Goal: Task Accomplishment & Management: Complete application form

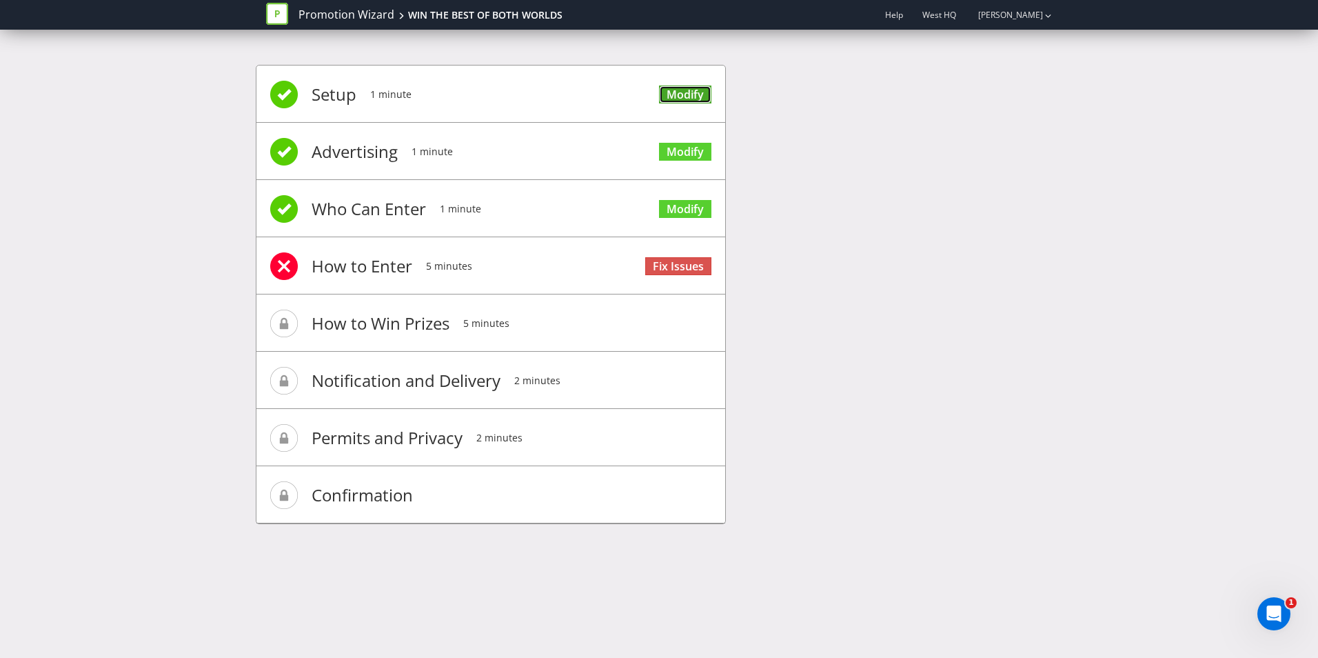
click at [688, 98] on link "Modify" at bounding box center [685, 94] width 52 height 19
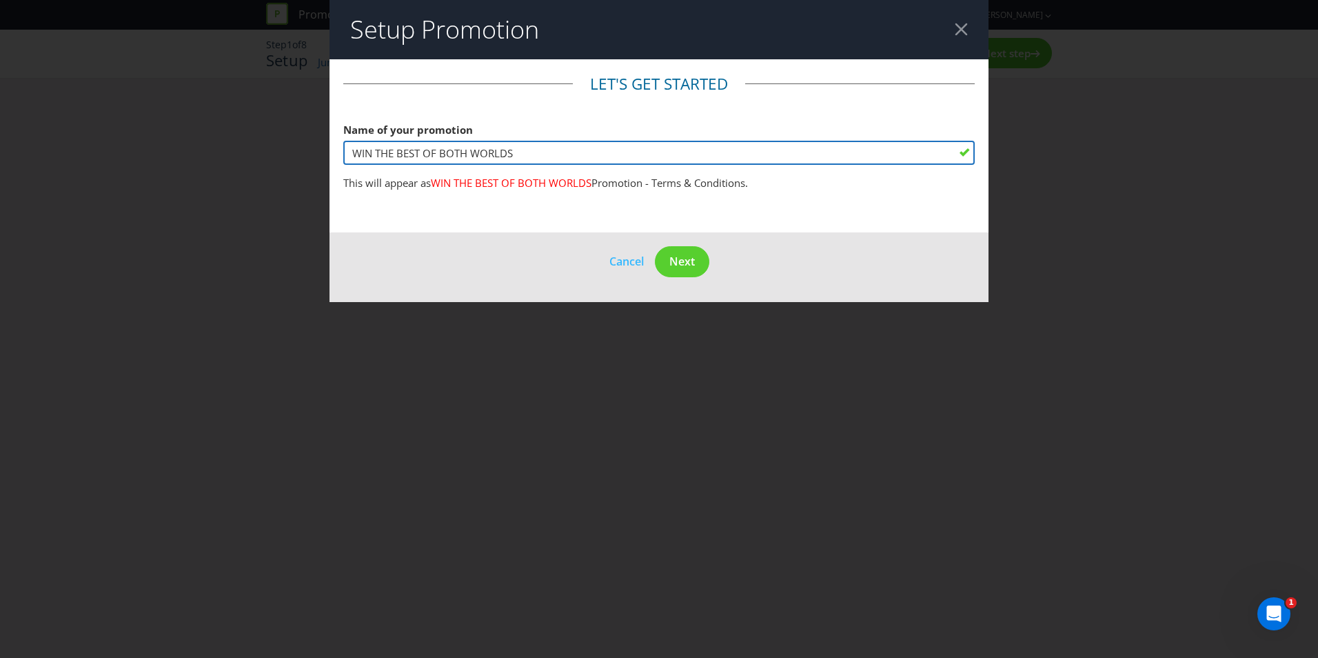
click at [532, 150] on input "WIN THE BEST OF BOTH WORLDS" at bounding box center [659, 153] width 632 height 24
drag, startPoint x: 522, startPoint y: 154, endPoint x: 350, endPoint y: 161, distance: 172.5
click at [350, 161] on input "WIN THE BEST OF BOTH WORLDS" at bounding box center [659, 153] width 632 height 24
paste input "YOURS, MINE, OURS UNLOCK THE KEY TO THE ULTIMATE FAMILY LIFESTYLE"
click at [451, 153] on input "YOURS, MINE, OURS UNLOCK THE KEY TO THE ULTIMATE FAMILY LIFESTYLE" at bounding box center [659, 153] width 632 height 24
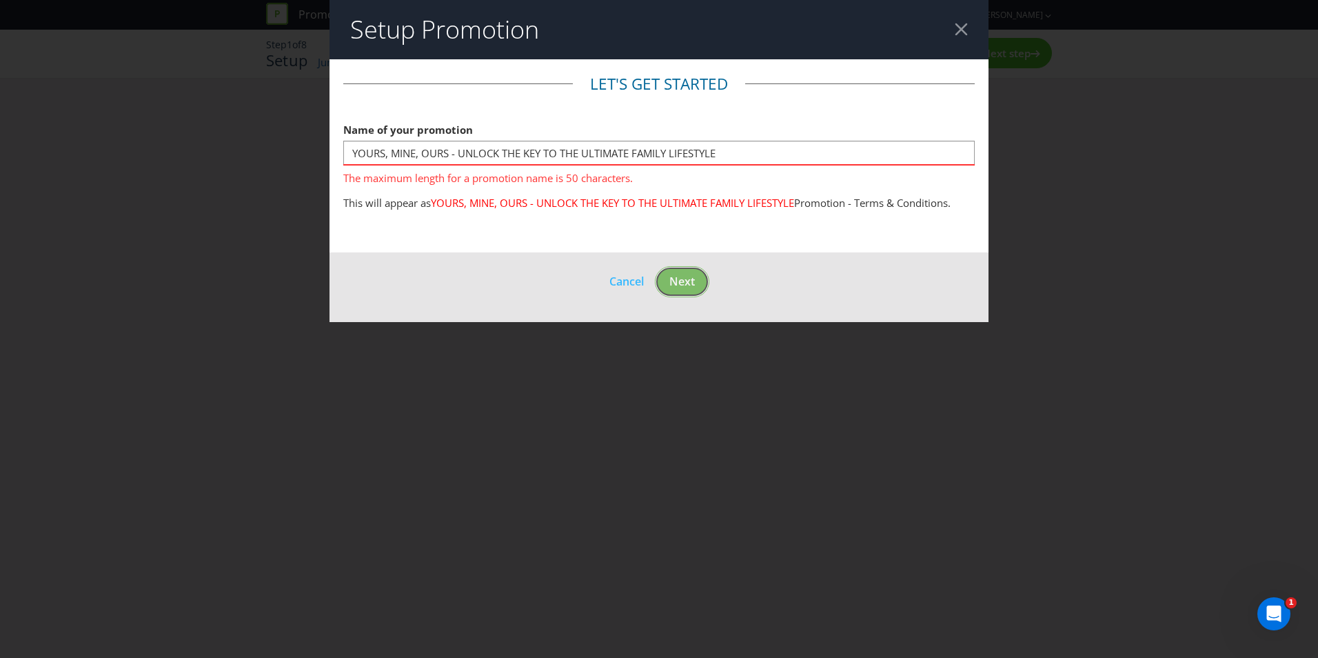
click at [683, 265] on footer "Cancel Next" at bounding box center [659, 287] width 659 height 70
drag, startPoint x: 734, startPoint y: 152, endPoint x: 453, endPoint y: 158, distance: 281.4
click at [453, 158] on input "YOURS, MINE, OURS - UNLOCK THE KEY TO THE ULTIMATE FAMILY LIFESTYLE" at bounding box center [659, 153] width 632 height 24
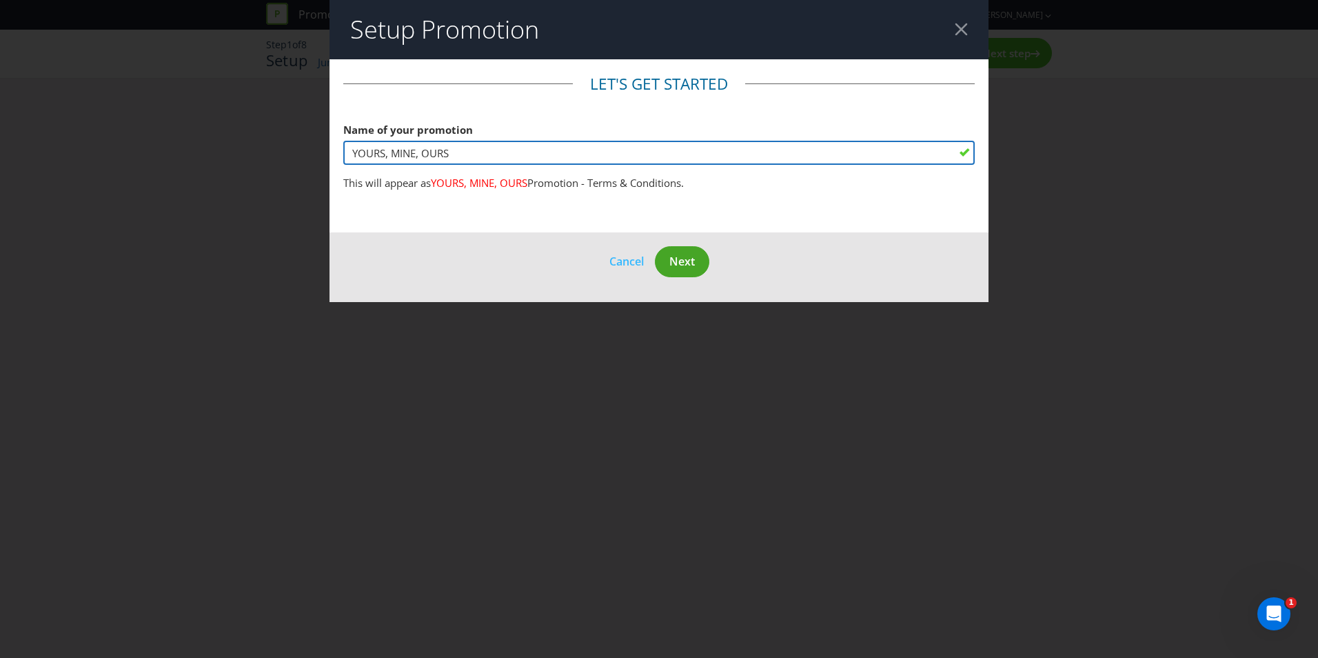
type input "YOURS, MINE, OURS"
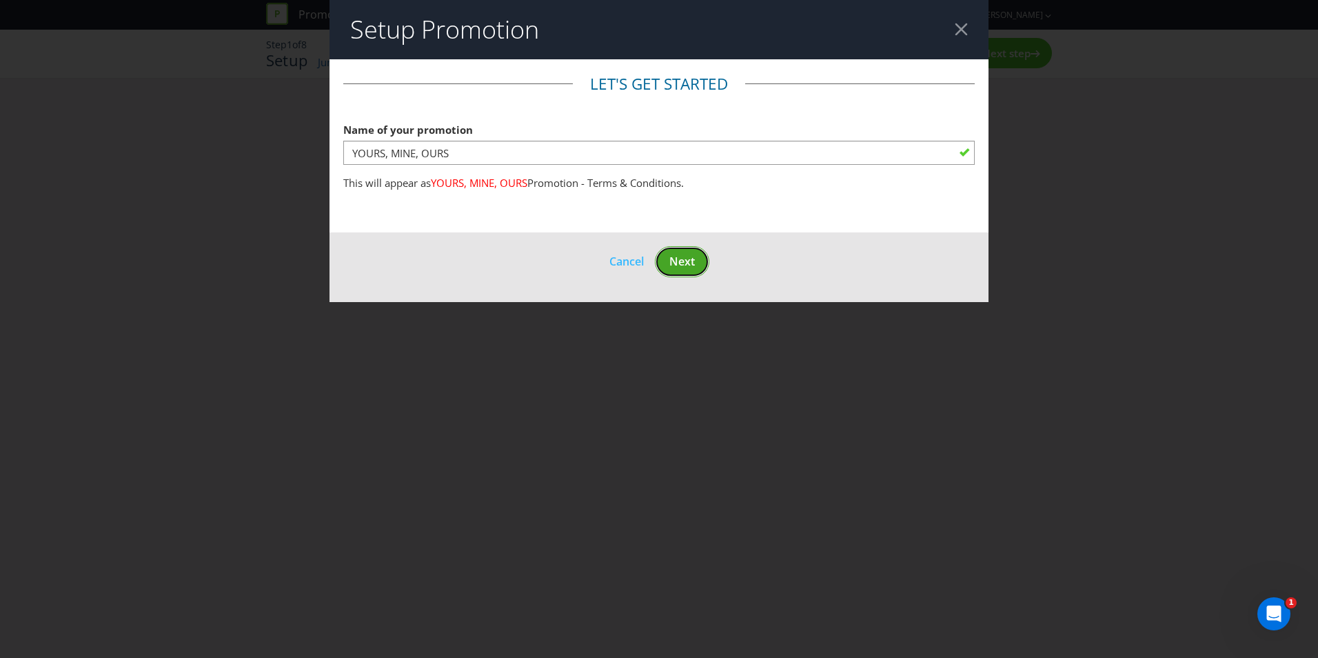
click at [681, 264] on span "Next" at bounding box center [682, 261] width 26 height 15
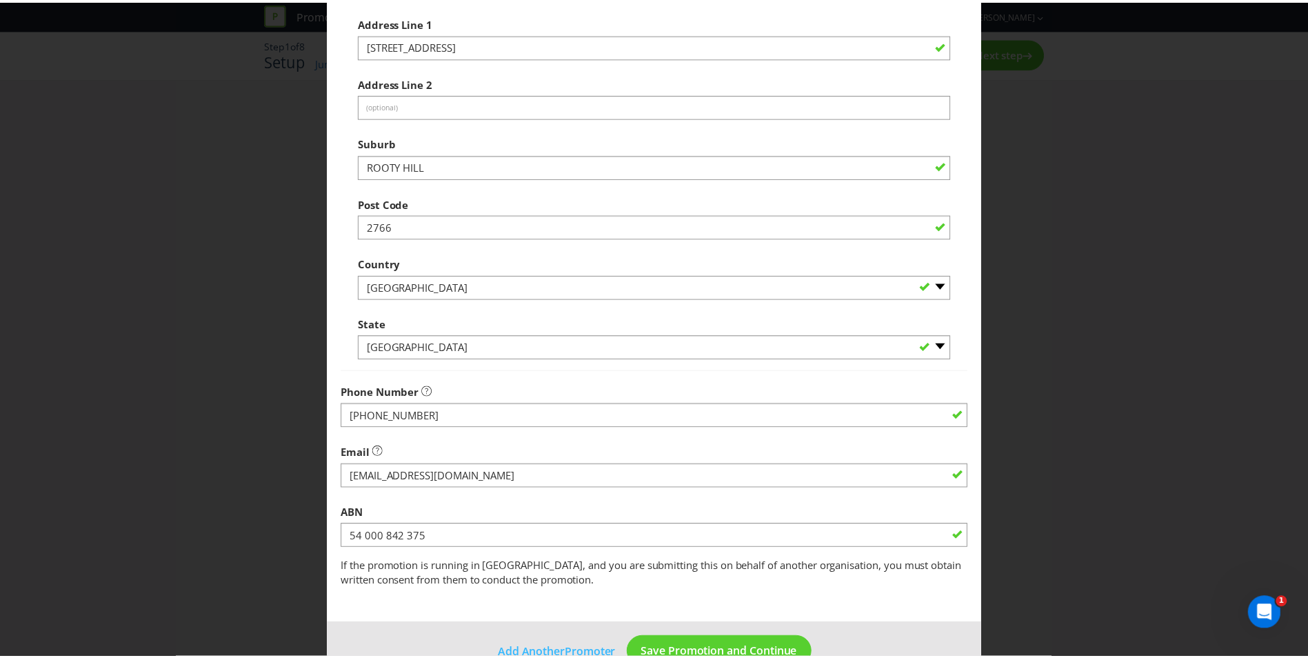
scroll to position [242, 0]
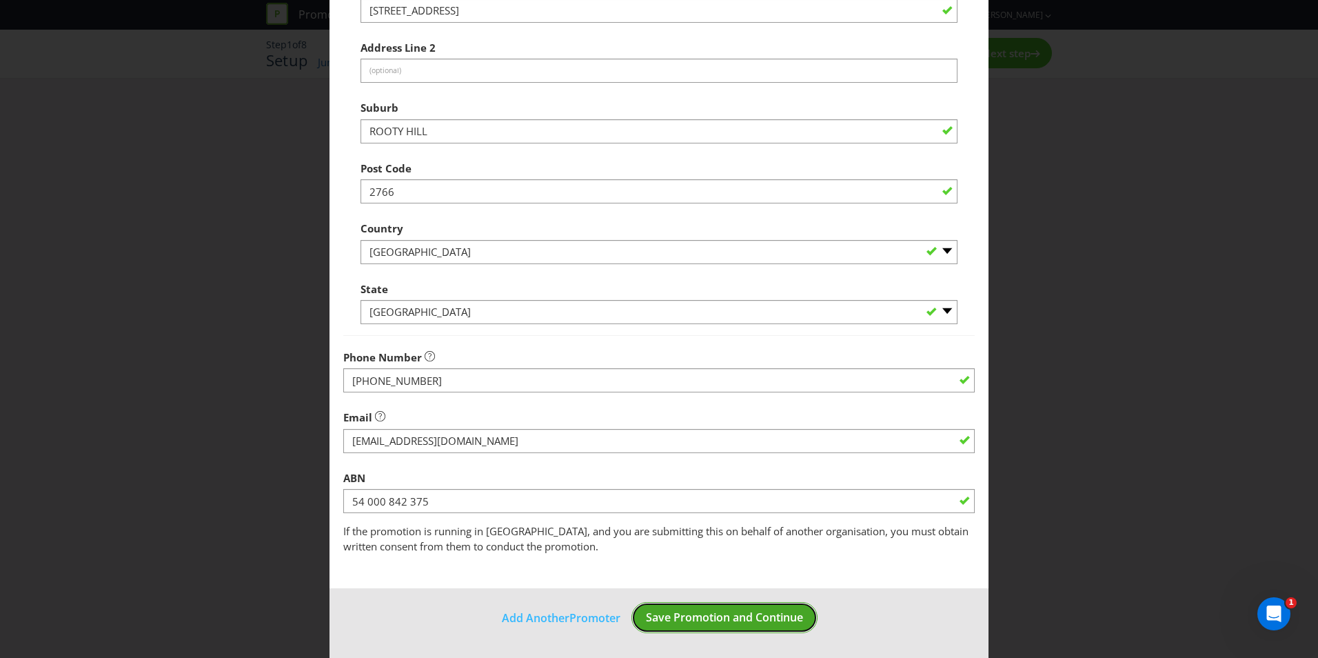
click at [701, 617] on span "Save Promotion and Continue" at bounding box center [724, 616] width 157 height 15
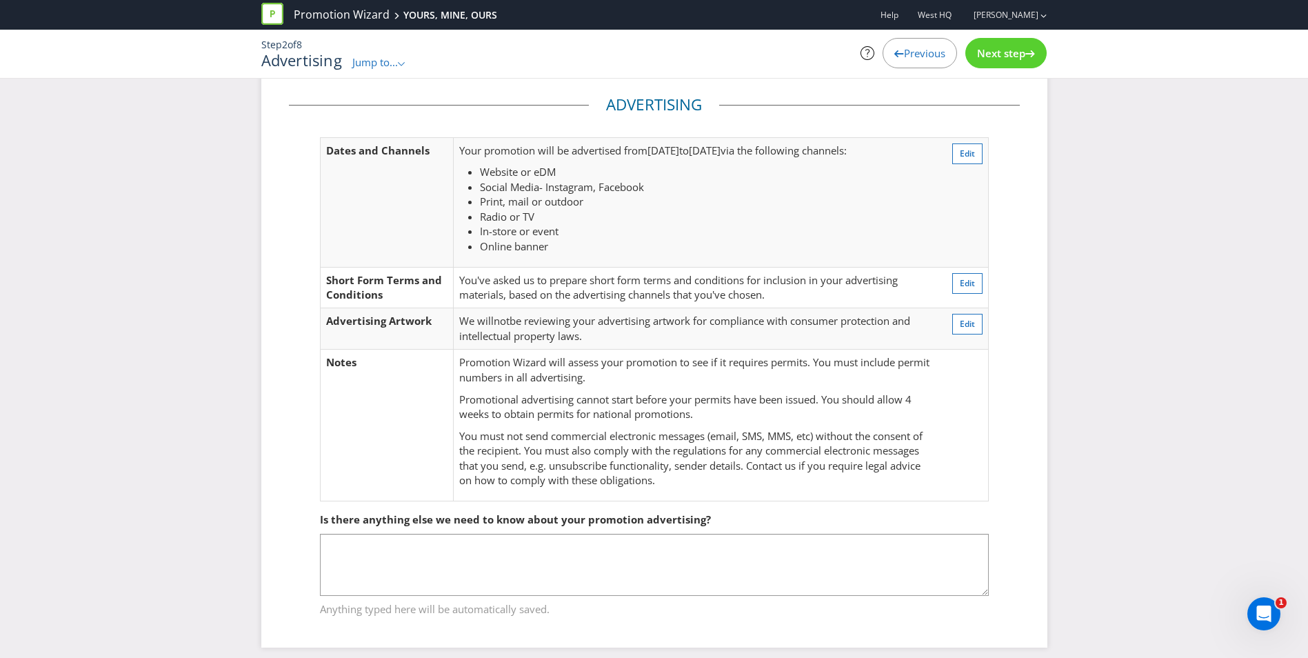
scroll to position [30, 0]
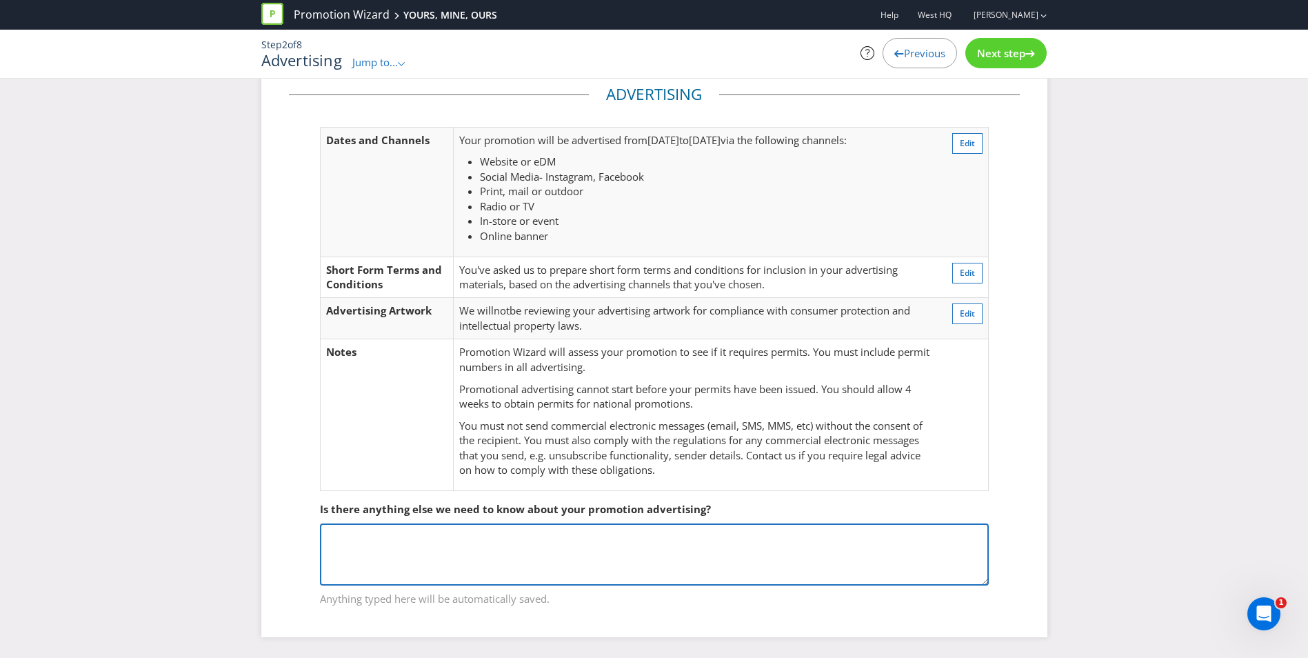
click at [367, 546] on textarea at bounding box center [654, 554] width 669 height 62
type textarea "We will have an activation with Nova Radio Casanovas Street team on [DATE]"
drag, startPoint x: 755, startPoint y: 529, endPoint x: 325, endPoint y: 537, distance: 430.3
click at [321, 533] on textarea "We will have an activation with Nova Radio Casanovas Street team on [DATE]" at bounding box center [654, 554] width 669 height 62
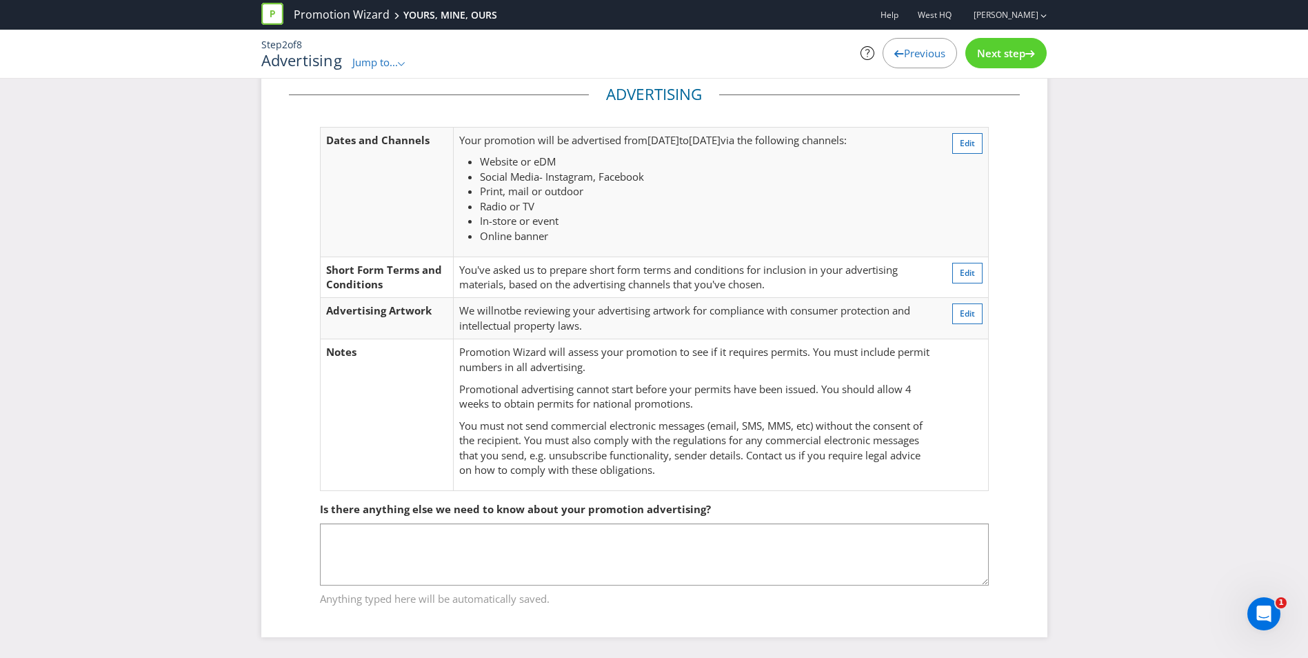
click at [1072, 533] on div "Advertising Dates and Channels Your promotion will be advertised from [DATE] to…" at bounding box center [654, 360] width 1308 height 595
click at [1011, 54] on span "Next step" at bounding box center [1001, 53] width 48 height 14
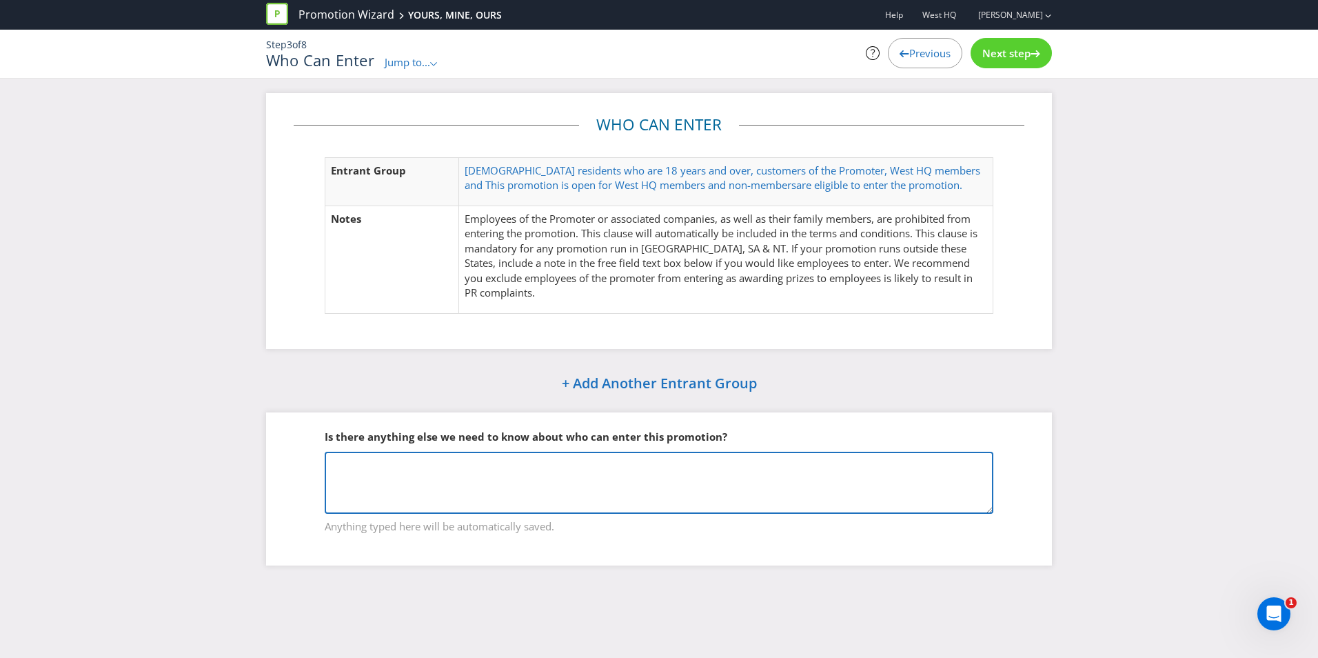
drag, startPoint x: 347, startPoint y: 488, endPoint x: 354, endPoint y: 485, distance: 7.7
click at [347, 488] on textarea at bounding box center [659, 483] width 669 height 62
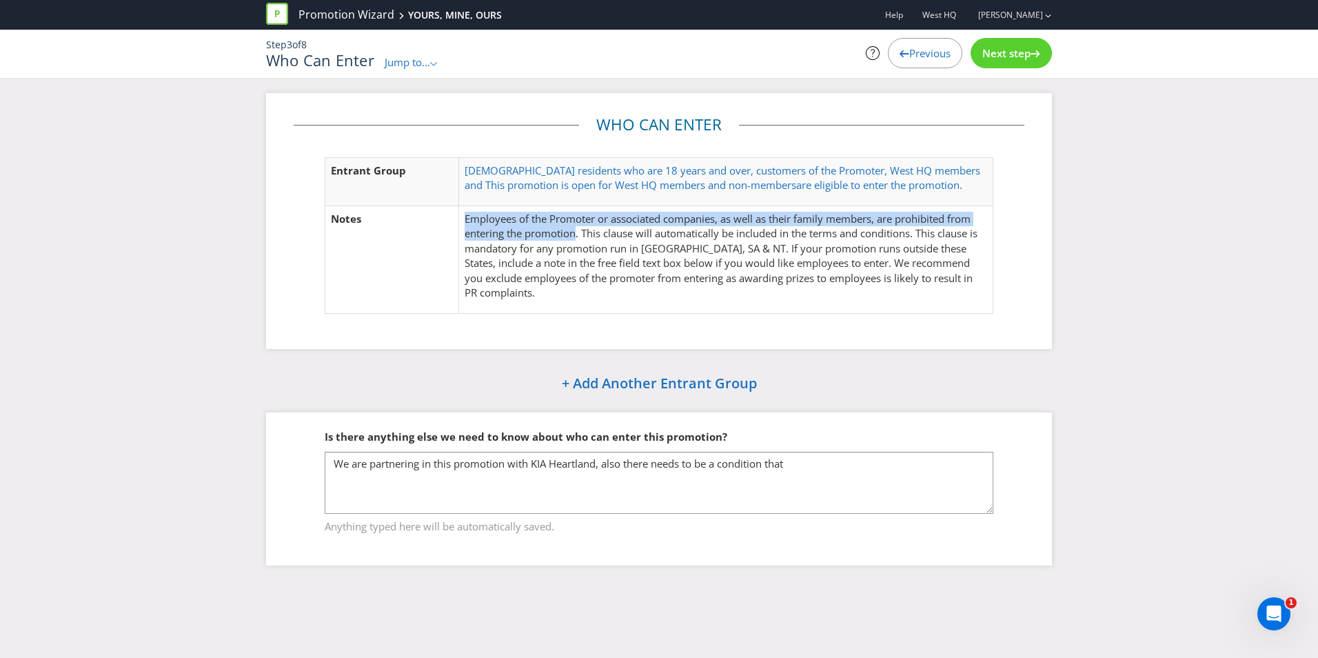
drag, startPoint x: 463, startPoint y: 218, endPoint x: 578, endPoint y: 236, distance: 116.5
click at [578, 236] on td "Employees of the Promoter or associated companies, as well as their family memb…" at bounding box center [725, 259] width 534 height 108
drag, startPoint x: 578, startPoint y: 236, endPoint x: 565, endPoint y: 237, distance: 13.9
copy p "Employees of the Promoter or associated companies, as well as their family memb…"
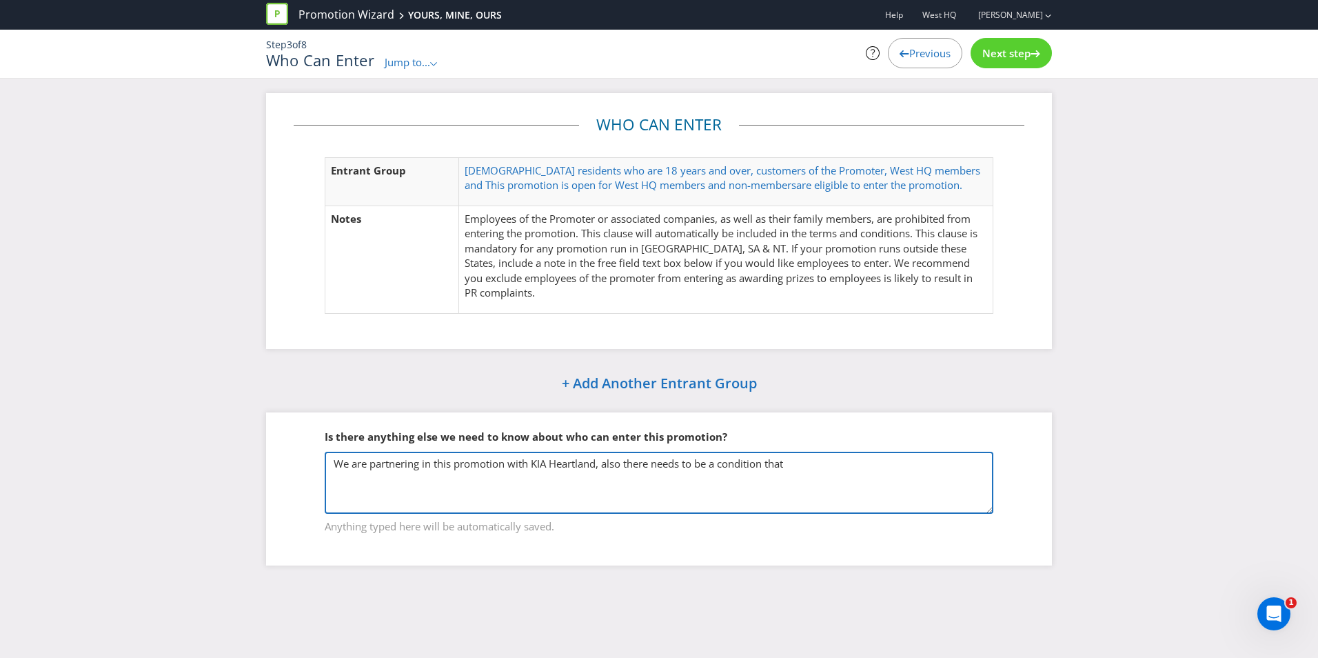
click at [804, 466] on textarea "We are partnering in this promotion with KIA Heartland, also there needs to be …" at bounding box center [659, 483] width 669 height 62
paste textarea "Employees of the Promoter or associated companies, as well as their family memb…"
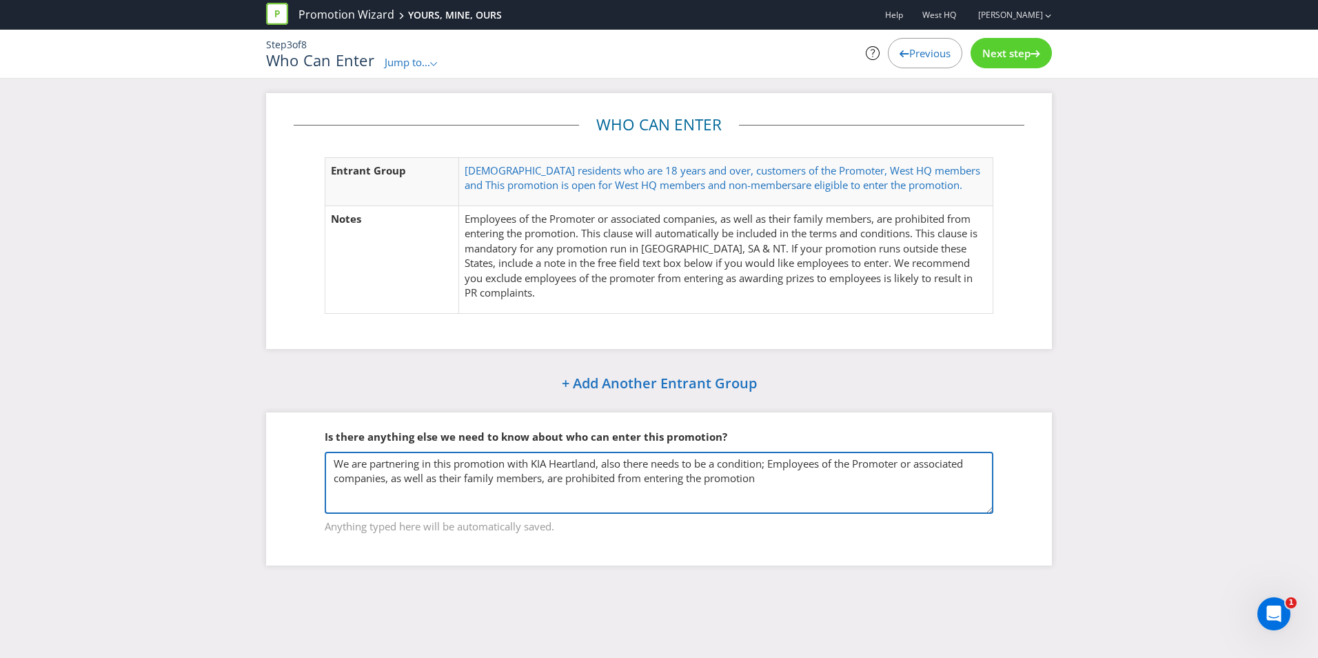
click at [908, 467] on textarea "We are partnering in this promotion with KIA Heartland, also there needs to be …" at bounding box center [659, 483] width 669 height 62
type textarea "We are partnering in this promotion with KIA Heartland, also there needs to be …"
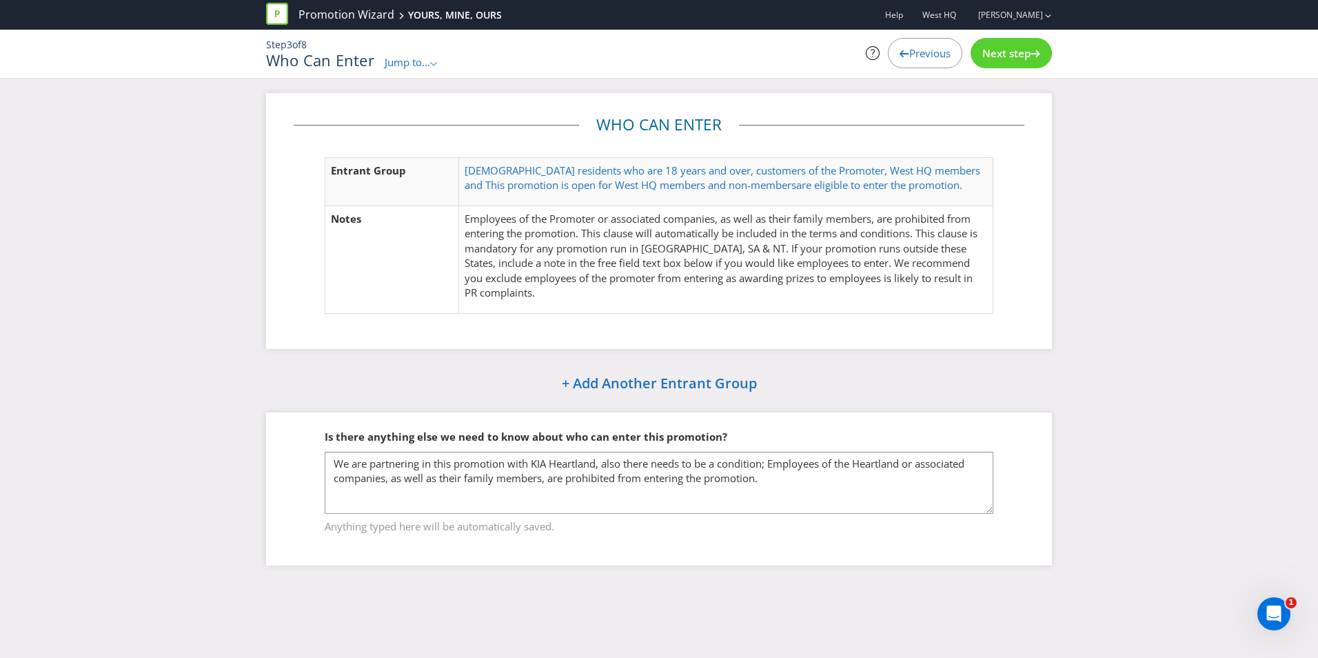
click at [1000, 54] on span "Next step" at bounding box center [1006, 53] width 48 height 14
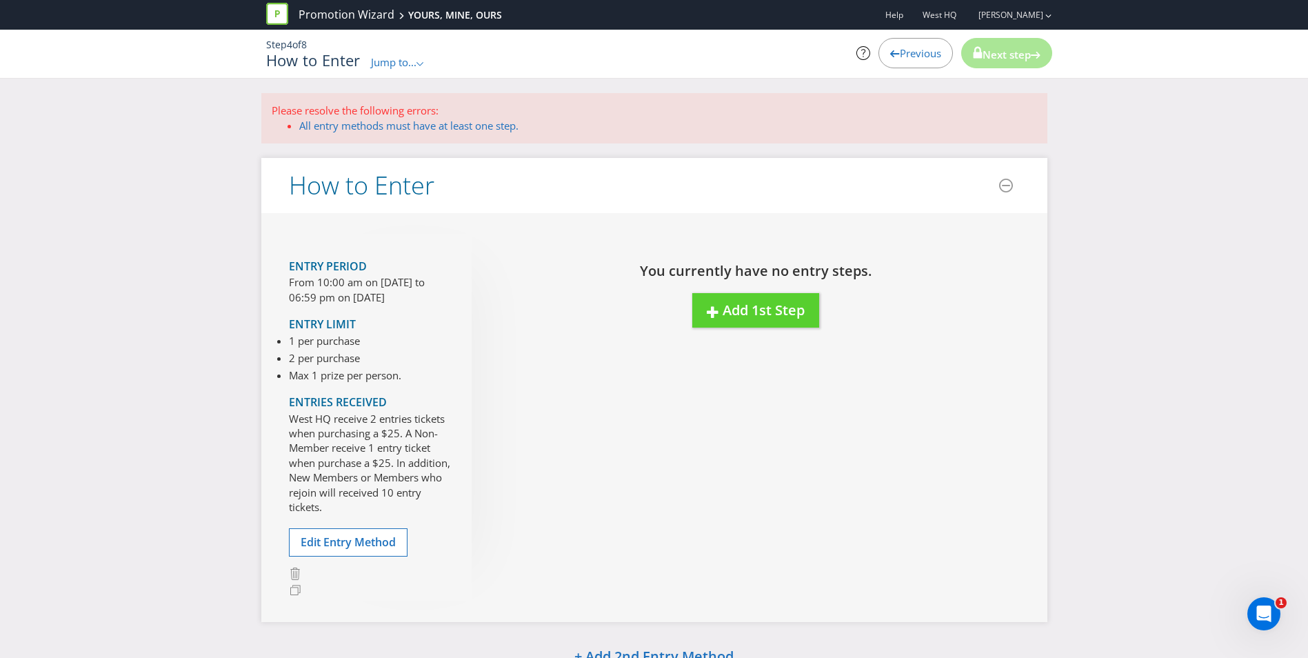
click at [924, 56] on span "Previous" at bounding box center [920, 53] width 41 height 14
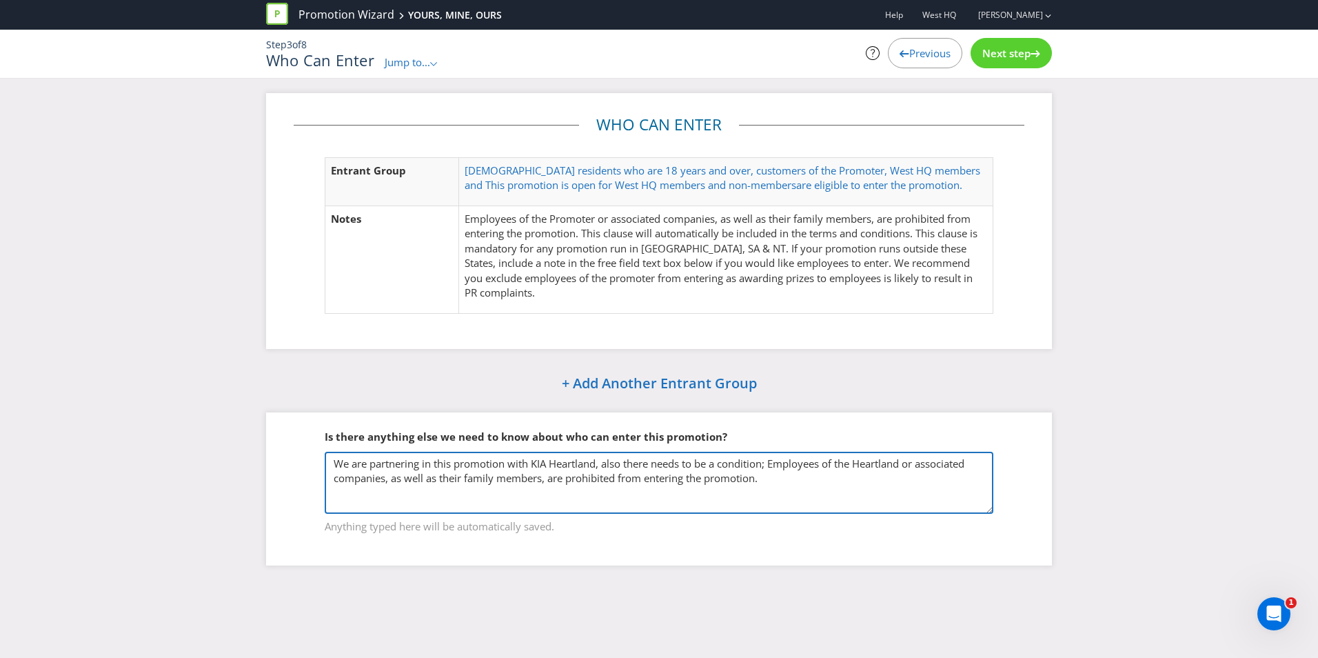
click at [819, 489] on textarea "We are partnering in this promotion with KIA Heartland, also there needs to be …" at bounding box center [659, 483] width 669 height 62
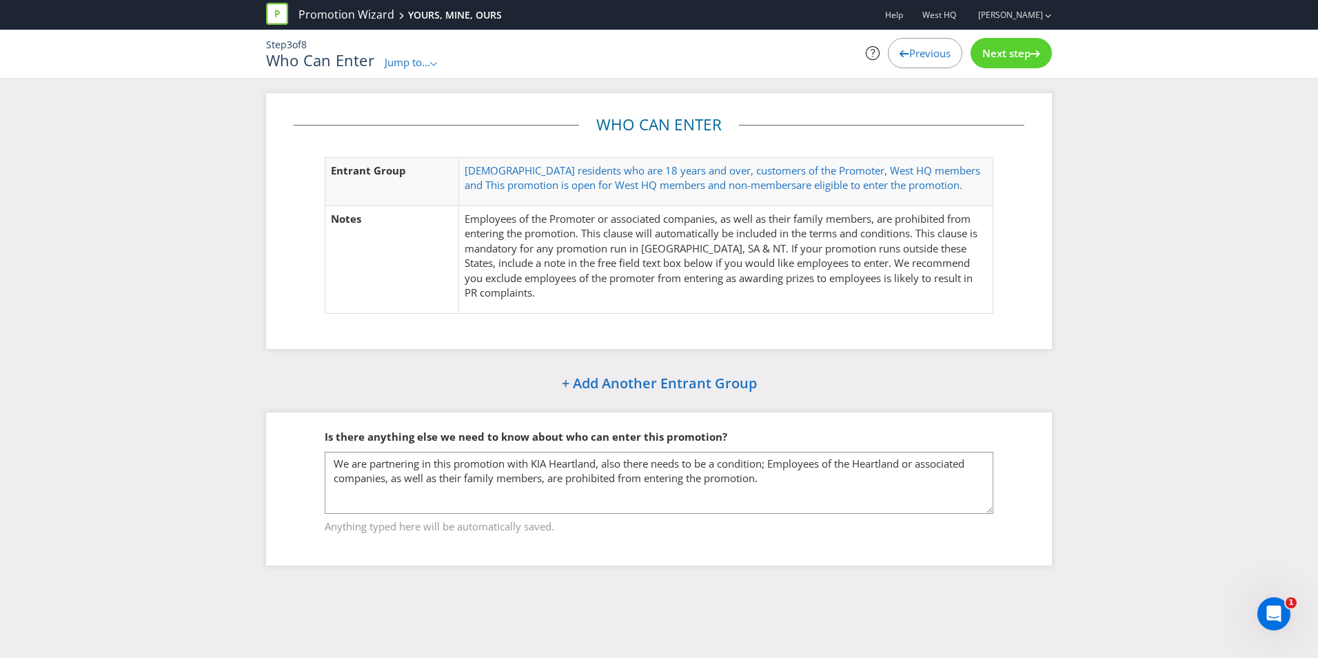
click at [1013, 50] on span "Next step" at bounding box center [1006, 53] width 48 height 14
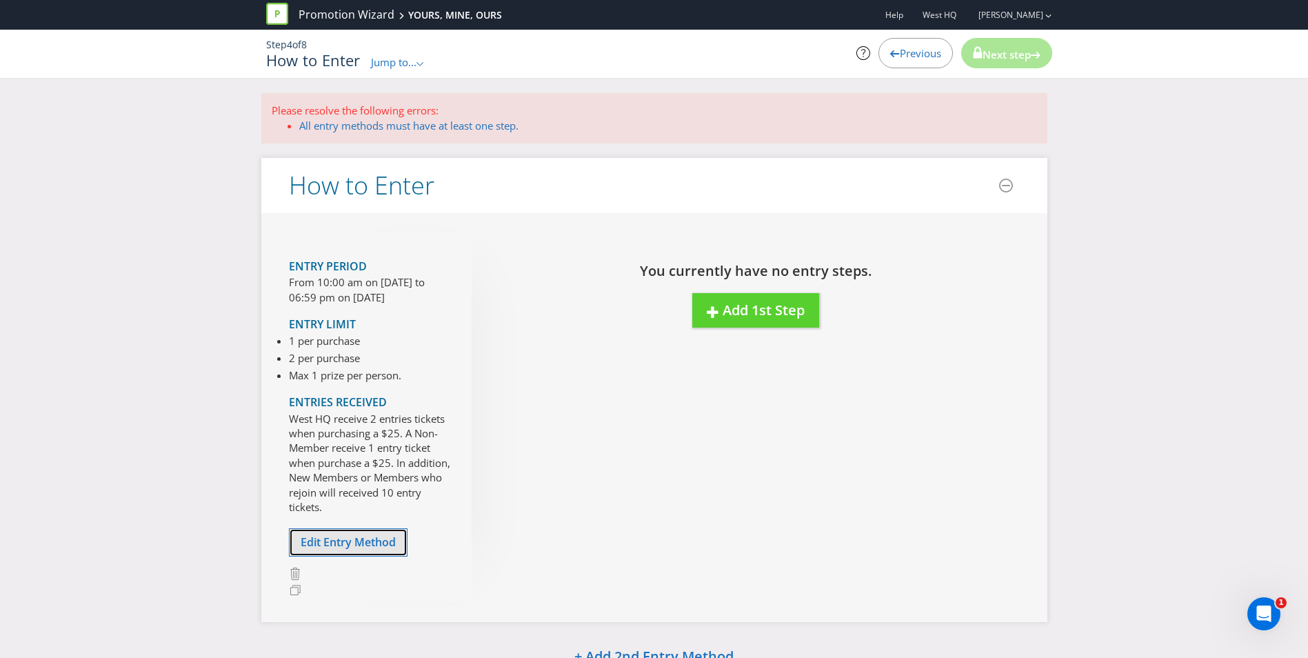
click at [354, 546] on span "Edit Entry Method" at bounding box center [348, 541] width 95 height 15
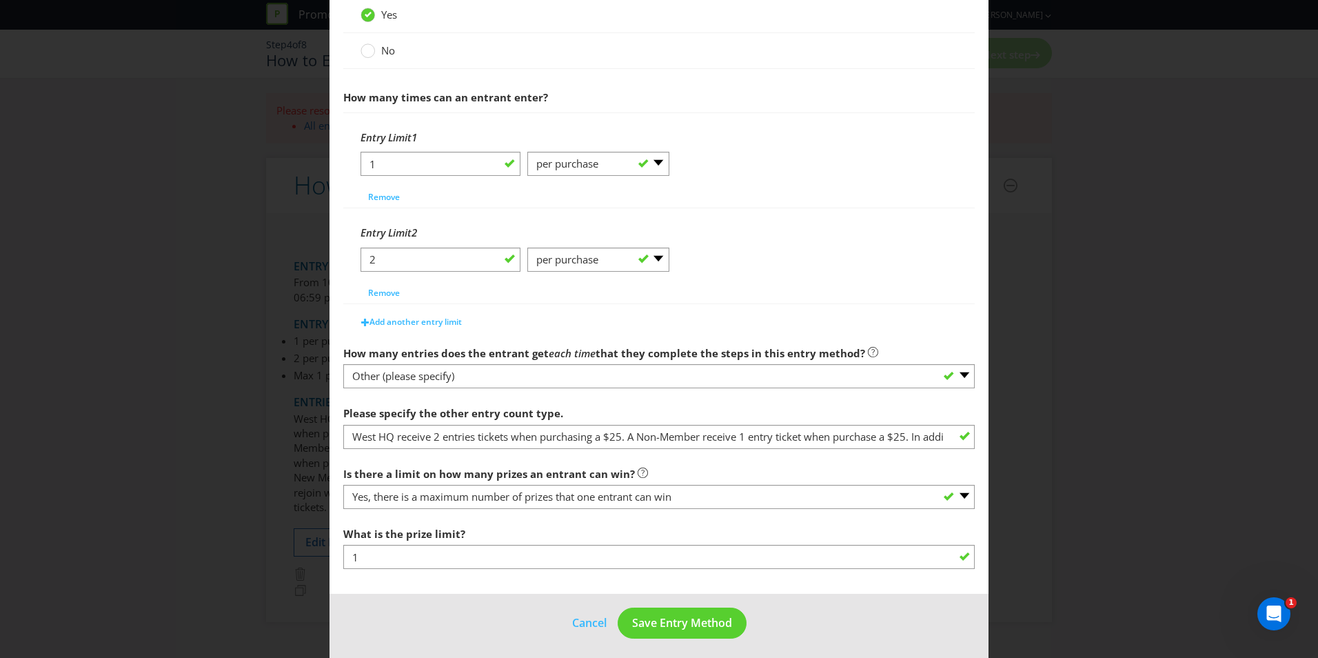
scroll to position [503, 0]
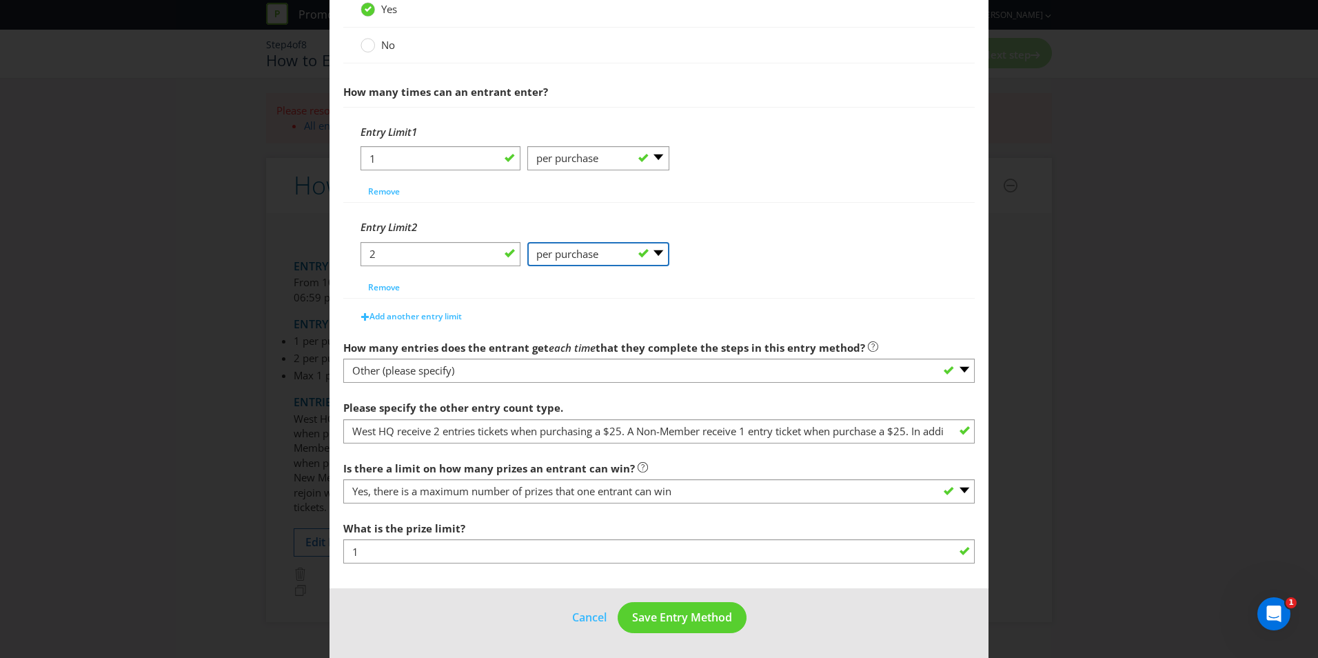
click at [660, 255] on select "-- Please Select -- per person per day per purchase per transaction Other (plea…" at bounding box center [598, 254] width 142 height 24
select select "OTHER"
click at [527, 242] on select "-- Please Select -- per person per day per purchase per transaction Other (plea…" at bounding box center [598, 254] width 142 height 24
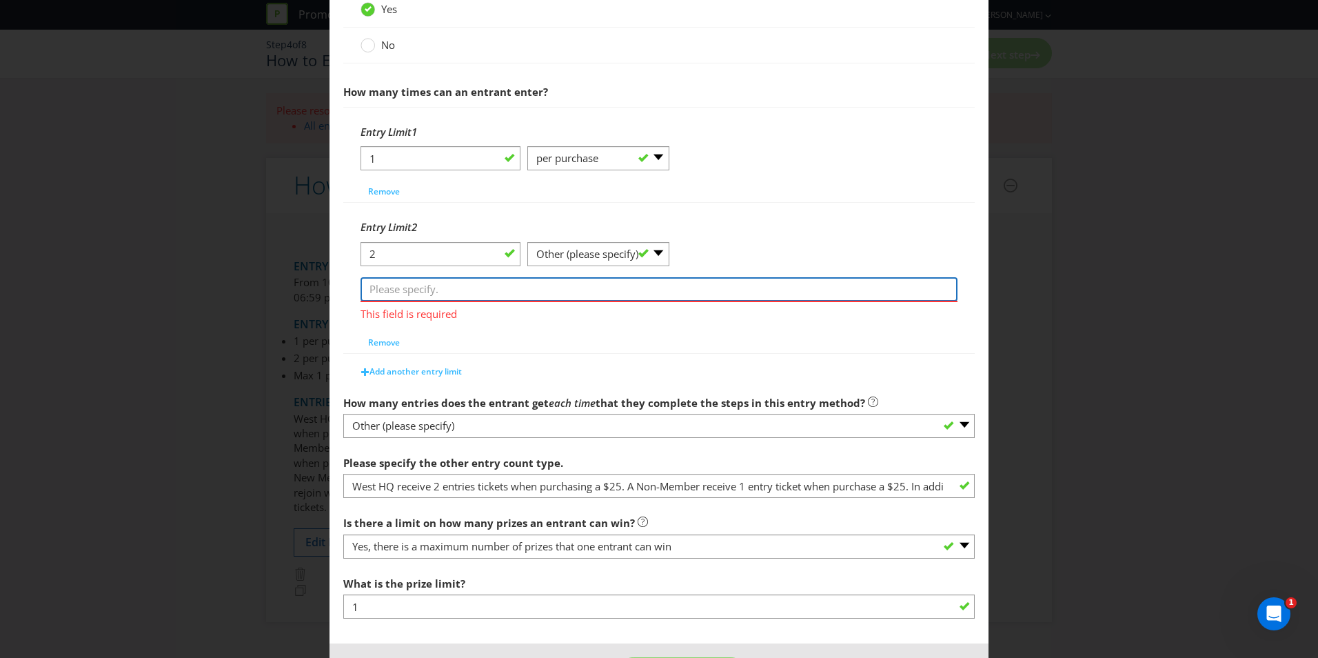
click at [454, 298] on input "text" at bounding box center [659, 289] width 597 height 24
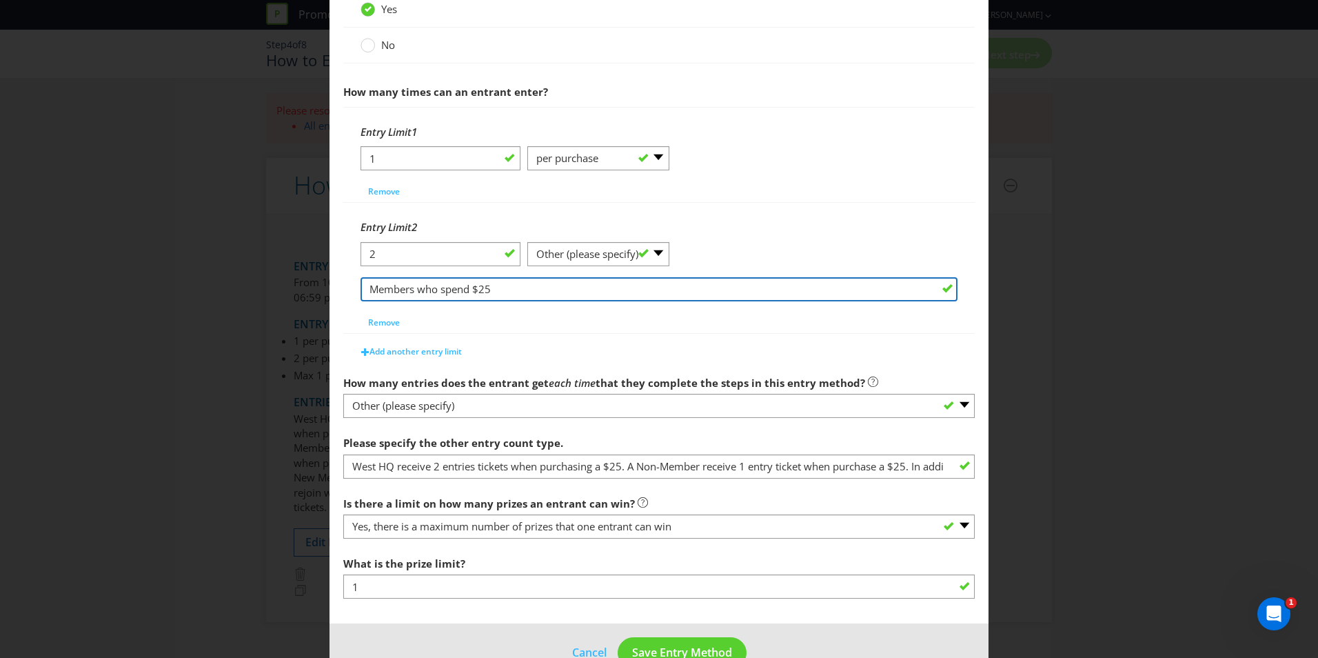
click at [511, 290] on input "Members who spend $25" at bounding box center [659, 289] width 597 height 24
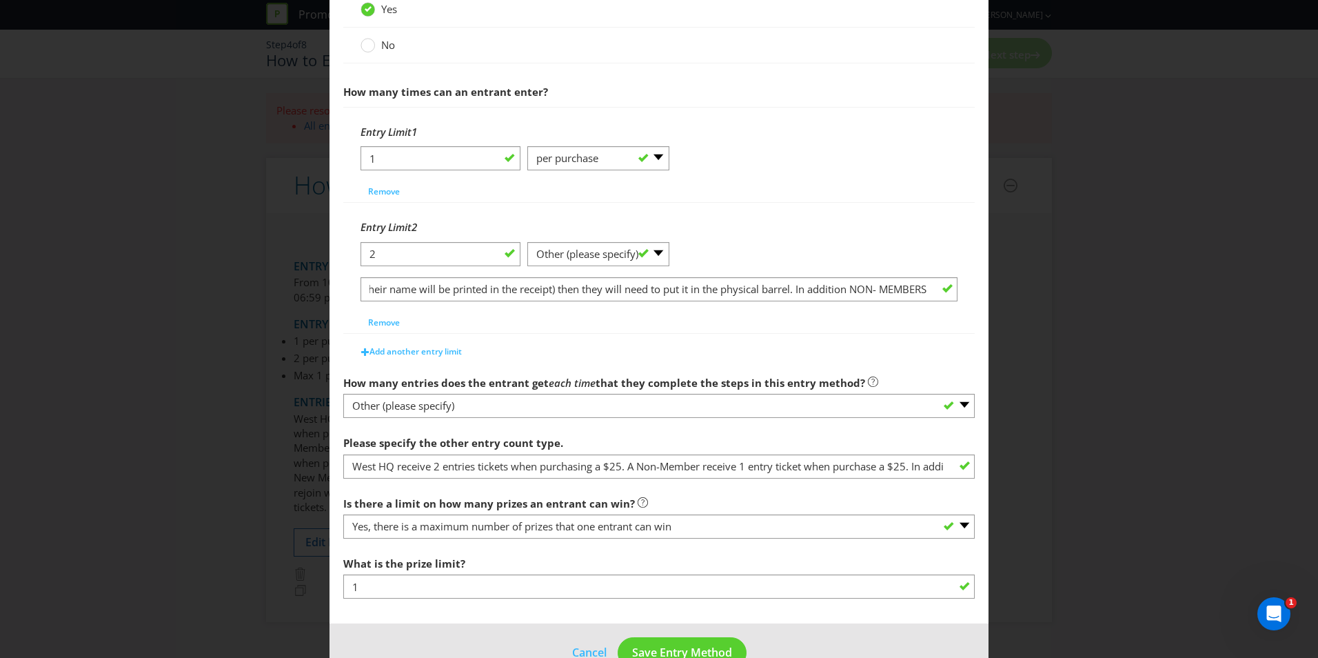
scroll to position [0, 0]
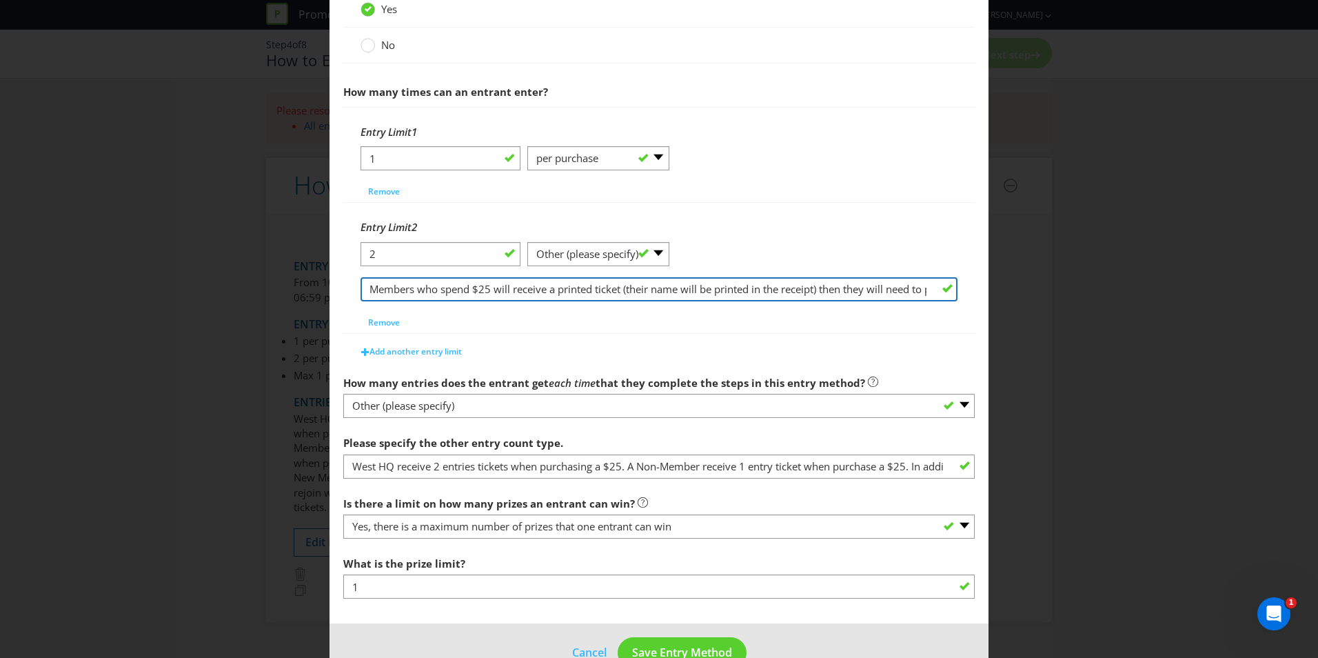
click at [845, 291] on input "Members who spend $25 will receive a printed ticket (their name will be printed…" at bounding box center [659, 289] width 597 height 24
click at [410, 290] on input "Members who spend $25 will receive a printed ticket (their name will be printed…" at bounding box center [659, 289] width 597 height 24
drag, startPoint x: 474, startPoint y: 288, endPoint x: 485, endPoint y: 292, distance: 11.6
click at [474, 287] on input "MEMBERS who spend $25 will receive a printed ticket (their name will be printed…" at bounding box center [659, 289] width 597 height 24
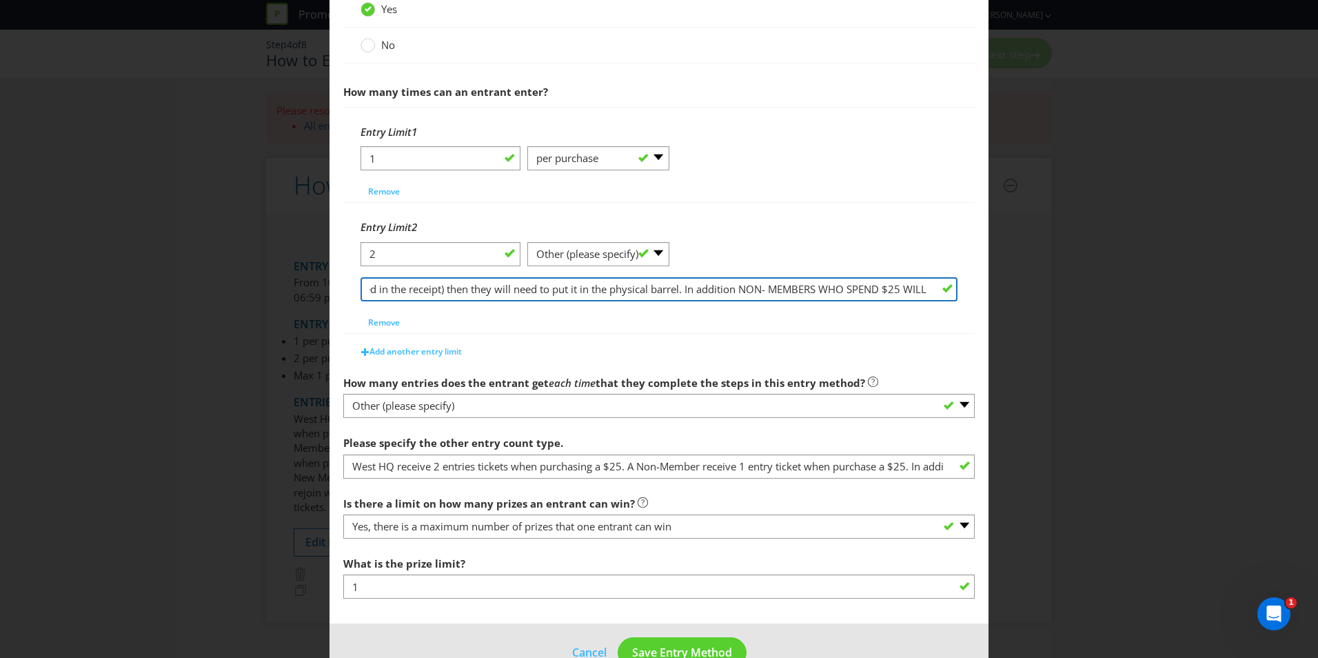
click at [458, 285] on input "MEMBERS who spend $25 will receive a printed ticket (their name will be printed…" at bounding box center [659, 289] width 597 height 24
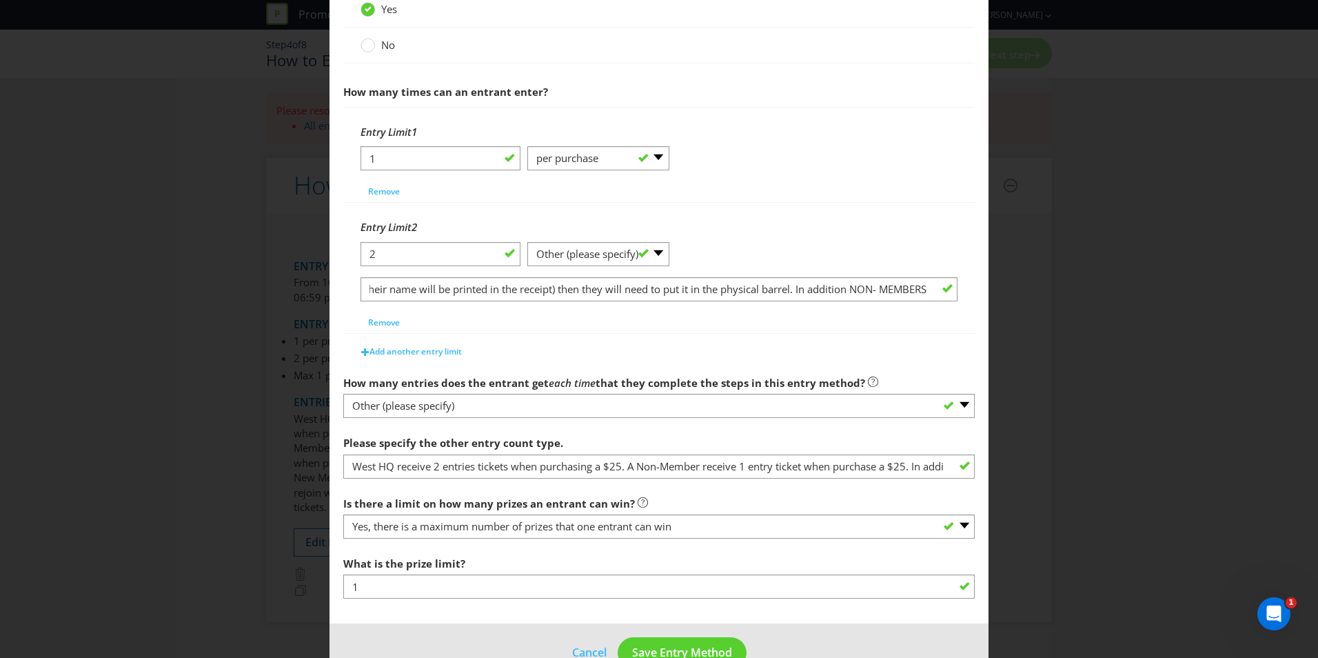
scroll to position [0, 0]
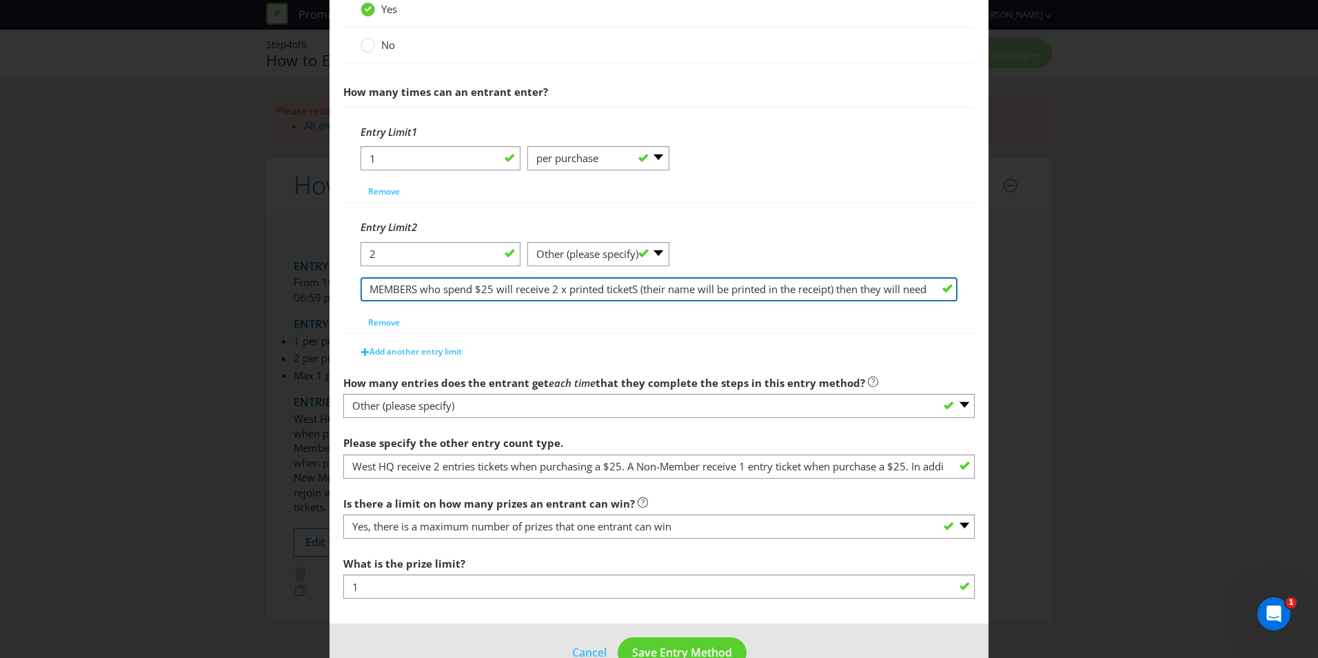
click at [873, 291] on input "MEMBERS who spend $25 will receive 2 x printed ticketS (their name will be prin…" at bounding box center [659, 289] width 597 height 24
click at [459, 286] on input "MEMBERS who spend $25 will receive 2 x printed tickets (their name will be prin…" at bounding box center [659, 289] width 597 height 24
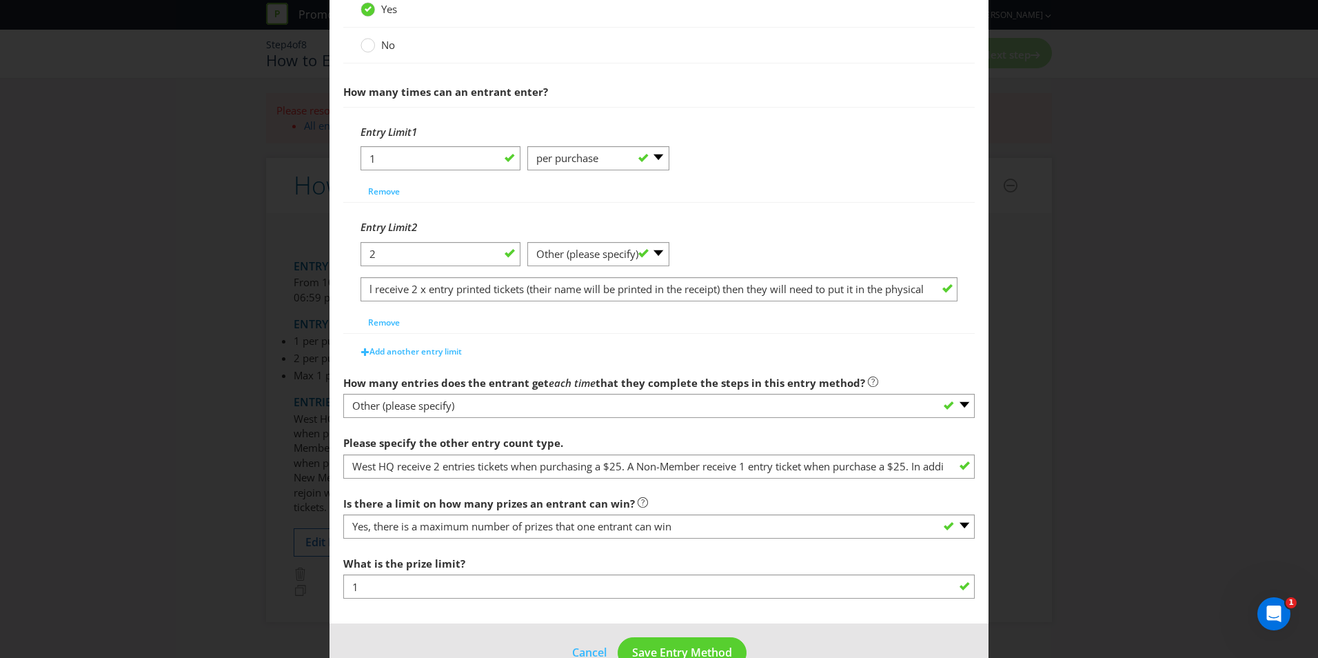
scroll to position [0, 0]
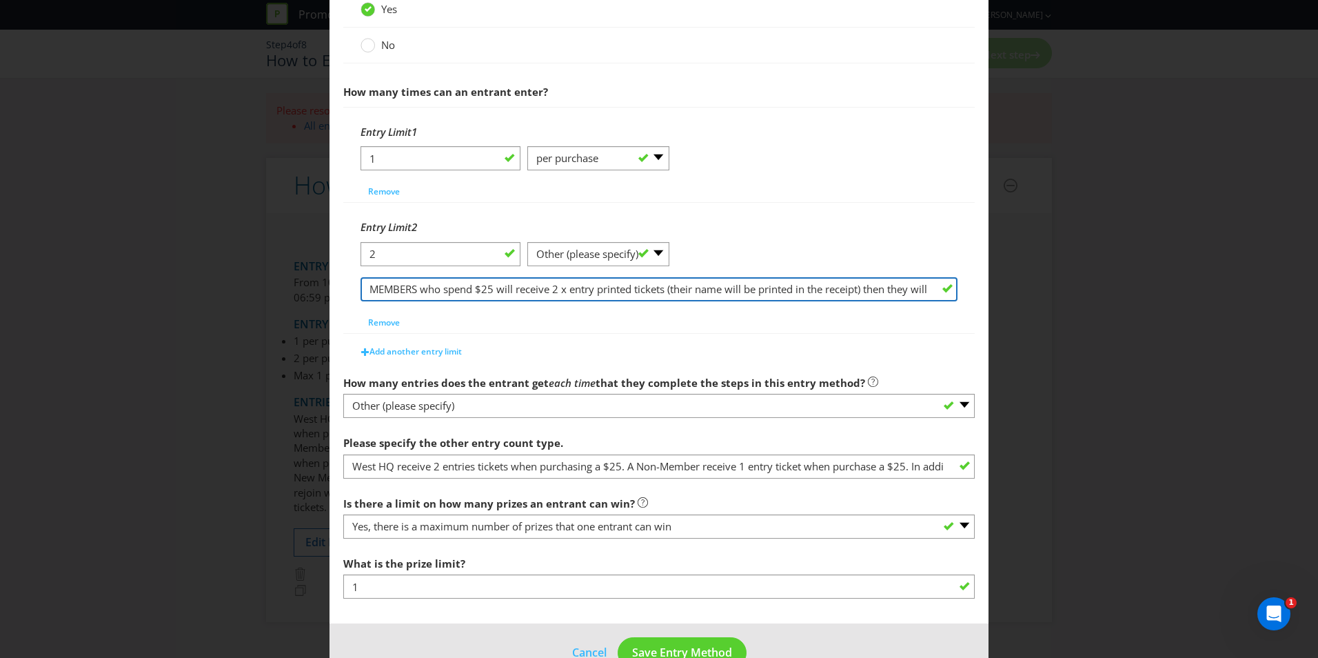
click at [891, 293] on input "MEMBERS who spend $25 will receive 2 x entry printed tickets (their name will b…" at bounding box center [659, 289] width 597 height 24
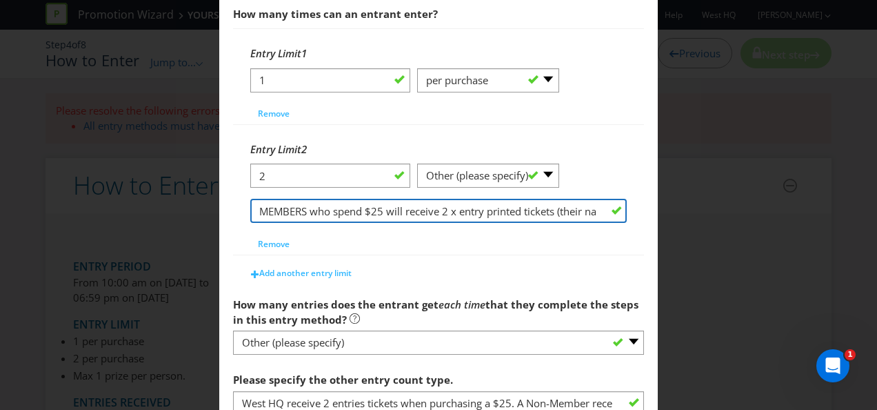
scroll to position [503, 0]
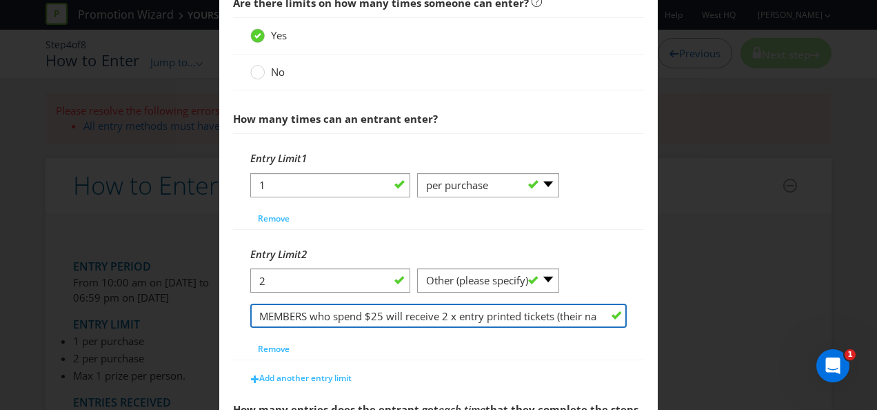
click at [534, 303] on input "MEMBERS who spend $25 will receive 2 x entry printed tickets (their name will b…" at bounding box center [438, 315] width 376 height 24
click at [534, 310] on input "MEMBERS who spend $25 will receive 2 x entry printed tickets (their name will b…" at bounding box center [438, 315] width 376 height 24
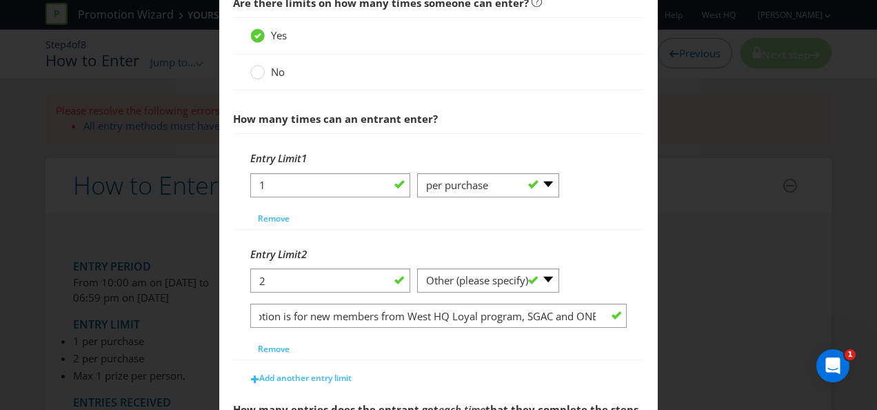
scroll to position [0, 0]
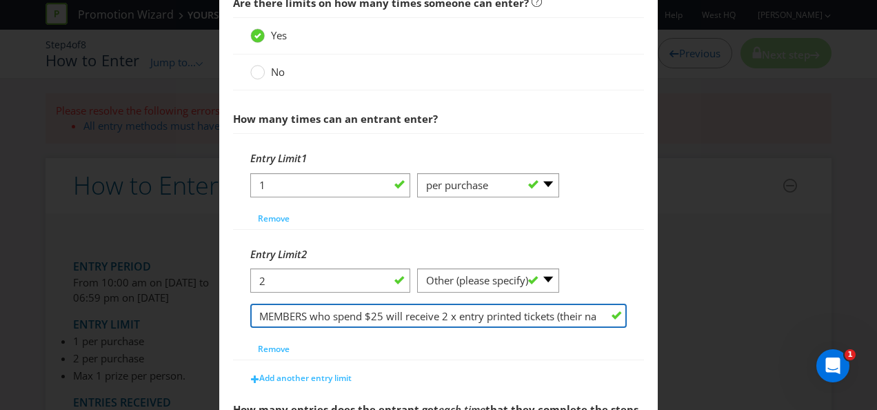
click at [576, 316] on input "MEMBERS who spend $25 will receive 2 x entry printed tickets (their name will b…" at bounding box center [438, 315] width 376 height 24
click at [582, 313] on input "MEMBERS who spend $25 will receive 2 x entry printed tickets (their name will b…" at bounding box center [438, 315] width 376 height 24
type input "MEMBERS who spend $25 will receive 2 x entry printed tickets (their name will b…"
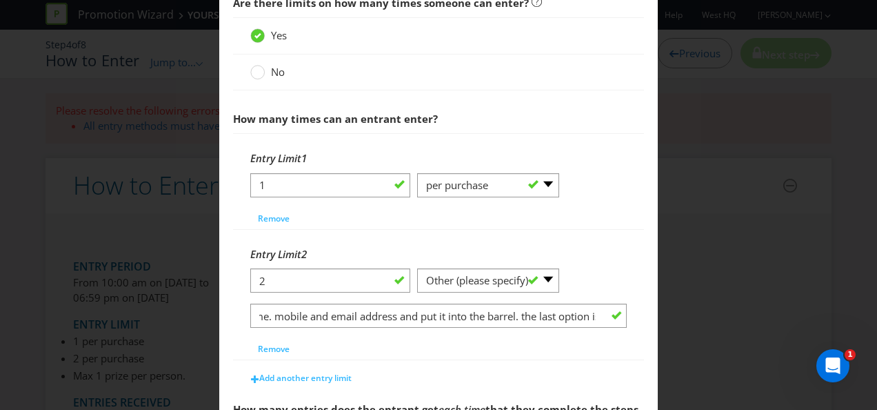
scroll to position [0, 0]
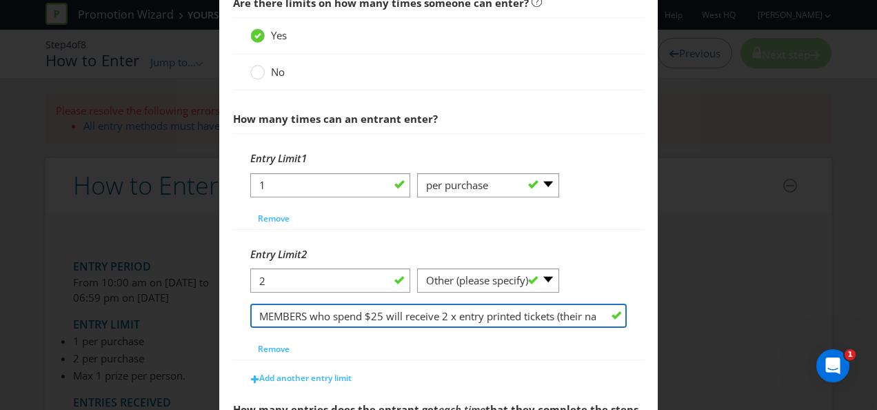
click at [463, 312] on input "MEMBERS who spend $25 will receive 2 x entry printed tickets (their name will b…" at bounding box center [438, 315] width 376 height 24
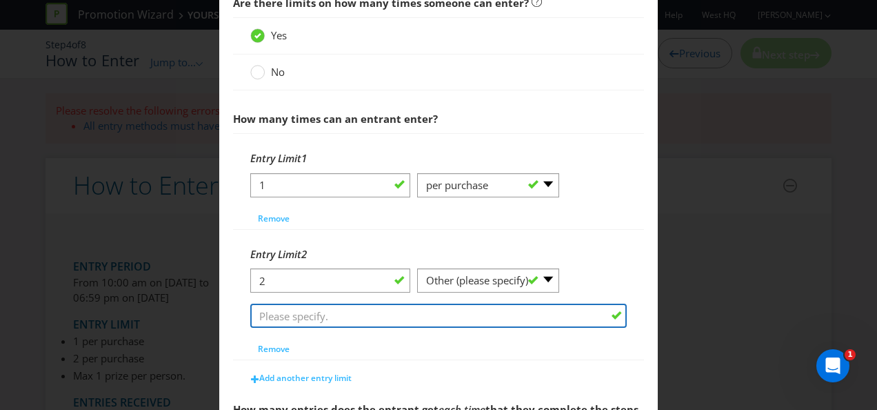
paste input "• Loremi dolo sitamet 1 consect adipi elitse doe tempo $13 incid ut labo etd ma…"
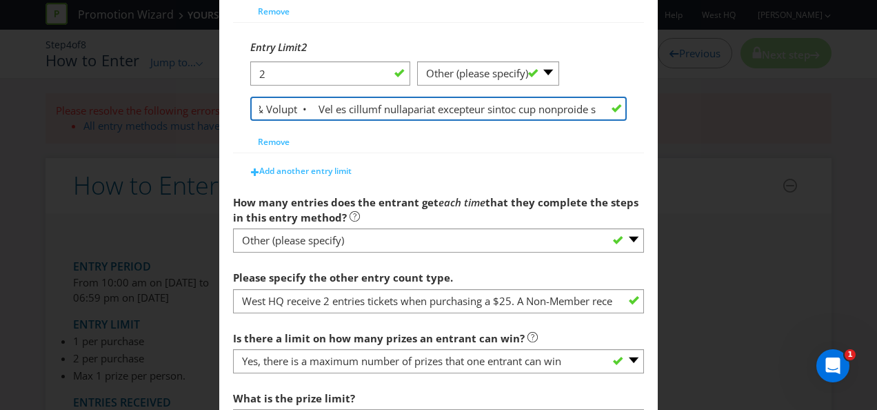
scroll to position [0, 6012]
drag, startPoint x: 358, startPoint y: 108, endPoint x: 691, endPoint y: 123, distance: 333.3
click at [691, 123] on div "How to Enter What is the name of this entry method? How to Enter This name will…" at bounding box center [438, 205] width 877 height 410
type input "• Loremi dolo sitamet 1 consect adipi elitse doe tempo $13 incid ut labo etd ma…"
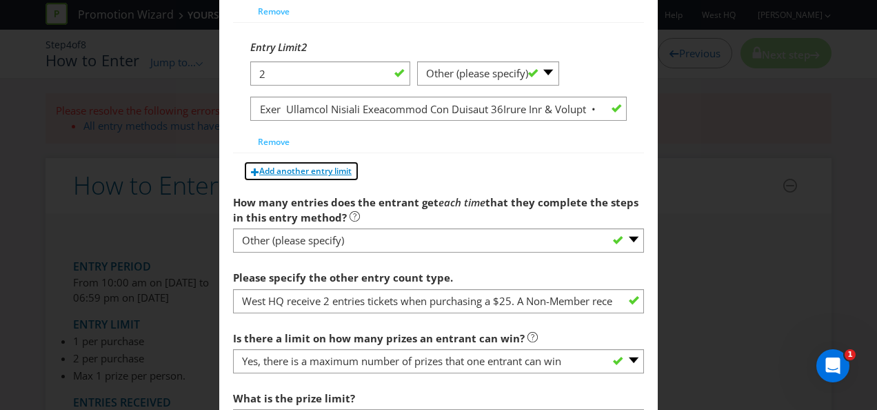
click at [341, 170] on span "Add another entry limit" at bounding box center [305, 171] width 92 height 12
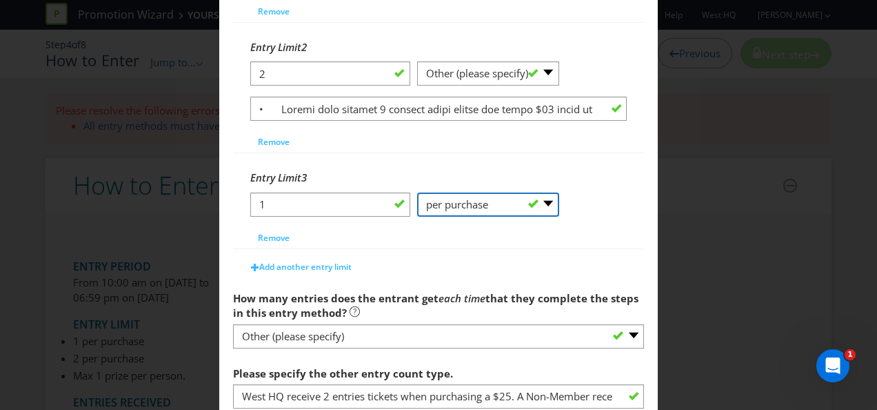
click at [550, 194] on select "-- Please Select -- per person per day per purchase per transaction Other (plea…" at bounding box center [488, 204] width 142 height 24
select select "OTHER"
click at [417, 192] on select "-- Please Select -- per person per day per purchase per transaction Other (plea…" at bounding box center [488, 204] width 142 height 24
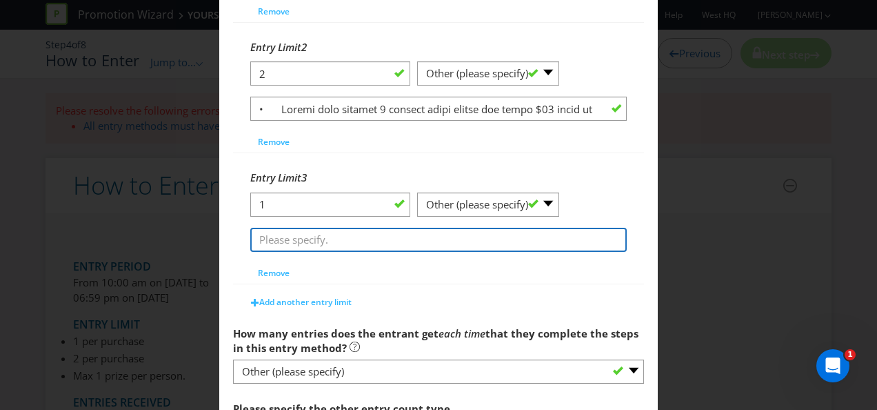
click at [394, 228] on input "text" at bounding box center [438, 240] width 376 height 24
paste input "New or renewed memberships purchased during the promotion period will receive t…"
type input "New or renewed memberships purchased during the promotion period will receive t…"
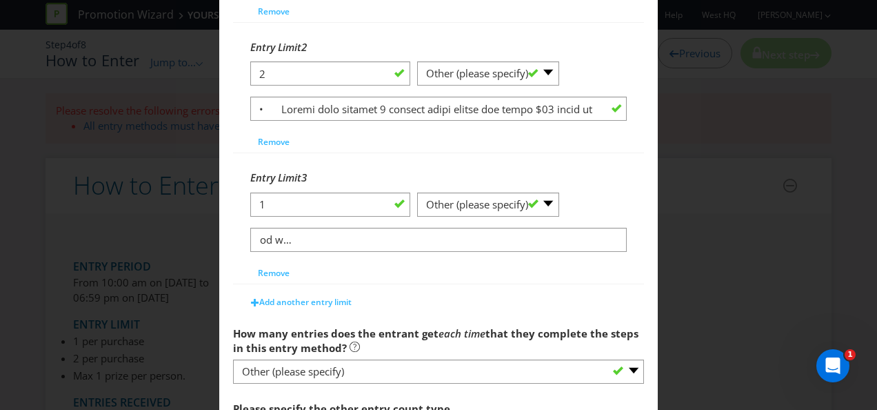
scroll to position [0, 0]
click at [547, 285] on div "Add another entry limit" at bounding box center [438, 299] width 411 height 28
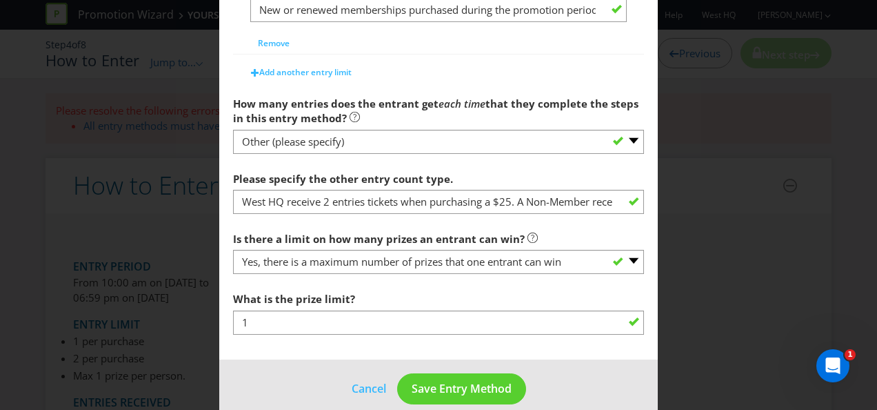
scroll to position [953, 0]
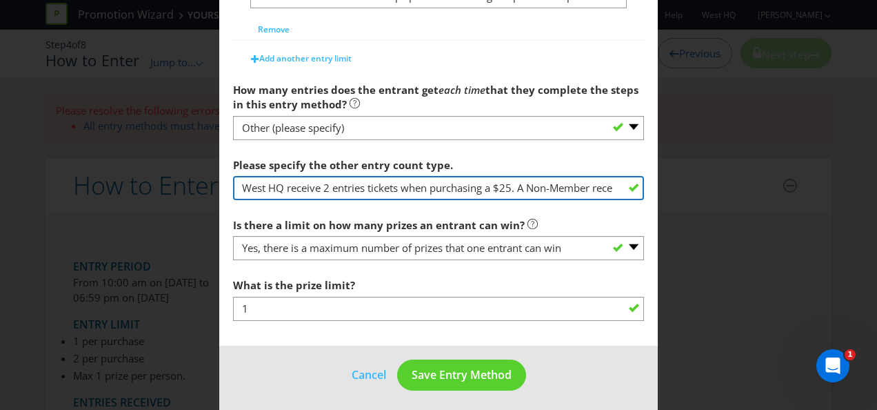
click at [512, 183] on input "West HQ receive 2 entries tickets when purchasing a $25. A Non-Member receive 1…" at bounding box center [438, 188] width 411 height 24
click at [509, 182] on input "West HQ receive 2 entries tickets when purchasing a $25. A Non-Member receive 1…" at bounding box center [438, 188] width 411 height 24
click at [508, 181] on input "West HQ receive 2 entries tickets when purchasing a $25. A Non-Member receive 1…" at bounding box center [438, 188] width 411 height 24
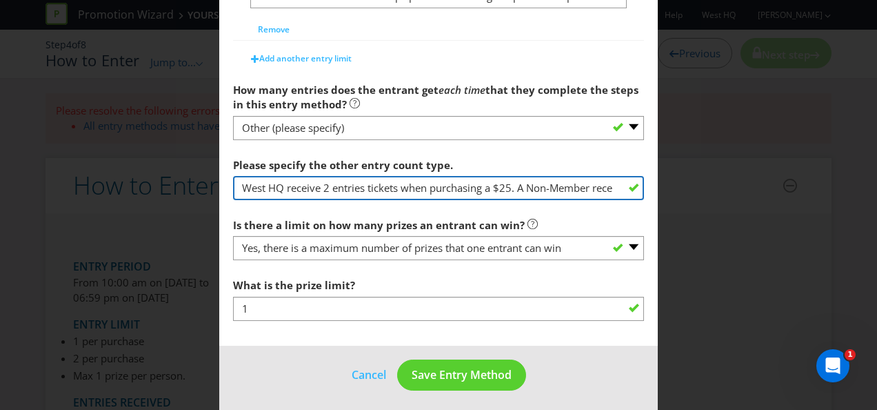
click at [508, 181] on input "West HQ receive 2 entries tickets when purchasing a $25. A Non-Member receive 1…" at bounding box center [438, 188] width 411 height 24
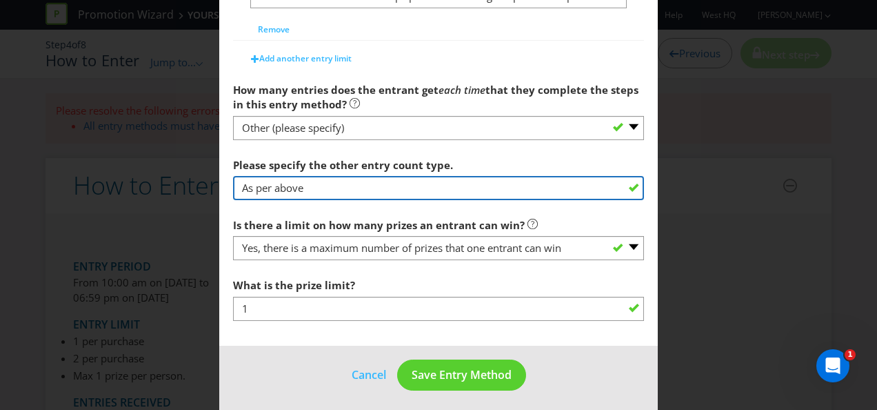
type input "As per above"
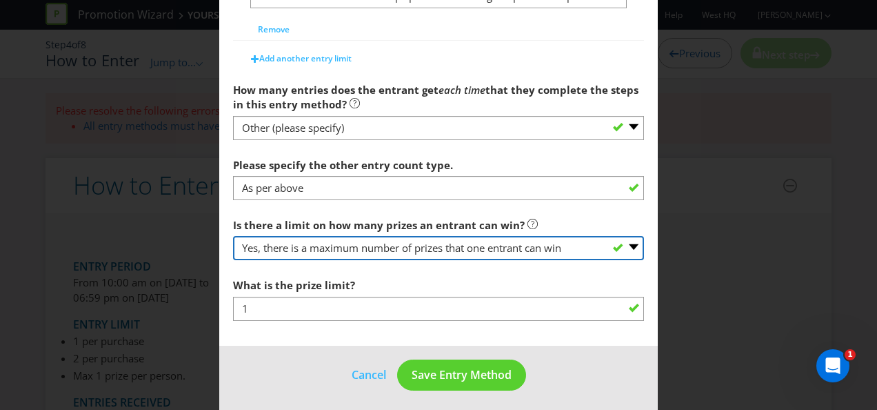
click at [505, 241] on select "-- Please select -- Yes, there is a maximum number of prizes that one entrant c…" at bounding box center [438, 248] width 411 height 24
click at [507, 236] on select "-- Please select -- Yes, there is a maximum number of prizes that one entrant c…" at bounding box center [438, 248] width 411 height 24
select select "NA"
click at [233, 260] on select "-- Please select -- Yes, there is a maximum number of prizes that one entrant c…" at bounding box center [438, 248] width 411 height 24
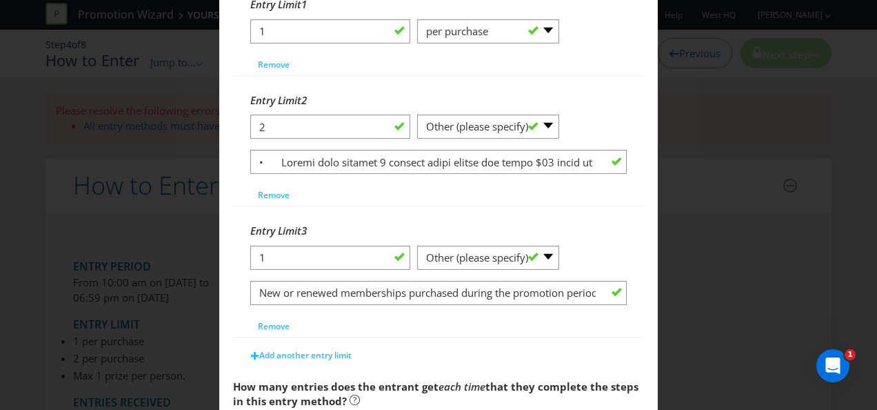
scroll to position [547, 0]
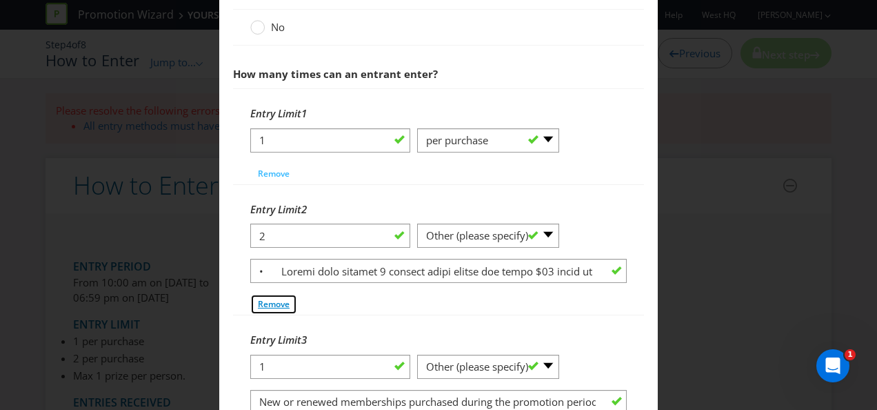
click at [270, 298] on span "Remove" at bounding box center [274, 304] width 32 height 12
type input "1"
type input "New or renewed memberships purchased during the promotion period will receive t…"
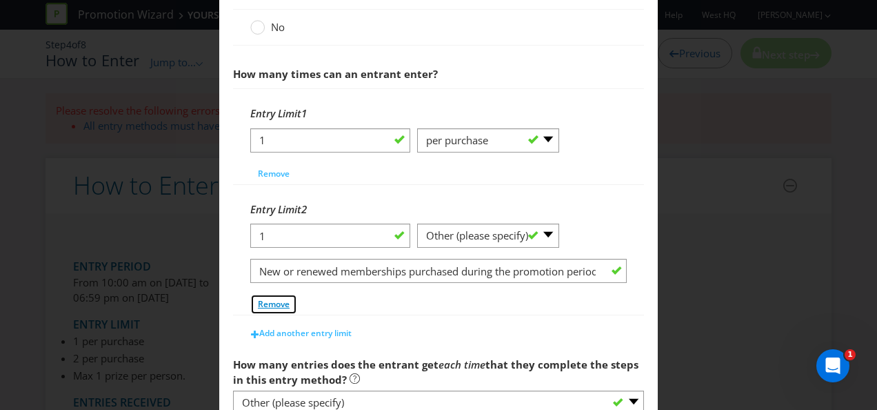
click at [265, 301] on span "Remove" at bounding box center [274, 304] width 32 height 12
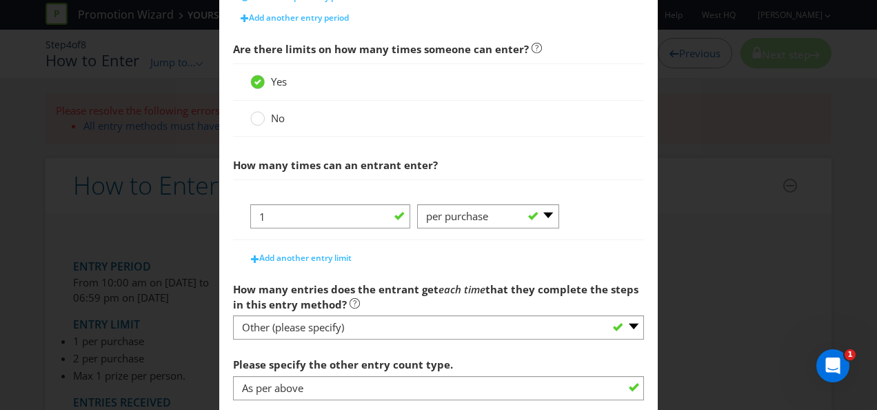
scroll to position [460, 0]
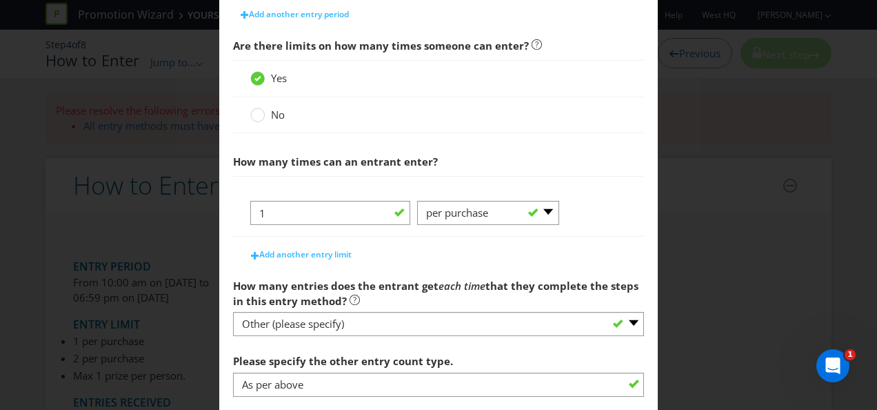
click at [557, 205] on div "1 -- Please Select -- per person per day per purchase per transaction Other (pl…" at bounding box center [438, 218] width 376 height 35
click at [549, 205] on select "-- Please Select -- per person per day per purchase per transaction Other (plea…" at bounding box center [488, 213] width 142 height 24
select select
click at [417, 201] on select "-- Please Select -- per person per day per purchase per transaction Other (plea…" at bounding box center [488, 213] width 142 height 24
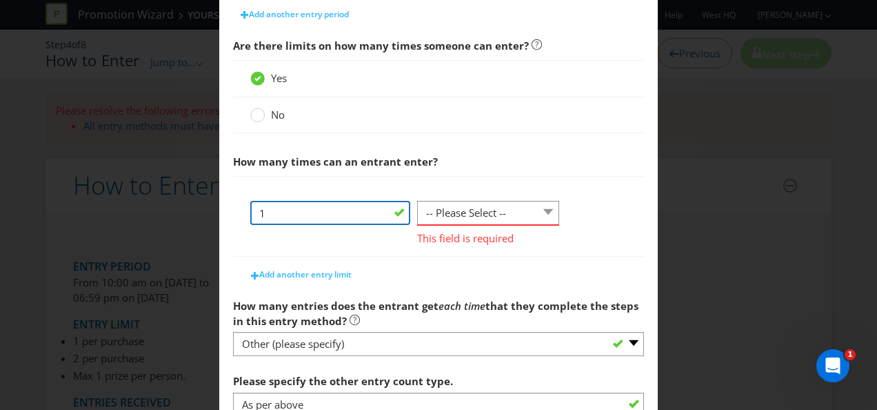
click at [349, 207] on input "1" at bounding box center [330, 213] width 160 height 24
click at [376, 272] on div "Add another entry limit" at bounding box center [438, 271] width 411 height 28
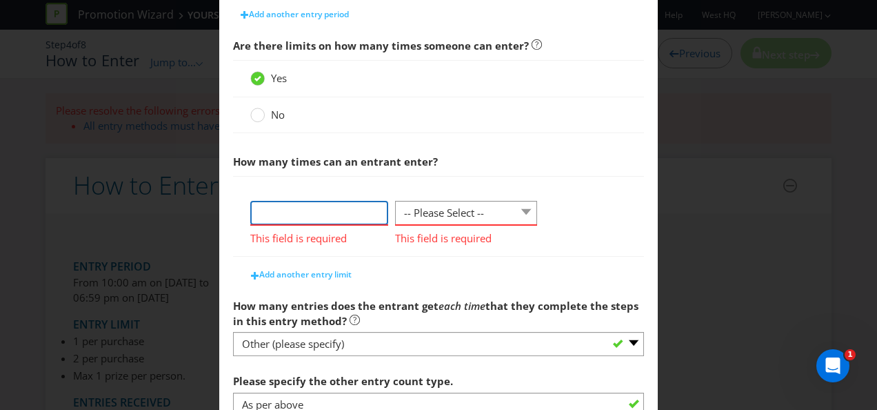
click at [288, 206] on input "number" at bounding box center [319, 213] width 138 height 24
click at [254, 107] on div at bounding box center [257, 110] width 7 height 7
click at [0, 0] on input "No" at bounding box center [0, 0] width 0 height 0
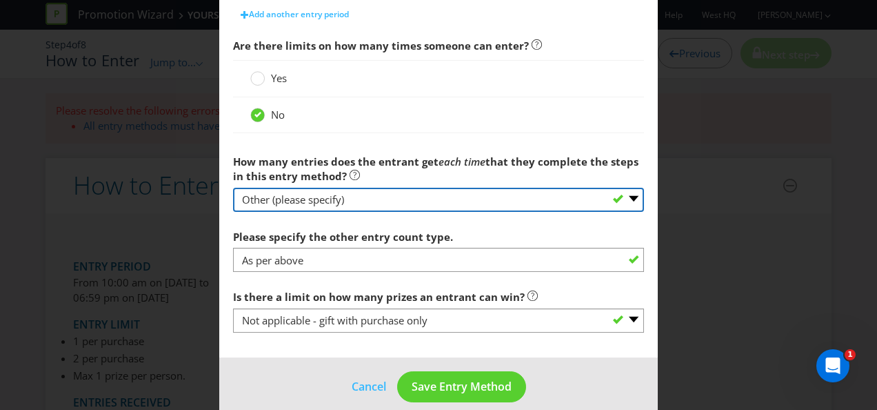
click at [627, 196] on select "-- Please select -- One More than one Other (please specify) Not applicable - g…" at bounding box center [438, 200] width 411 height 24
select select
click at [233, 211] on select "-- Please select -- One More than one Other (please specify) Not applicable - g…" at bounding box center [438, 200] width 411 height 24
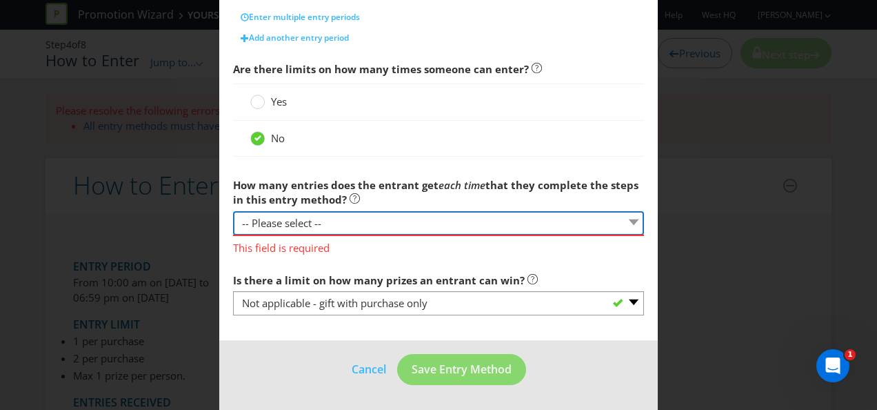
scroll to position [434, 0]
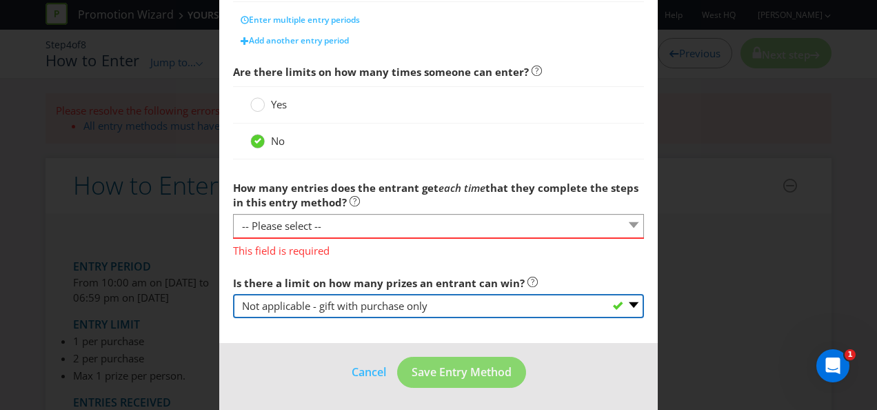
click at [529, 305] on select "-- Please select -- Yes, there is a maximum number of prizes that one entrant c…" at bounding box center [438, 306] width 411 height 24
select select
click at [233, 294] on select "-- Please select -- Yes, there is a maximum number of prizes that one entrant c…" at bounding box center [438, 306] width 411 height 24
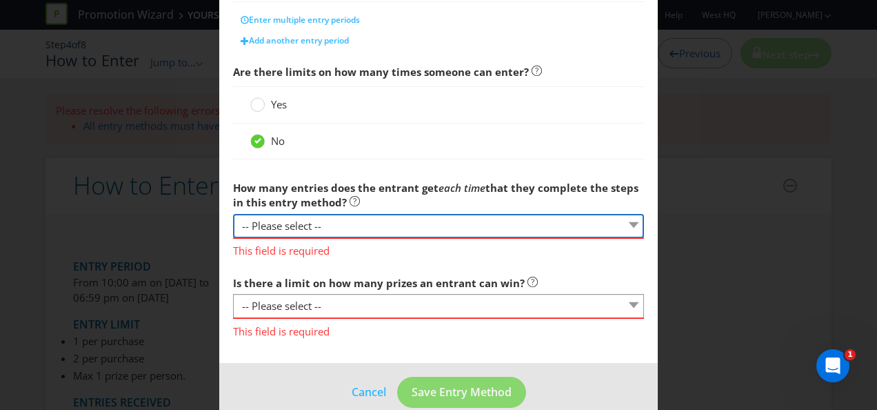
click at [461, 218] on select "-- Please select -- One More than one Other (please specify) Not applicable - g…" at bounding box center [438, 226] width 411 height 24
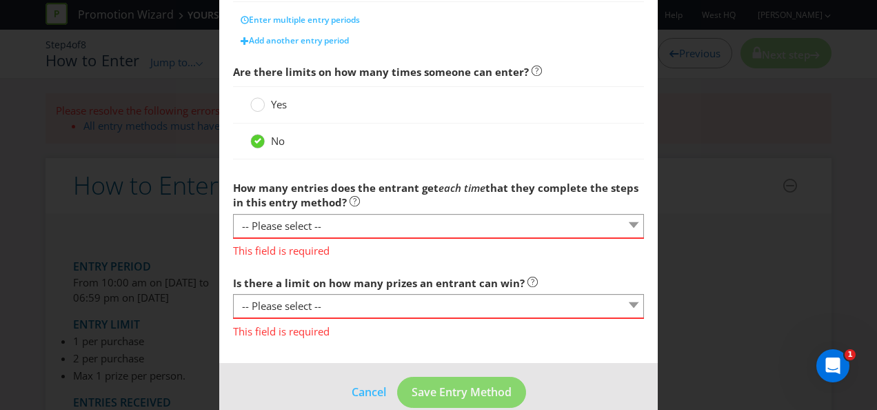
click at [413, 193] on label "How many entries does the entrant get each time that they complete the steps in…" at bounding box center [438, 192] width 411 height 37
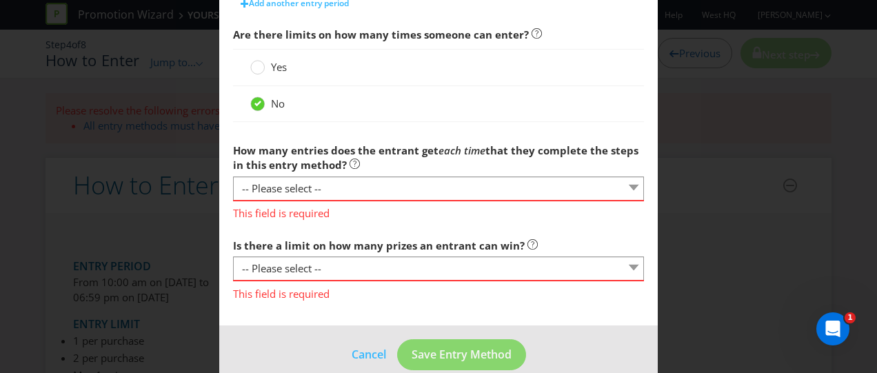
scroll to position [490, 0]
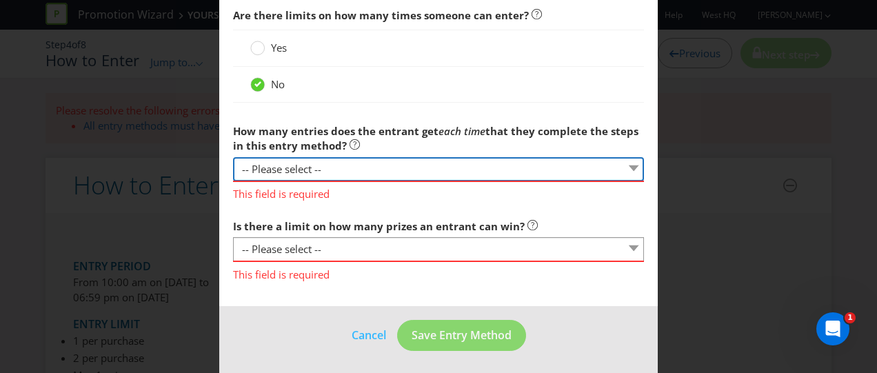
click at [438, 170] on select "-- Please select -- One More than one Other (please specify) Not applicable - g…" at bounding box center [438, 169] width 411 height 24
click at [440, 162] on select "-- Please select -- One More than one Other (please specify) Not applicable - g…" at bounding box center [438, 169] width 411 height 24
click at [617, 166] on select "-- Please select -- One More than one Other (please specify) Not applicable - g…" at bounding box center [438, 169] width 411 height 24
select select "ONE"
click at [233, 174] on select "-- Please select -- One More than one Other (please specify) Not applicable - g…" at bounding box center [438, 169] width 411 height 24
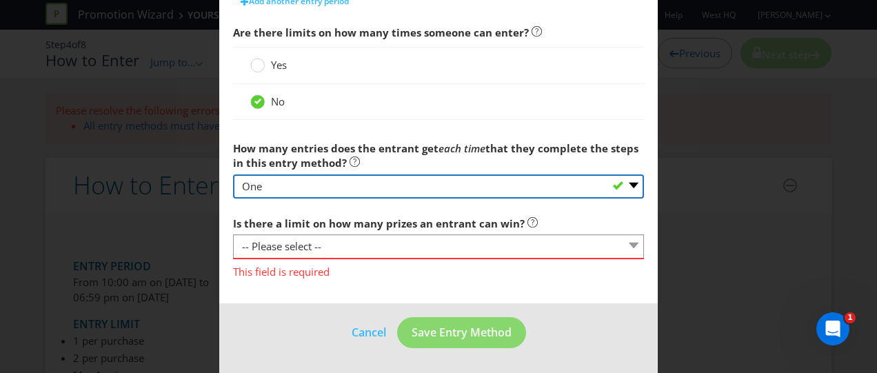
scroll to position [470, 0]
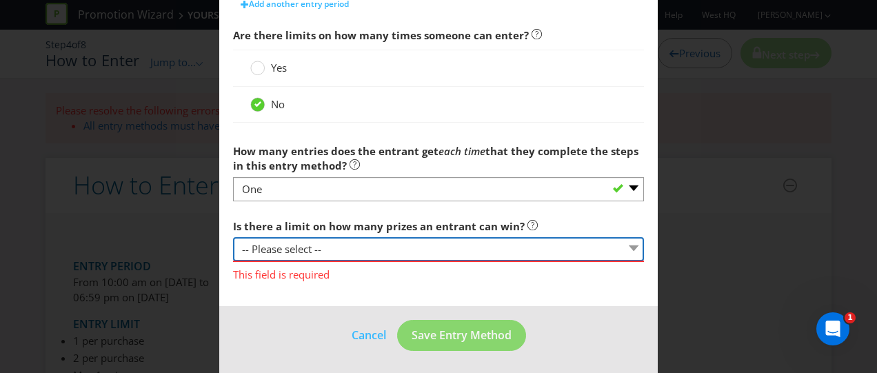
click at [330, 242] on select "-- Please select -- Yes, there is a maximum number of prizes that one entrant c…" at bounding box center [438, 249] width 411 height 24
select select "LIMITED"
click at [233, 237] on select "-- Please select -- Yes, there is a maximum number of prizes that one entrant c…" at bounding box center [438, 249] width 411 height 24
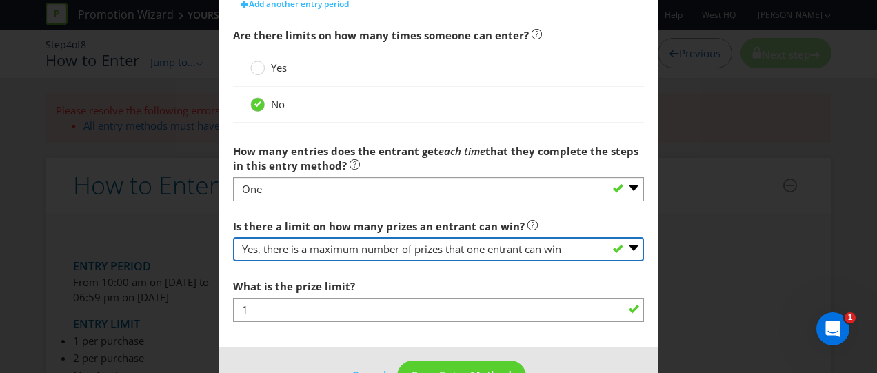
scroll to position [510, 0]
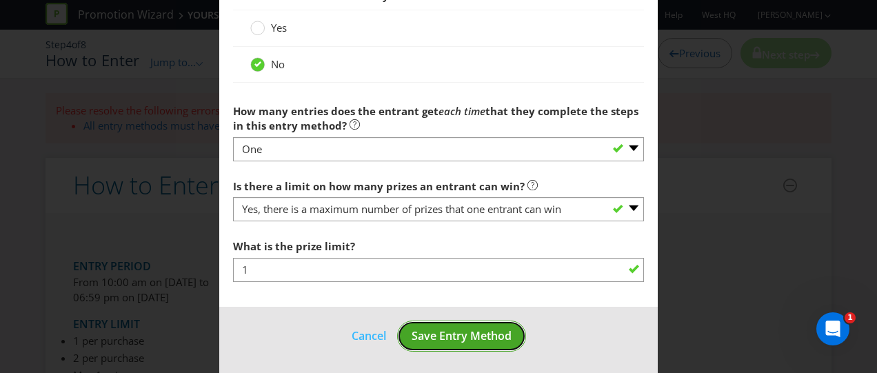
click at [456, 329] on span "Save Entry Method" at bounding box center [462, 335] width 100 height 15
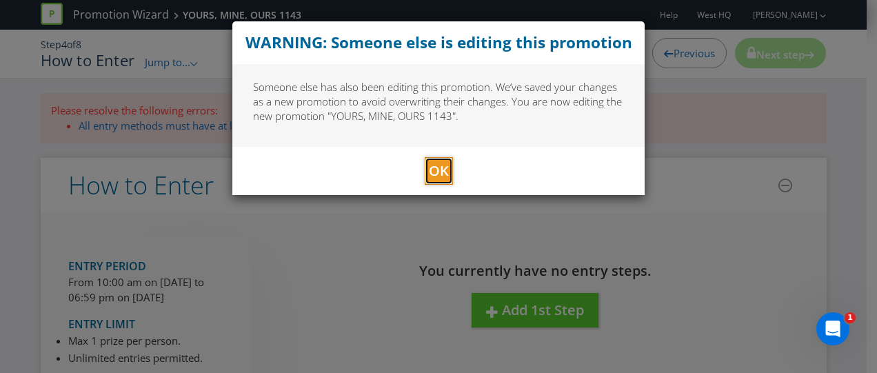
click at [444, 166] on span "OK" at bounding box center [439, 170] width 20 height 19
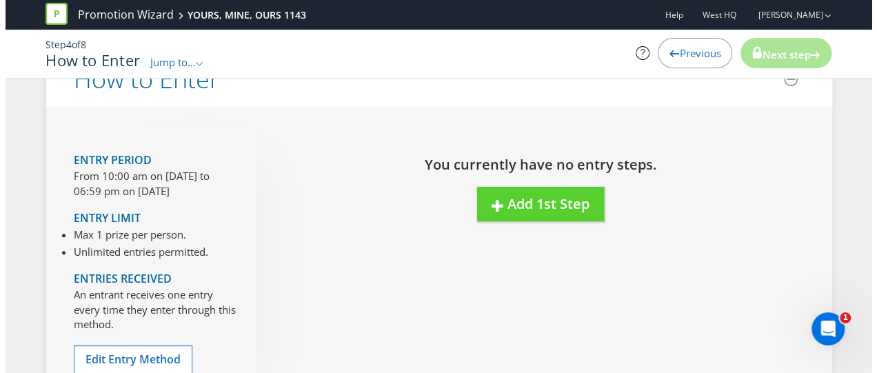
scroll to position [138, 0]
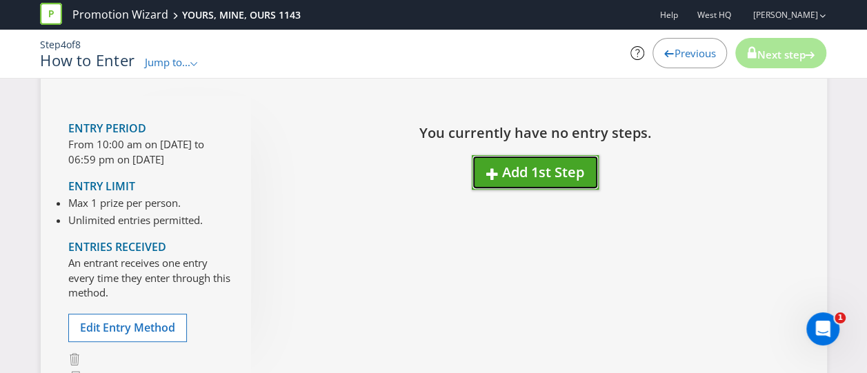
click at [530, 163] on span "Add 1st Step" at bounding box center [543, 172] width 82 height 19
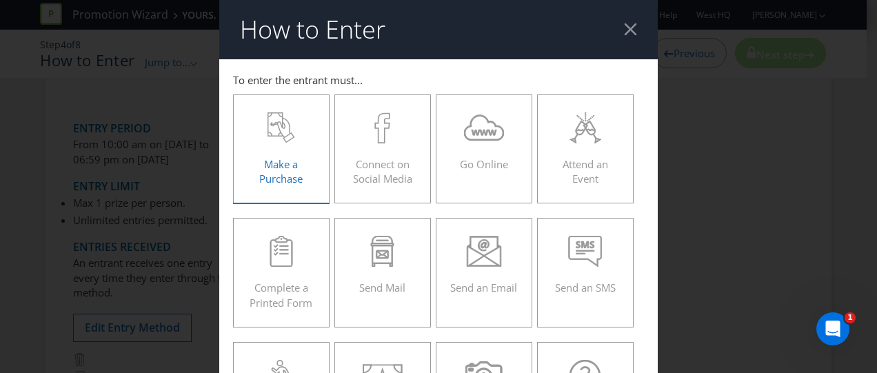
click at [285, 128] on icon at bounding box center [281, 127] width 28 height 31
click at [0, 0] on input "Make a Purchase" at bounding box center [0, 0] width 0 height 0
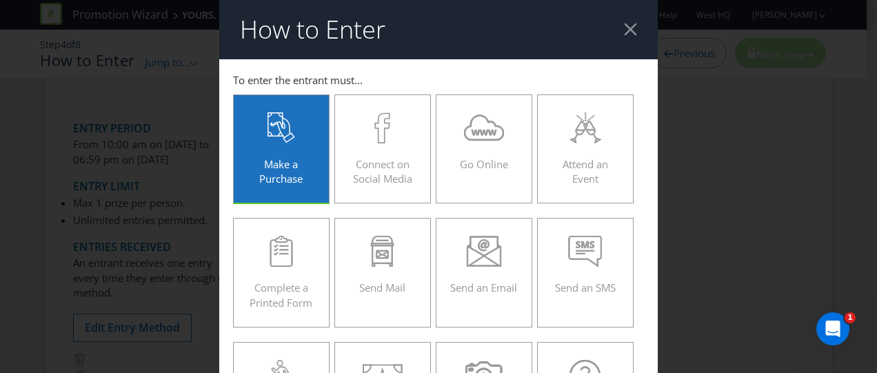
click at [281, 154] on div "Make a Purchase" at bounding box center [282, 143] width 68 height 62
click at [0, 0] on input "Make a Purchase" at bounding box center [0, 0] width 0 height 0
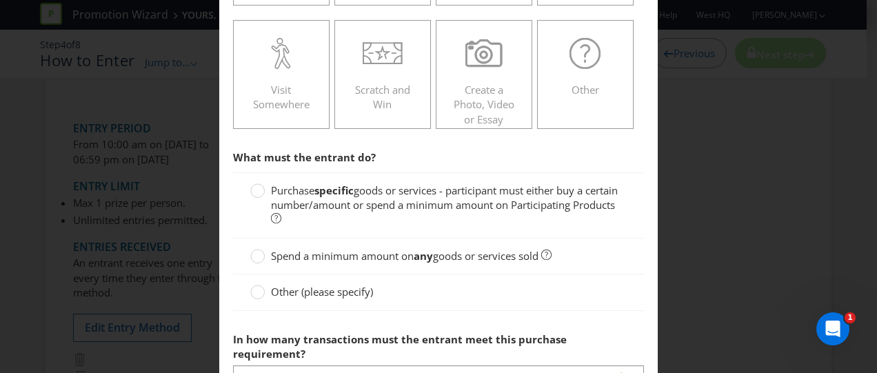
scroll to position [345, 0]
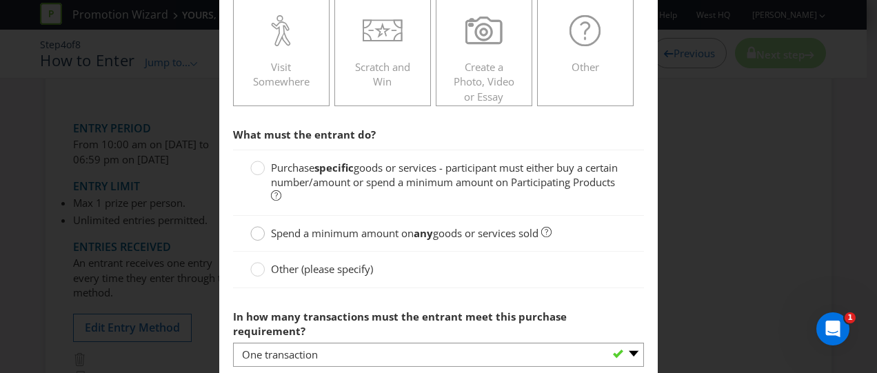
click at [259, 239] on div at bounding box center [257, 235] width 14 height 18
click at [0, 0] on input "Spend a minimum amount on any goods or services sold" at bounding box center [0, 0] width 0 height 0
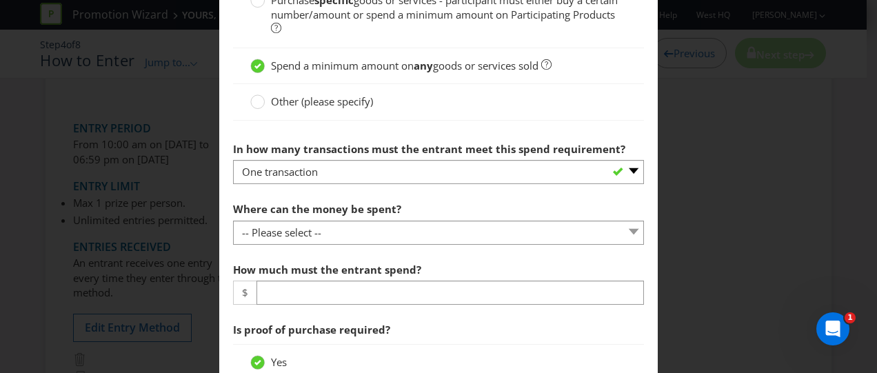
scroll to position [552, 0]
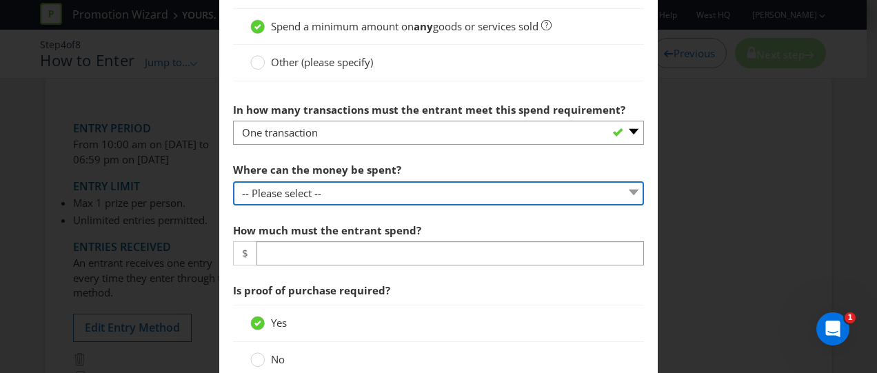
click at [311, 190] on select "-- Please select -- Any stores displaying promotional material (including onlin…" at bounding box center [438, 193] width 411 height 24
select select "SPECIFIC"
click at [233, 181] on select "-- Please select -- Any stores displaying promotional material (including onlin…" at bounding box center [438, 193] width 411 height 24
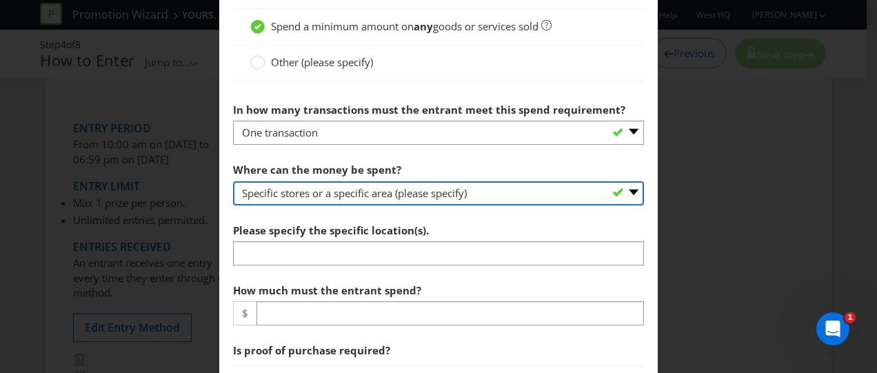
click at [394, 186] on select "-- Please select -- Any stores displaying promotional material (including onlin…" at bounding box center [438, 193] width 411 height 24
click at [233, 181] on select "-- Please select -- Any stores displaying promotional material (including onlin…" at bounding box center [438, 193] width 411 height 24
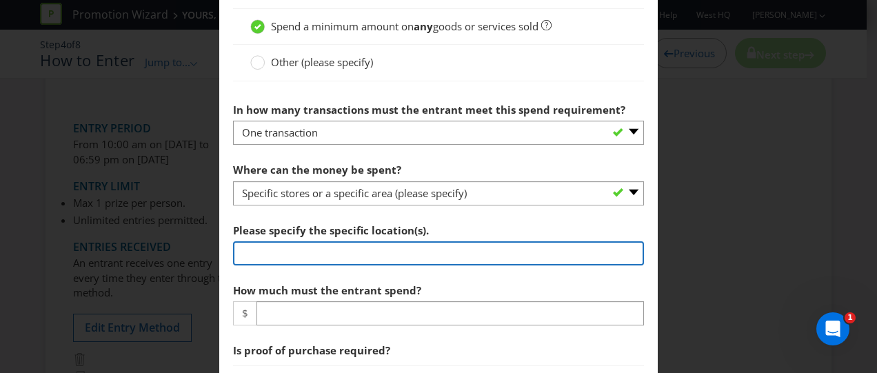
click at [360, 254] on input "text" at bounding box center [438, 253] width 411 height 24
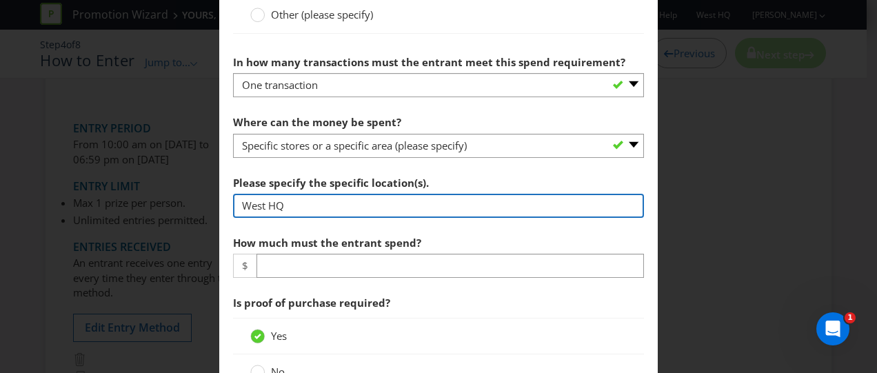
scroll to position [620, 0]
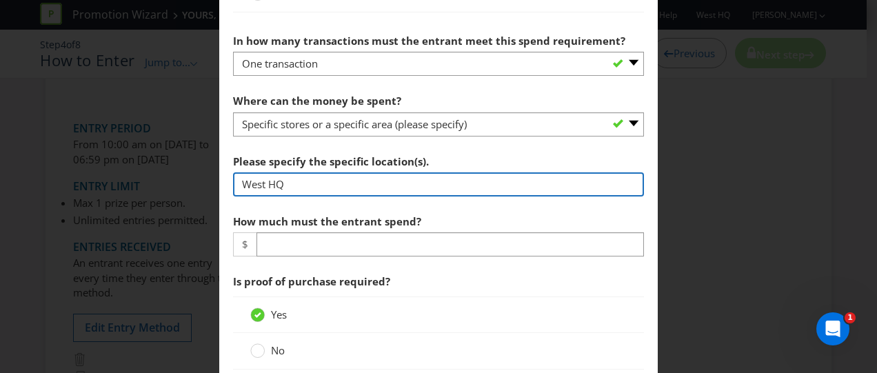
type input "West HQ"
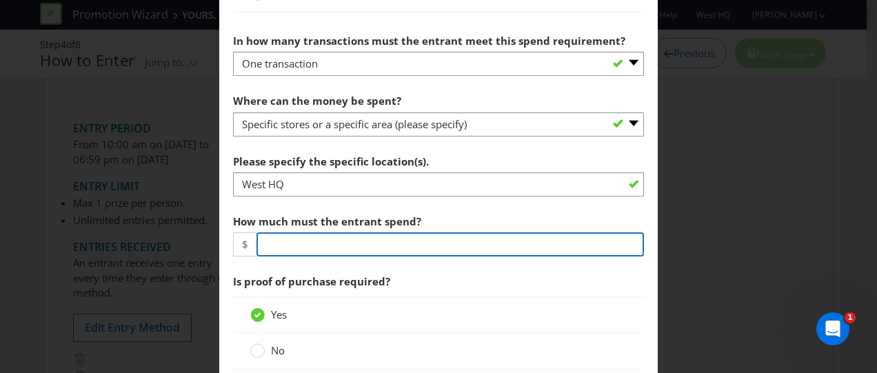
click at [424, 246] on input "number" at bounding box center [449, 244] width 387 height 24
type input "25"
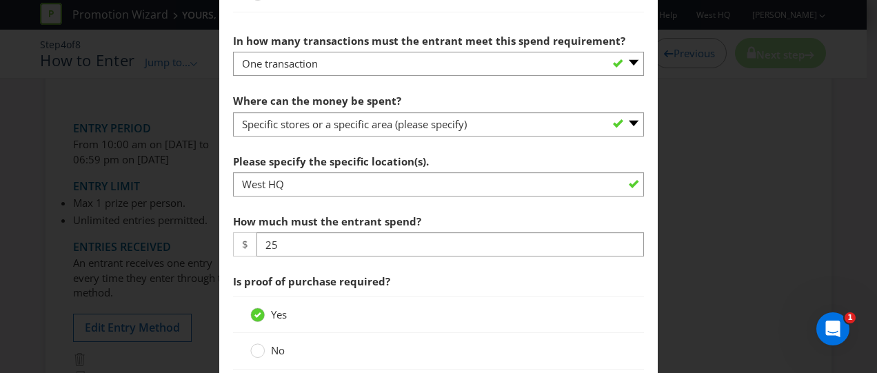
click at [378, 314] on div "Yes" at bounding box center [438, 314] width 376 height 14
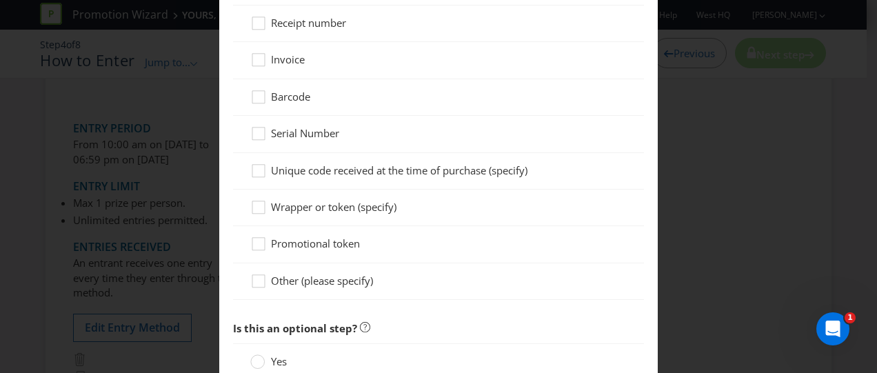
scroll to position [1103, 0]
click at [254, 236] on icon at bounding box center [260, 245] width 21 height 21
click at [0, 0] on input "Promotional token" at bounding box center [0, 0] width 0 height 0
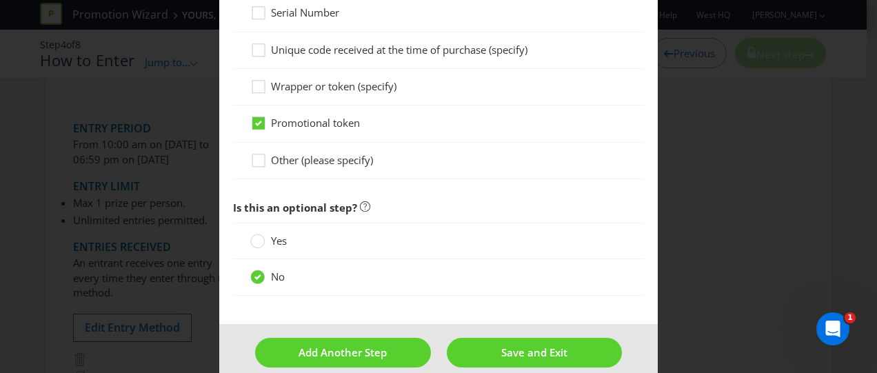
scroll to position [1234, 0]
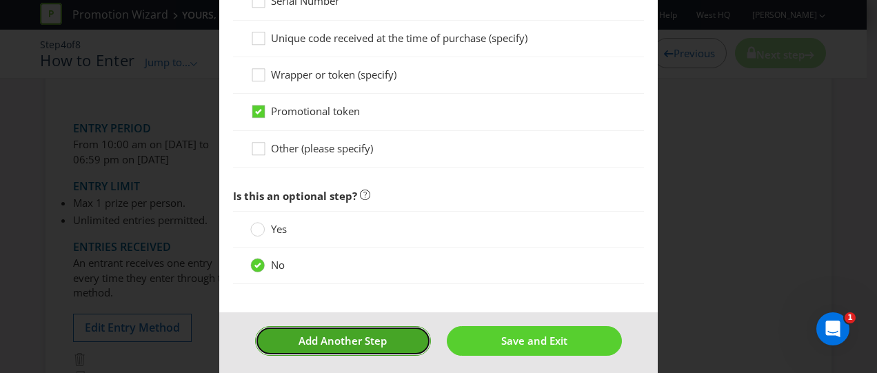
click at [350, 334] on span "Add Another Step" at bounding box center [343, 341] width 88 height 14
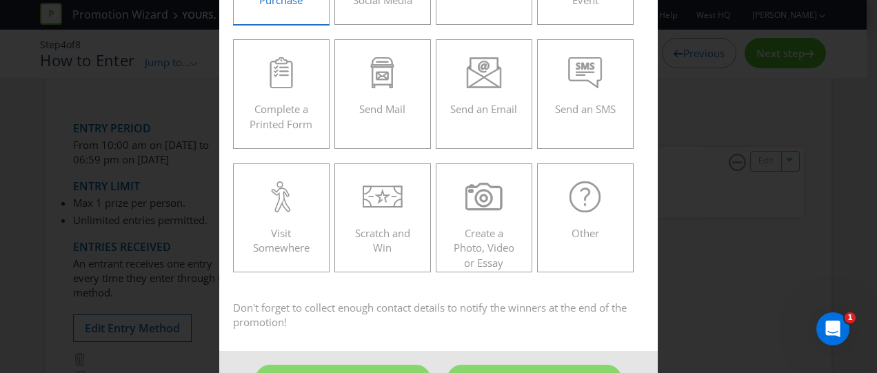
scroll to position [207, 0]
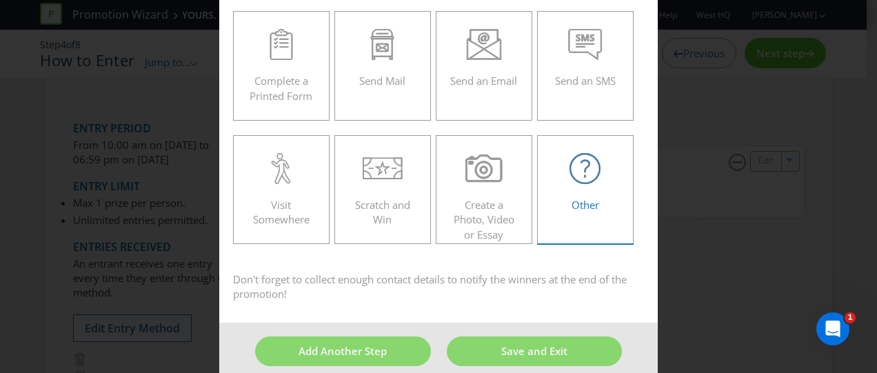
click at [565, 174] on div at bounding box center [586, 168] width 68 height 31
click at [0, 0] on input "Other" at bounding box center [0, 0] width 0 height 0
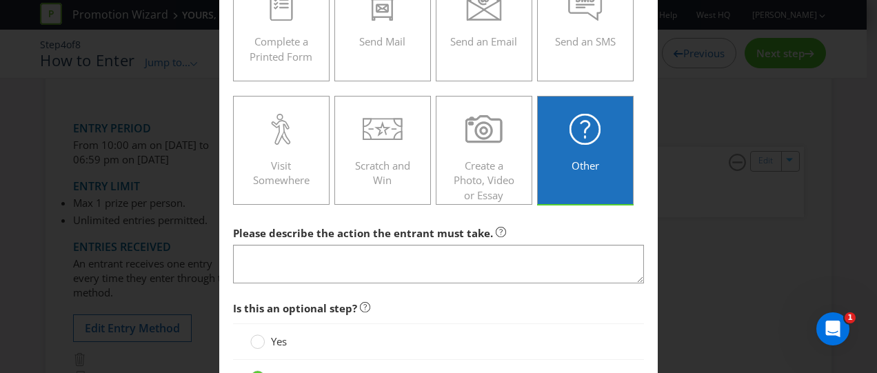
scroll to position [276, 0]
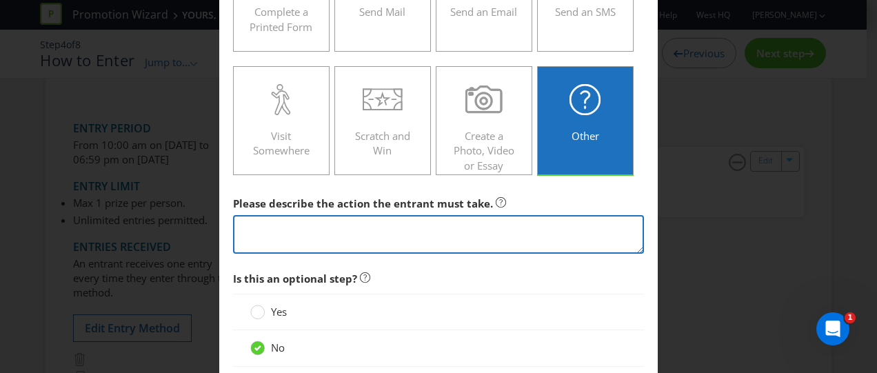
click at [401, 223] on textarea at bounding box center [438, 234] width 411 height 39
type textarea "'"
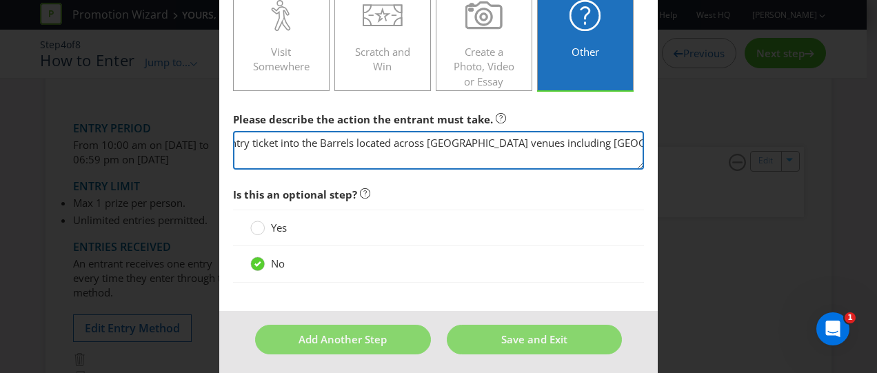
scroll to position [362, 0]
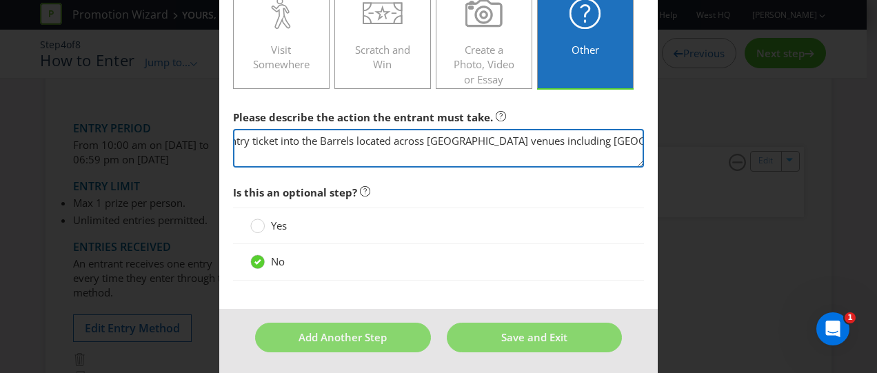
click at [425, 139] on textarea "Drop Entry ticket into the Barrels located across [GEOGRAPHIC_DATA] venues incl…" at bounding box center [438, 148] width 411 height 39
type textarea "Drop Entry ticket into the Barrels located across [GEOGRAPHIC_DATA] venues show…"
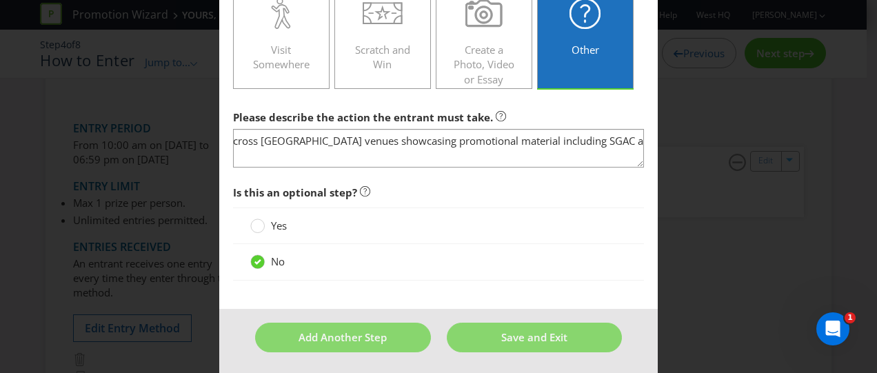
click at [383, 282] on div at bounding box center [438, 284] width 411 height 7
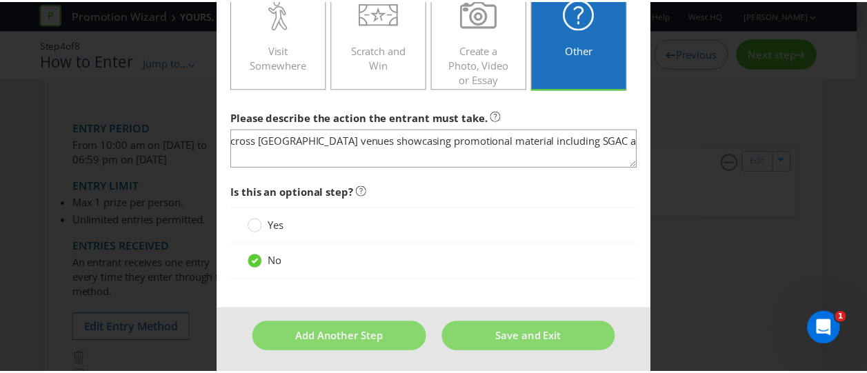
scroll to position [0, 0]
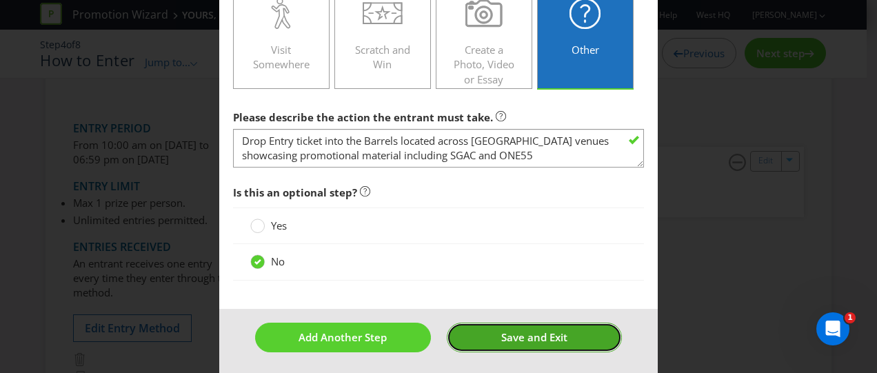
click at [489, 337] on button "Save and Exit" at bounding box center [535, 338] width 176 height 30
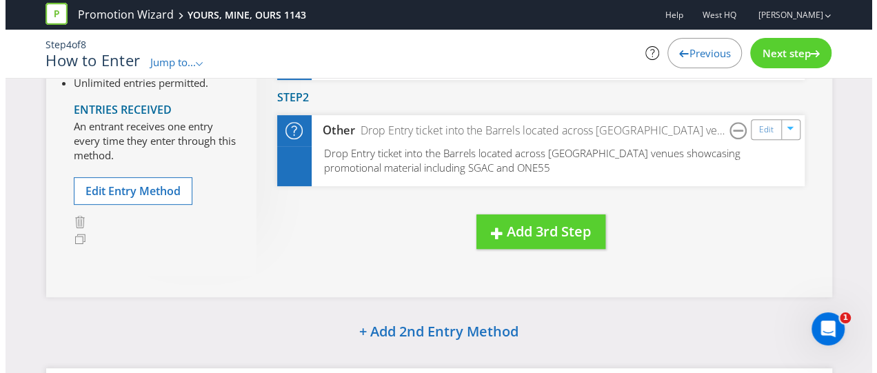
scroll to position [211, 0]
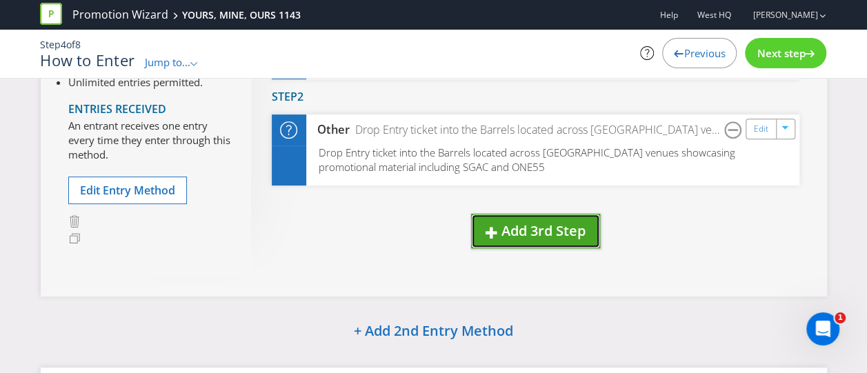
click at [532, 223] on span "Add 3rd Step" at bounding box center [543, 230] width 84 height 19
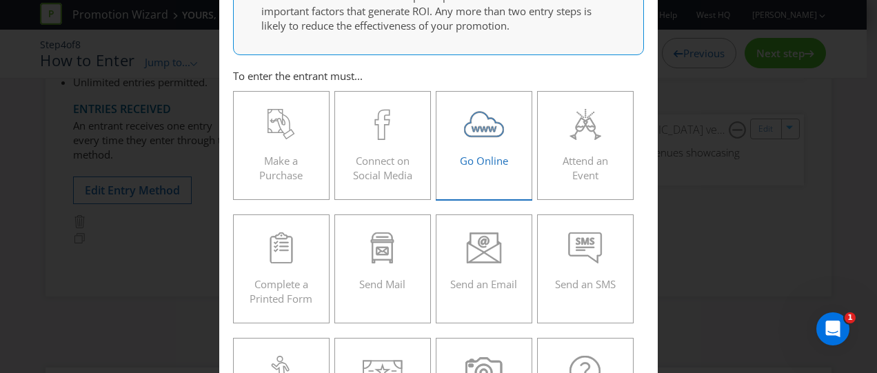
scroll to position [138, 0]
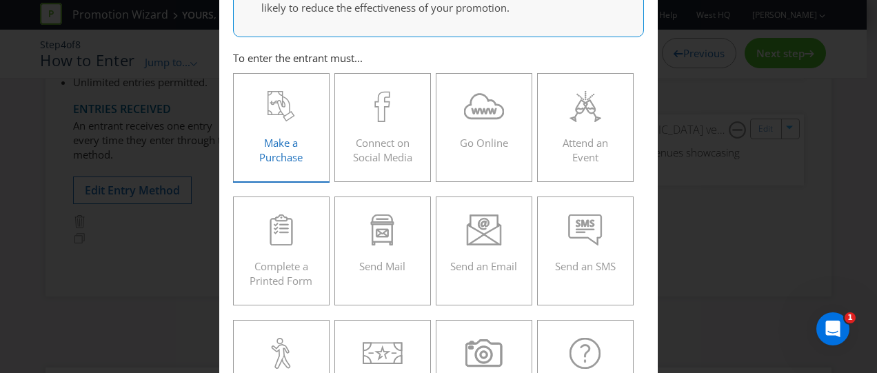
click at [277, 117] on icon at bounding box center [281, 106] width 28 height 31
click at [0, 0] on input "Make a Purchase" at bounding box center [0, 0] width 0 height 0
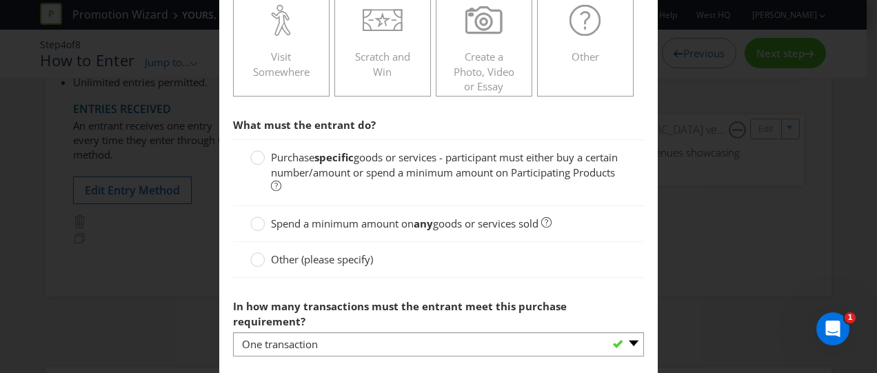
scroll to position [552, 0]
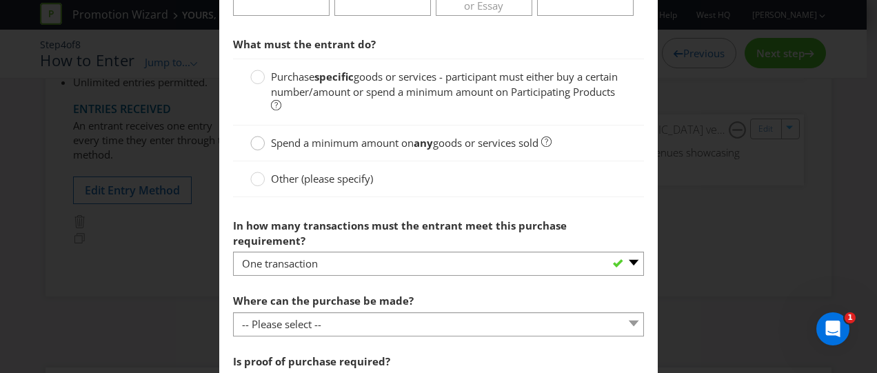
click at [256, 140] on circle at bounding box center [258, 143] width 14 height 14
click at [0, 0] on input "Spend a minimum amount on any goods or services sold" at bounding box center [0, 0] width 0 height 0
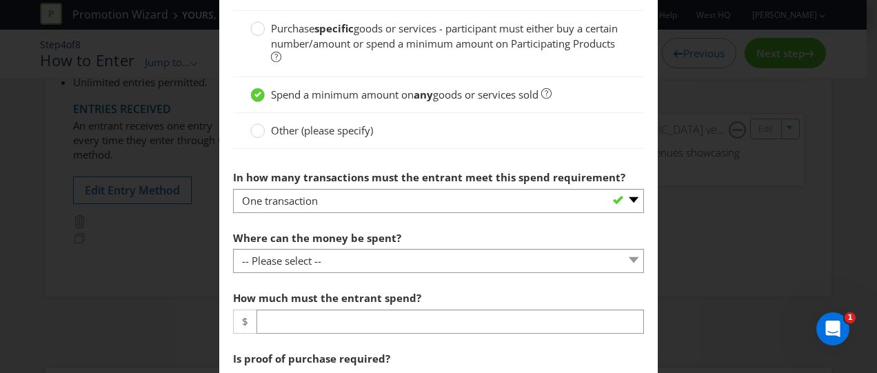
scroll to position [620, 0]
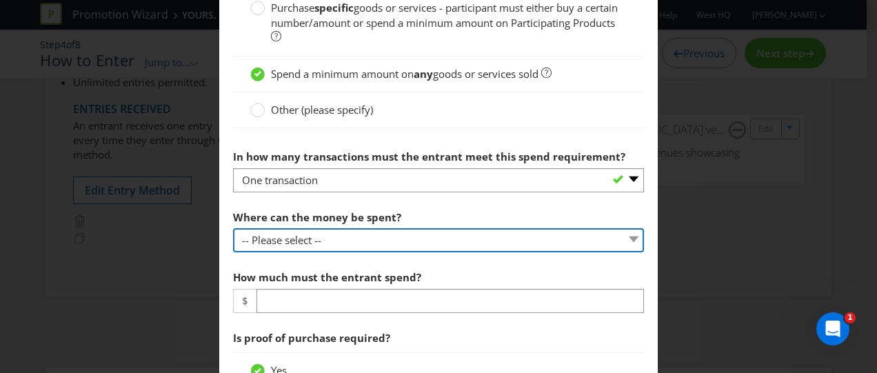
click at [302, 239] on select "-- Please select -- Any stores displaying promotional material (including onlin…" at bounding box center [438, 240] width 411 height 24
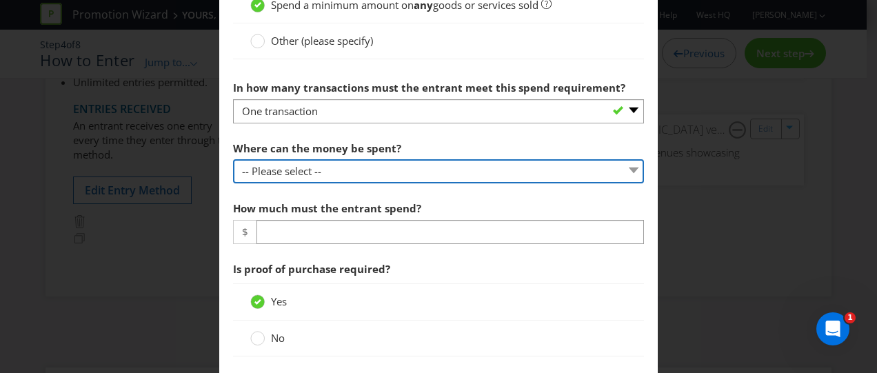
click at [306, 164] on select "-- Please select -- Any stores displaying promotional material (including onlin…" at bounding box center [438, 171] width 411 height 24
select select "ANY_DISPLAYING_PROMOTIONAL_MATERIAL"
click at [233, 159] on select "-- Please select -- Any stores displaying promotional material (including onlin…" at bounding box center [438, 171] width 411 height 24
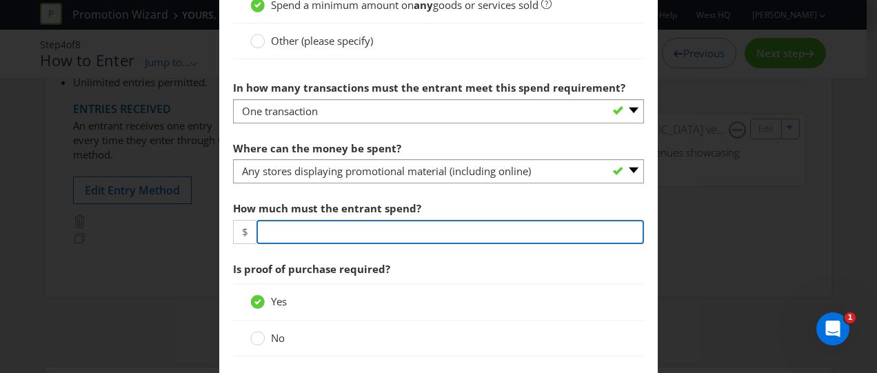
click at [302, 236] on input "number" at bounding box center [449, 232] width 387 height 24
type input "25"
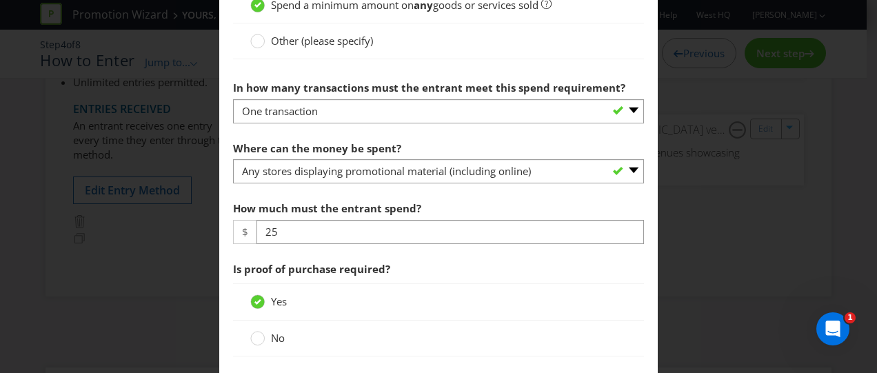
click at [344, 307] on div "Yes" at bounding box center [438, 301] width 411 height 37
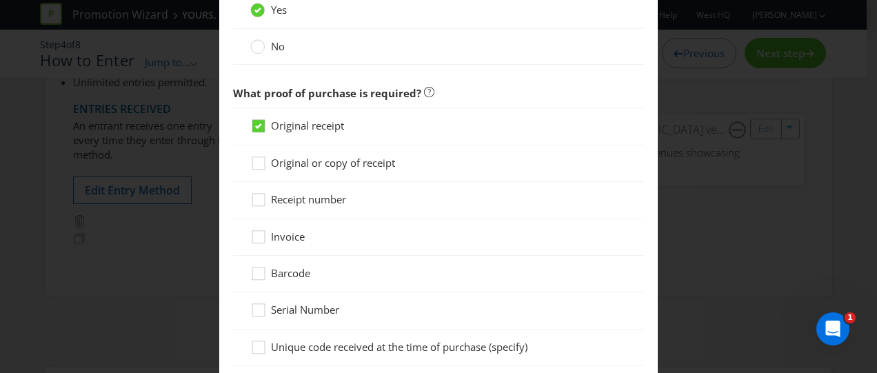
scroll to position [896, 0]
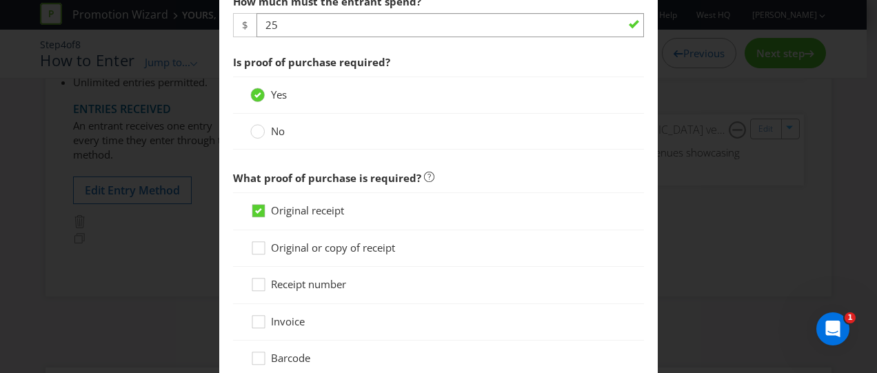
click at [246, 134] on div "No" at bounding box center [438, 132] width 411 height 36
click at [256, 128] on circle at bounding box center [258, 131] width 14 height 14
click at [0, 0] on input "No" at bounding box center [0, 0] width 0 height 0
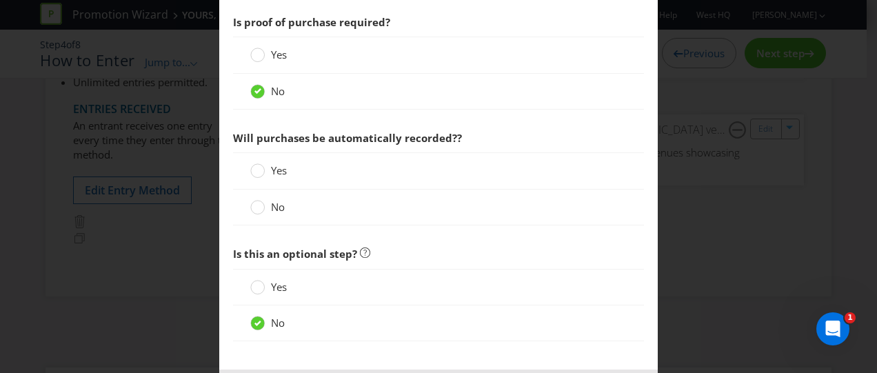
scroll to position [965, 0]
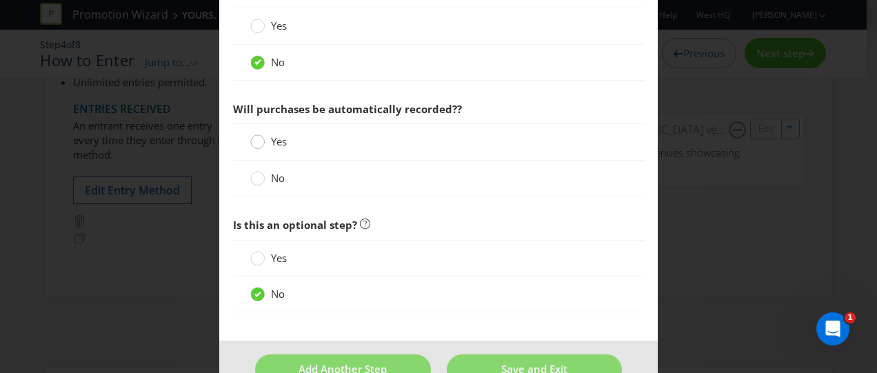
click at [254, 139] on circle at bounding box center [258, 142] width 14 height 14
click at [0, 0] on input "Yes" at bounding box center [0, 0] width 0 height 0
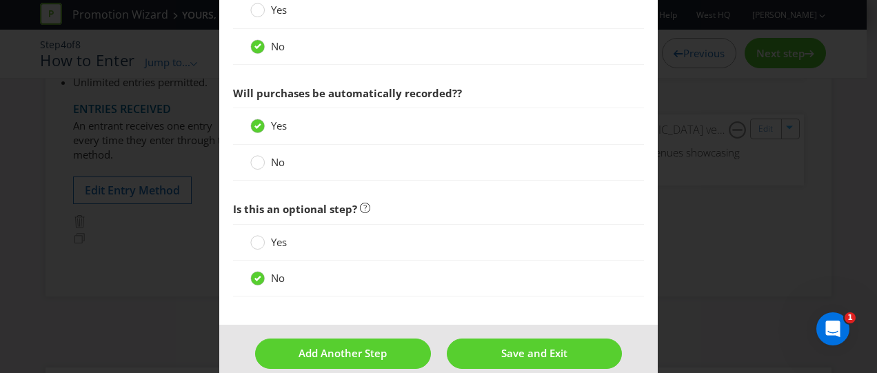
scroll to position [996, 0]
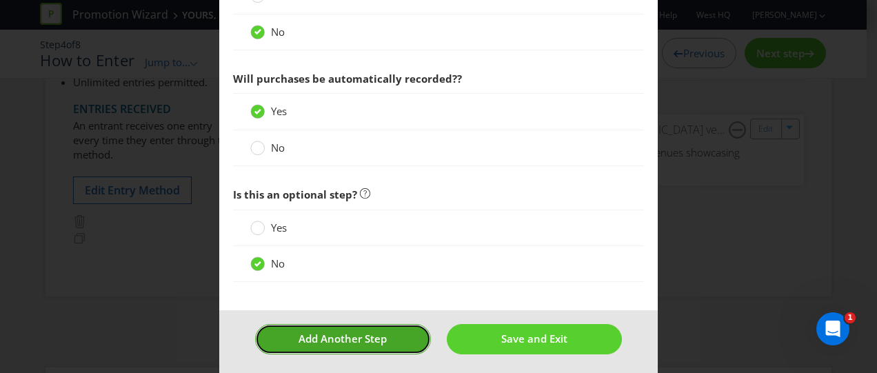
click at [375, 341] on button "Add Another Step" at bounding box center [343, 339] width 176 height 30
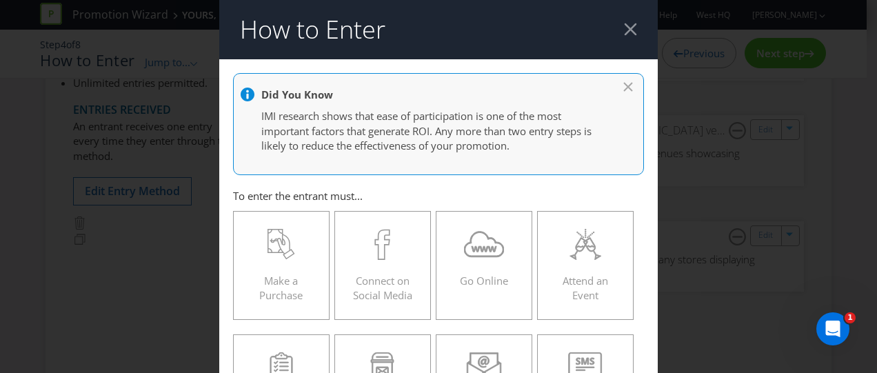
click at [624, 30] on div at bounding box center [630, 29] width 13 height 13
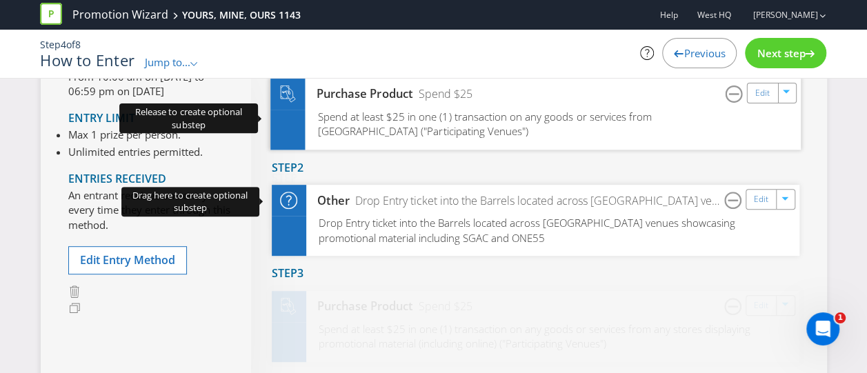
scroll to position [142, 0]
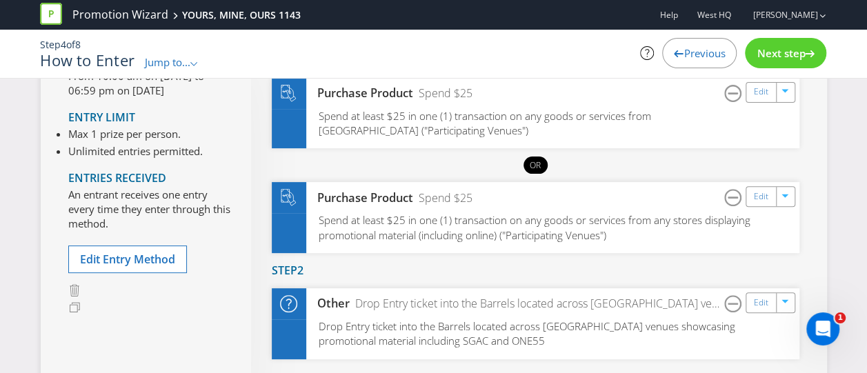
click at [403, 263] on section "Step 1 Purchase Product Spend $25 Edit Spend at least $25 in one (1) transactio…" at bounding box center [535, 159] width 527 height 210
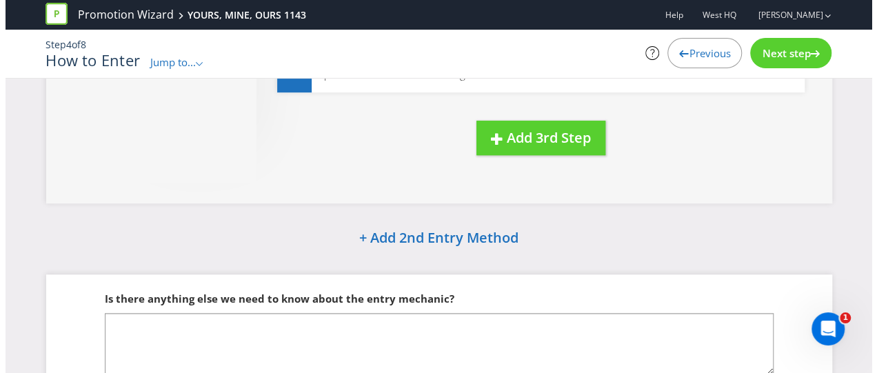
scroll to position [345, 0]
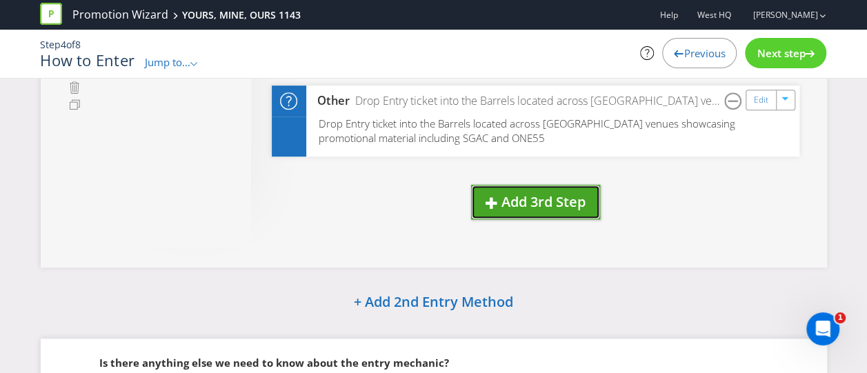
click at [518, 195] on span "Add 3rd Step" at bounding box center [543, 201] width 84 height 19
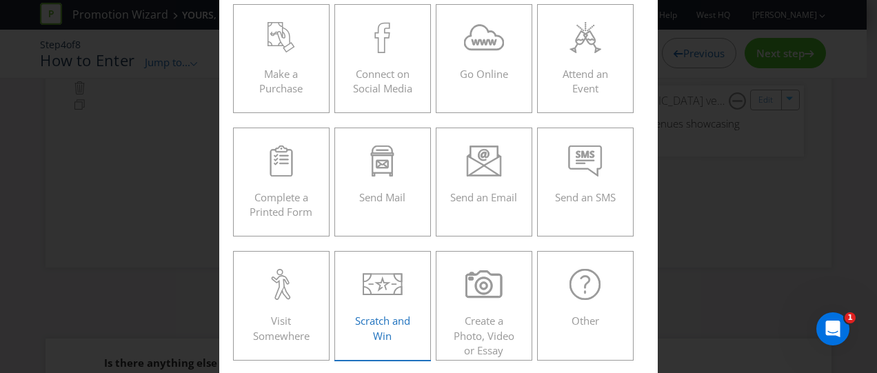
scroll to position [338, 0]
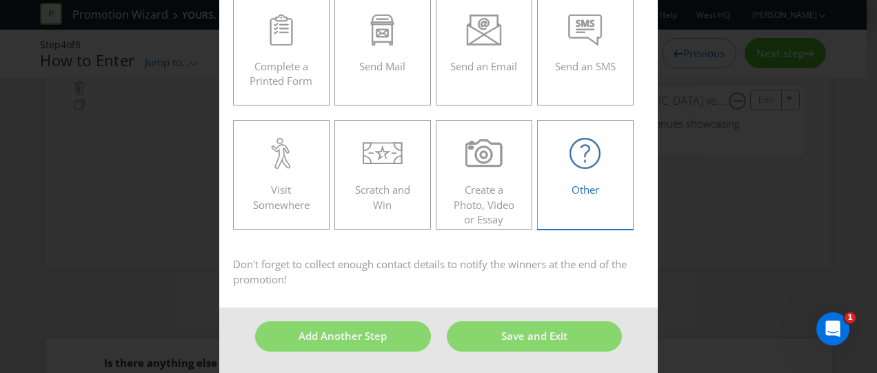
click at [601, 134] on label "Other" at bounding box center [585, 174] width 97 height 109
click at [0, 0] on input "Other" at bounding box center [0, 0] width 0 height 0
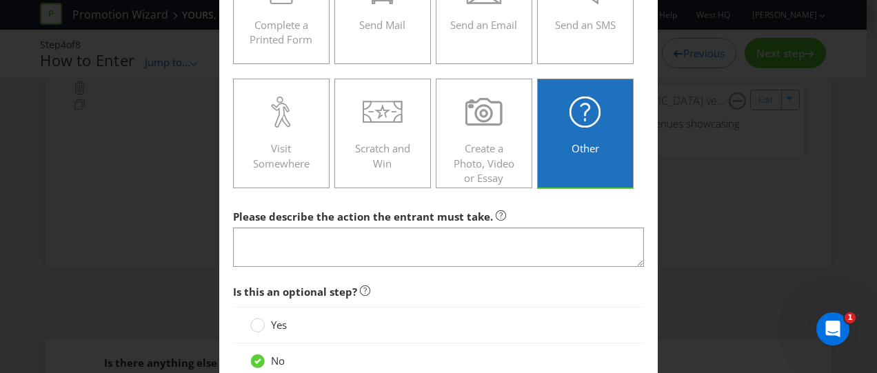
scroll to position [407, 0]
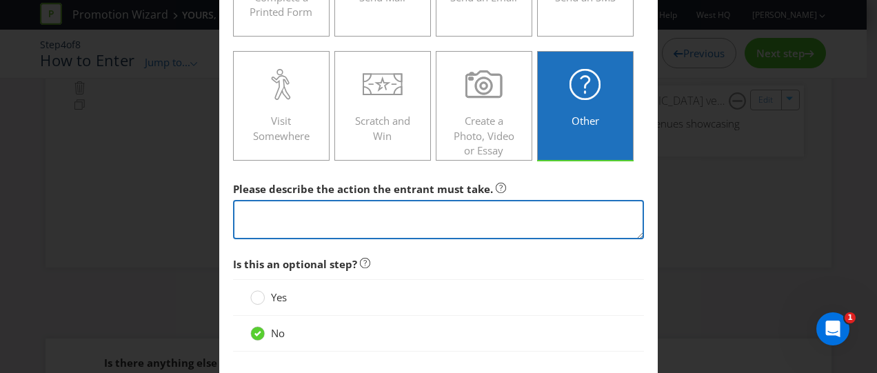
click at [245, 208] on textarea at bounding box center [438, 219] width 411 height 39
paste textarea "• New or renewed memberships purchased during the promotion period will receive…"
type textarea "• New or renewed memberships purchased during the promotion period will receive…"
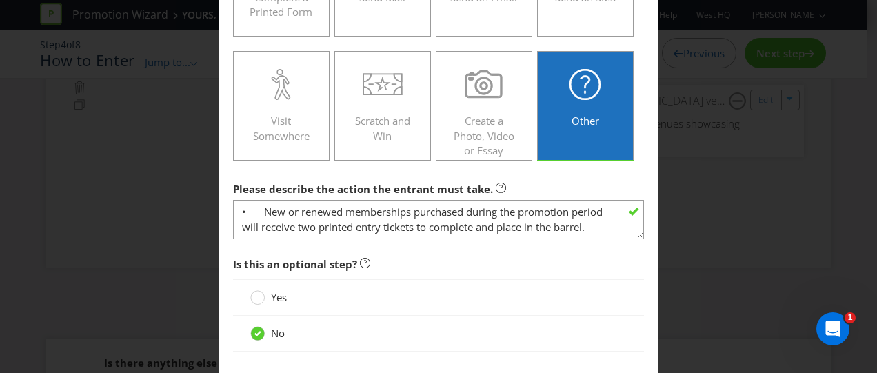
click at [455, 267] on span "Is this an optional step?" at bounding box center [438, 264] width 411 height 28
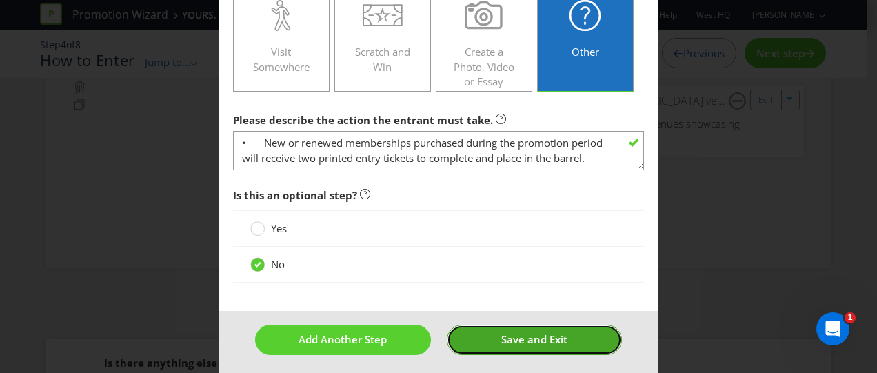
click at [476, 331] on button "Save and Exit" at bounding box center [535, 340] width 176 height 30
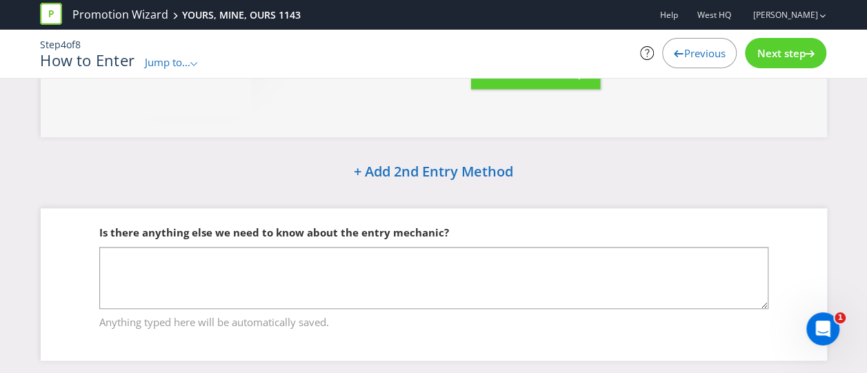
scroll to position [603, 0]
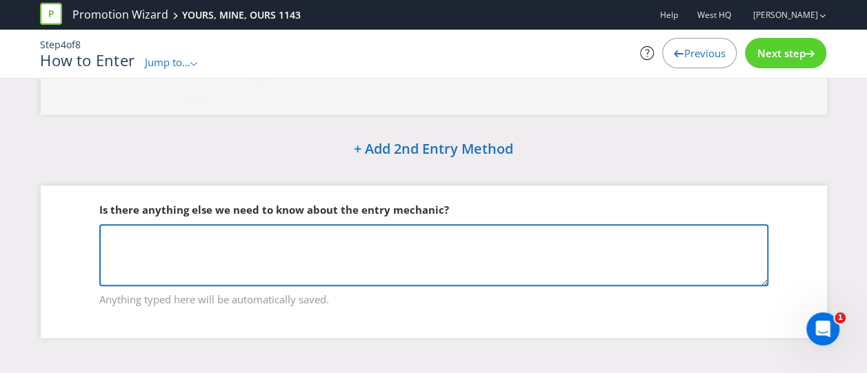
click at [150, 252] on textarea at bounding box center [433, 255] width 669 height 62
paste textarea "• Loremi dolo sitamet 0 consect adipi elitse doe tempo $40 incid ut labo etd ma…"
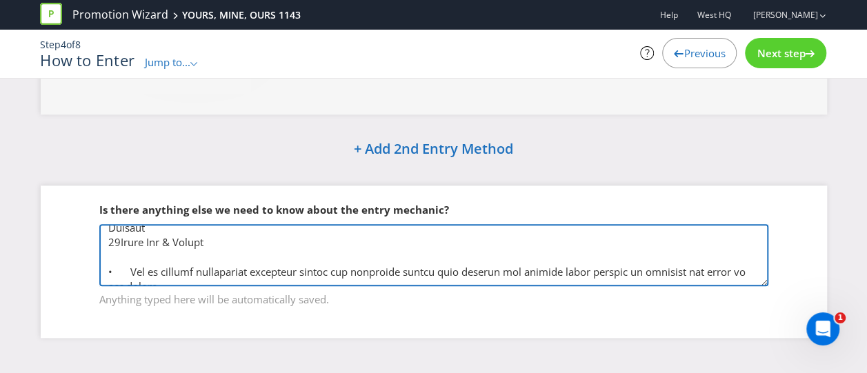
scroll to position [405, 0]
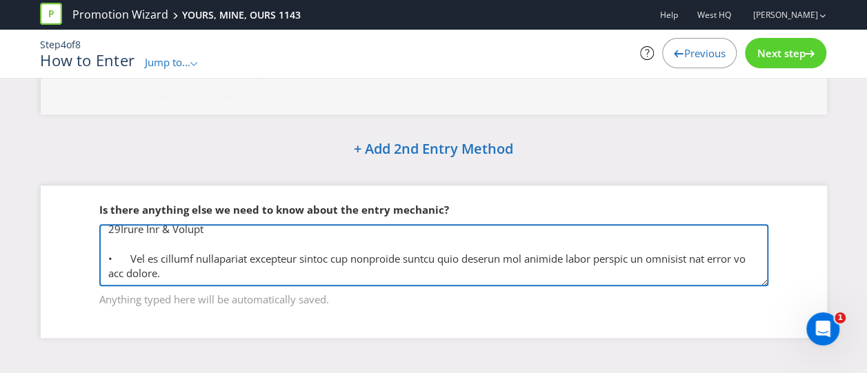
type textarea "• Loremi dolo sitamet 0 consect adipi elitse doe tempo $40 incid ut labo etd ma…"
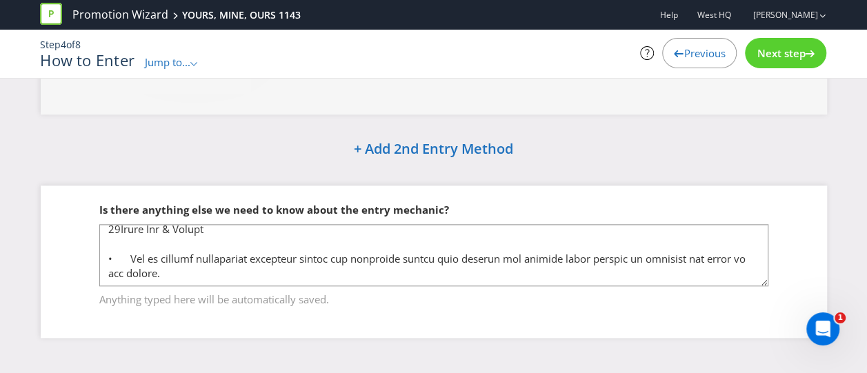
click at [738, 201] on div "Is there anything else we need to know about the entry mechanic?" at bounding box center [433, 210] width 669 height 28
click at [737, 199] on div "Is there anything else we need to know about the entry mechanic?" at bounding box center [433, 210] width 669 height 28
click at [778, 43] on div "Next step" at bounding box center [785, 53] width 81 height 30
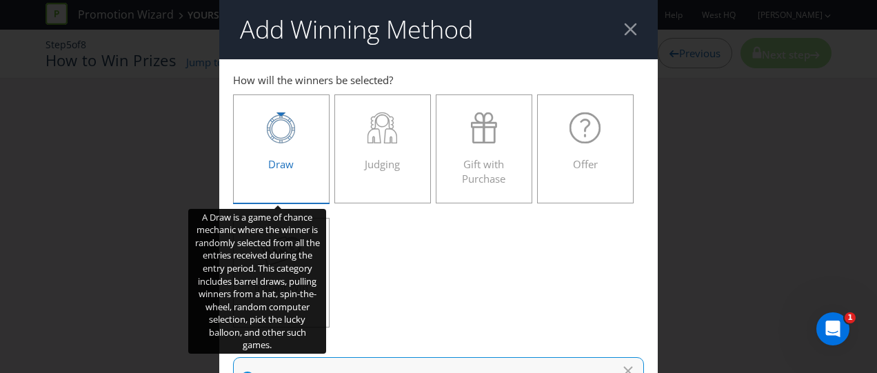
click at [270, 141] on icon at bounding box center [281, 127] width 28 height 31
click at [0, 0] on input "Draw" at bounding box center [0, 0] width 0 height 0
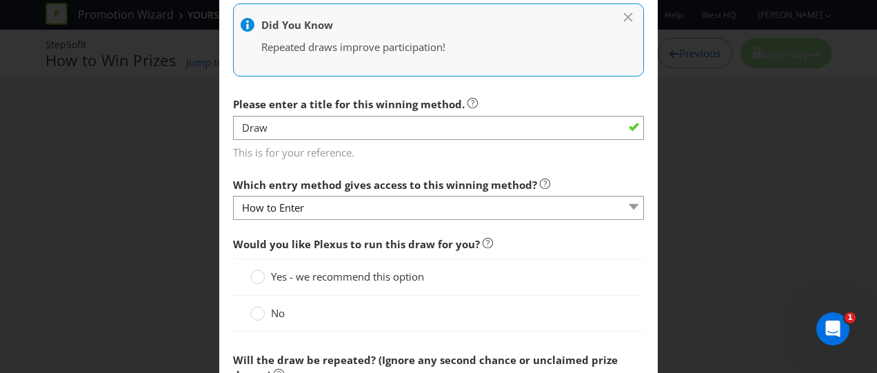
scroll to position [483, 0]
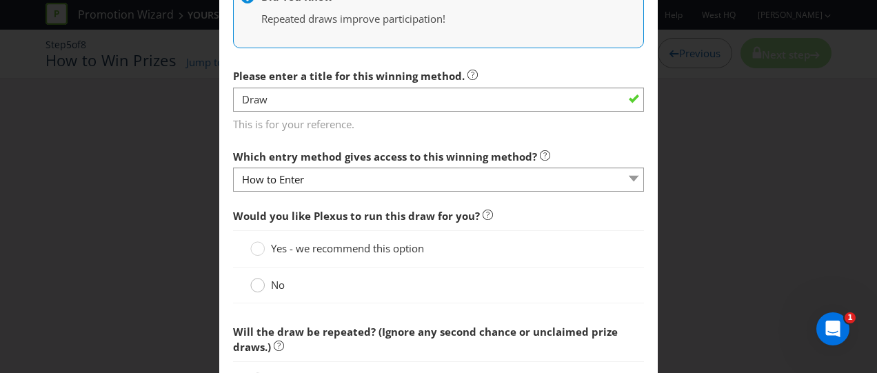
click at [254, 286] on circle at bounding box center [258, 286] width 14 height 14
click at [0, 0] on input "No" at bounding box center [0, 0] width 0 height 0
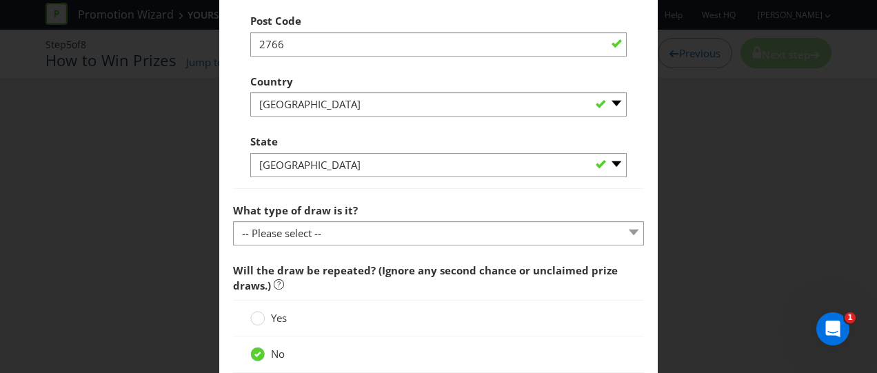
scroll to position [1103, 0]
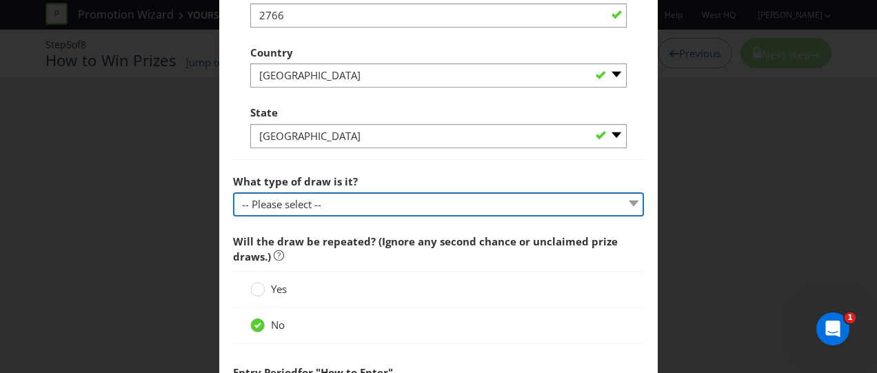
click at [327, 197] on select "-- Please select -- Computerised random selection Barrel draw Don't specify Oth…" at bounding box center [438, 204] width 411 height 24
select select "BARREL_DRAW"
click at [233, 192] on select "-- Please select -- Computerised random selection Barrel draw Don't specify Oth…" at bounding box center [438, 204] width 411 height 24
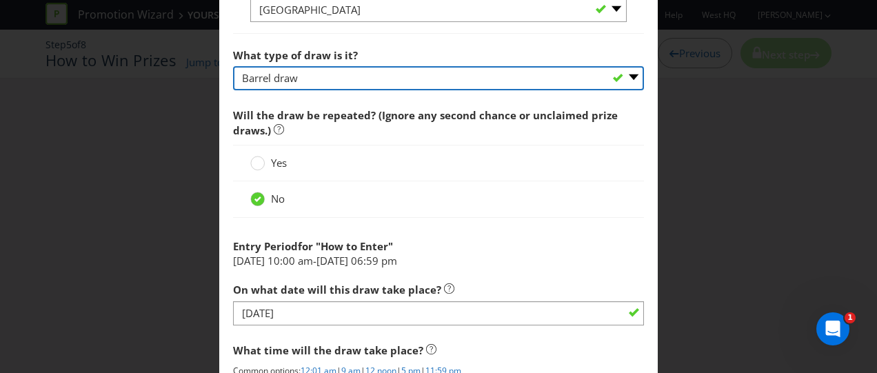
scroll to position [1241, 0]
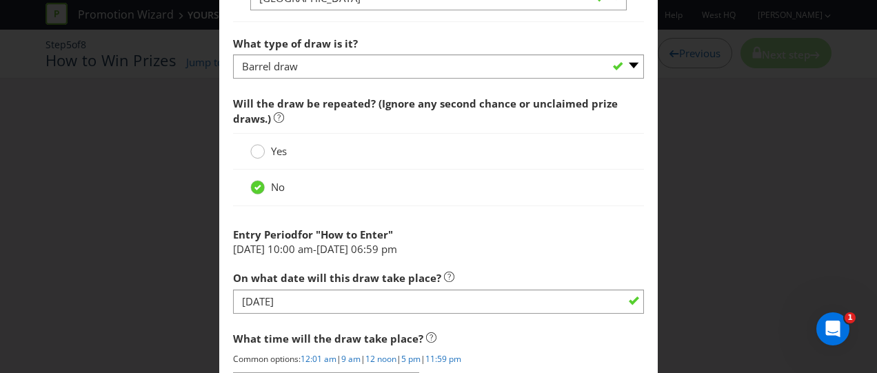
click at [254, 145] on div at bounding box center [257, 146] width 7 height 7
click at [0, 0] on input "Yes" at bounding box center [0, 0] width 0 height 0
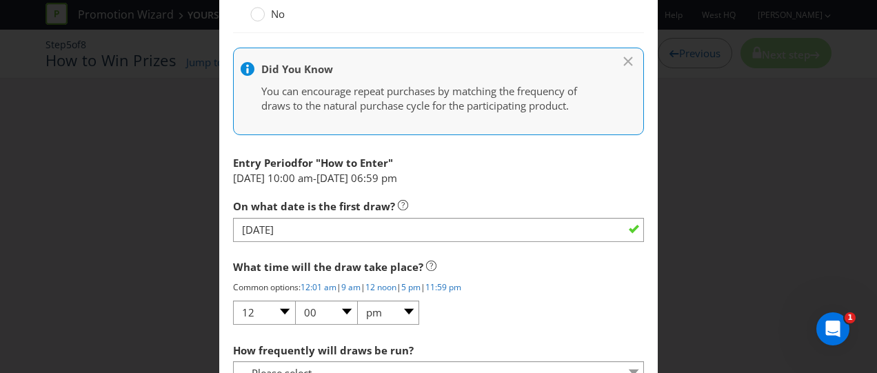
scroll to position [1448, 0]
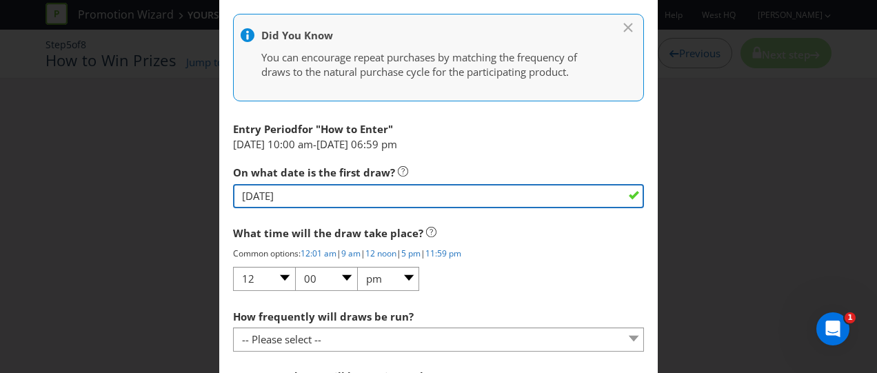
click at [306, 200] on input "[DATE]" at bounding box center [438, 196] width 411 height 24
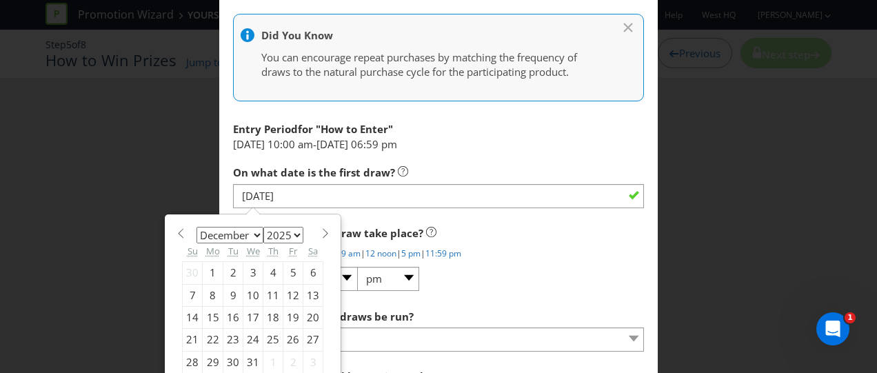
click at [175, 231] on span at bounding box center [180, 233] width 10 height 10
click at [181, 230] on span at bounding box center [180, 233] width 10 height 10
select select "9"
click at [263, 267] on div "2" at bounding box center [273, 273] width 20 height 22
type input "[DATE]"
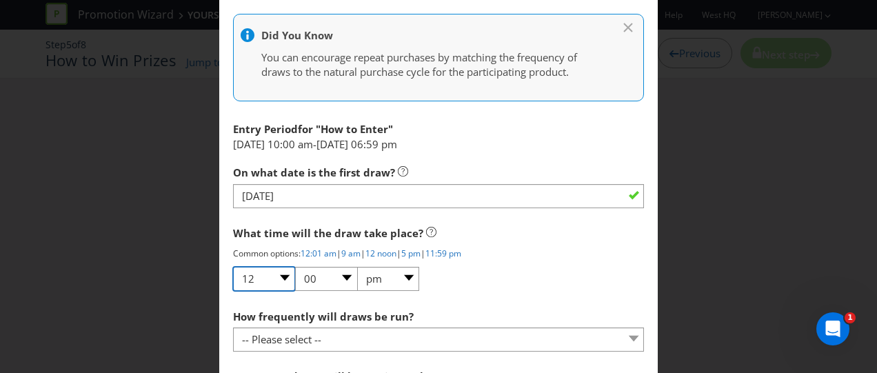
click at [280, 274] on select "01 02 03 04 05 06 07 08 09 10 11 12" at bounding box center [264, 279] width 62 height 24
select select "09"
click at [233, 267] on select "01 02 03 04 05 06 07 08 09 10 11 12" at bounding box center [264, 279] width 62 height 24
click at [342, 272] on select "00 01 05 10 15 20 25 29 30 35 40 45 50 55 59" at bounding box center [326, 279] width 62 height 24
select select "30"
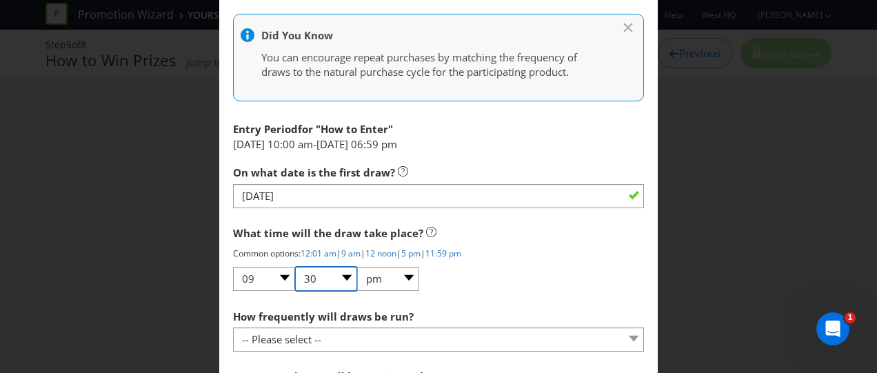
click at [295, 267] on select "00 01 05 10 15 20 25 29 30 35 40 45 50 55 59" at bounding box center [326, 279] width 62 height 24
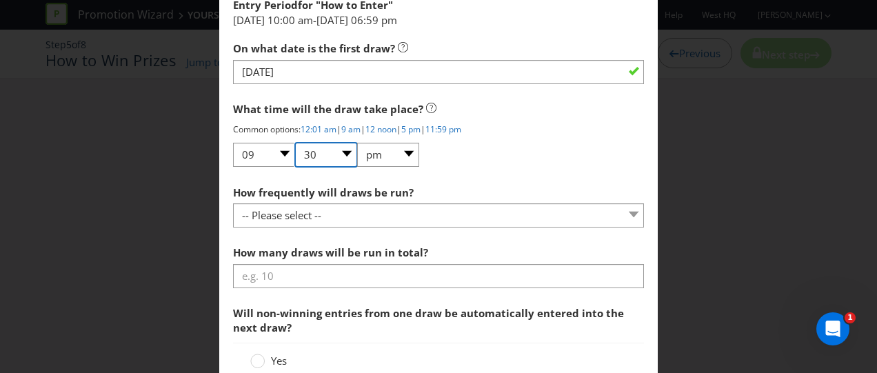
scroll to position [1586, 0]
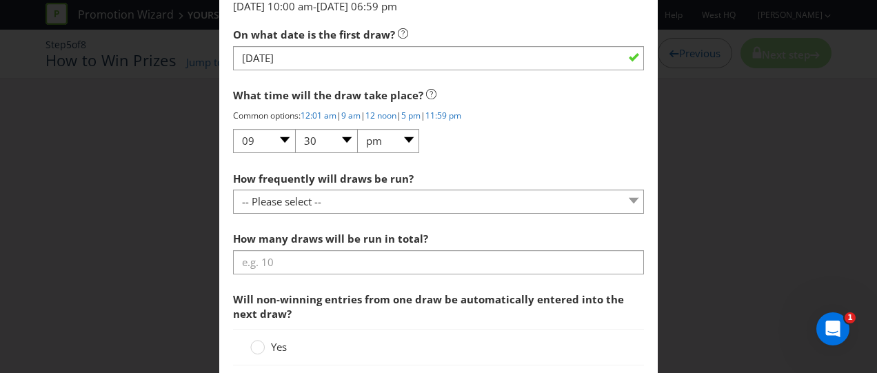
click at [414, 181] on span at bounding box center [415, 179] width 3 height 14
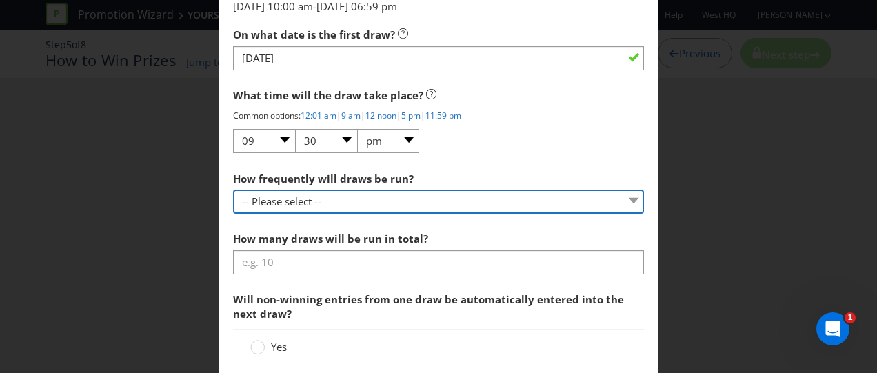
click at [405, 199] on select "-- Please select -- Hourly Daily Weekly Fortnightly Monthly Every 3 Months Irre…" at bounding box center [438, 202] width 411 height 24
select select "WEEKLY"
click at [233, 190] on select "-- Please select -- Hourly Daily Weekly Fortnightly Monthly Every 3 Months Irre…" at bounding box center [438, 202] width 411 height 24
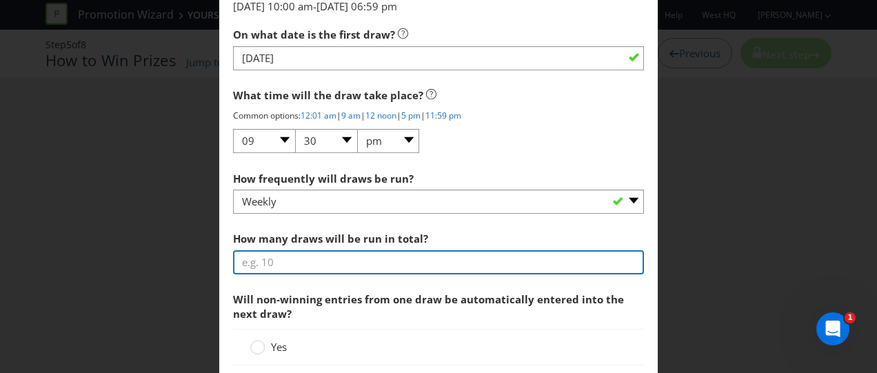
click at [353, 256] on input "number" at bounding box center [438, 262] width 411 height 24
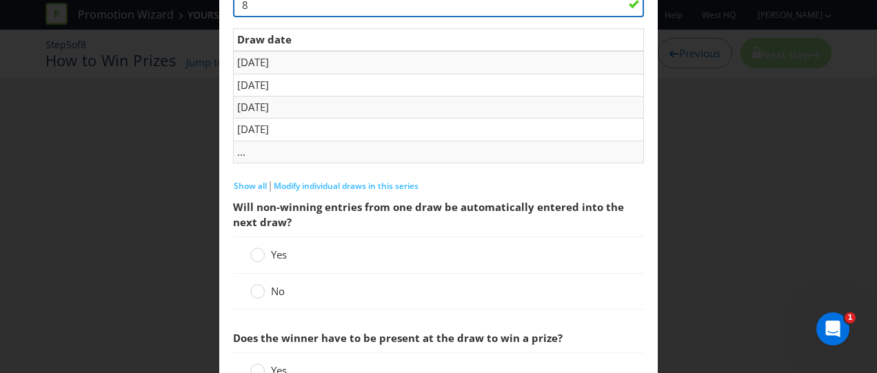
scroll to position [1861, 0]
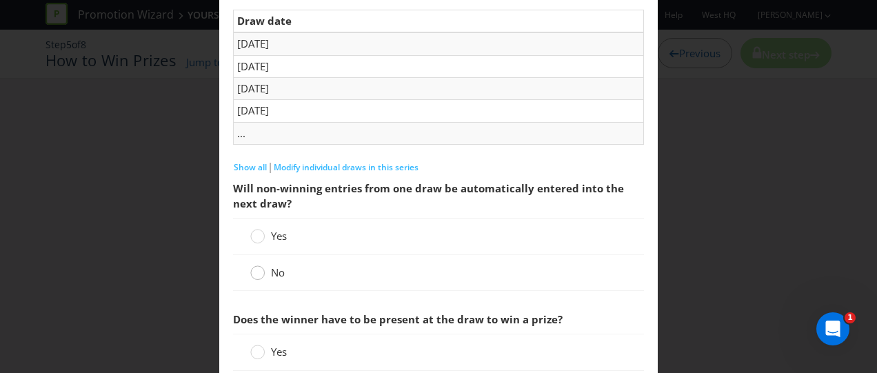
type input "8"
click at [253, 268] on circle at bounding box center [258, 272] width 14 height 14
click at [0, 0] on input "No" at bounding box center [0, 0] width 0 height 0
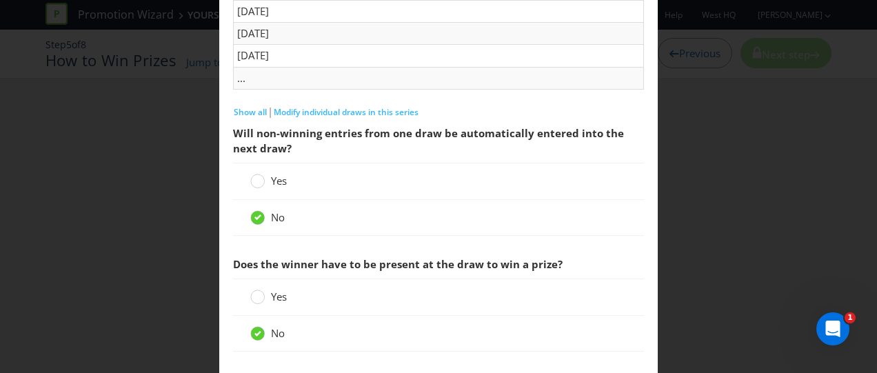
scroll to position [1986, 0]
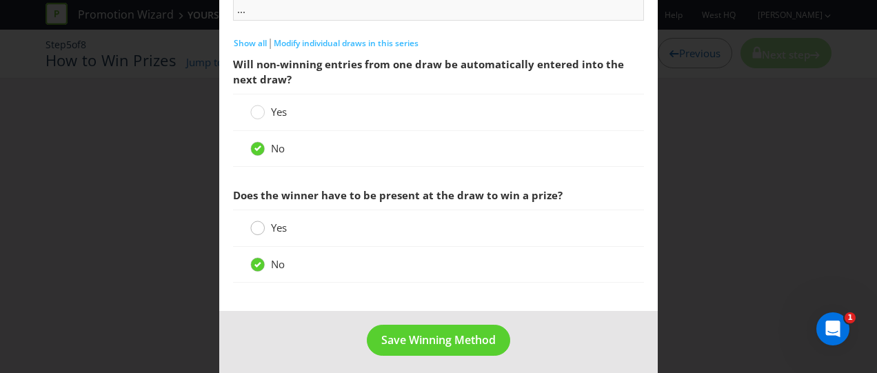
click at [255, 221] on circle at bounding box center [258, 228] width 14 height 14
click at [0, 0] on input "Yes" at bounding box center [0, 0] width 0 height 0
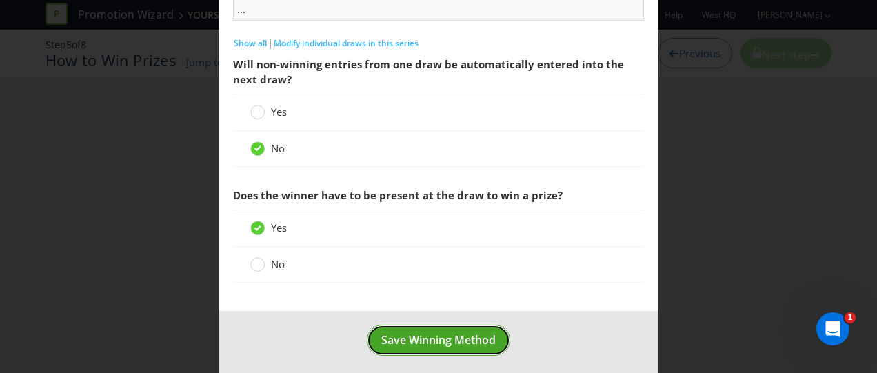
click at [408, 339] on span "Save Winning Method" at bounding box center [438, 339] width 114 height 15
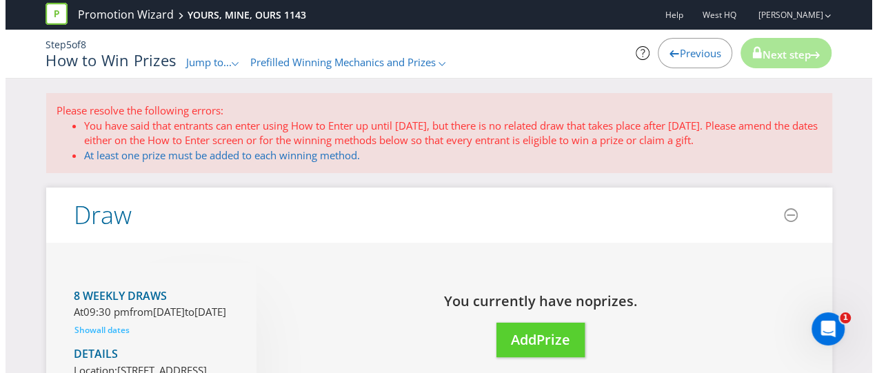
scroll to position [69, 0]
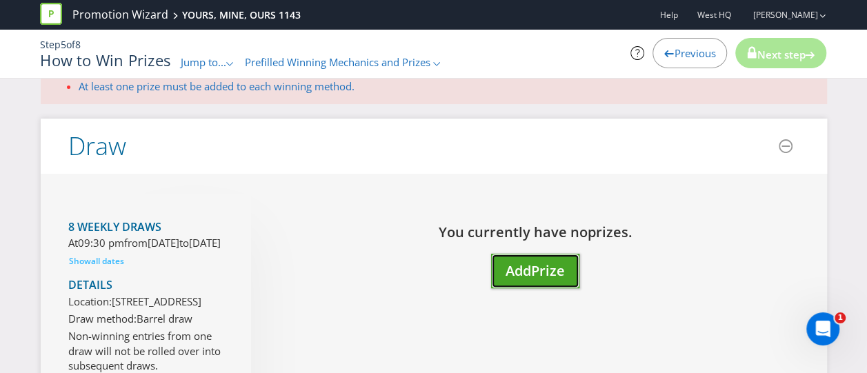
click at [515, 269] on span "Add" at bounding box center [518, 270] width 26 height 19
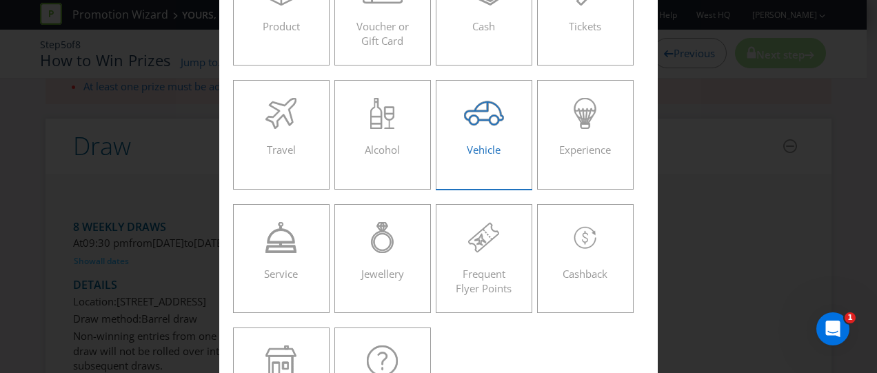
scroll to position [207, 0]
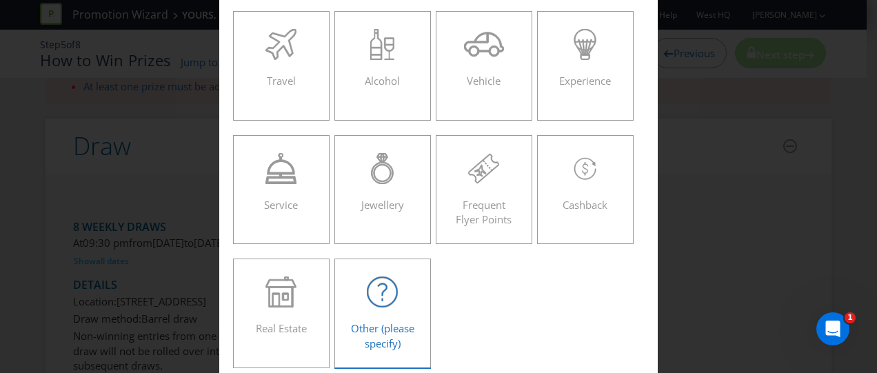
click at [383, 296] on icon at bounding box center [382, 291] width 31 height 31
click at [0, 0] on input "Other (please specify)" at bounding box center [0, 0] width 0 height 0
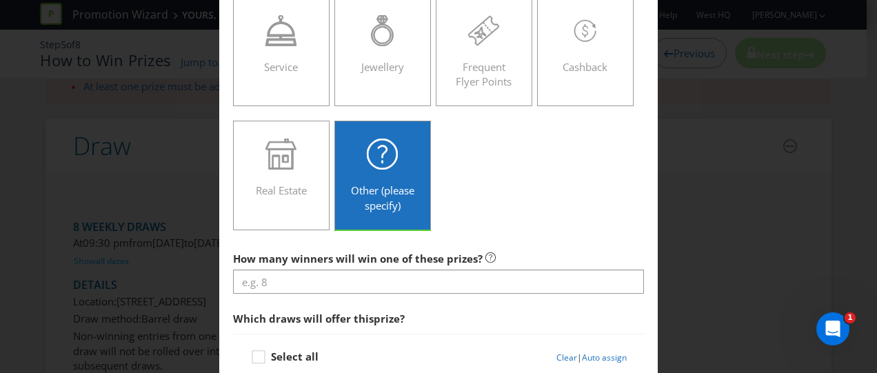
scroll to position [414, 0]
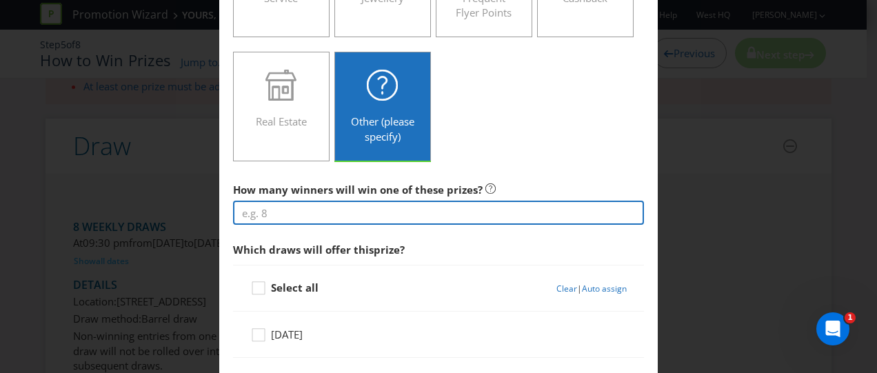
click at [329, 214] on input "number" at bounding box center [438, 213] width 411 height 24
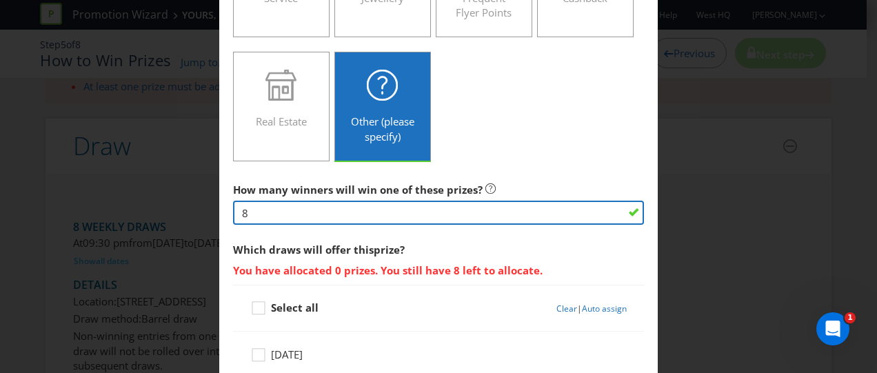
scroll to position [483, 0]
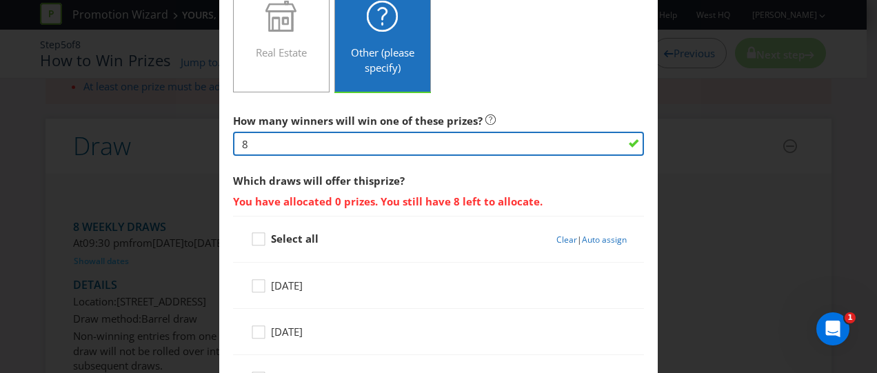
type input "8"
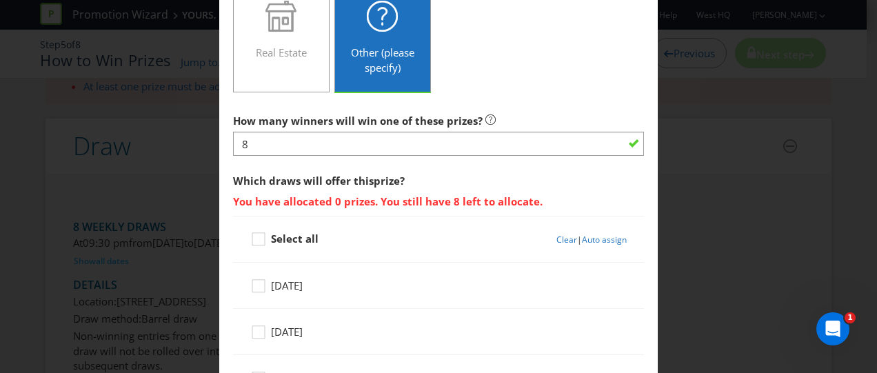
click at [239, 236] on div "Select all Clear | Auto assign" at bounding box center [438, 239] width 411 height 47
click at [255, 237] on icon at bounding box center [260, 242] width 21 height 21
click at [0, 0] on input "Select all" at bounding box center [0, 0] width 0 height 0
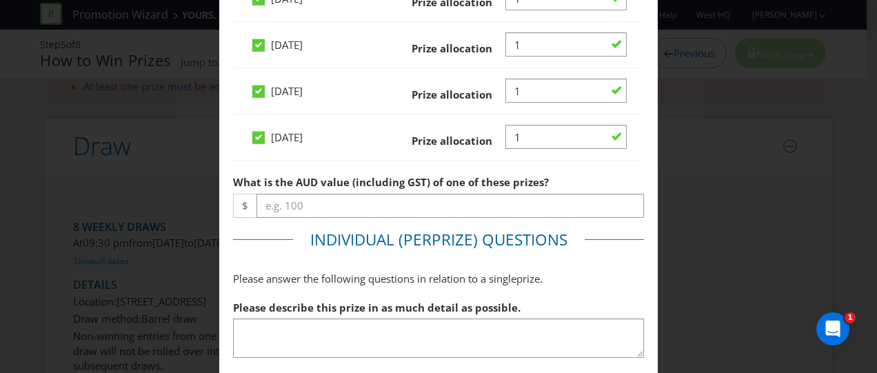
scroll to position [965, 0]
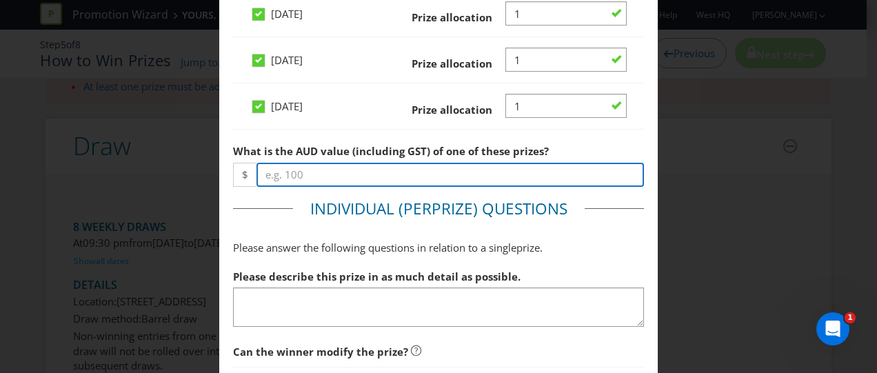
click at [281, 187] on input "number" at bounding box center [449, 175] width 387 height 24
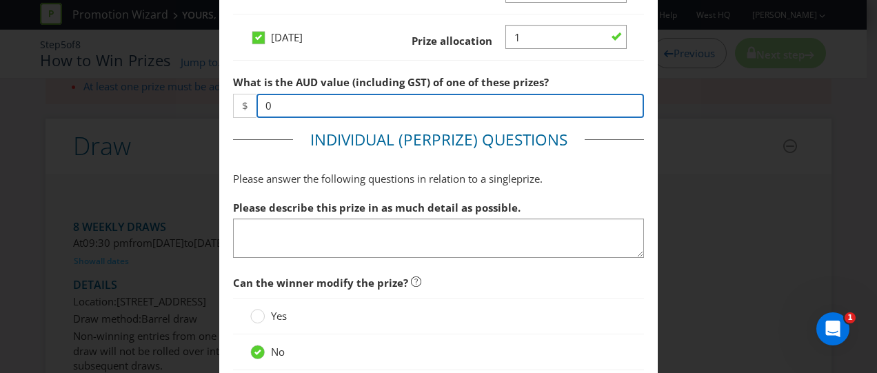
scroll to position [1103, 0]
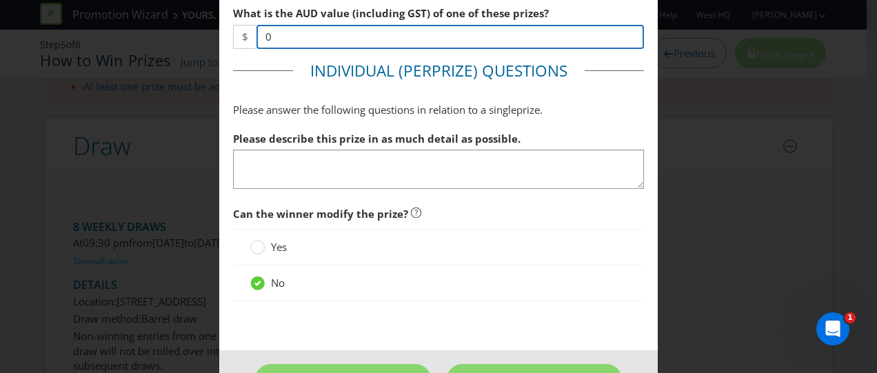
type input "0"
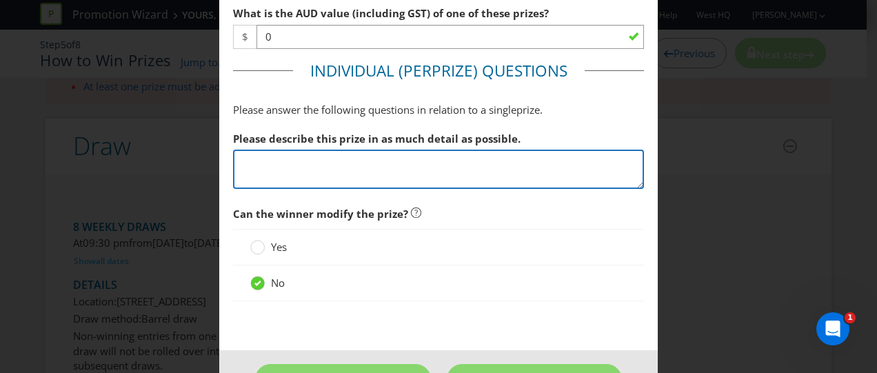
click at [263, 189] on textarea at bounding box center [438, 169] width 411 height 39
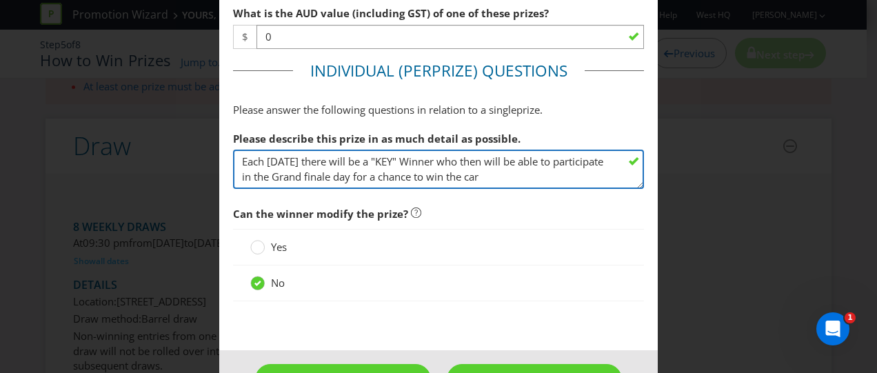
type textarea "Each [DATE] there will be a "KEY" Winner who then will be able to participate i…"
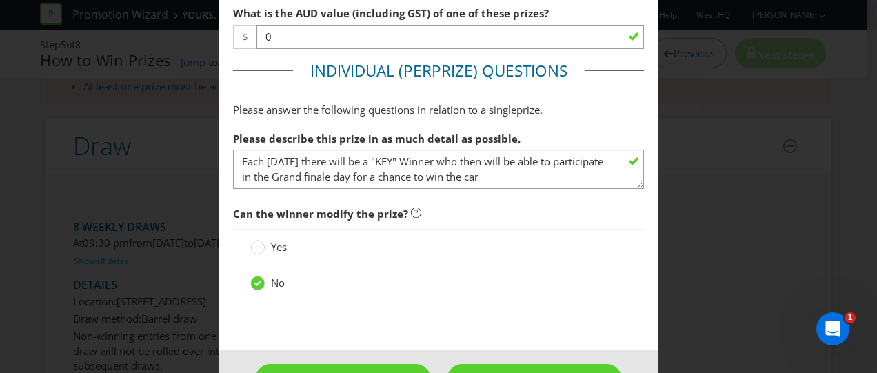
click at [521, 263] on div "Yes" at bounding box center [438, 247] width 411 height 37
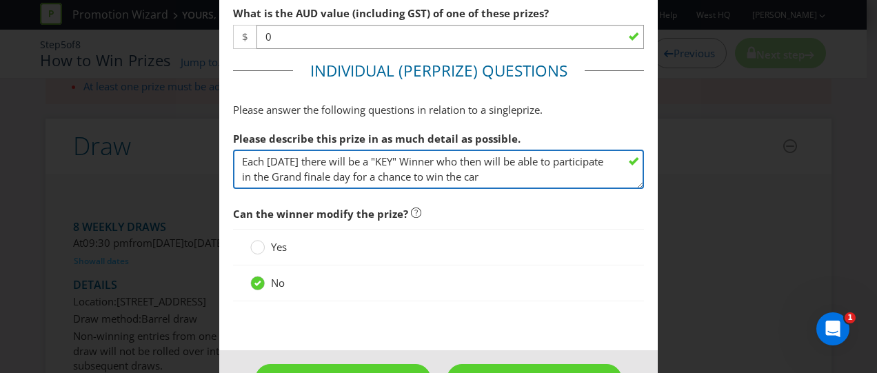
drag, startPoint x: 538, startPoint y: 214, endPoint x: 221, endPoint y: 201, distance: 317.4
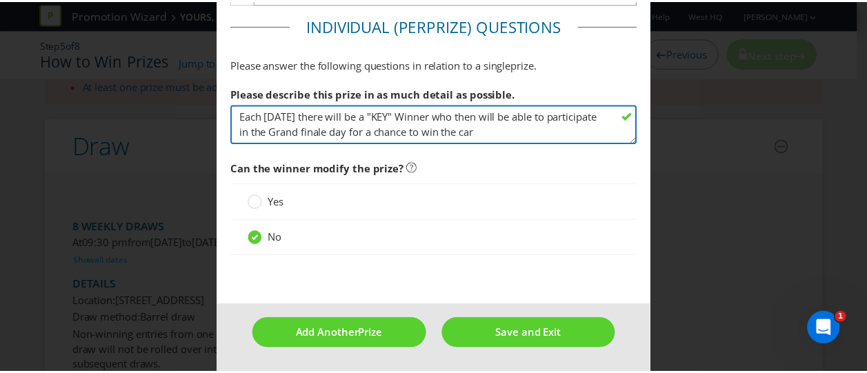
scroll to position [1180, 0]
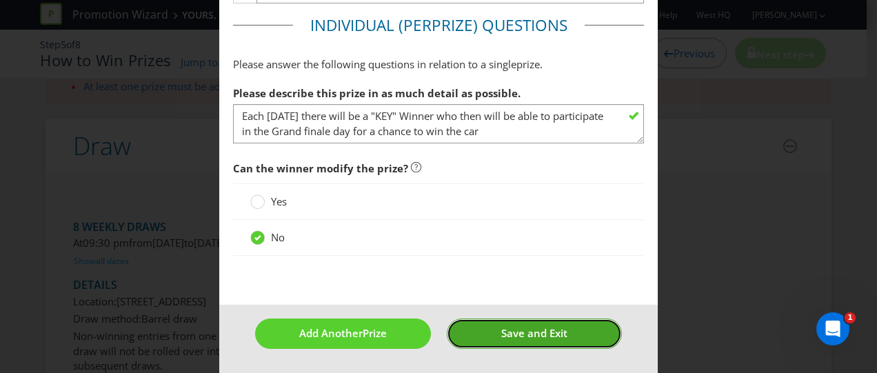
click at [479, 334] on button "Save and Exit" at bounding box center [535, 334] width 176 height 30
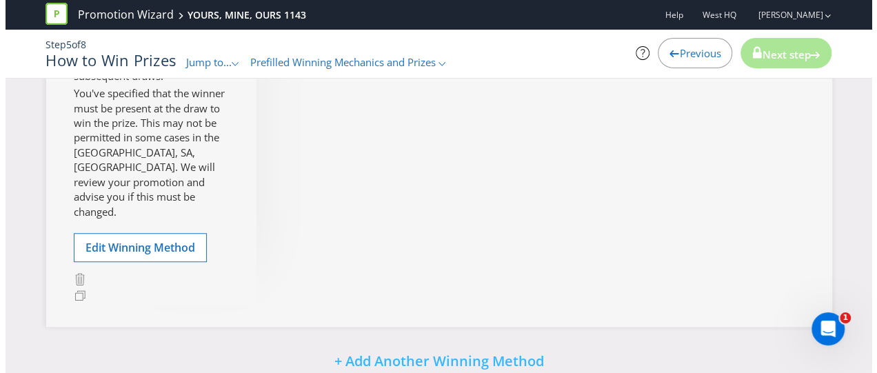
scroll to position [443, 0]
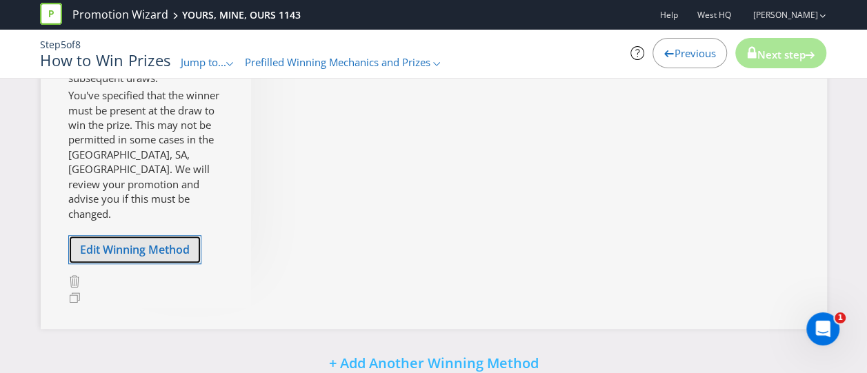
click at [151, 257] on span "Edit Winning Method" at bounding box center [135, 249] width 110 height 15
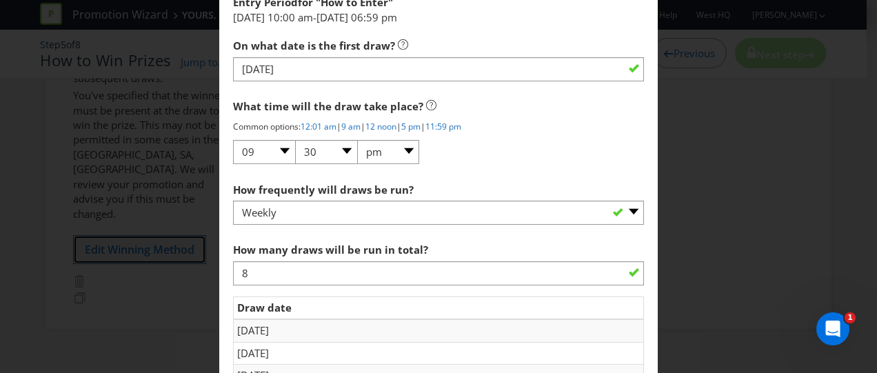
scroll to position [1586, 0]
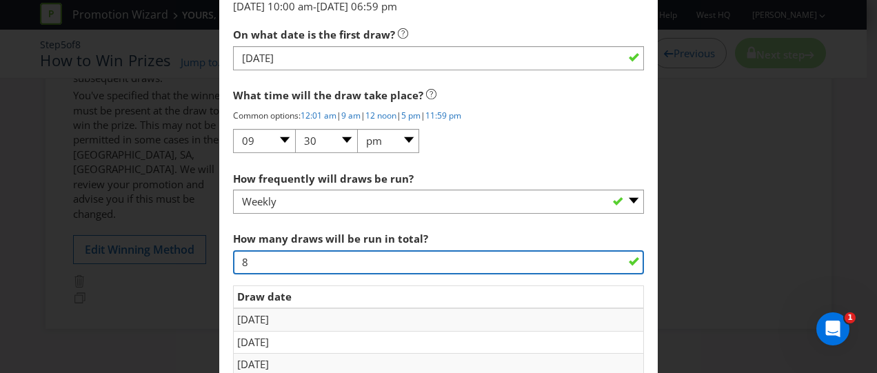
click at [250, 257] on input "8" at bounding box center [438, 262] width 411 height 24
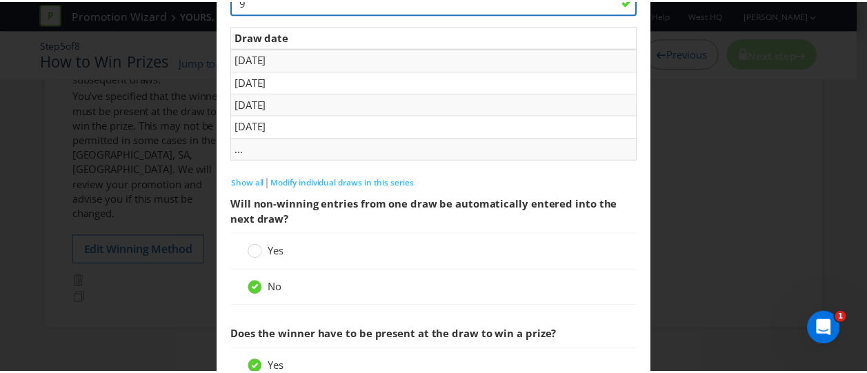
scroll to position [1986, 0]
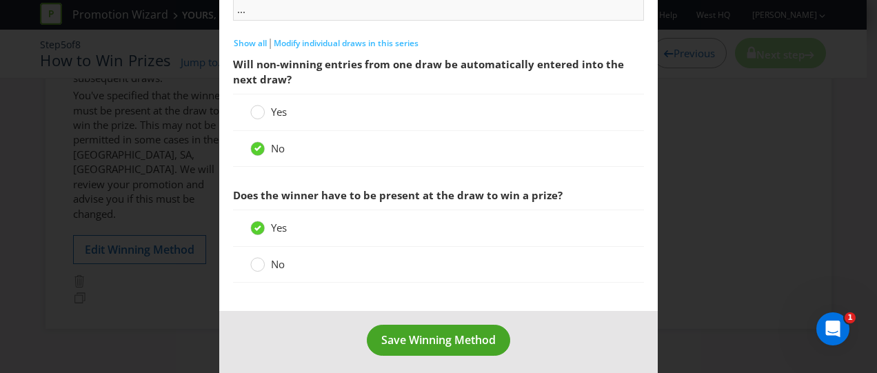
type input "9"
click at [464, 336] on span "Save Winning Method" at bounding box center [438, 339] width 114 height 15
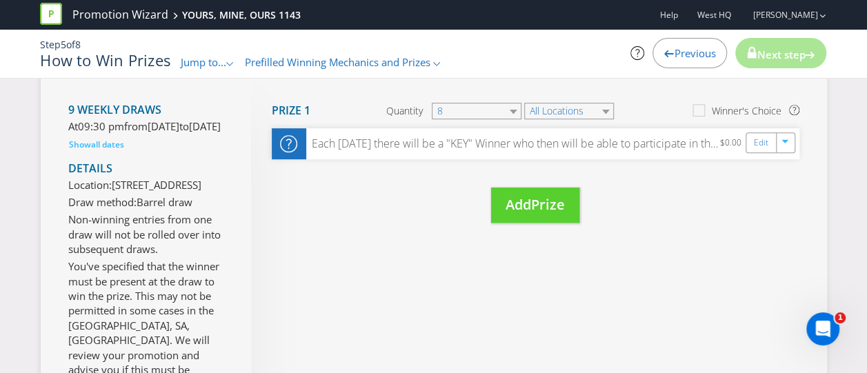
scroll to position [276, 0]
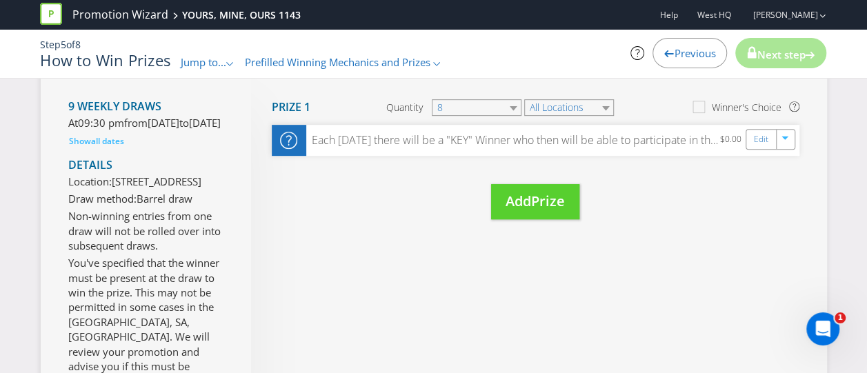
click at [521, 99] on span "8" at bounding box center [476, 107] width 92 height 17
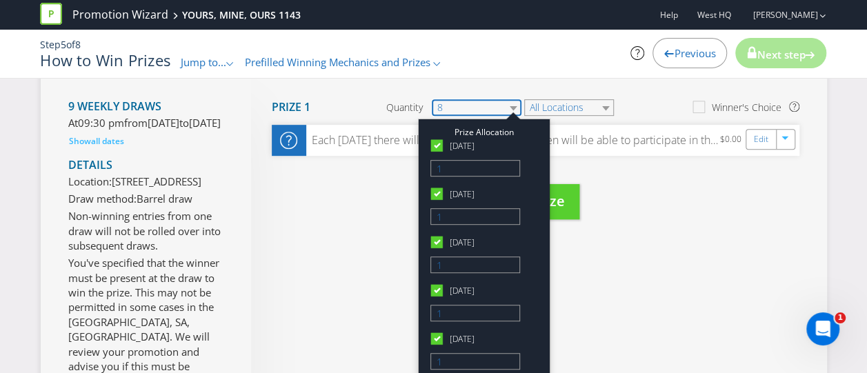
click at [512, 107] on select "8" at bounding box center [477, 107] width 90 height 17
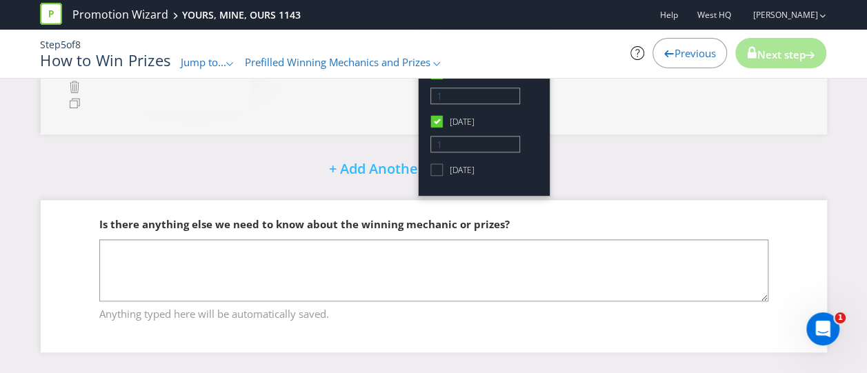
scroll to position [650, 0]
click at [438, 163] on icon at bounding box center [438, 172] width 19 height 19
click at [0, 0] on input "[DATE]" at bounding box center [0, 0] width 0 height 0
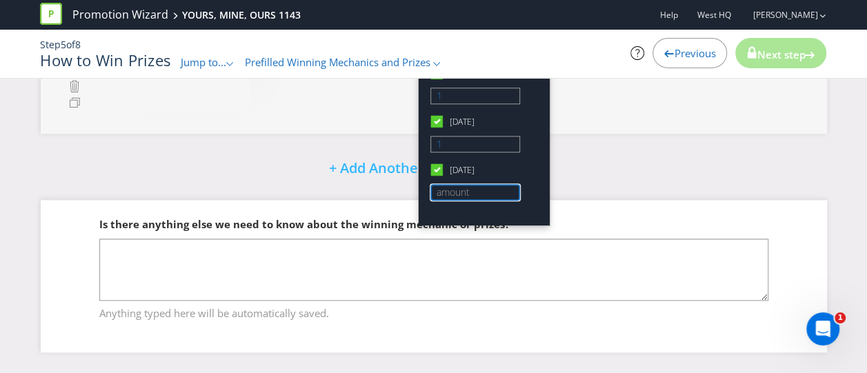
click at [449, 184] on input "number" at bounding box center [475, 192] width 90 height 17
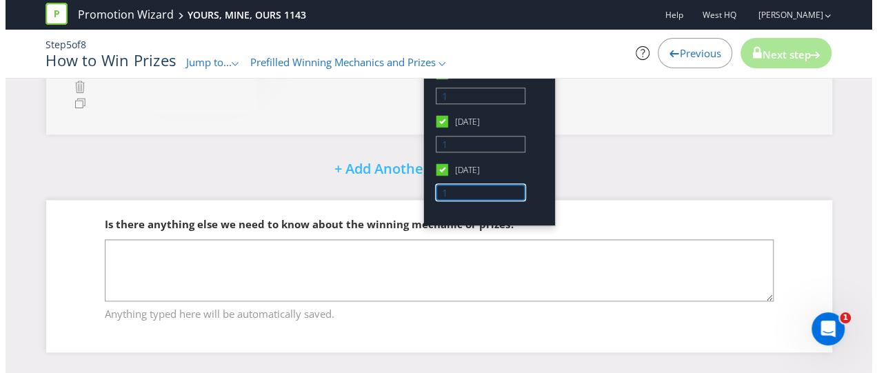
scroll to position [650, 0]
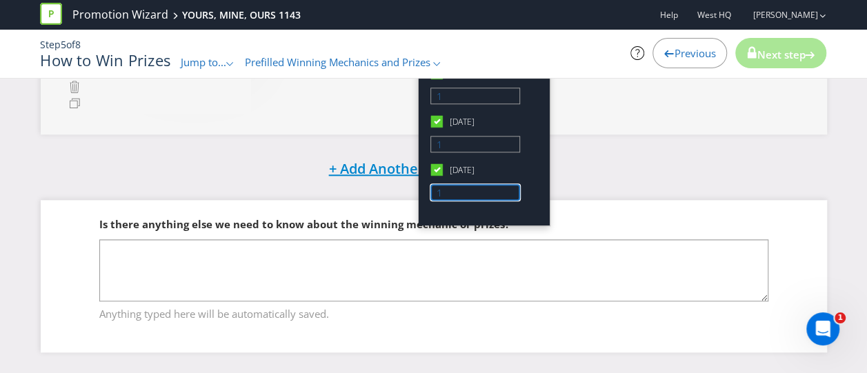
type input "1"
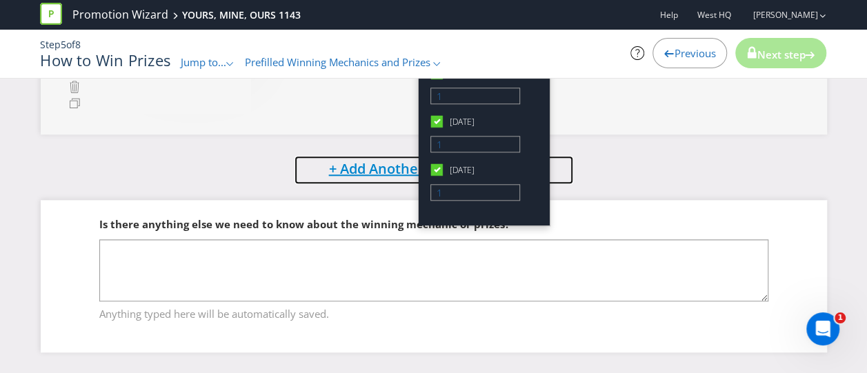
click at [571, 174] on button "+ Add Another Winning Method" at bounding box center [434, 170] width 280 height 30
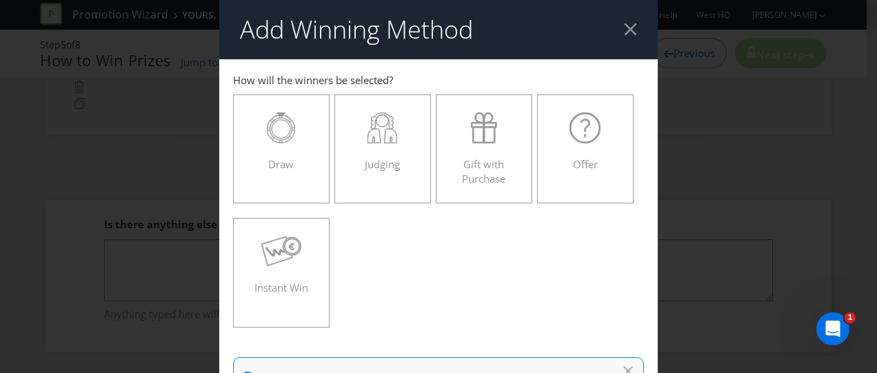
click at [624, 34] on div at bounding box center [630, 29] width 13 height 13
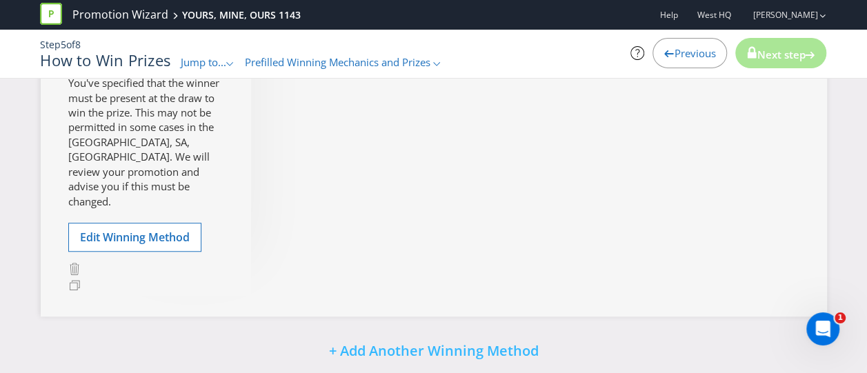
scroll to position [443, 0]
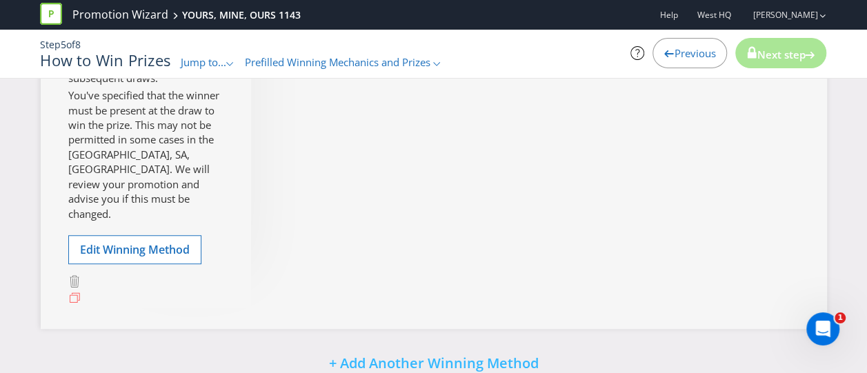
click at [73, 305] on icon at bounding box center [74, 298] width 13 height 13
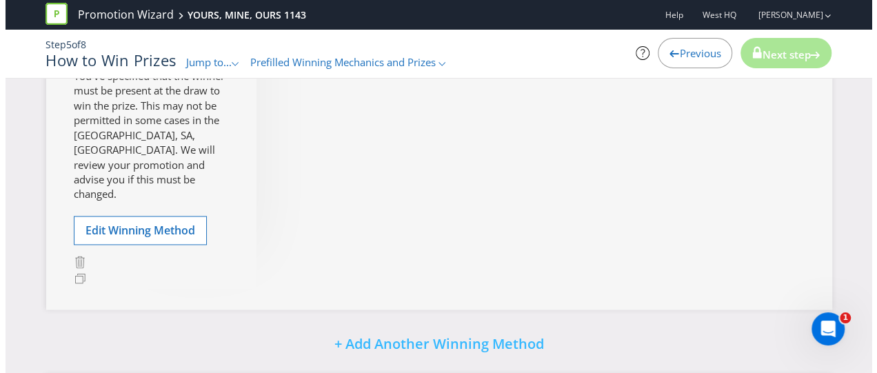
scroll to position [875, 0]
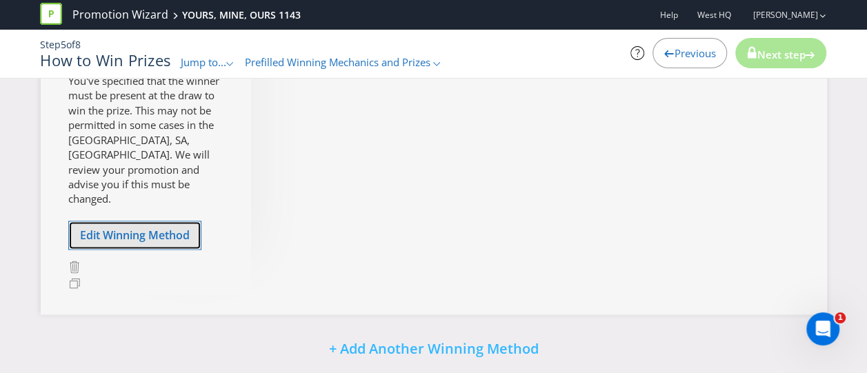
click at [117, 243] on span "Edit Winning Method" at bounding box center [135, 235] width 110 height 15
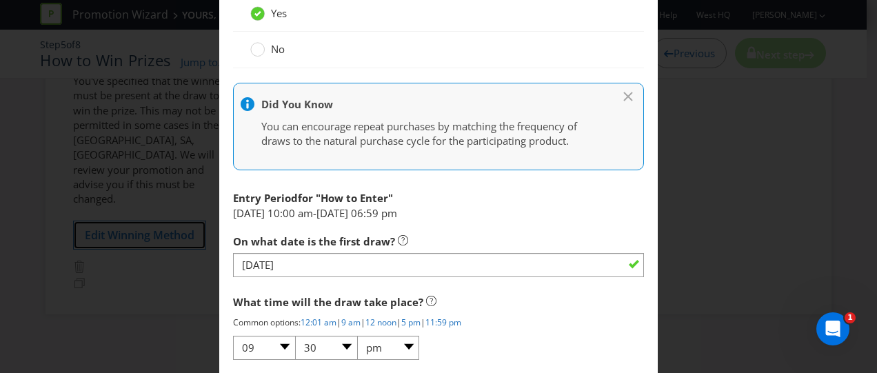
scroll to position [1448, 0]
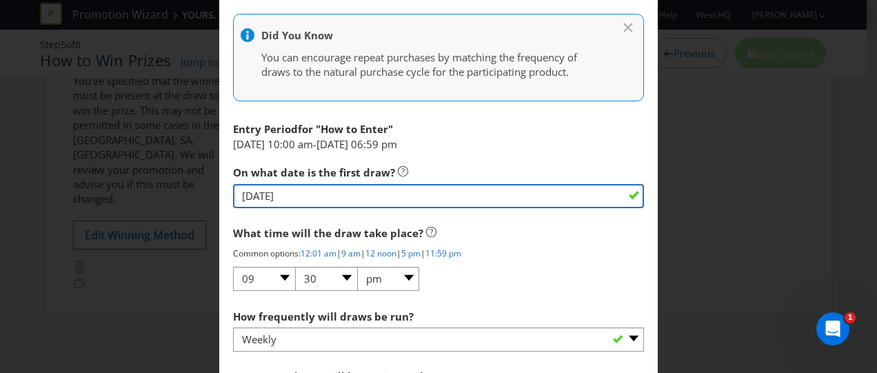
click at [345, 193] on input "[DATE]" at bounding box center [438, 196] width 411 height 24
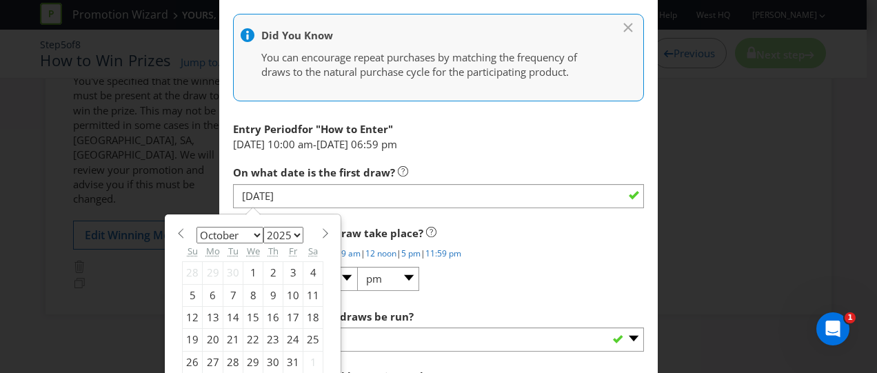
click at [285, 274] on div "3" at bounding box center [293, 273] width 20 height 22
type input "[DATE]"
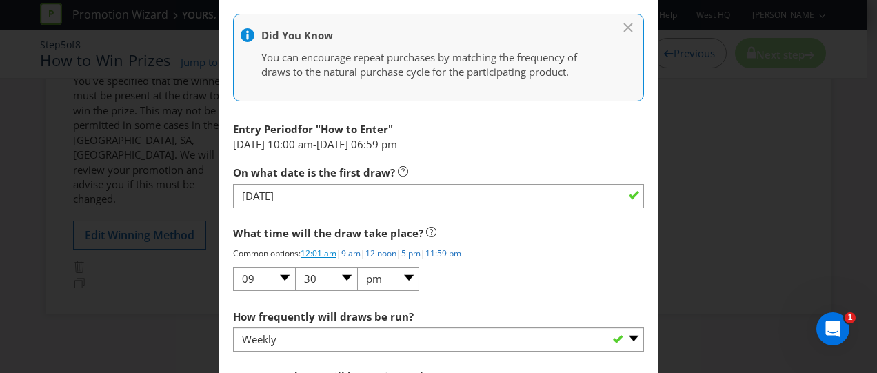
scroll to position [1517, 0]
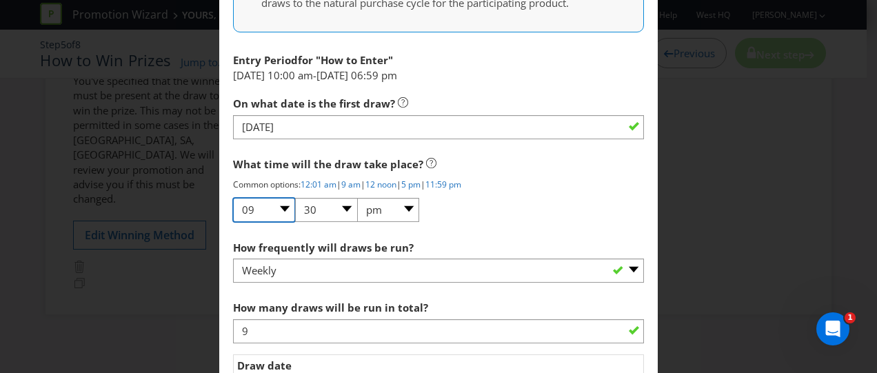
click at [275, 205] on select "01 02 03 04 05 06 07 08 09 10 11 12" at bounding box center [264, 210] width 62 height 24
select select "06"
click at [233, 198] on select "01 02 03 04 05 06 07 08 09 10 11 12" at bounding box center [264, 210] width 62 height 24
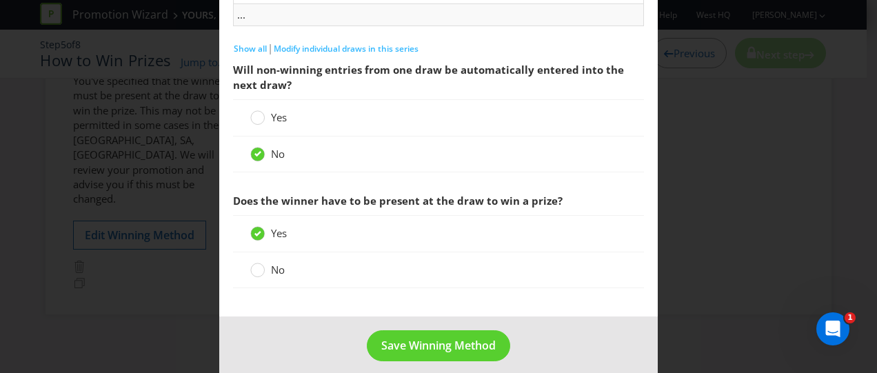
scroll to position [1986, 0]
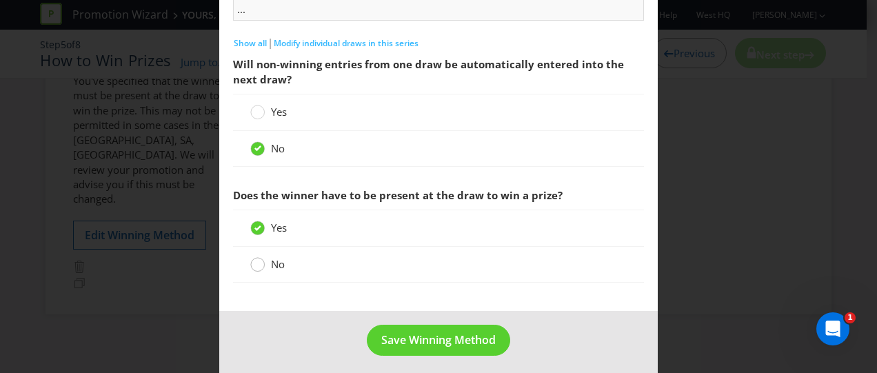
click at [256, 258] on circle at bounding box center [258, 265] width 14 height 14
click at [0, 0] on input "No" at bounding box center [0, 0] width 0 height 0
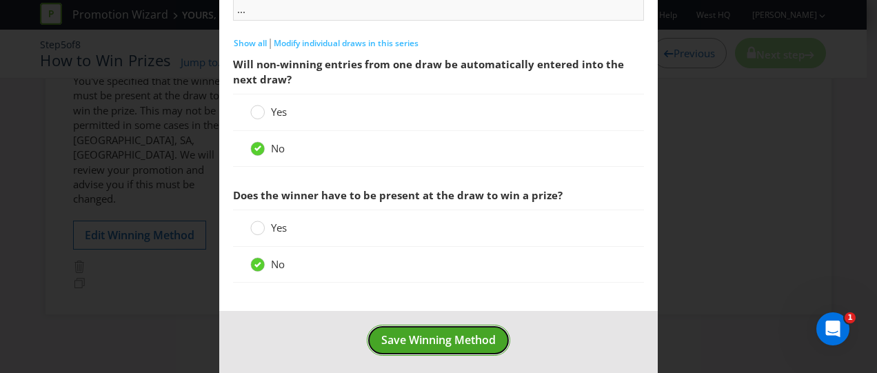
click at [437, 333] on span "Save Winning Method" at bounding box center [438, 339] width 114 height 15
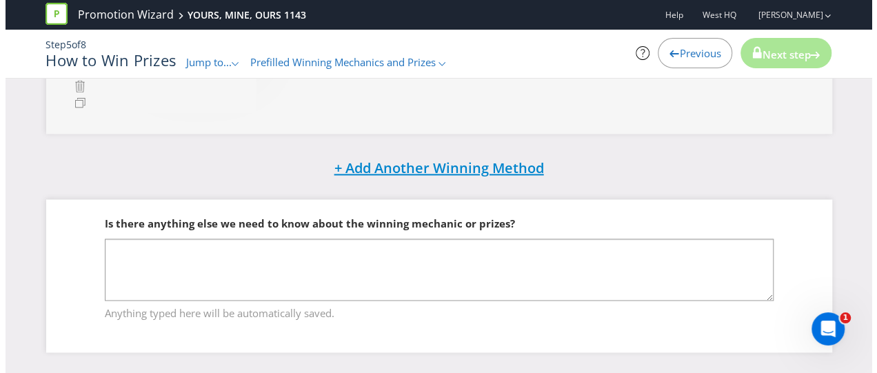
scroll to position [961, 0]
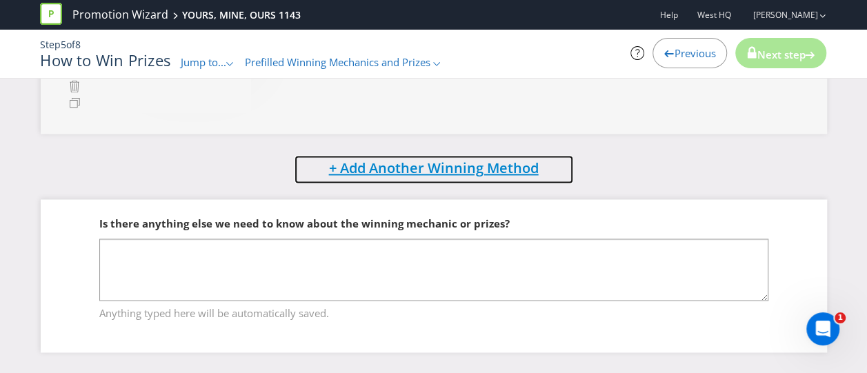
click at [456, 170] on span "+ Add Another Winning Method" at bounding box center [434, 168] width 210 height 19
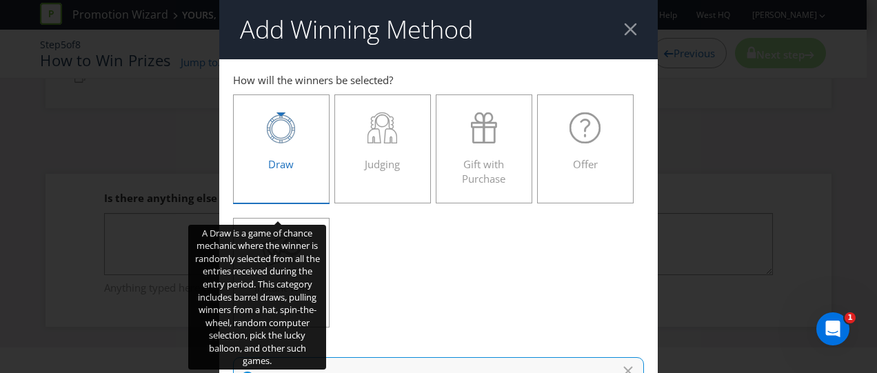
click at [283, 144] on div "Draw" at bounding box center [282, 143] width 68 height 62
click at [0, 0] on input "Draw" at bounding box center [0, 0] width 0 height 0
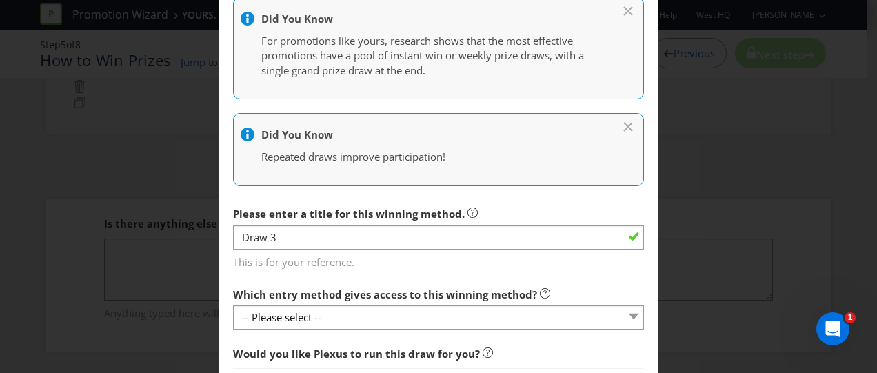
scroll to position [483, 0]
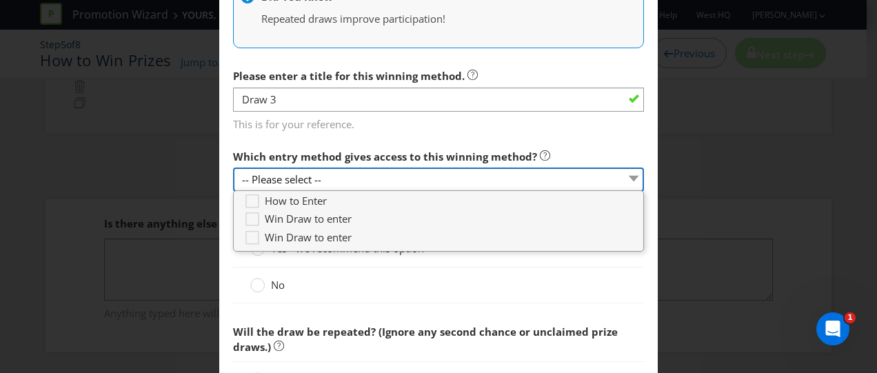
click at [368, 173] on select "-- Please select --" at bounding box center [438, 180] width 411 height 24
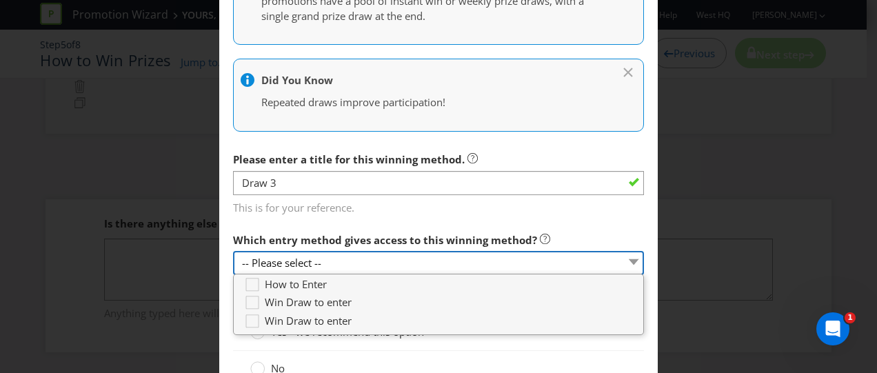
scroll to position [414, 0]
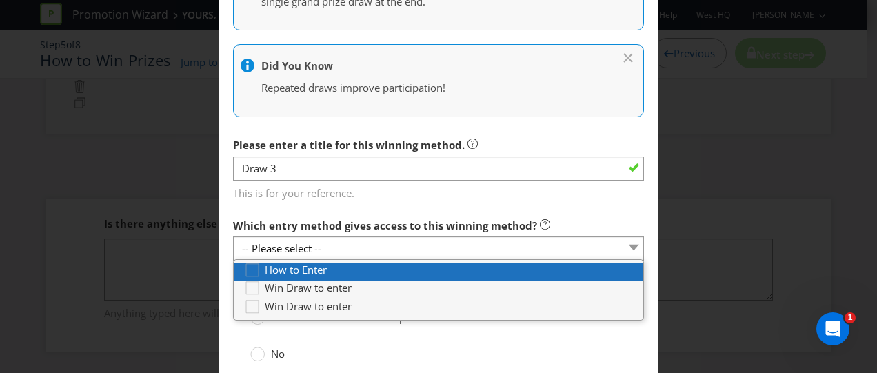
click at [323, 268] on span "How to Enter" at bounding box center [296, 270] width 62 height 14
type input "[DATE]"
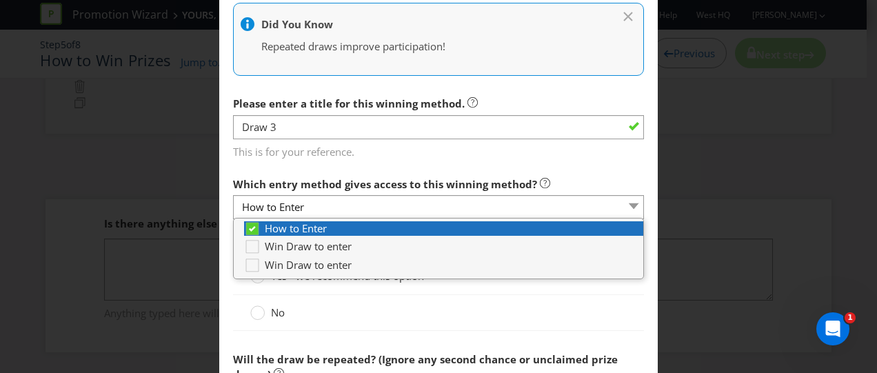
scroll to position [483, 0]
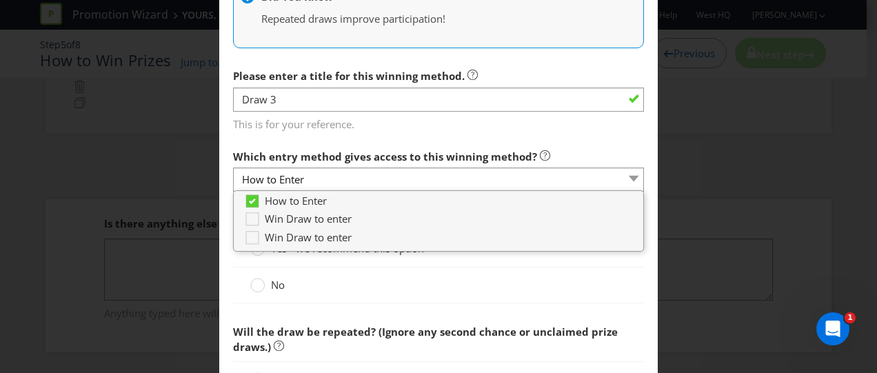
click at [393, 278] on div "No" at bounding box center [438, 285] width 376 height 14
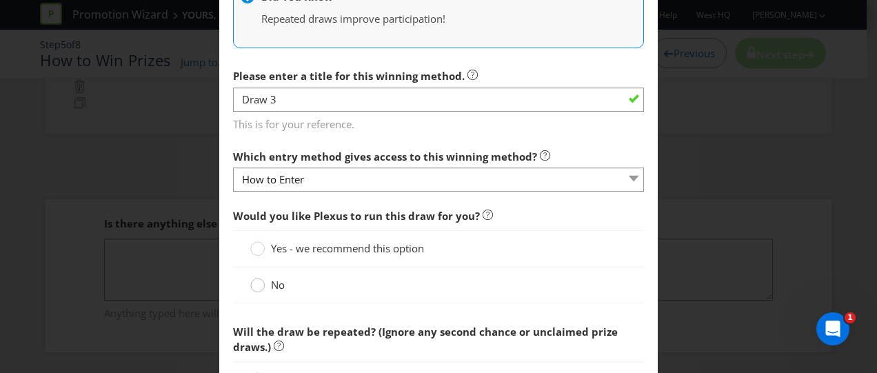
click at [259, 281] on circle at bounding box center [258, 286] width 14 height 14
click at [0, 0] on input "No" at bounding box center [0, 0] width 0 height 0
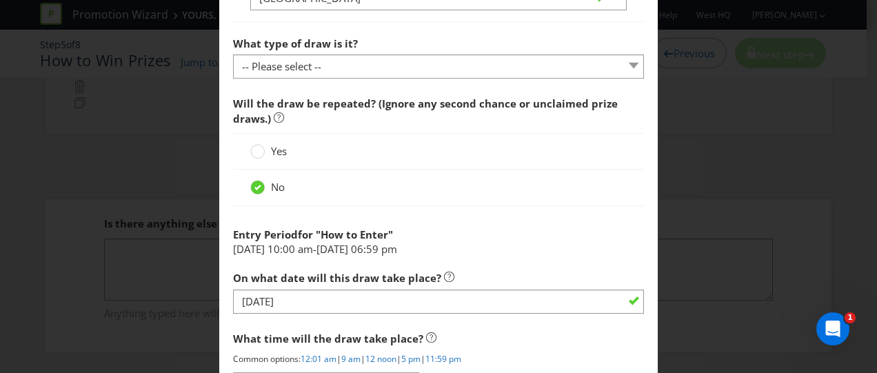
scroll to position [1103, 0]
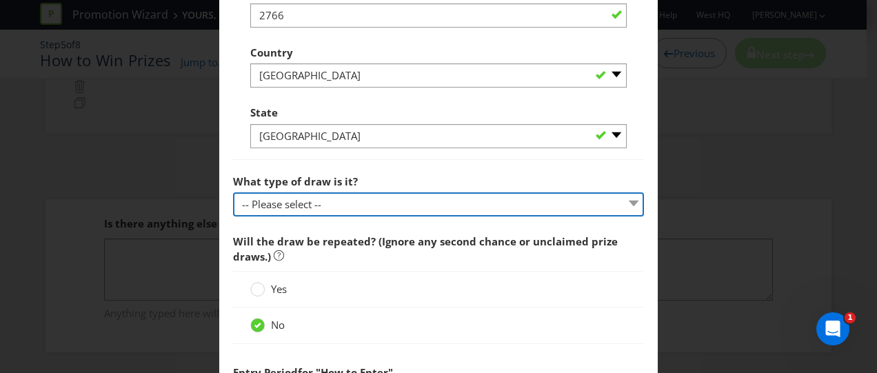
click at [295, 208] on select "-- Please select -- Computerised random selection Barrel draw Don't specify Oth…" at bounding box center [438, 204] width 411 height 24
select select "BARREL_DRAW"
click at [233, 192] on select "-- Please select -- Computerised random selection Barrel draw Don't specify Oth…" at bounding box center [438, 204] width 411 height 24
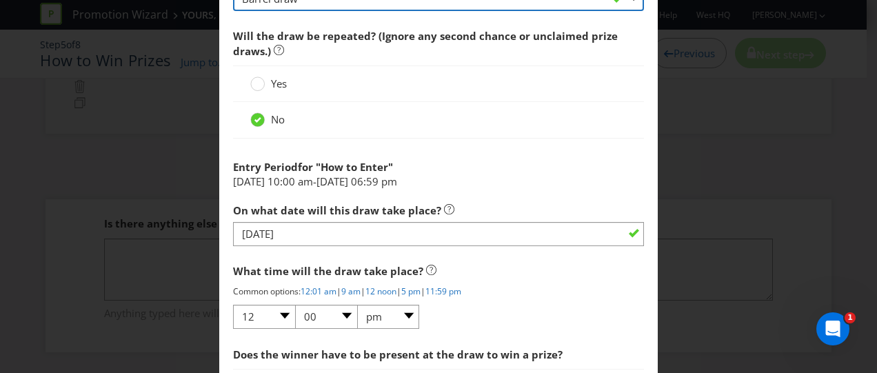
scroll to position [1310, 0]
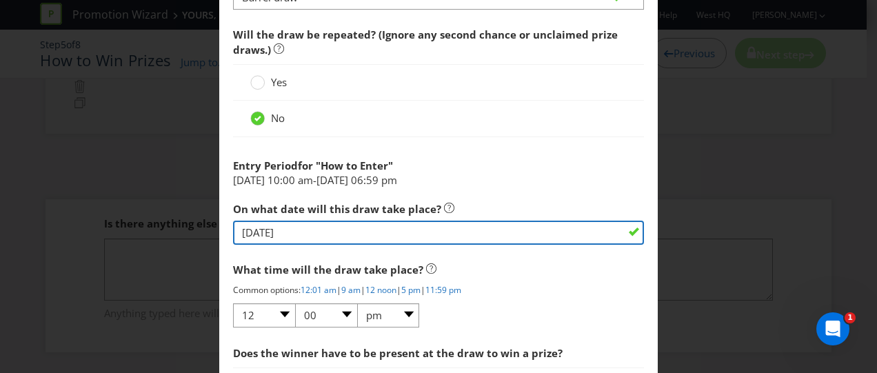
click at [302, 232] on input "[DATE]" at bounding box center [438, 233] width 411 height 24
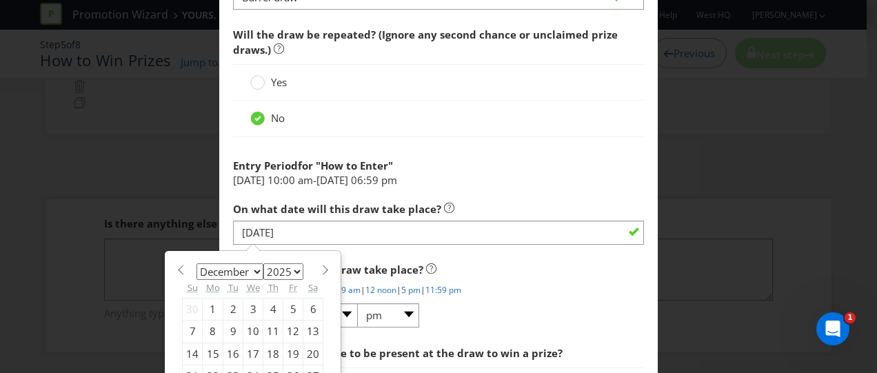
click at [169, 264] on div "January February March April May June July August September October November [D…" at bounding box center [252, 338] width 174 height 172
click at [179, 265] on span at bounding box center [180, 270] width 10 height 10
select select "10"
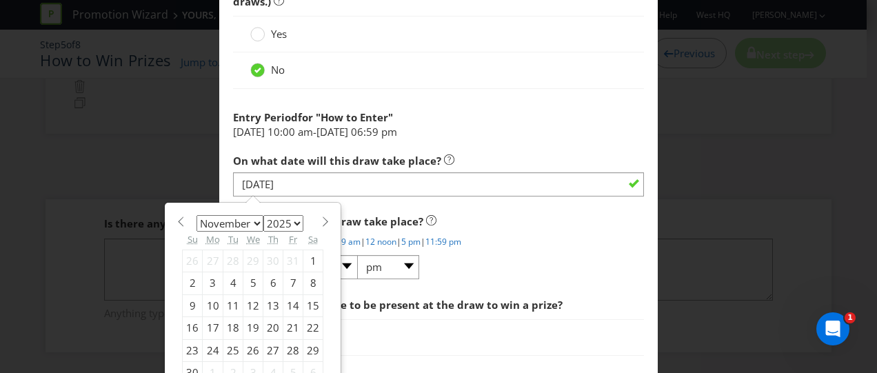
scroll to position [1379, 0]
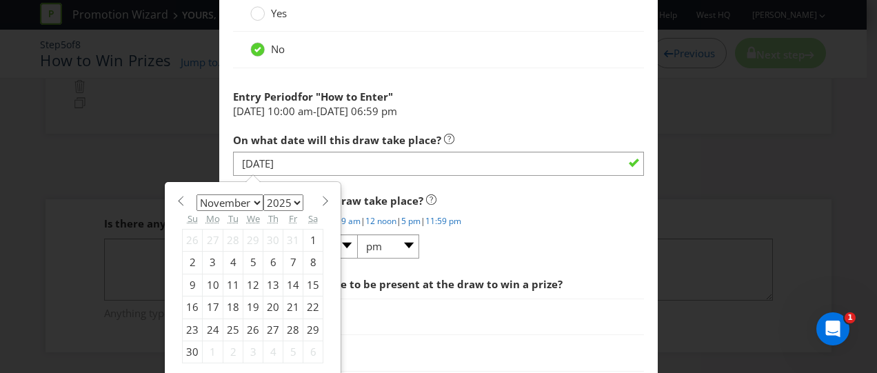
click at [188, 346] on div "30" at bounding box center [193, 352] width 20 height 22
type input "[DATE]"
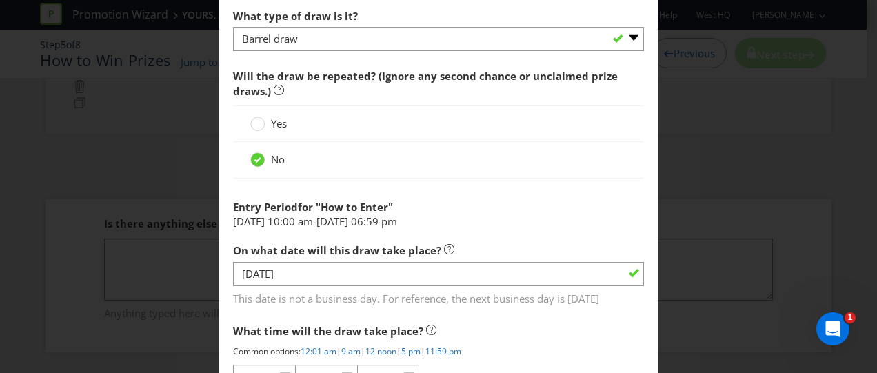
scroll to position [1241, 0]
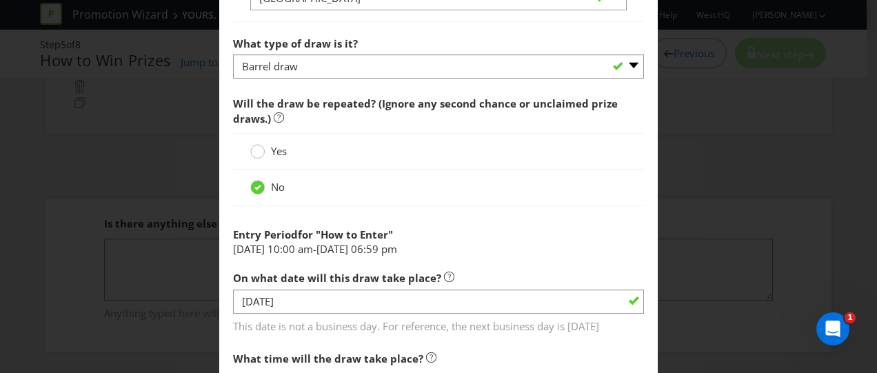
click at [252, 150] on circle at bounding box center [258, 152] width 14 height 14
click at [0, 0] on input "Yes" at bounding box center [0, 0] width 0 height 0
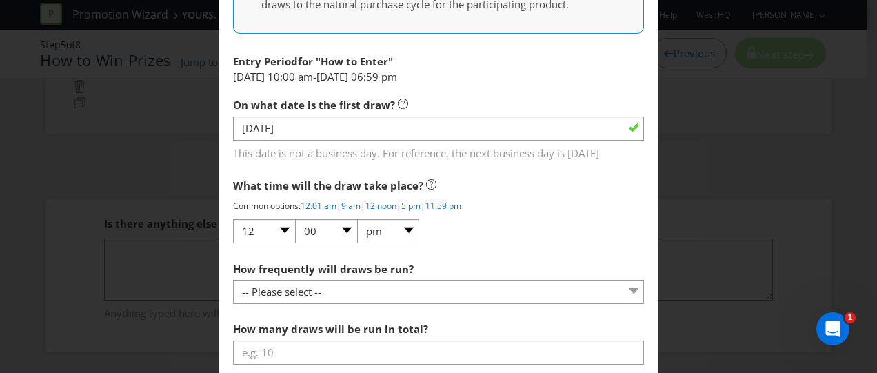
scroll to position [1517, 0]
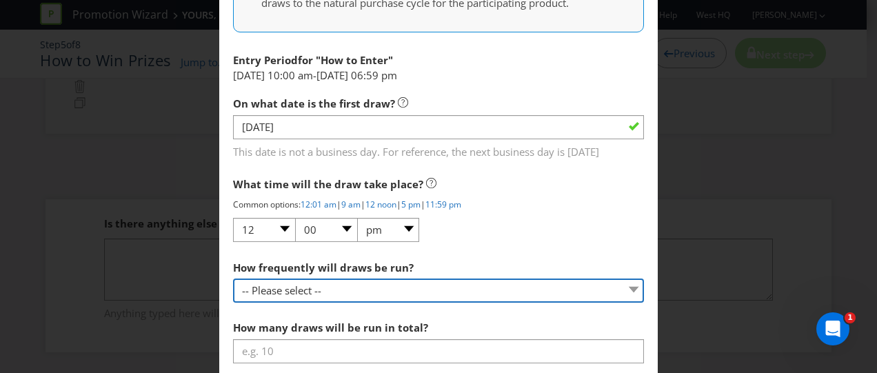
click at [255, 286] on select "-- Please select -- Hourly Daily Weekly Fortnightly Monthly Every 3 Months Irre…" at bounding box center [438, 291] width 411 height 24
select select "HOURLY"
click at [233, 279] on select "-- Please select -- Hourly Daily Weekly Fortnightly Monthly Every 3 Months Irre…" at bounding box center [438, 291] width 411 height 24
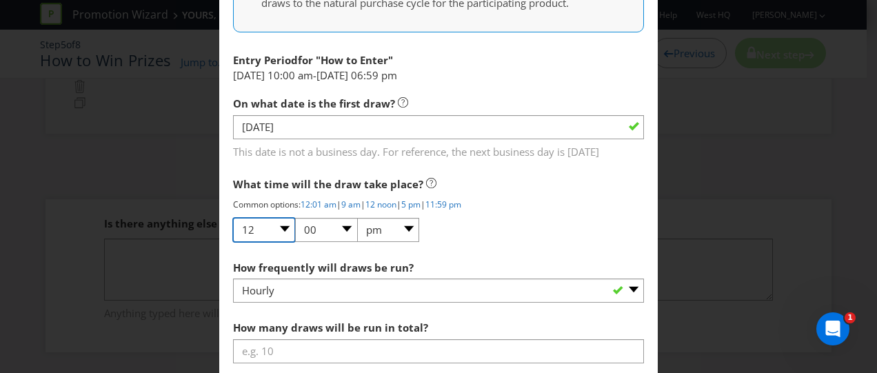
click at [279, 223] on select "01 02 03 04 05 06 07 08 09 10 11 12" at bounding box center [264, 230] width 62 height 24
select select "01"
click at [233, 218] on select "01 02 03 04 05 06 07 08 09 10 11 12" at bounding box center [264, 230] width 62 height 24
click at [472, 235] on div "What time will the draw take place? Common options: 12:01 am | 9 am | 12 noon |…" at bounding box center [438, 206] width 411 height 73
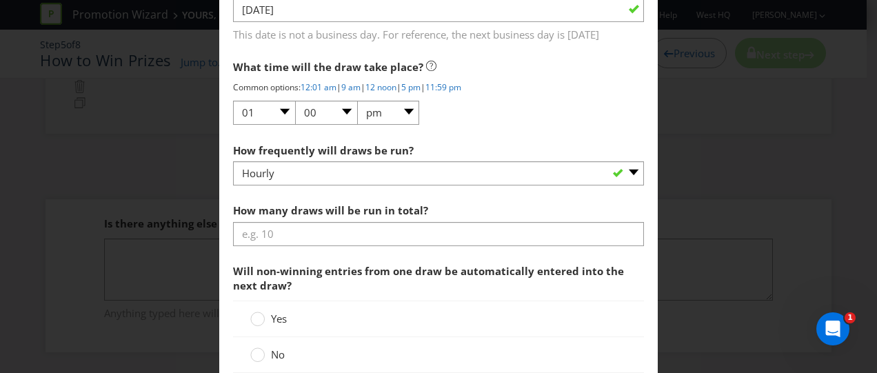
scroll to position [1655, 0]
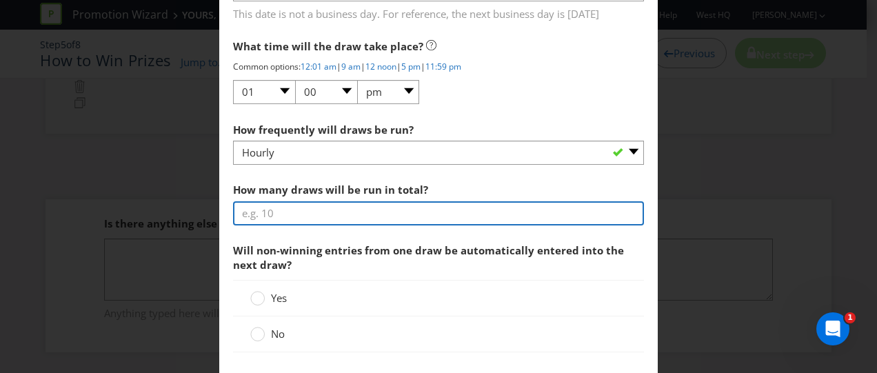
click at [366, 207] on input "number" at bounding box center [438, 213] width 411 height 24
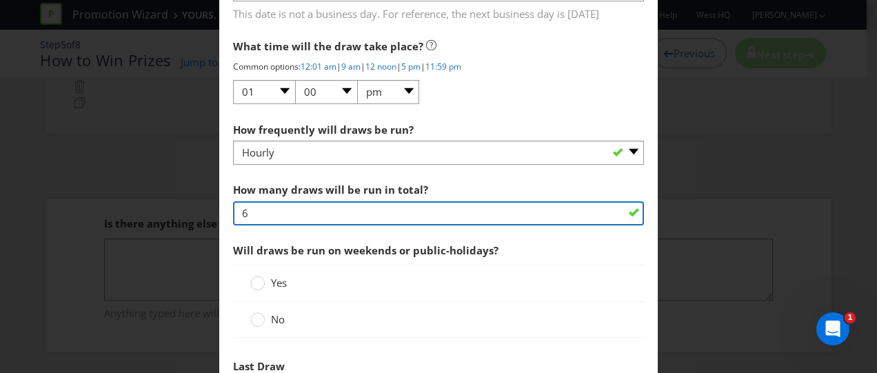
type input "5"
type input "[DATE] 05:00 pm"
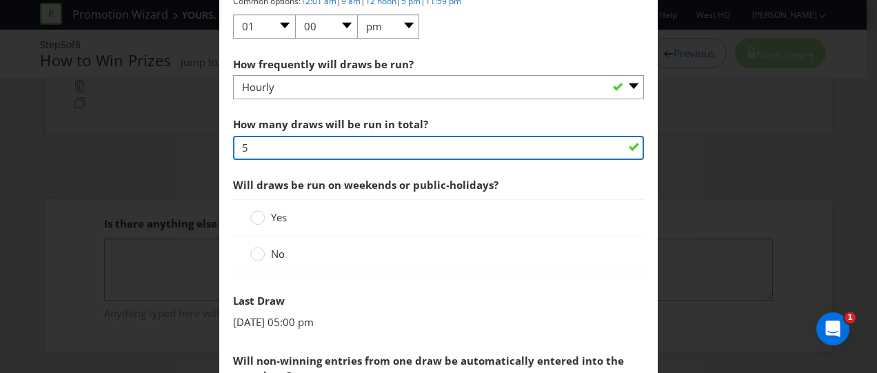
scroll to position [1724, 0]
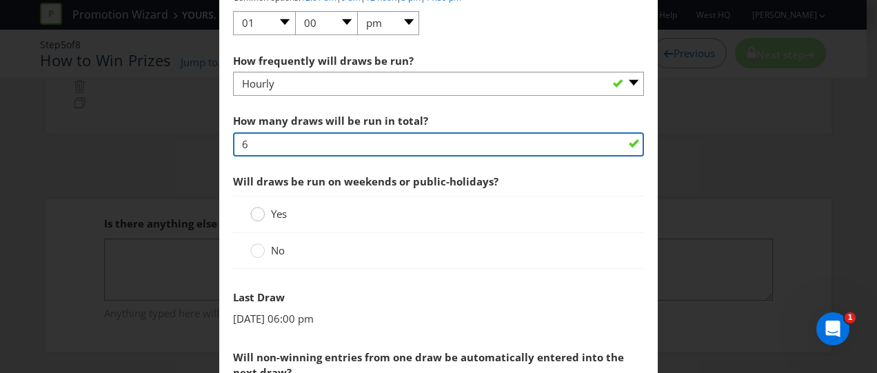
type input "6"
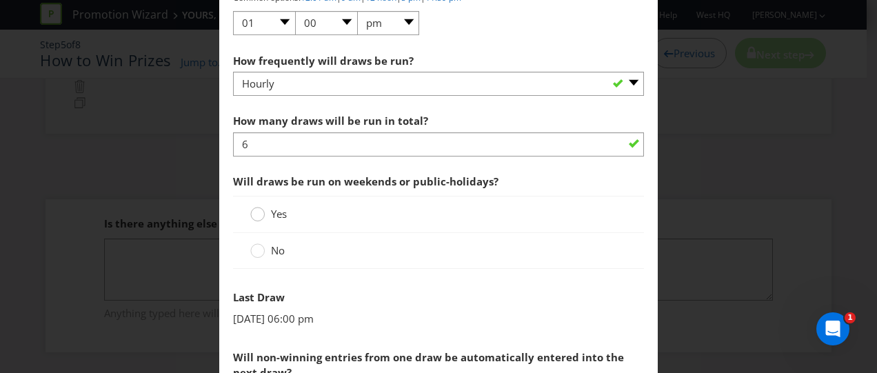
click at [256, 208] on div at bounding box center [257, 209] width 7 height 7
click at [0, 0] on input "Yes" at bounding box center [0, 0] width 0 height 0
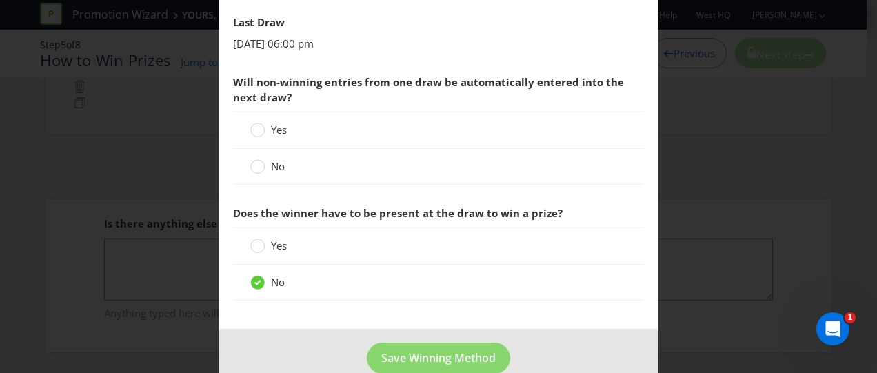
scroll to position [1999, 0]
click at [256, 126] on circle at bounding box center [258, 130] width 14 height 14
click at [0, 0] on input "Yes" at bounding box center [0, 0] width 0 height 0
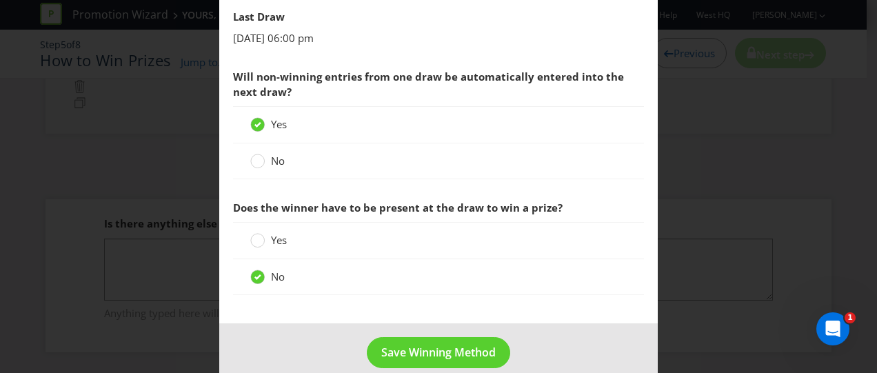
scroll to position [2017, 0]
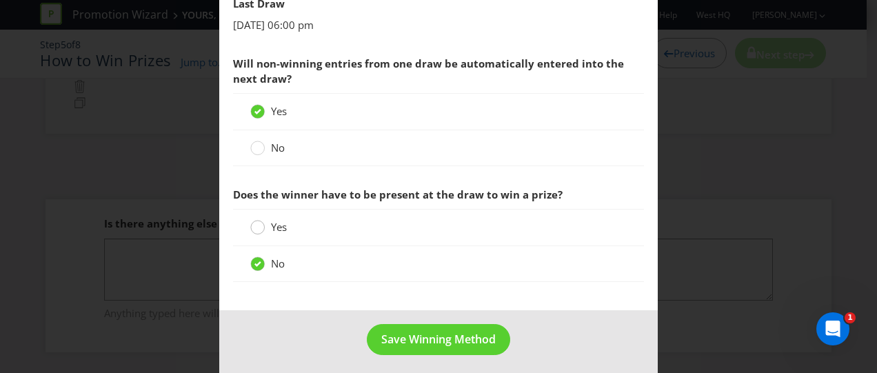
click at [255, 222] on circle at bounding box center [258, 228] width 14 height 14
click at [0, 0] on input "Yes" at bounding box center [0, 0] width 0 height 0
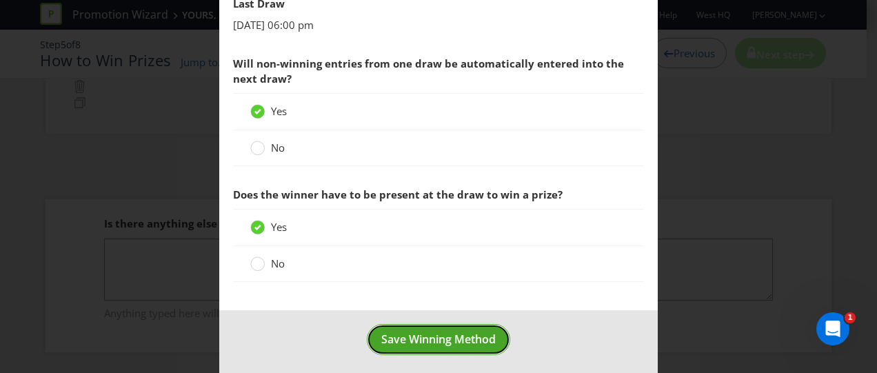
click at [392, 334] on span "Save Winning Method" at bounding box center [438, 339] width 114 height 15
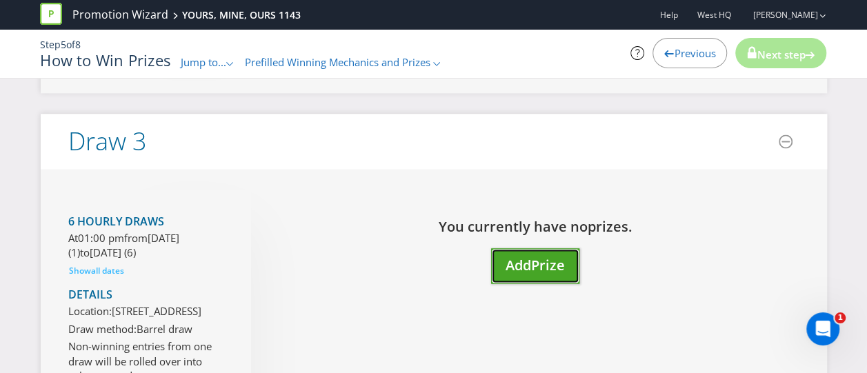
click at [512, 274] on span "Add" at bounding box center [518, 265] width 26 height 19
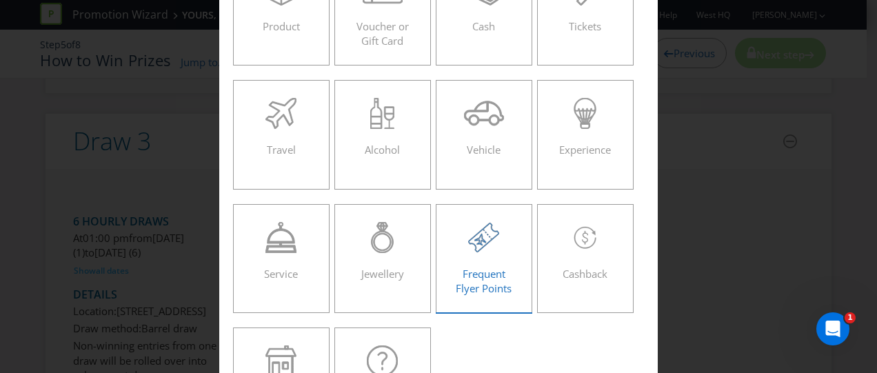
scroll to position [276, 0]
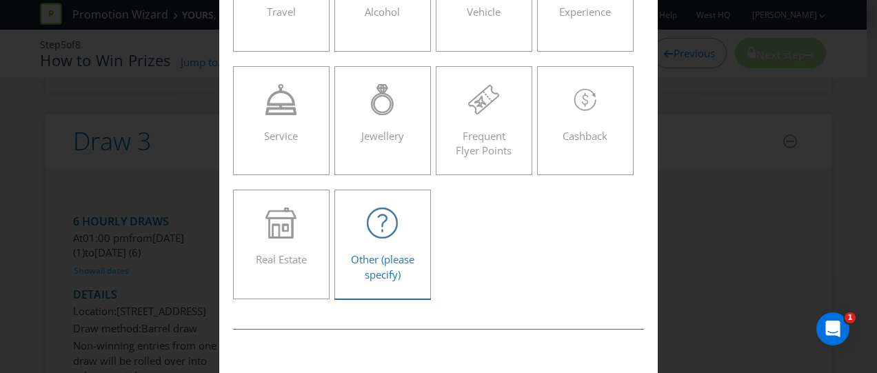
click at [381, 225] on icon at bounding box center [382, 223] width 31 height 31
click at [0, 0] on input "Other (please specify)" at bounding box center [0, 0] width 0 height 0
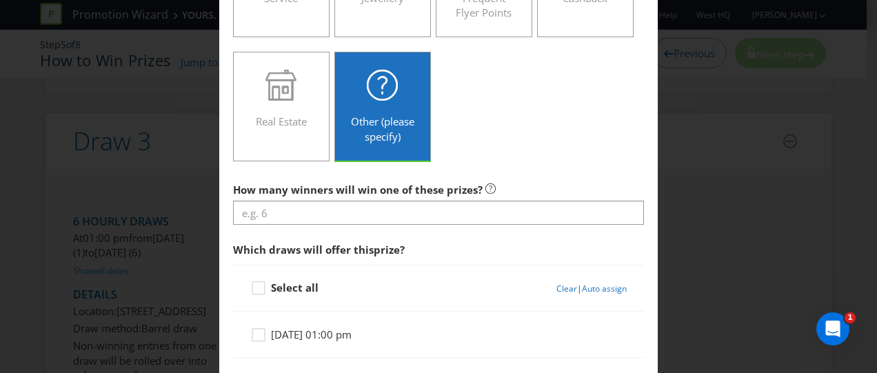
scroll to position [552, 0]
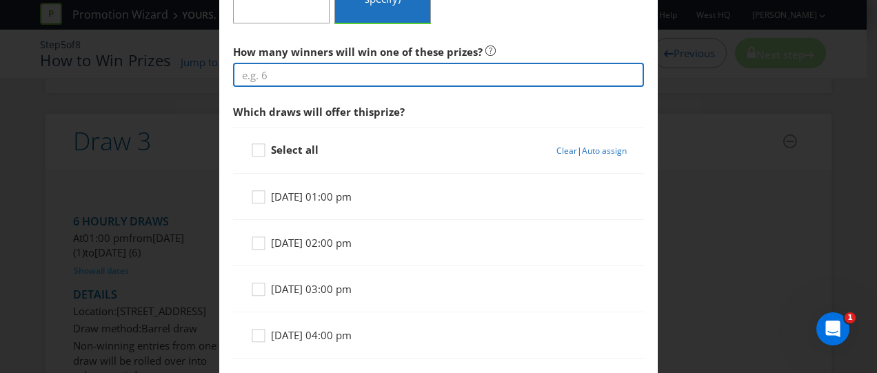
click at [314, 72] on input "number" at bounding box center [438, 75] width 411 height 24
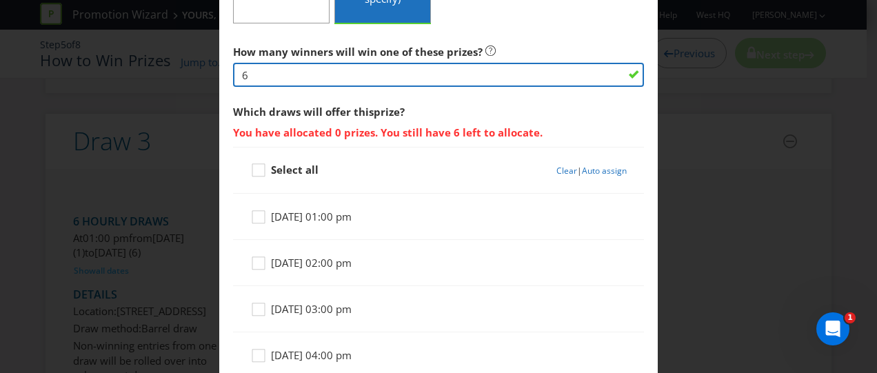
scroll to position [620, 0]
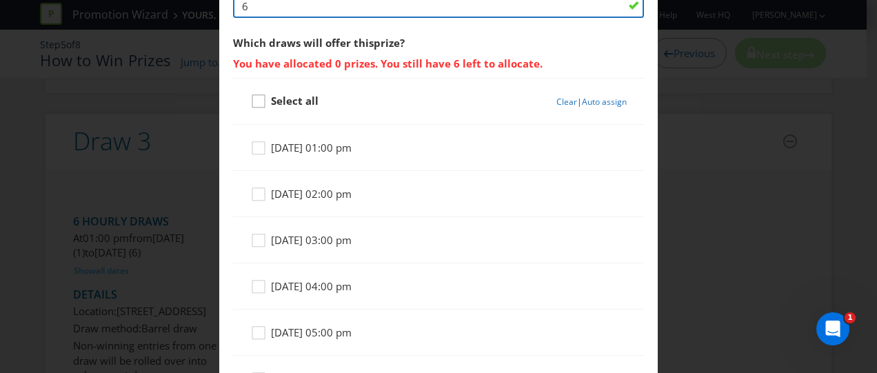
type input "6"
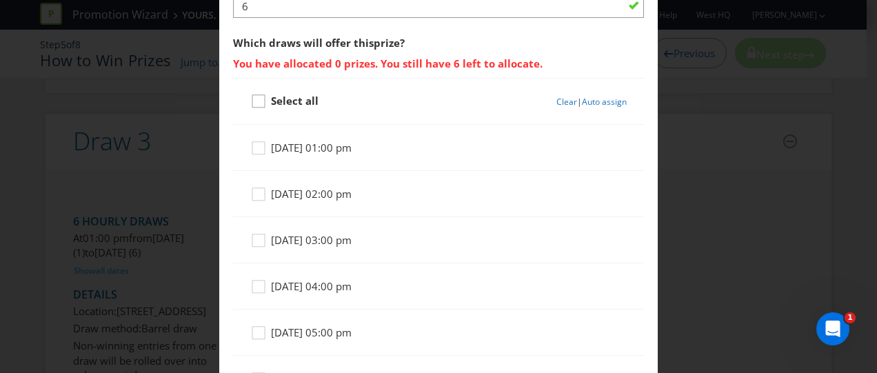
click at [258, 101] on icon at bounding box center [260, 104] width 21 height 21
click at [0, 0] on input "Select all" at bounding box center [0, 0] width 0 height 0
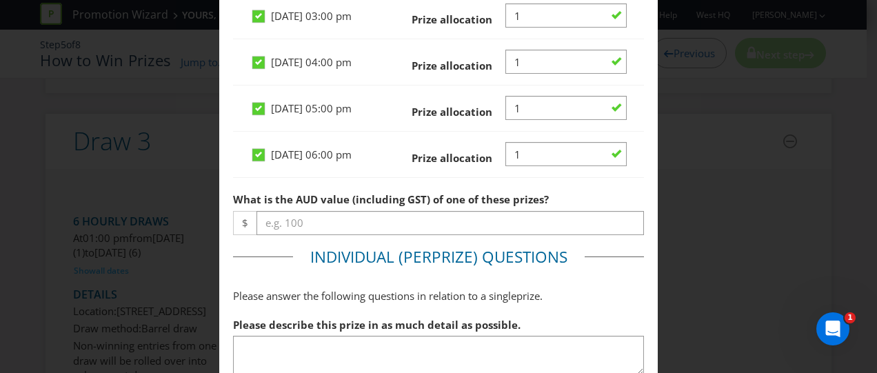
scroll to position [827, 0]
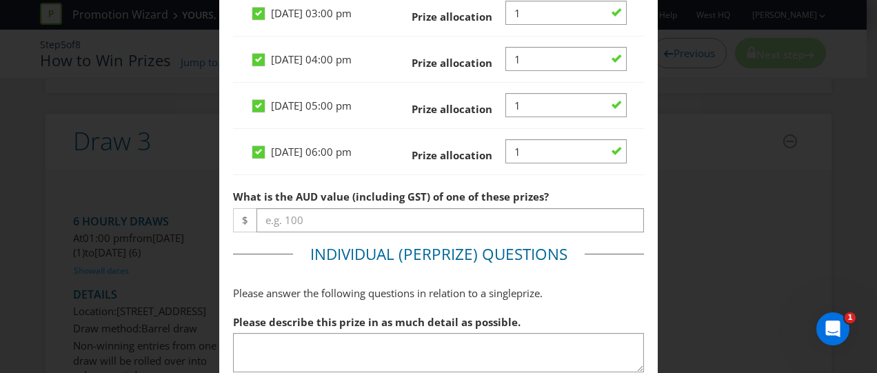
click at [277, 203] on span "What is the AUD value (including GST) of one of these prizes?" at bounding box center [391, 197] width 316 height 14
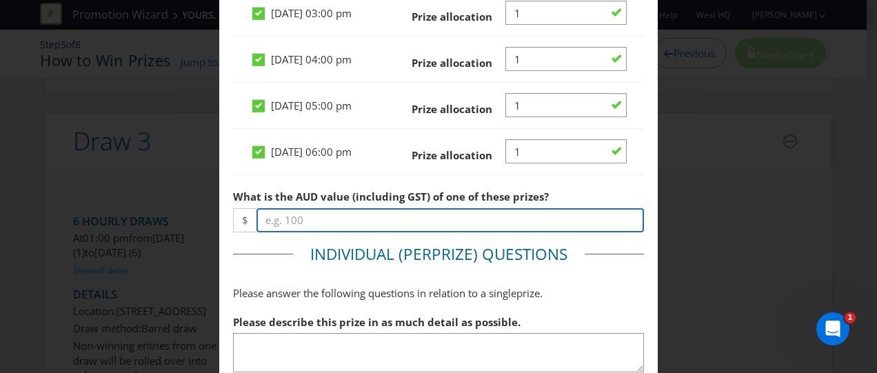
click at [281, 232] on input "number" at bounding box center [449, 220] width 387 height 24
type input "0"
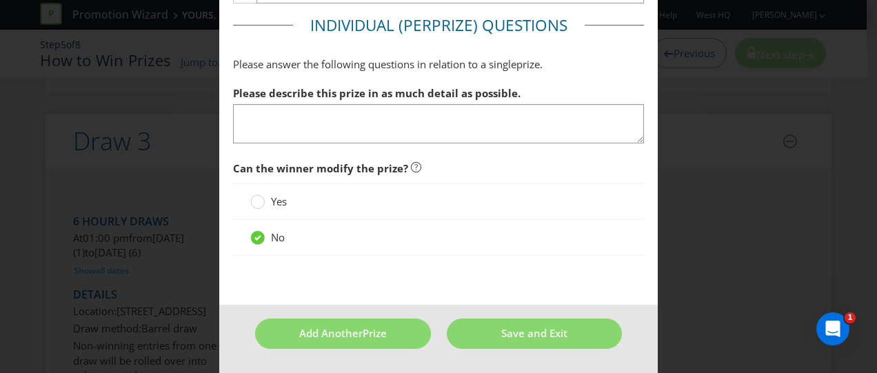
scroll to position [1010, 0]
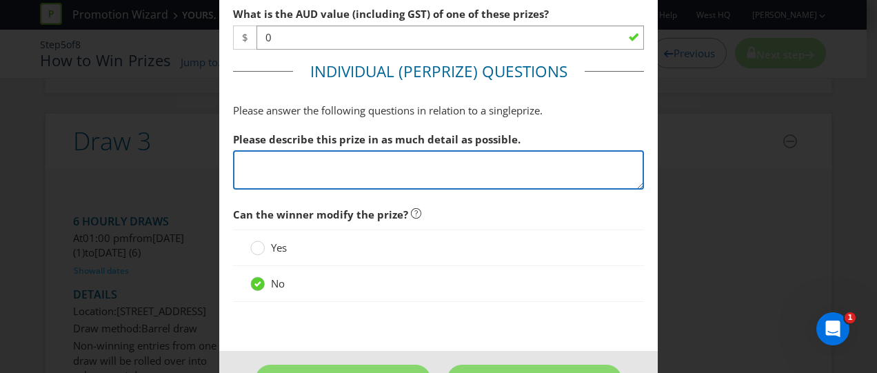
click at [299, 190] on textarea at bounding box center [438, 169] width 411 height 39
paste textarea "Each [DATE] there will be a "KEY" Winner who then will be able to participate i…"
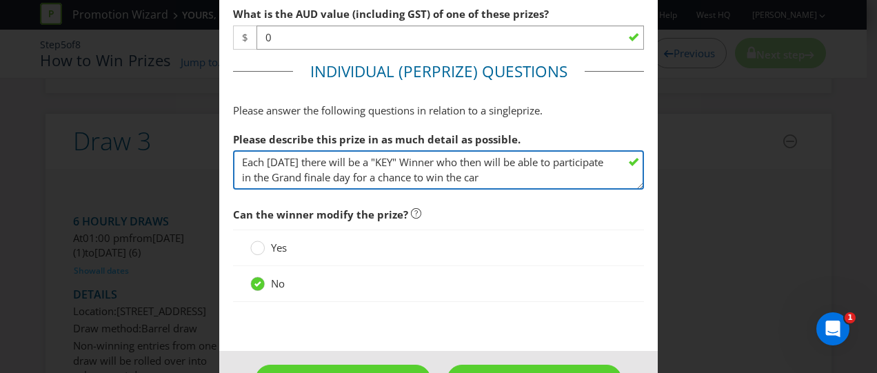
click at [310, 187] on textarea "Each [DATE] there will be a "KEY" Winner who then will be able to participate i…" at bounding box center [438, 169] width 411 height 39
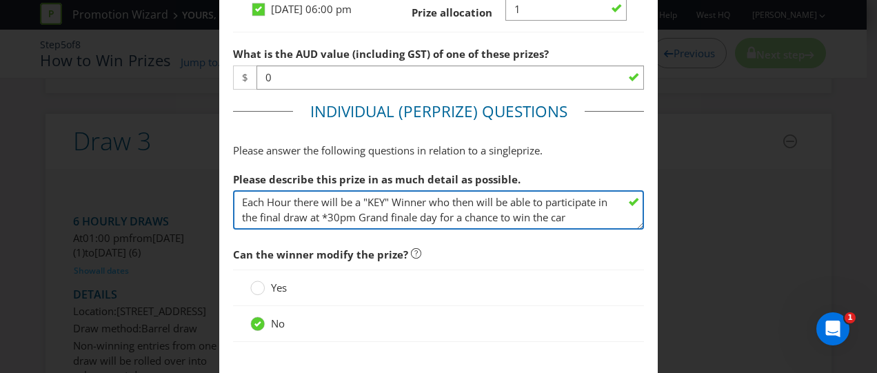
scroll to position [941, 0]
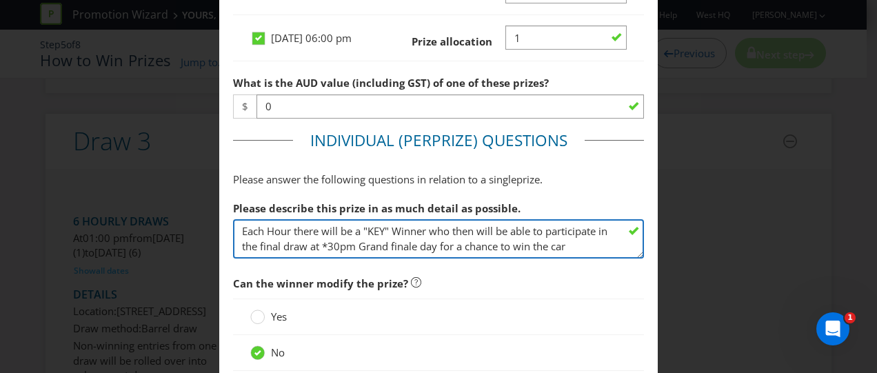
drag, startPoint x: 575, startPoint y: 272, endPoint x: 544, endPoint y: 259, distance: 33.7
click at [544, 259] on textarea "Each Hour there will be a "KEY" Winner who then will be able to participate in …" at bounding box center [438, 238] width 411 height 39
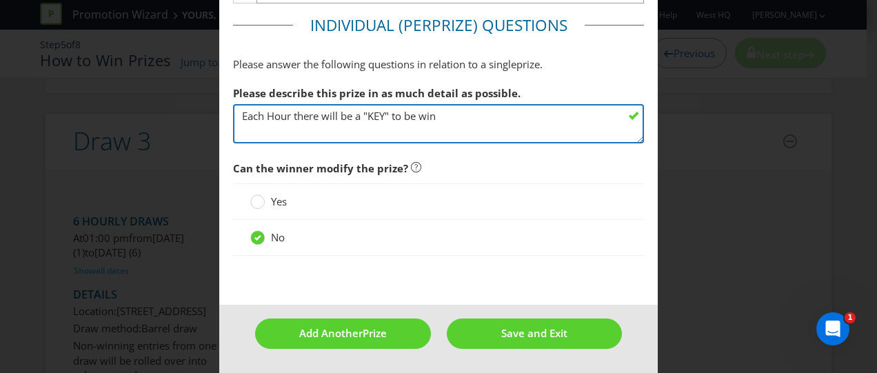
scroll to position [1079, 0]
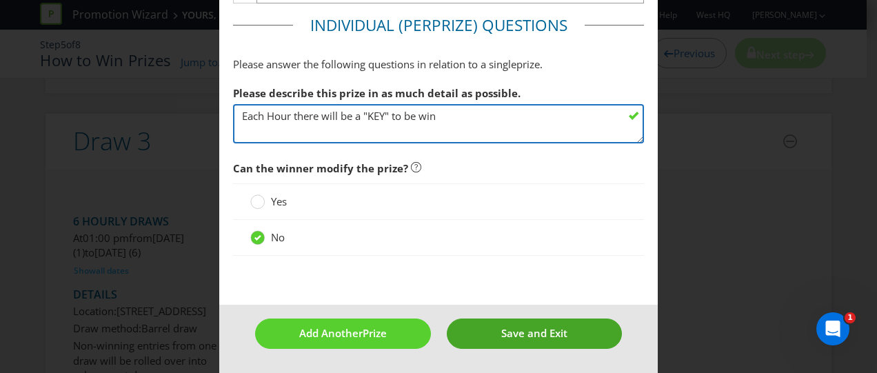
type textarea "Each Hour there will be a "KEY" to be win"
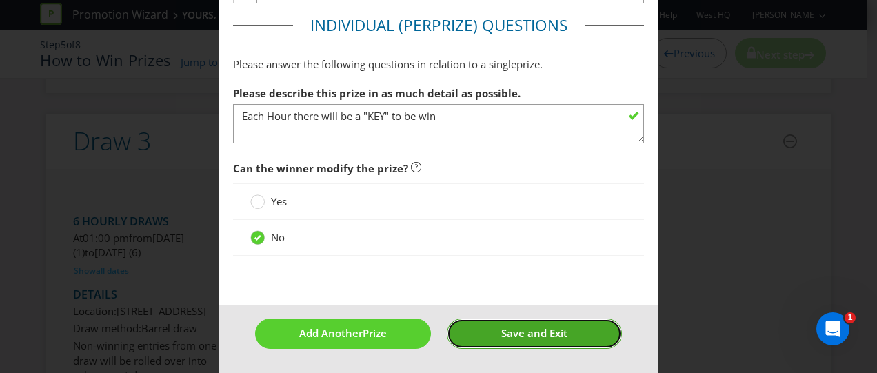
click at [491, 342] on button "Save and Exit" at bounding box center [535, 334] width 176 height 30
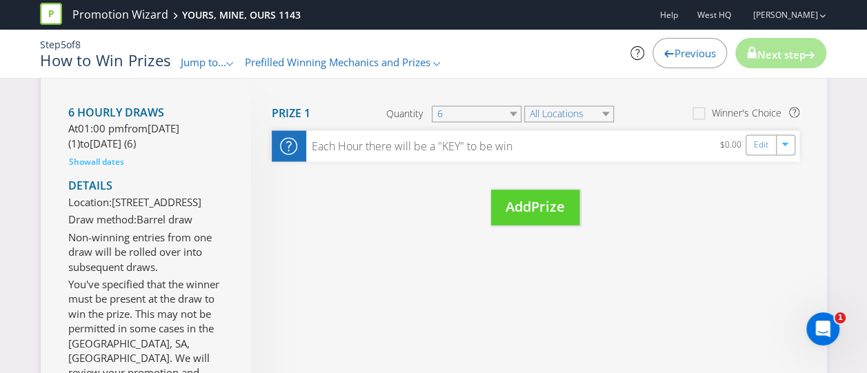
scroll to position [1099, 0]
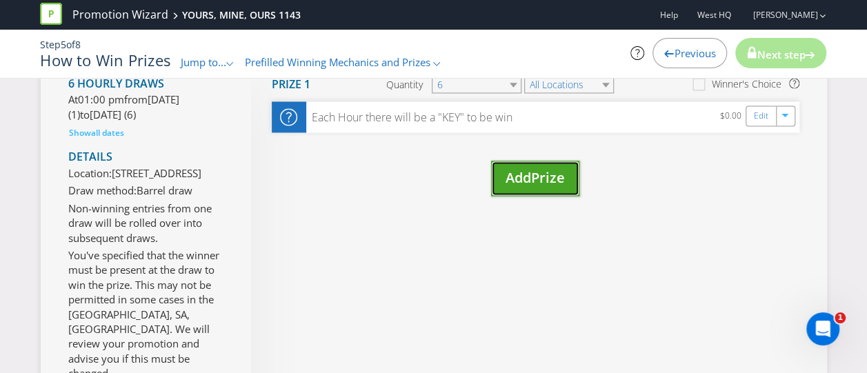
click at [523, 187] on span "Add" at bounding box center [518, 177] width 26 height 19
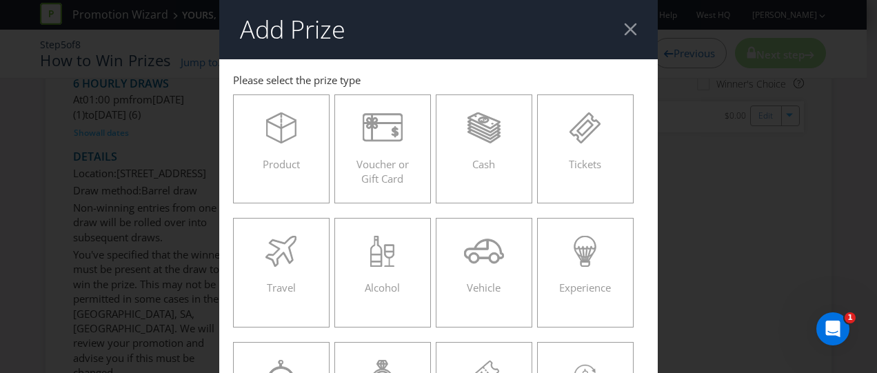
click at [629, 28] on div at bounding box center [630, 29] width 13 height 13
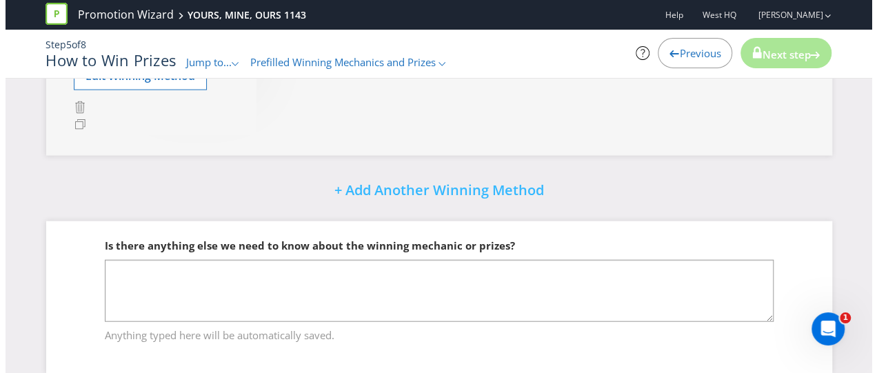
scroll to position [1444, 0]
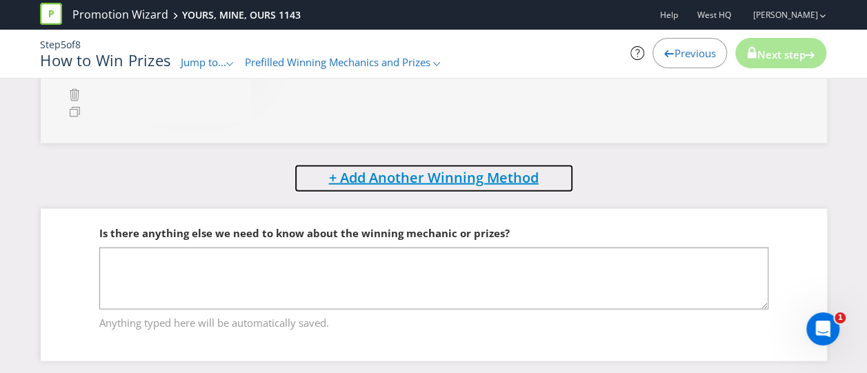
click at [400, 187] on span "+ Add Another Winning Method" at bounding box center [434, 177] width 210 height 19
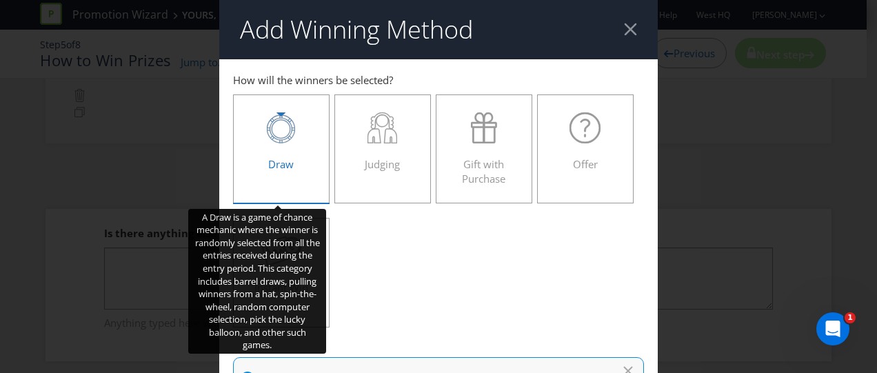
click at [275, 121] on icon at bounding box center [281, 127] width 28 height 31
click at [0, 0] on input "Draw" at bounding box center [0, 0] width 0 height 0
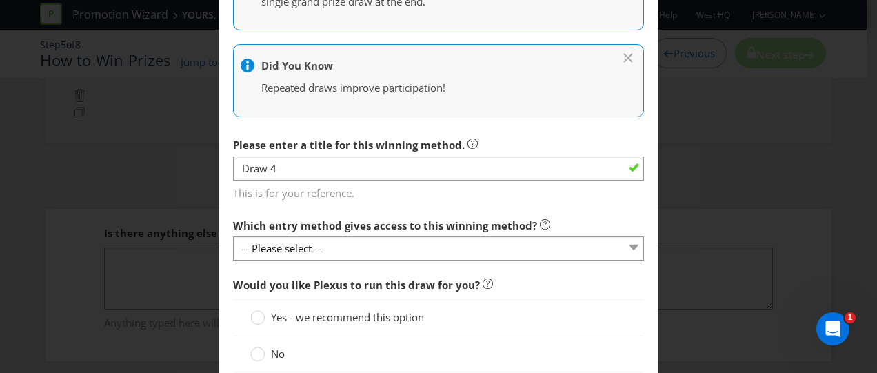
scroll to position [483, 0]
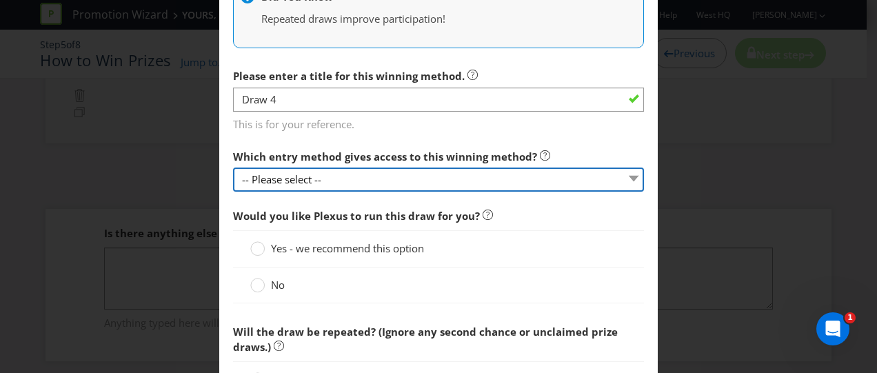
click at [347, 176] on select "-- Please select --" at bounding box center [438, 180] width 411 height 24
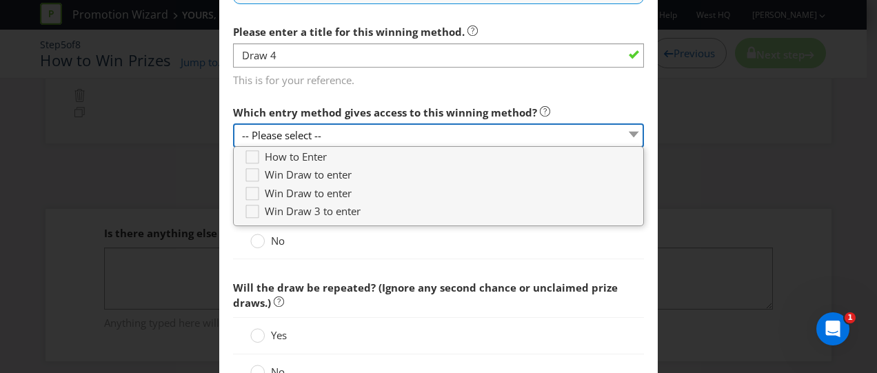
scroll to position [552, 0]
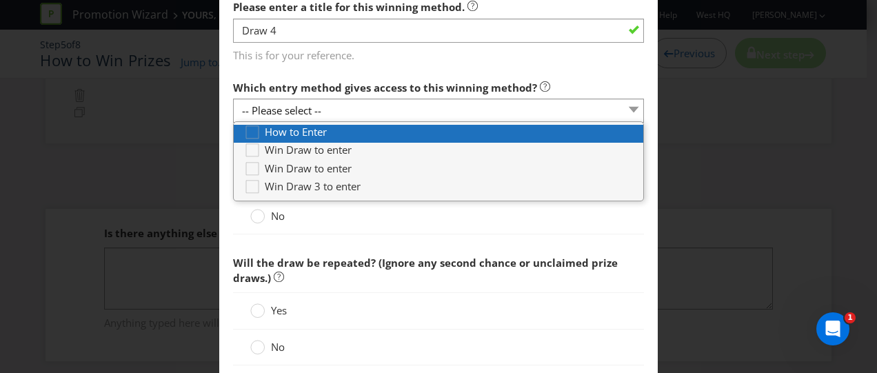
click at [327, 128] on span at bounding box center [328, 132] width 3 height 14
type input "[DATE]"
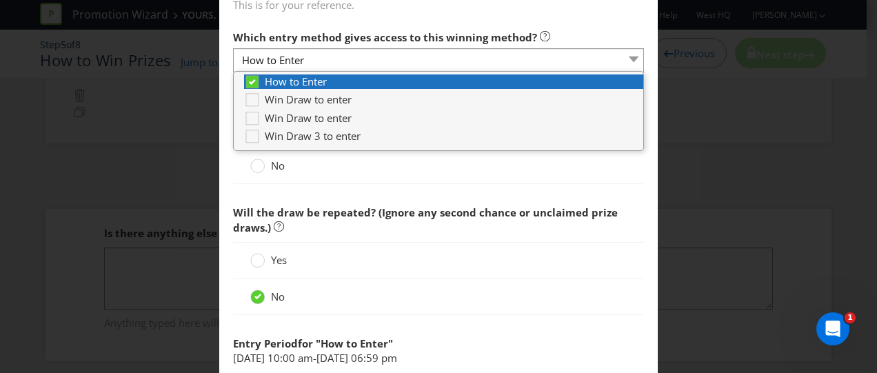
scroll to position [620, 0]
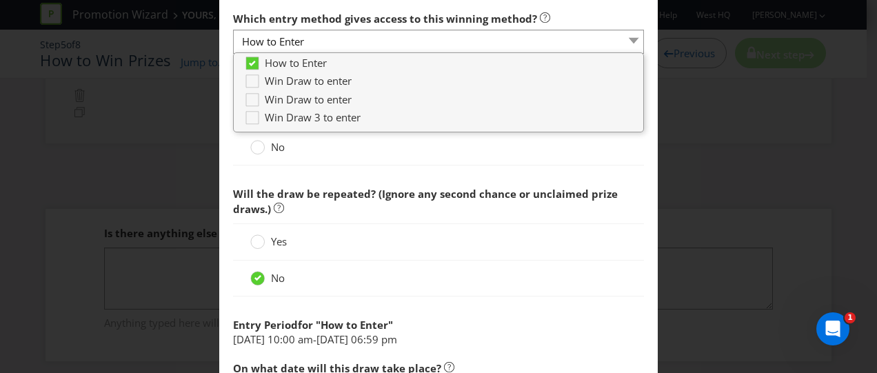
click at [314, 261] on div "No" at bounding box center [438, 279] width 411 height 36
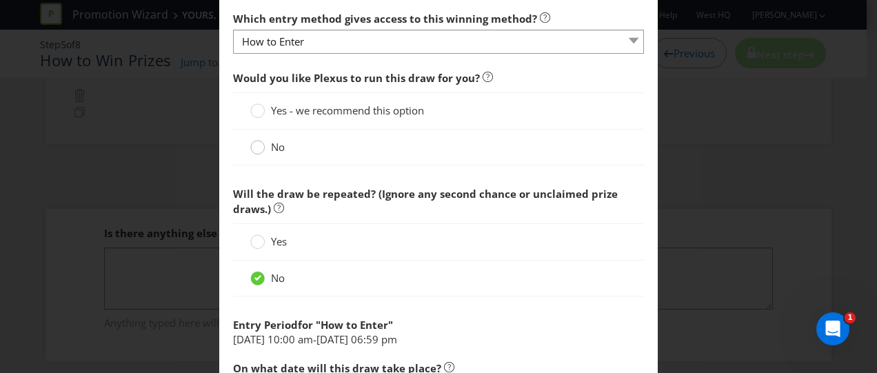
click at [254, 141] on div at bounding box center [257, 142] width 7 height 7
click at [0, 0] on input "No" at bounding box center [0, 0] width 0 height 0
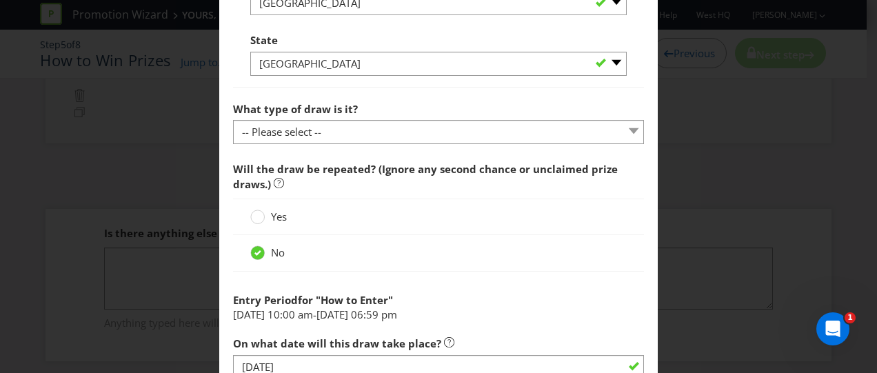
scroll to position [1172, 0]
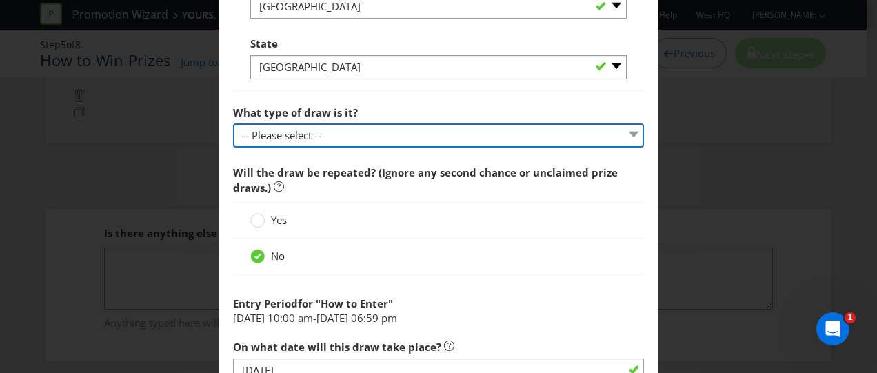
click at [303, 134] on select "-- Please select -- Computerised random selection Barrel draw Don't specify Oth…" at bounding box center [438, 135] width 411 height 24
select select "BARREL_DRAW"
click at [233, 123] on select "-- Please select -- Computerised random selection Barrel draw Don't specify Oth…" at bounding box center [438, 135] width 411 height 24
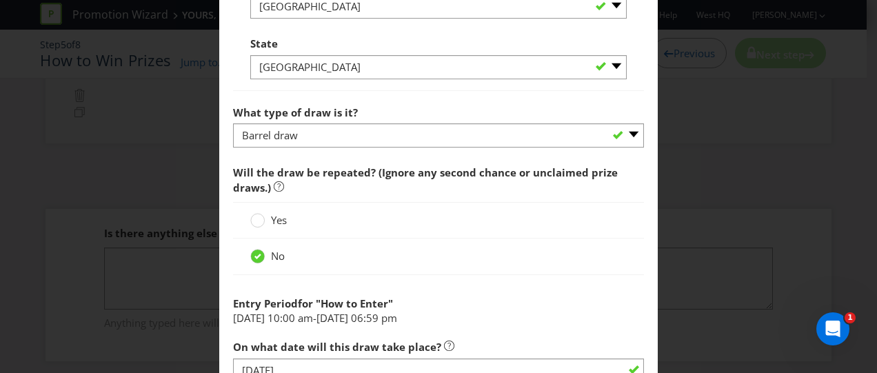
click at [371, 251] on div "No" at bounding box center [438, 256] width 376 height 14
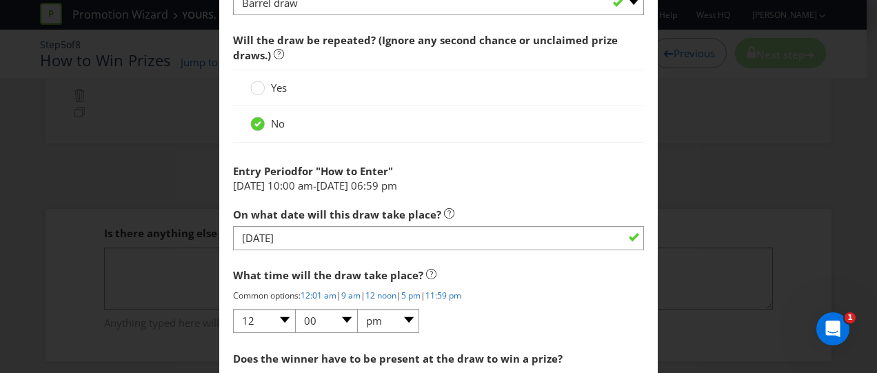
scroll to position [1310, 0]
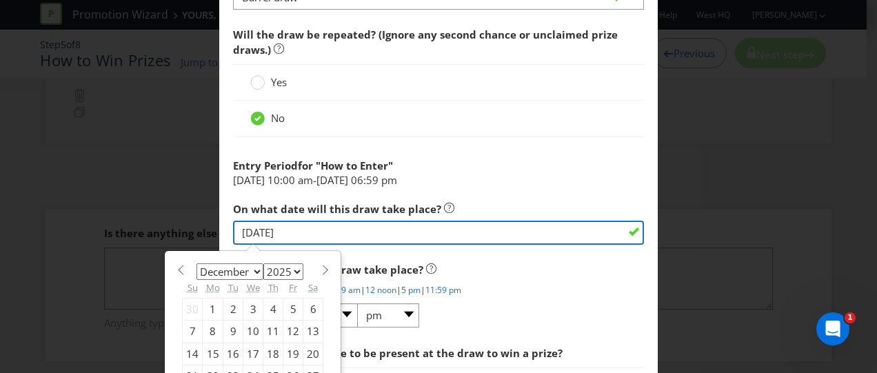
click at [367, 225] on input "[DATE]" at bounding box center [438, 233] width 411 height 24
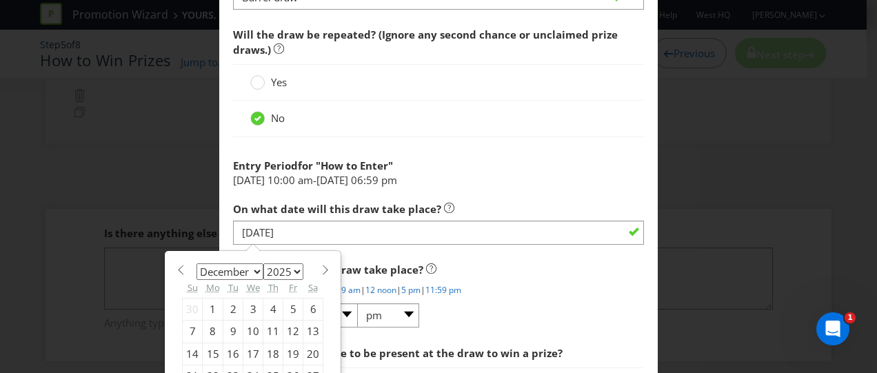
click at [175, 265] on span at bounding box center [180, 270] width 10 height 10
select select "10"
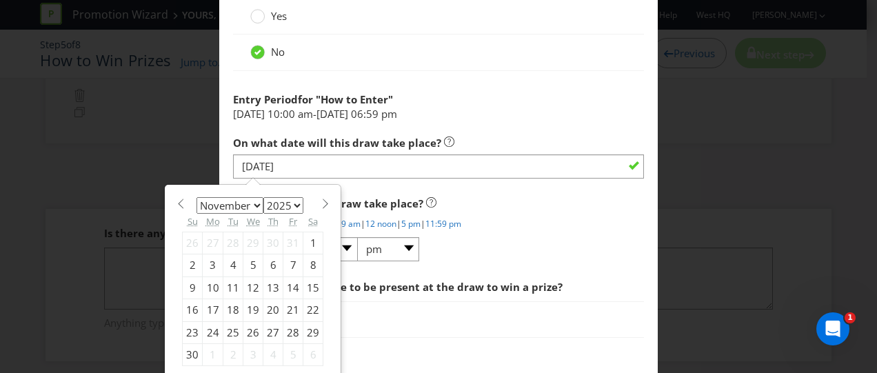
scroll to position [1448, 0]
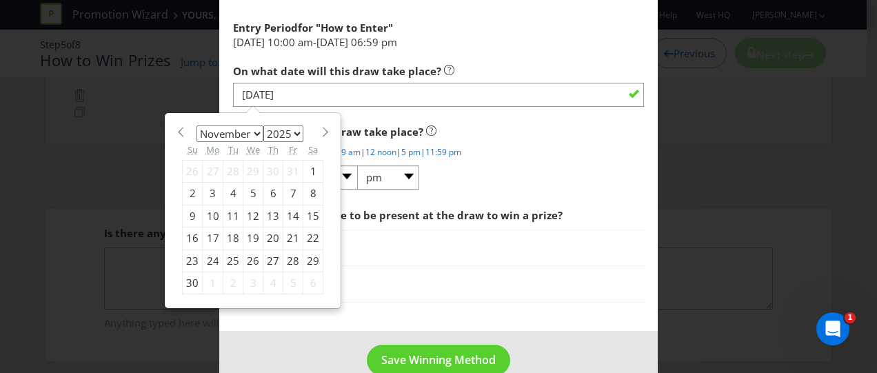
click at [190, 278] on div "30" at bounding box center [193, 283] width 20 height 22
type input "[DATE]"
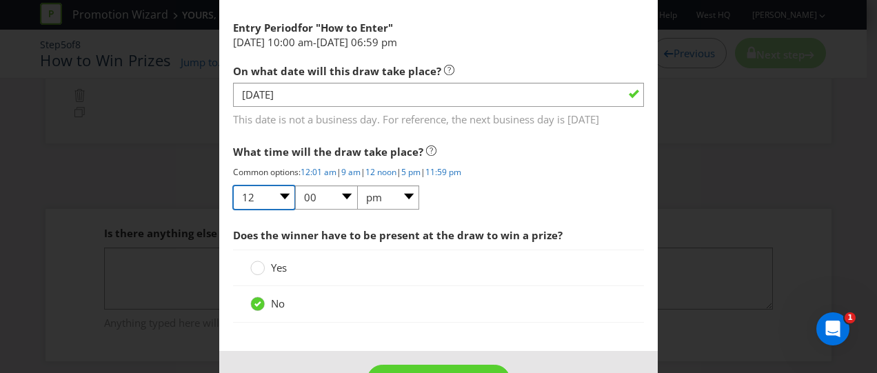
click at [278, 188] on select "01 02 03 04 05 06 07 08 09 10 11 12" at bounding box center [264, 197] width 62 height 24
select select "08"
click at [233, 185] on select "01 02 03 04 05 06 07 08 09 10 11 12" at bounding box center [264, 197] width 62 height 24
click at [342, 195] on select "00 01 05 10 15 20 25 29 30 35 40 45 50 55 59" at bounding box center [326, 197] width 62 height 24
select select "30"
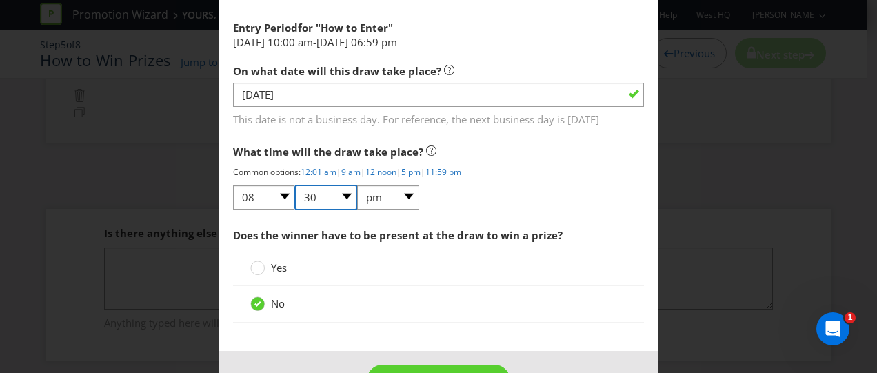
click at [295, 185] on select "00 01 05 10 15 20 25 29 30 35 40 45 50 55 59" at bounding box center [326, 197] width 62 height 24
click at [329, 290] on div "No" at bounding box center [438, 304] width 411 height 36
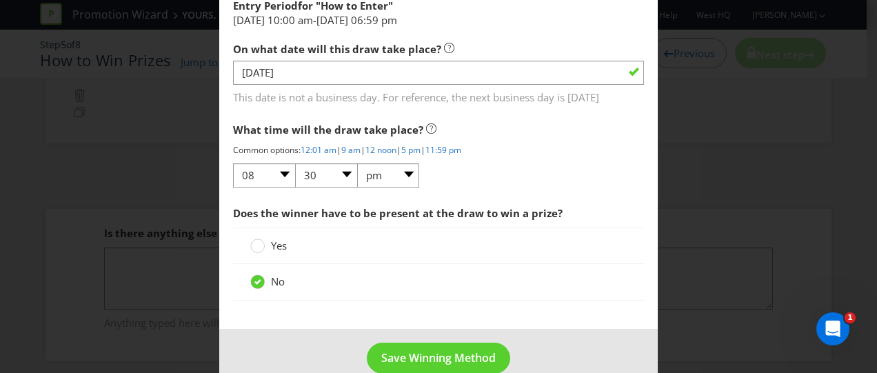
scroll to position [1490, 0]
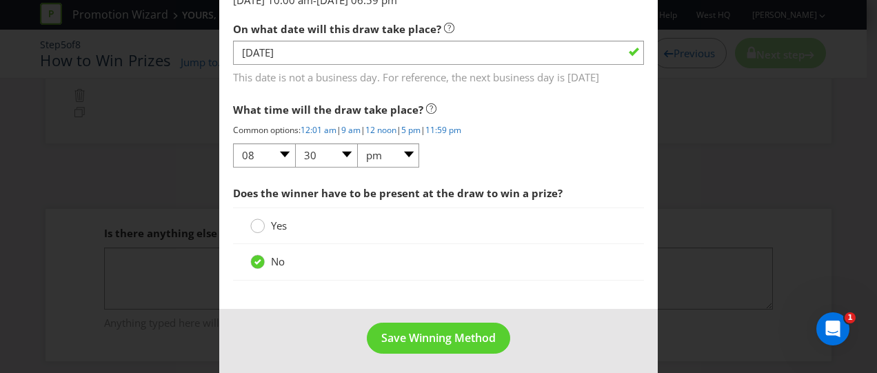
click at [255, 218] on div at bounding box center [257, 221] width 7 height 7
click at [0, 0] on input "Yes" at bounding box center [0, 0] width 0 height 0
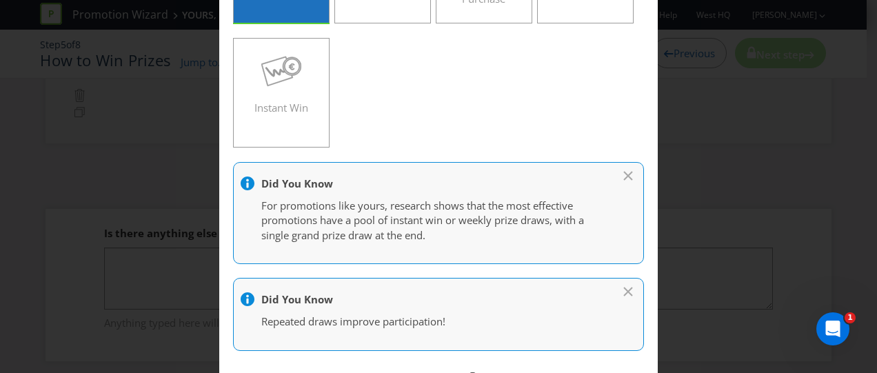
scroll to position [0, 0]
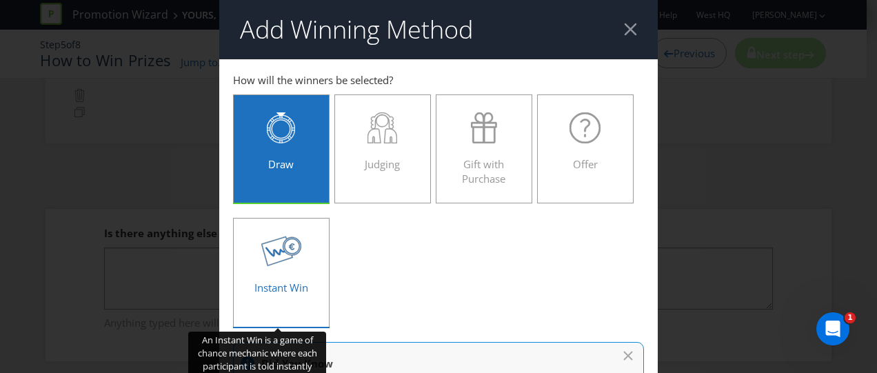
click at [279, 260] on icon at bounding box center [281, 251] width 40 height 30
click at [0, 0] on input "Instant Win" at bounding box center [0, 0] width 0 height 0
type input "Instant Win"
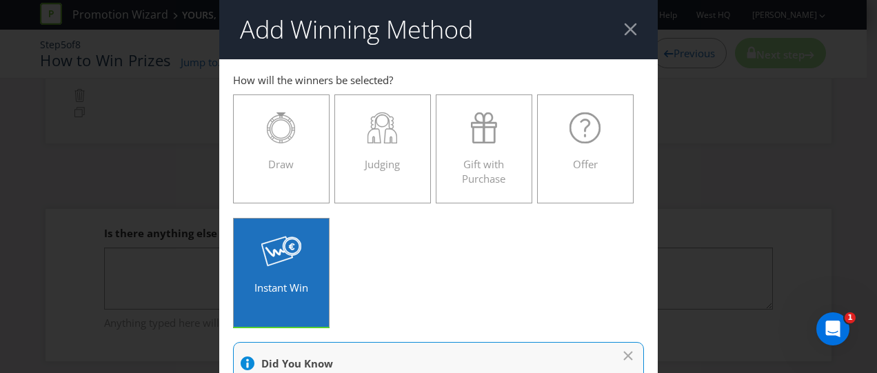
click at [626, 28] on div at bounding box center [630, 29] width 13 height 13
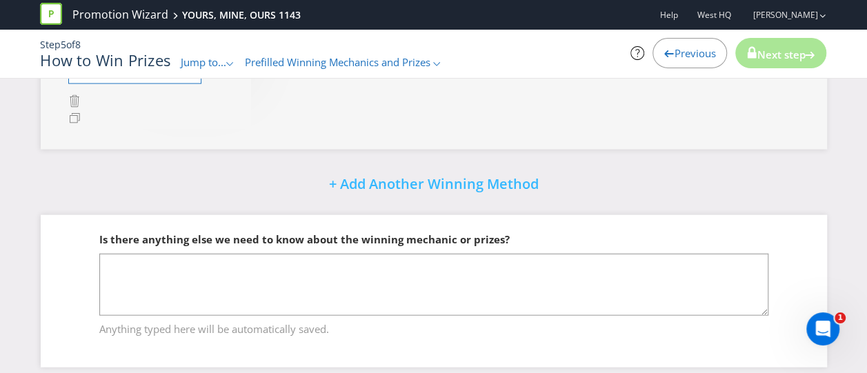
scroll to position [1493, 0]
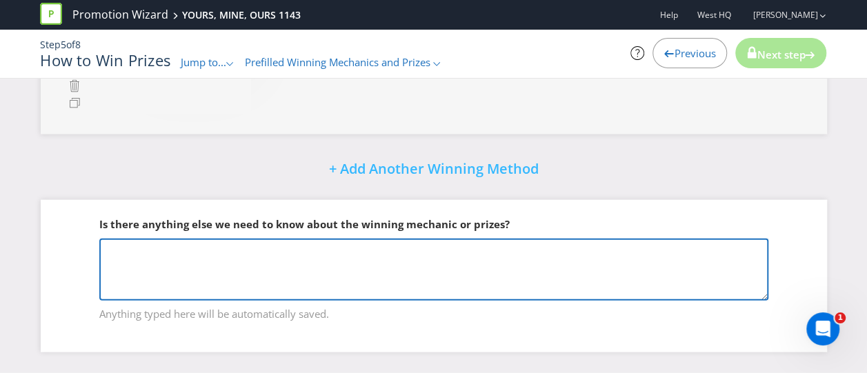
click at [353, 259] on textarea at bounding box center [433, 270] width 669 height 62
type textarea "Final Draw:"
click at [134, 268] on textarea "Final Draw:" at bounding box center [433, 270] width 669 height 62
click at [176, 252] on textarea "Final Draw:" at bounding box center [433, 270] width 669 height 62
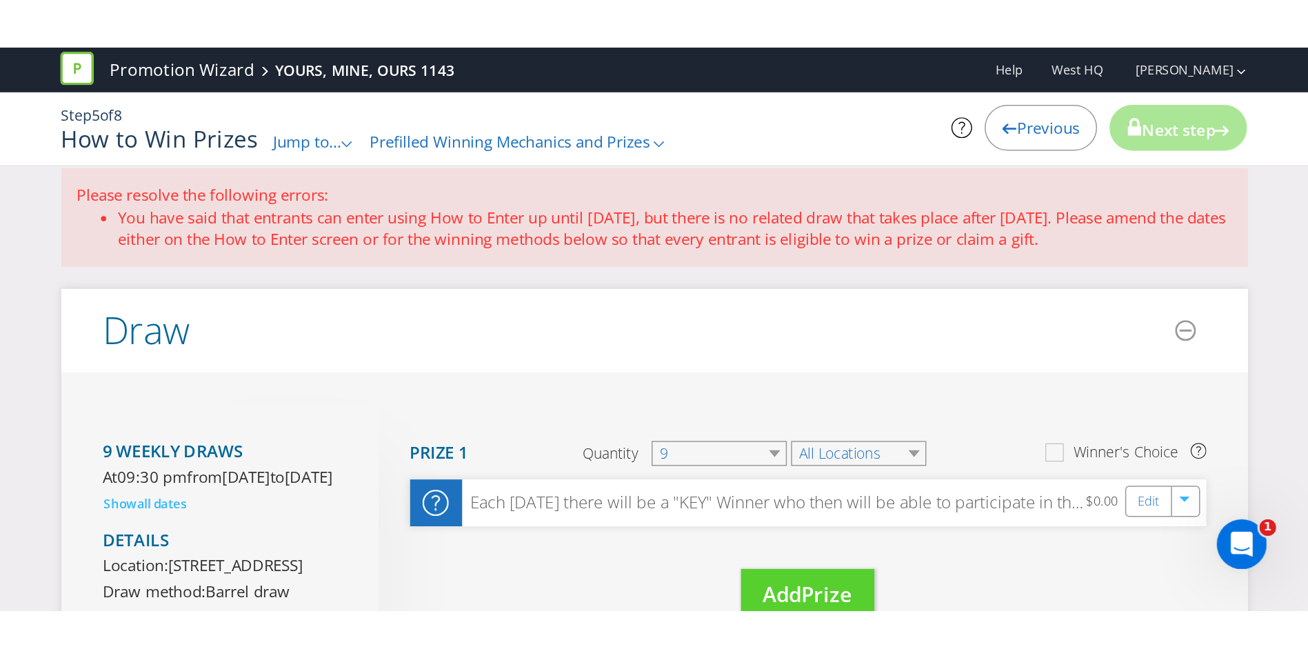
scroll to position [0, 0]
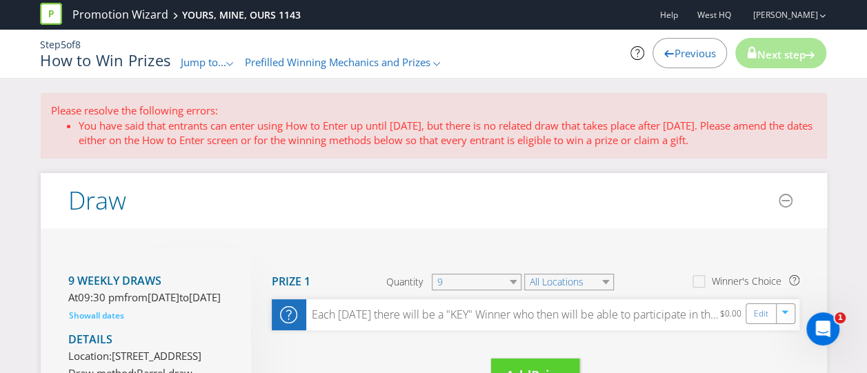
click at [54, 17] on icon at bounding box center [51, 14] width 22 height 22
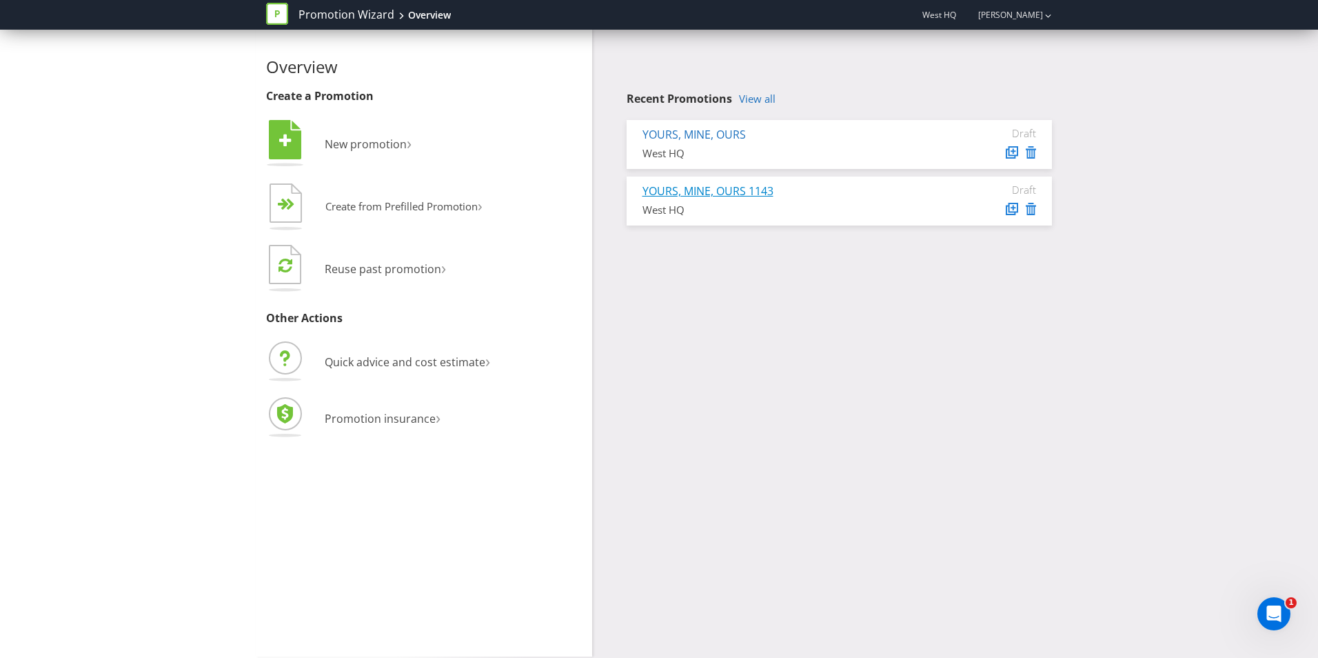
click at [736, 191] on link "YOURS, MINE, OURS 1143" at bounding box center [708, 190] width 131 height 15
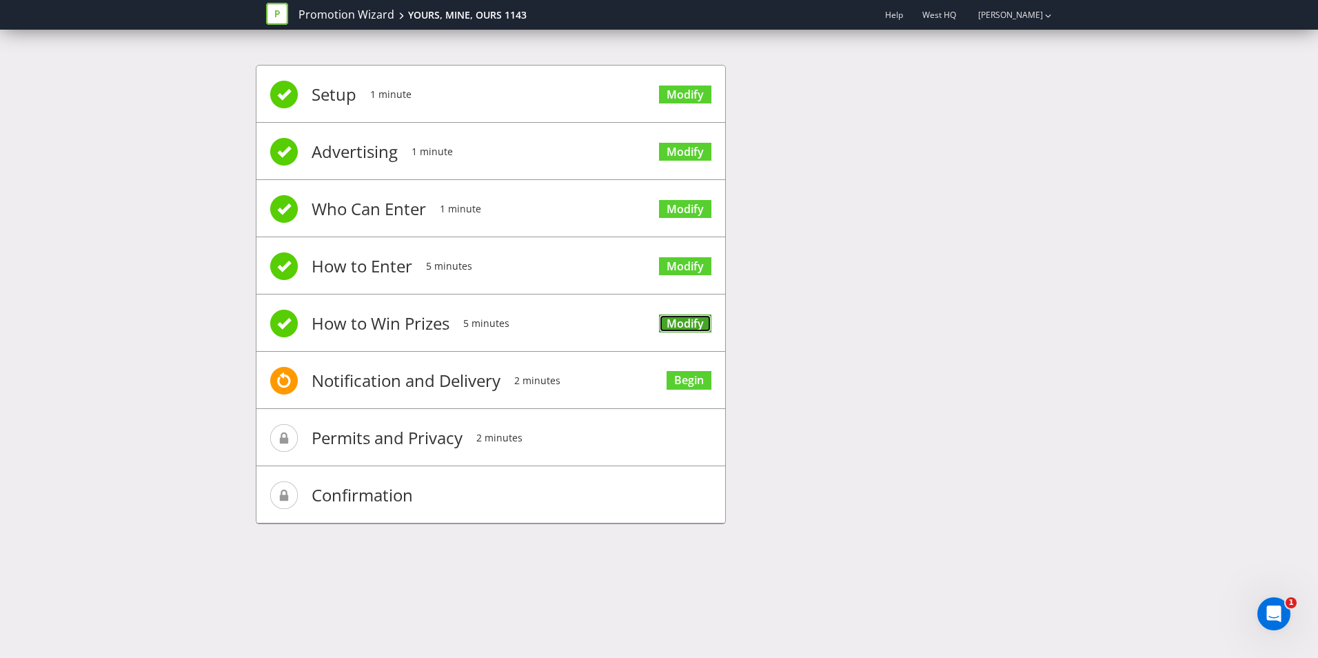
click at [694, 328] on link "Modify" at bounding box center [685, 323] width 52 height 19
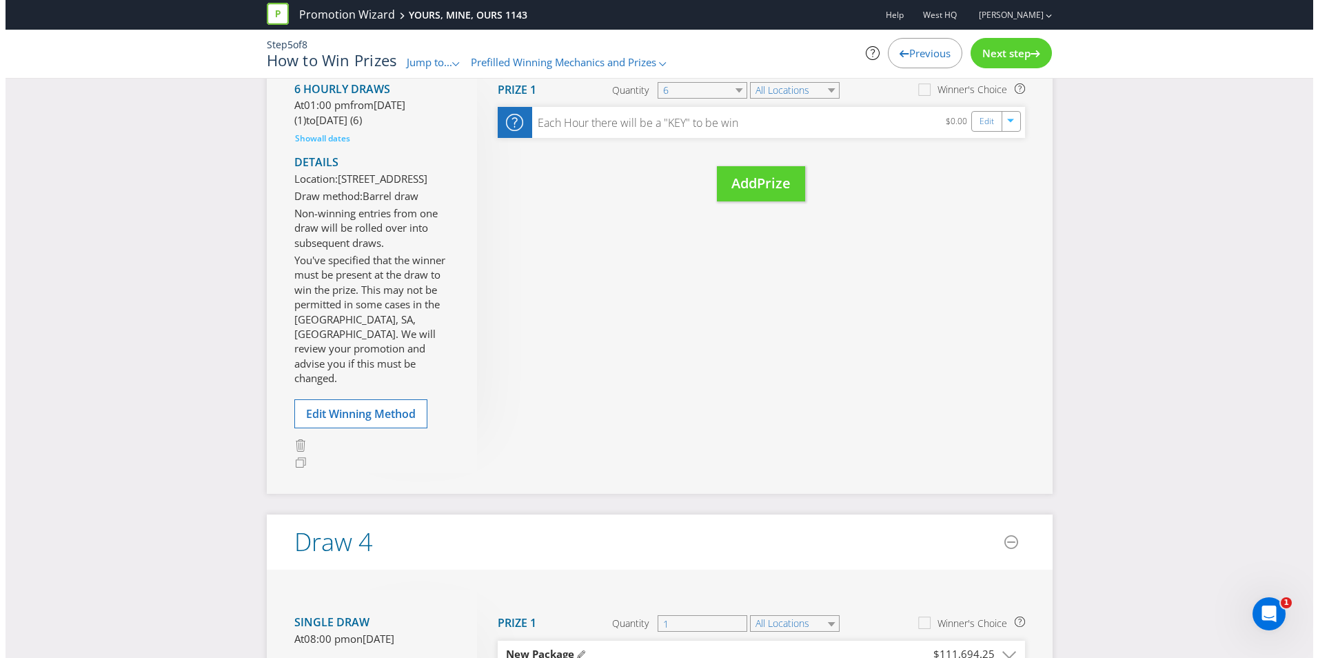
scroll to position [1034, 0]
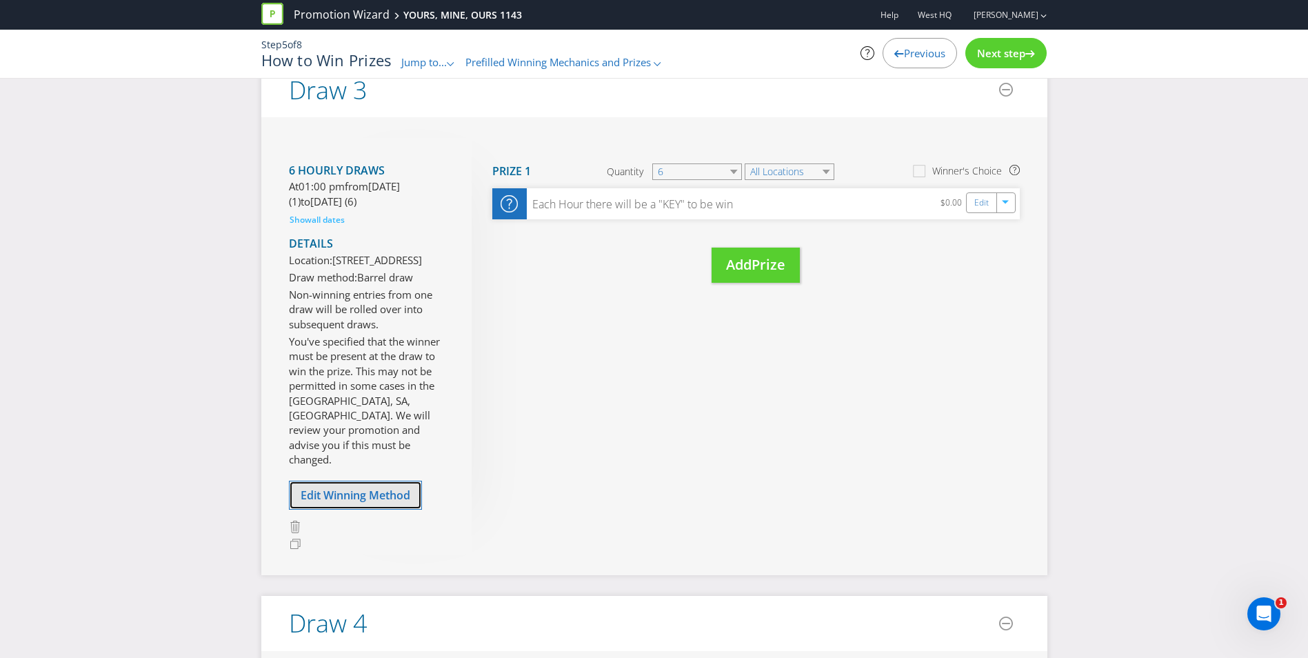
click at [322, 503] on span "Edit Winning Method" at bounding box center [356, 494] width 110 height 15
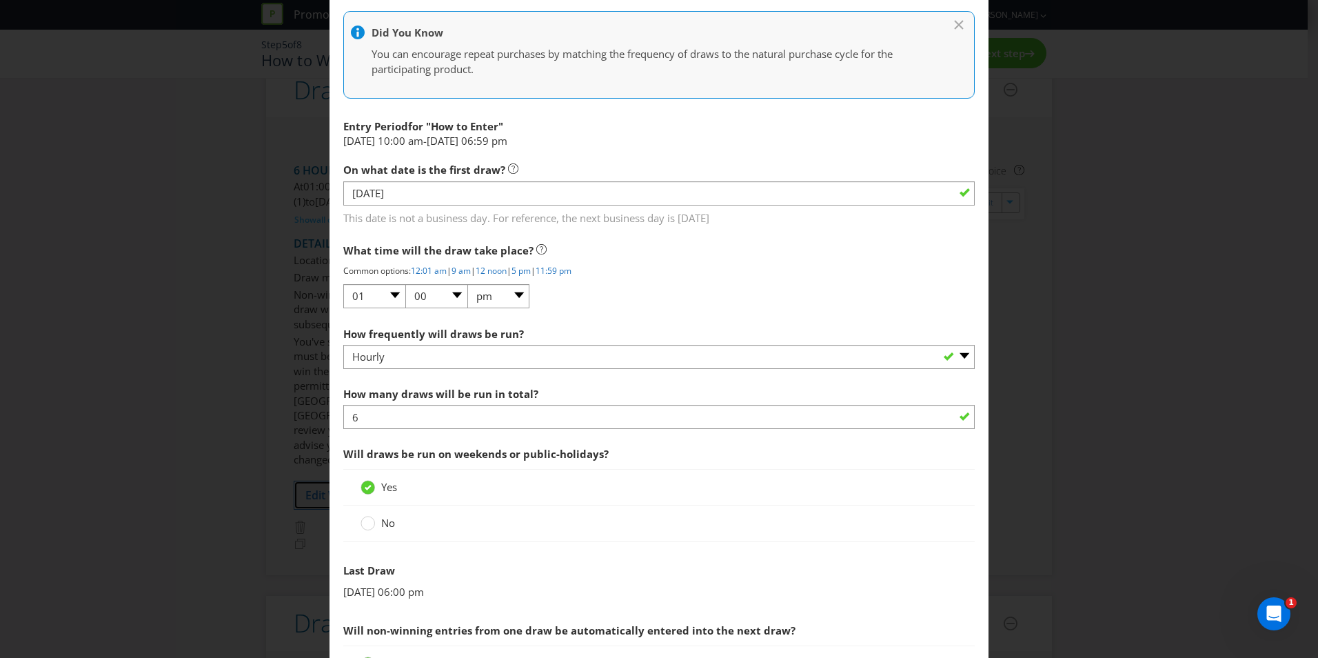
scroll to position [1295, 0]
click at [390, 298] on select "01 02 03 04 05 06 07 08 09 10 11 12" at bounding box center [374, 298] width 62 height 24
select select "02"
click at [343, 286] on select "01 02 03 04 05 06 07 08 09 10 11 12" at bounding box center [374, 298] width 62 height 24
click at [585, 294] on div "What time will the draw take place? Common options: 12:01 am | 9 am | 12 noon |…" at bounding box center [659, 275] width 632 height 73
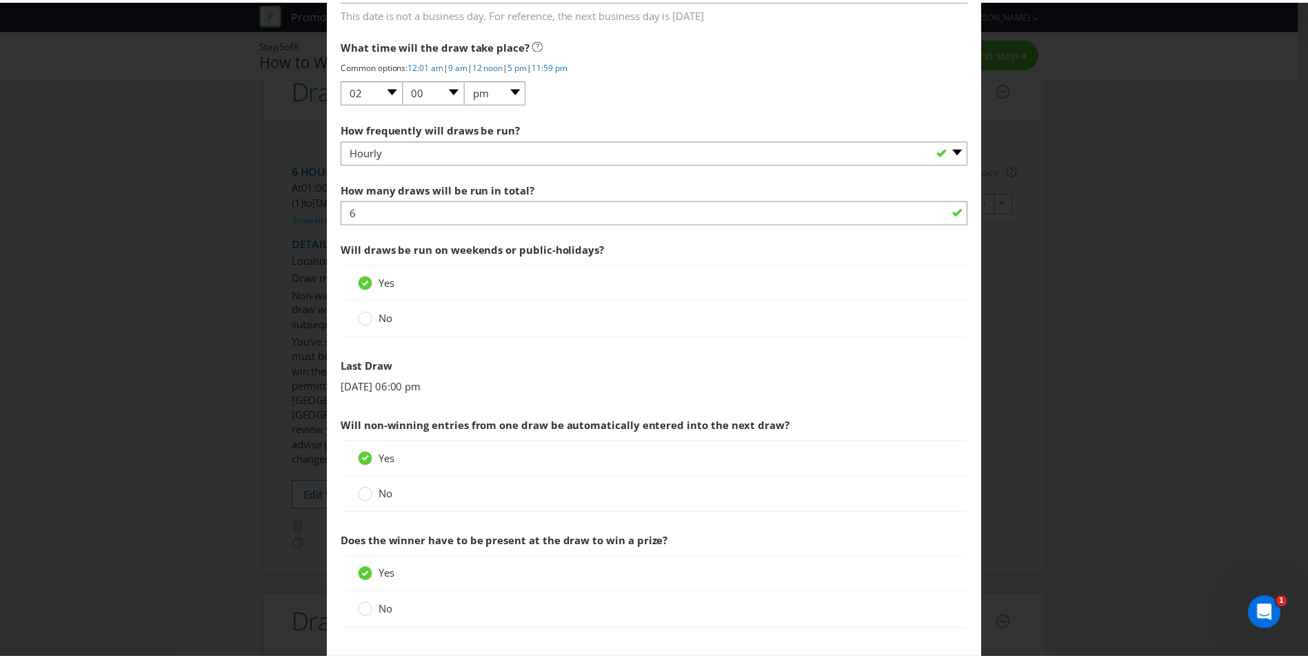
scroll to position [1571, 0]
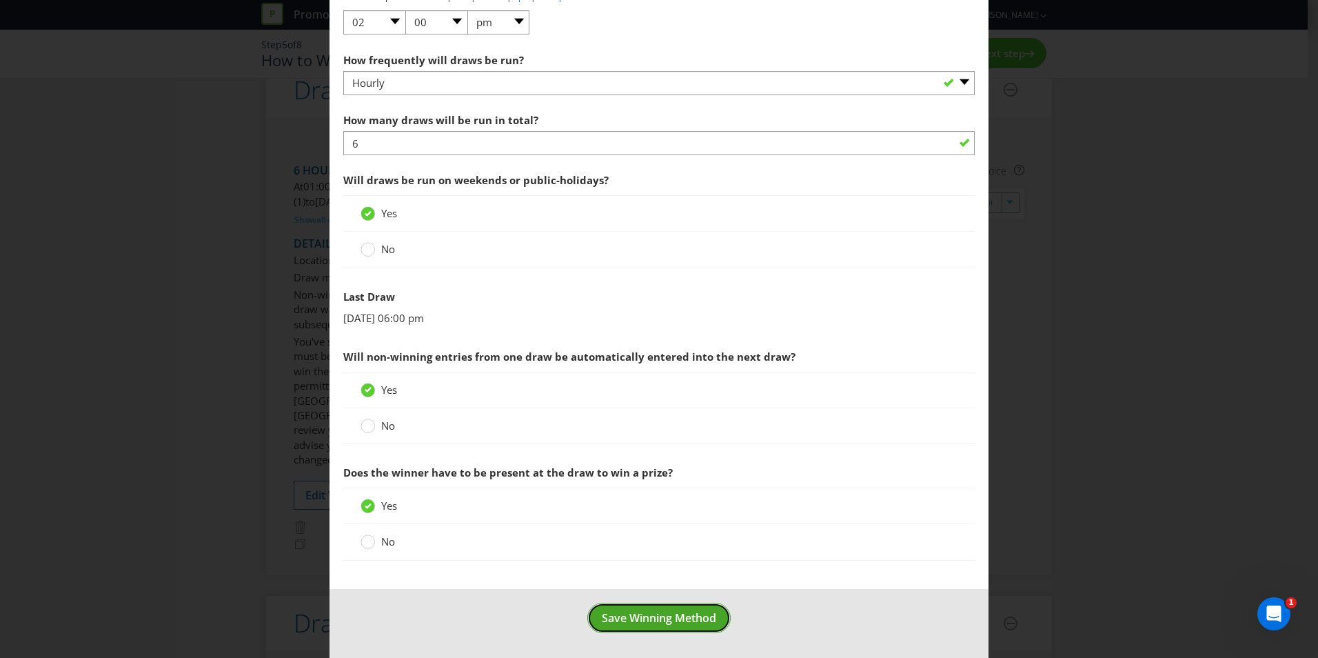
click at [652, 617] on span "Save Winning Method" at bounding box center [659, 617] width 114 height 15
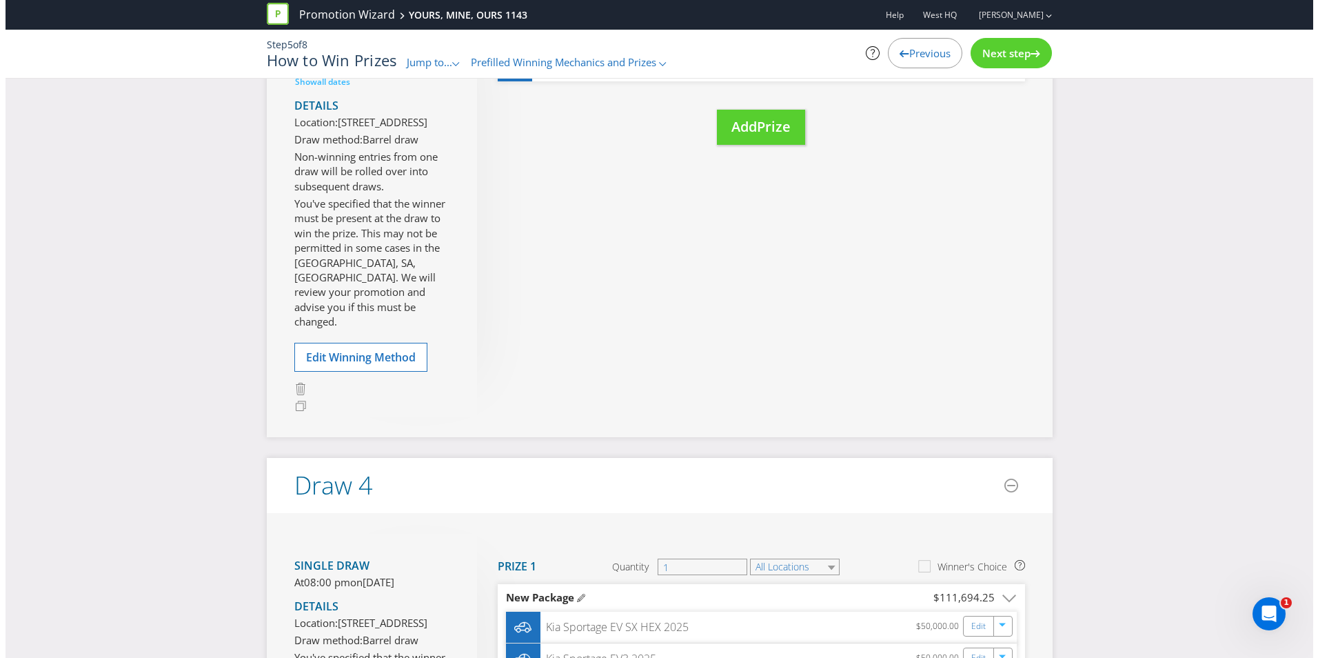
scroll to position [1517, 0]
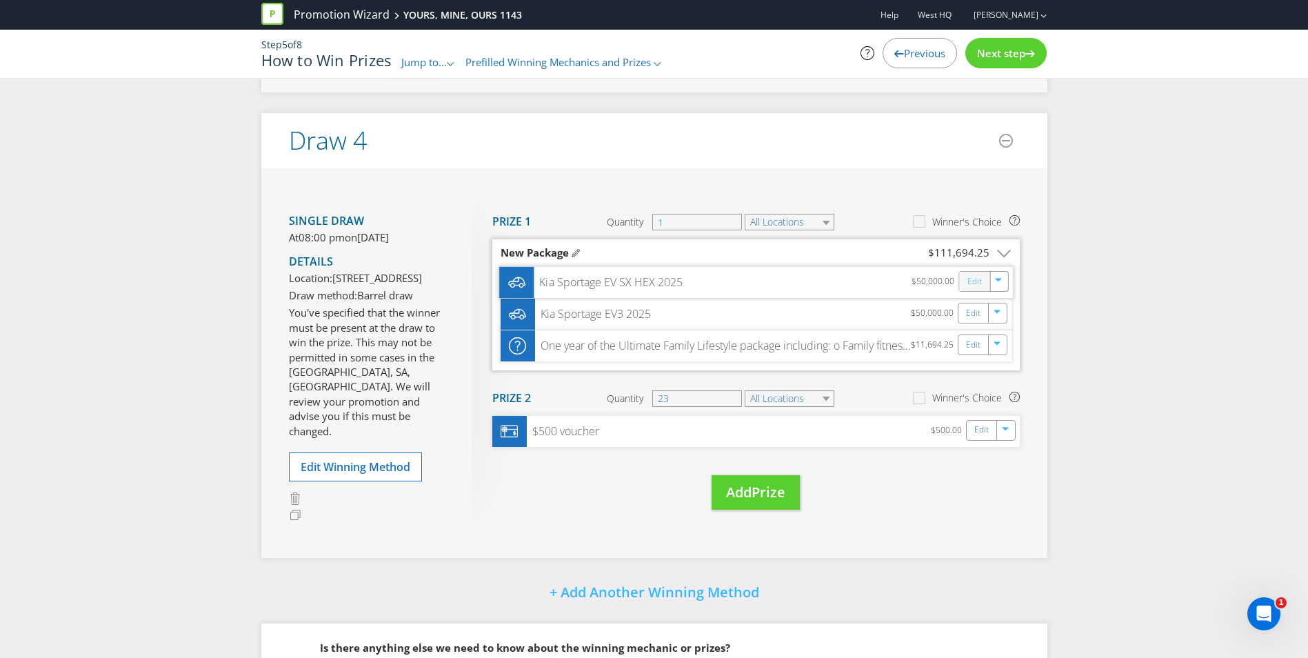
click at [976, 290] on link "Edit" at bounding box center [974, 282] width 14 height 16
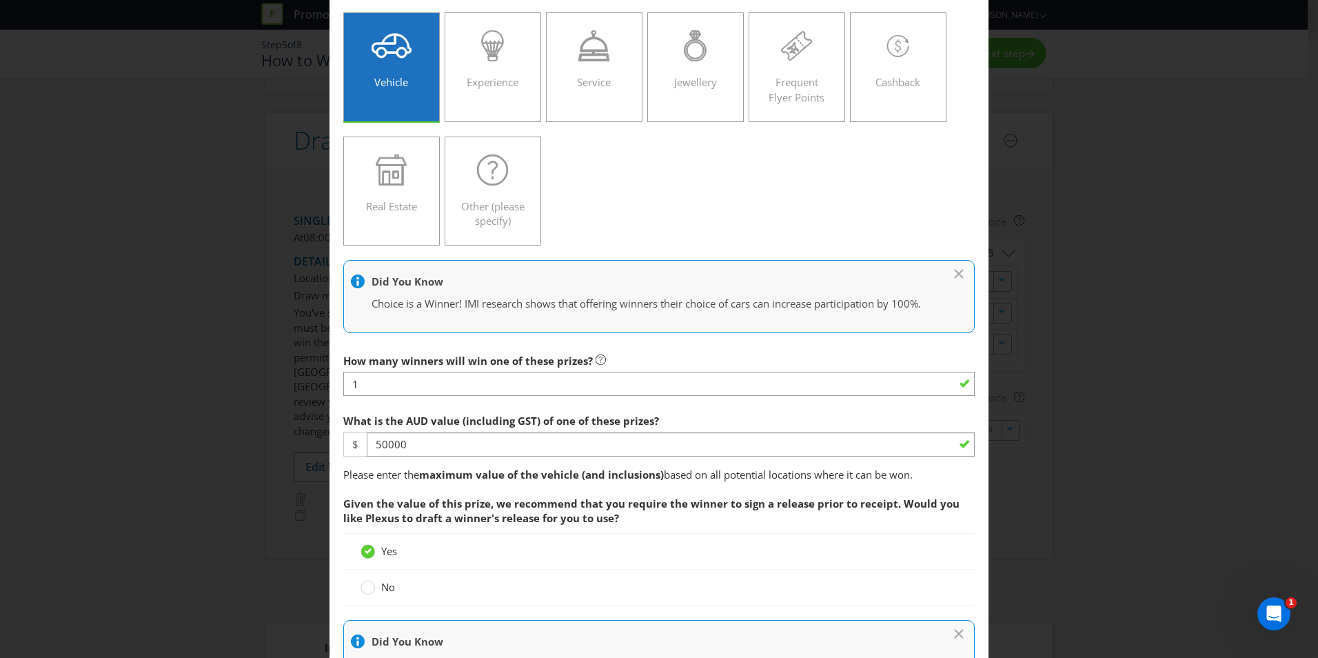
scroll to position [207, 0]
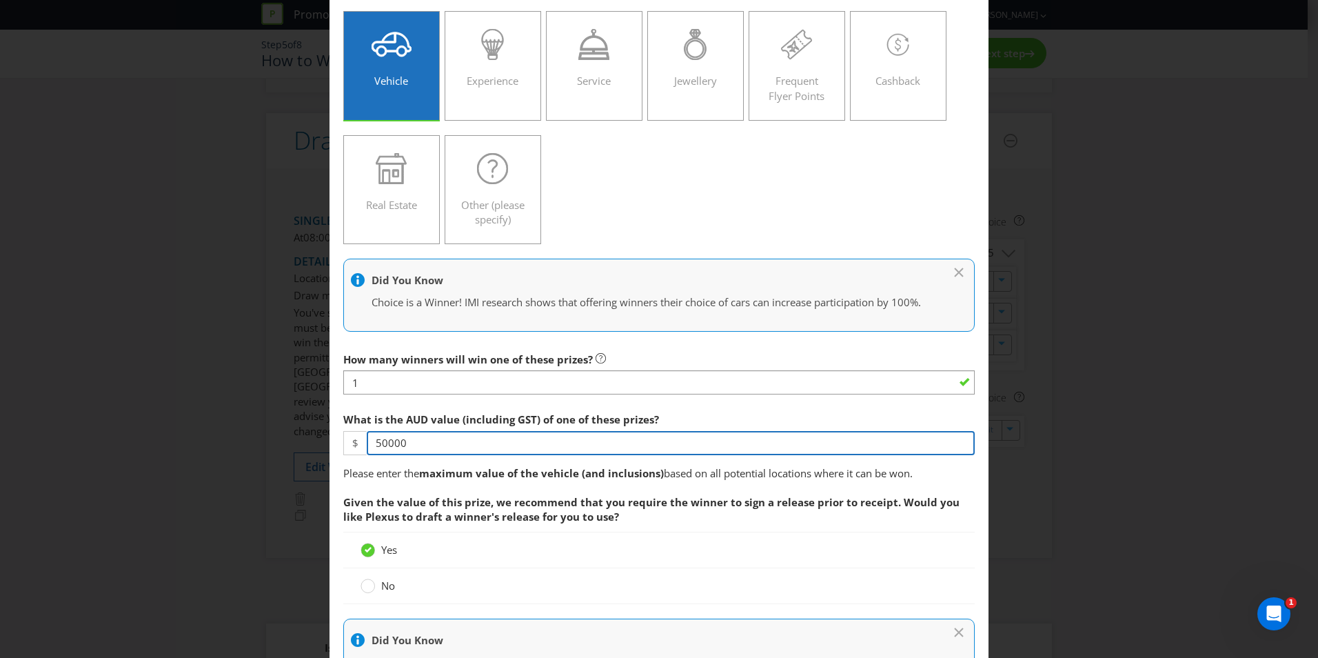
click at [408, 455] on input "50000" at bounding box center [671, 443] width 608 height 24
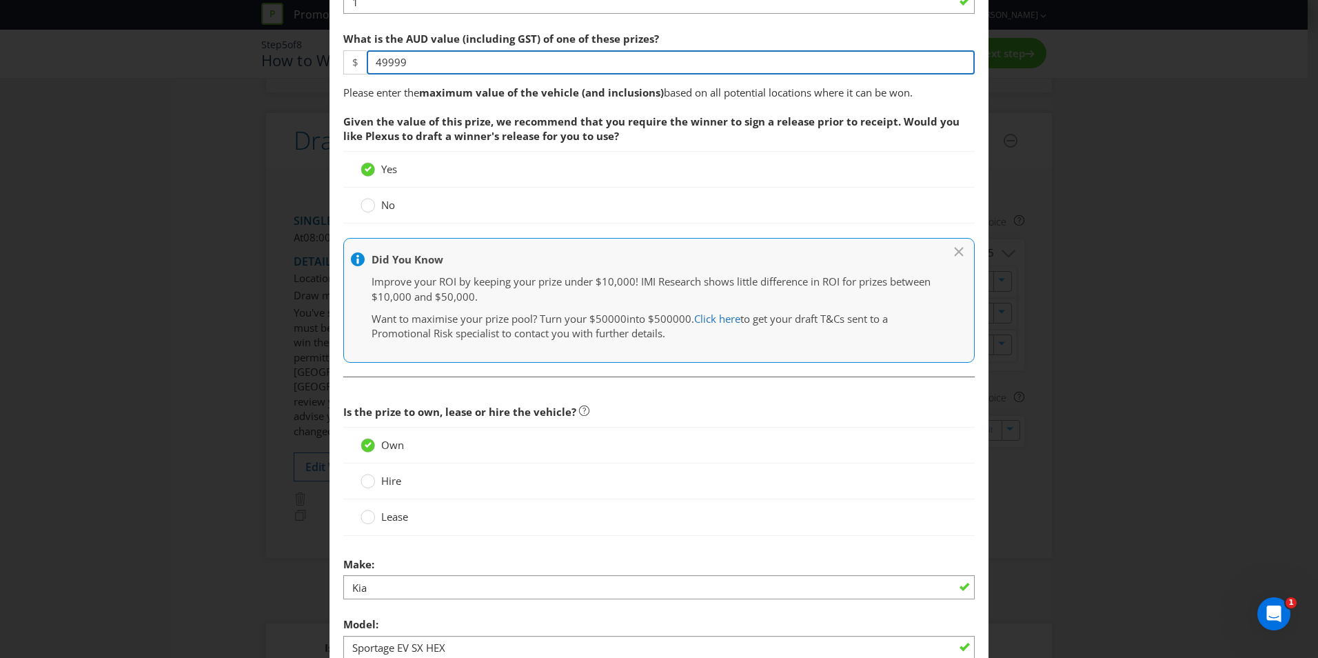
scroll to position [552, 0]
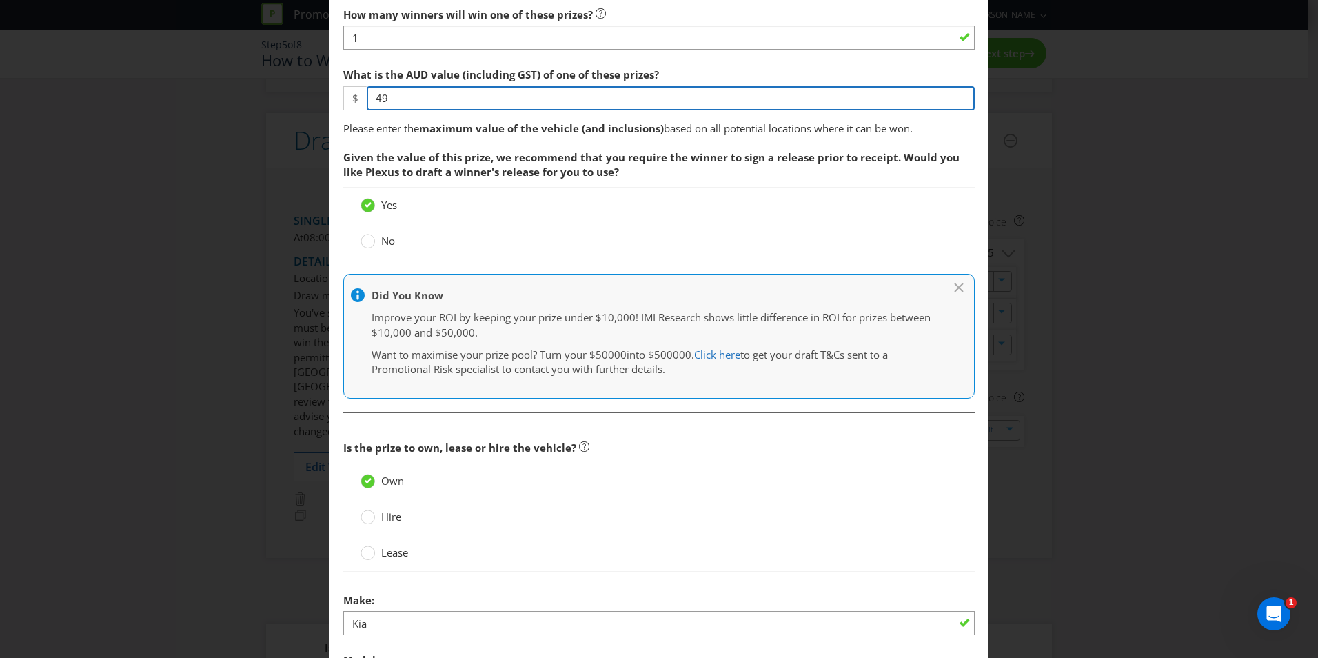
type input "4"
type input "51105.25"
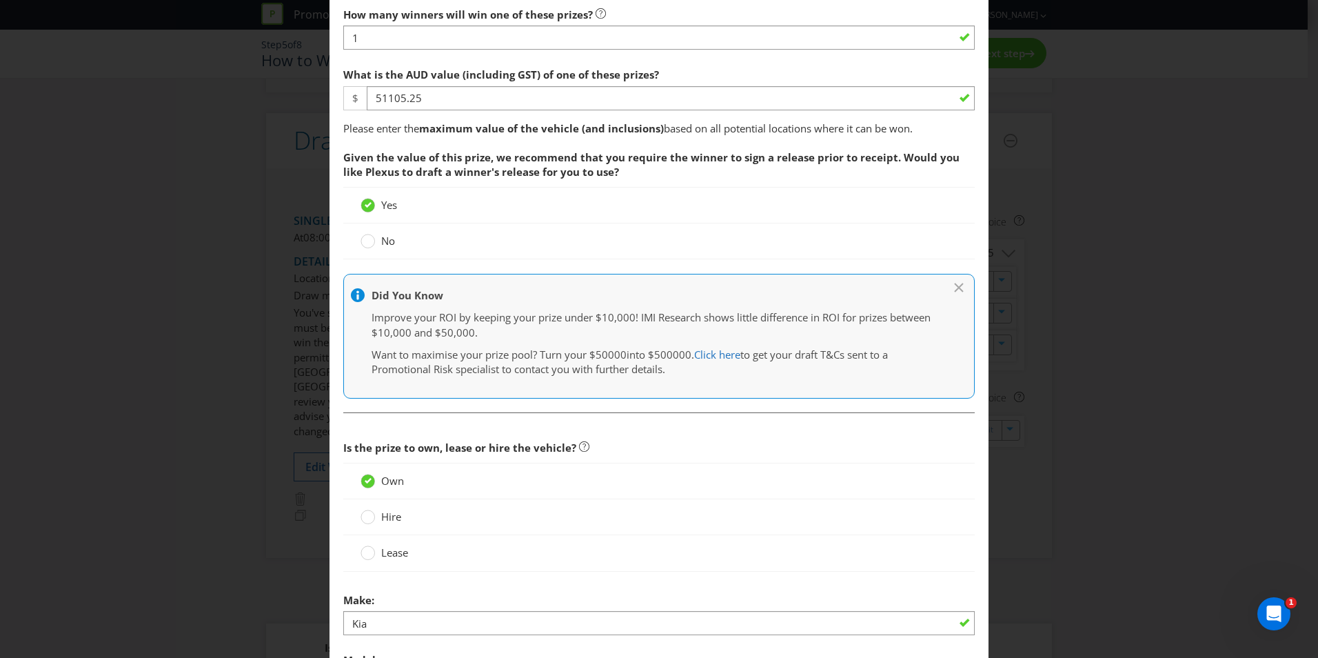
click at [612, 187] on span "Given the value of this prize, we recommend that you require the winner to sign…" at bounding box center [659, 164] width 632 height 43
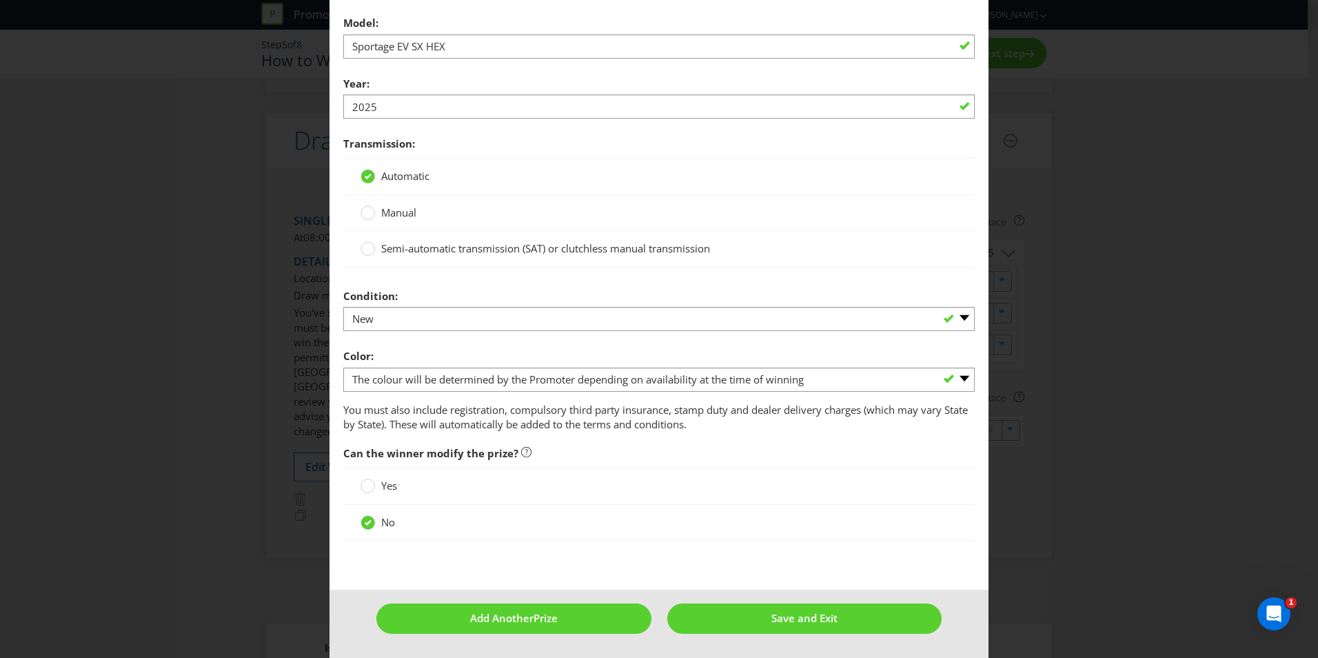
scroll to position [1203, 0]
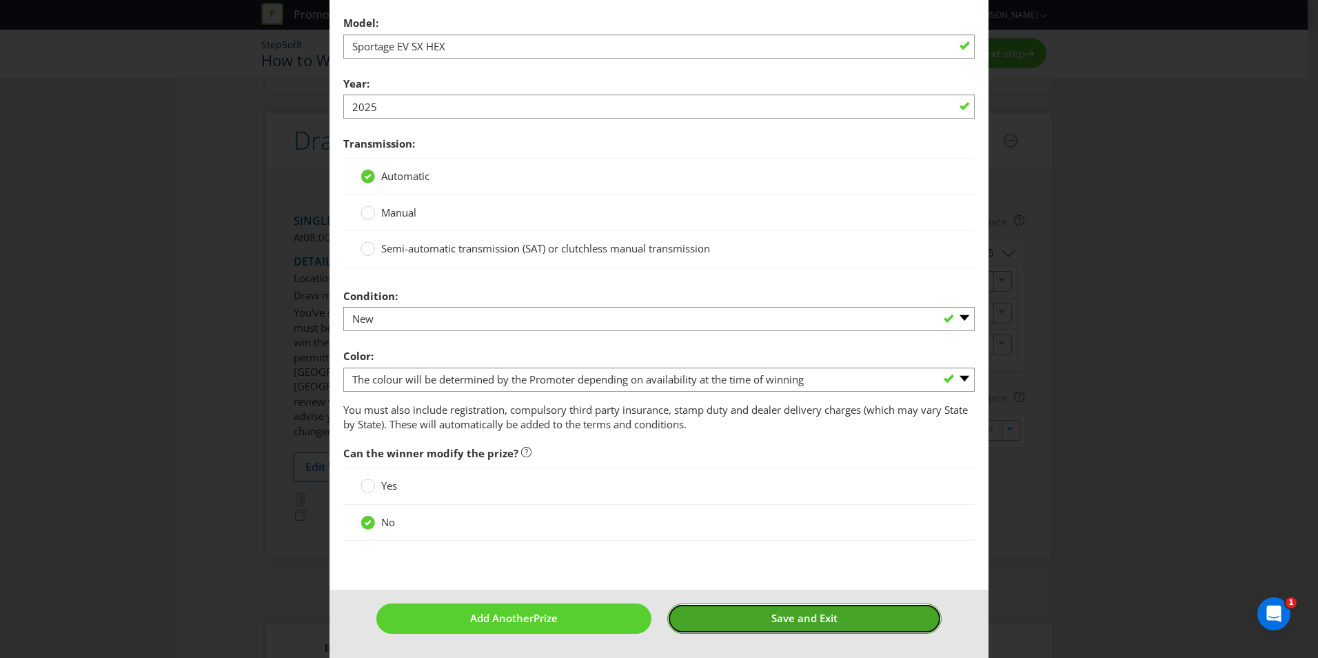
click at [796, 620] on span "Save and Exit" at bounding box center [804, 618] width 66 height 14
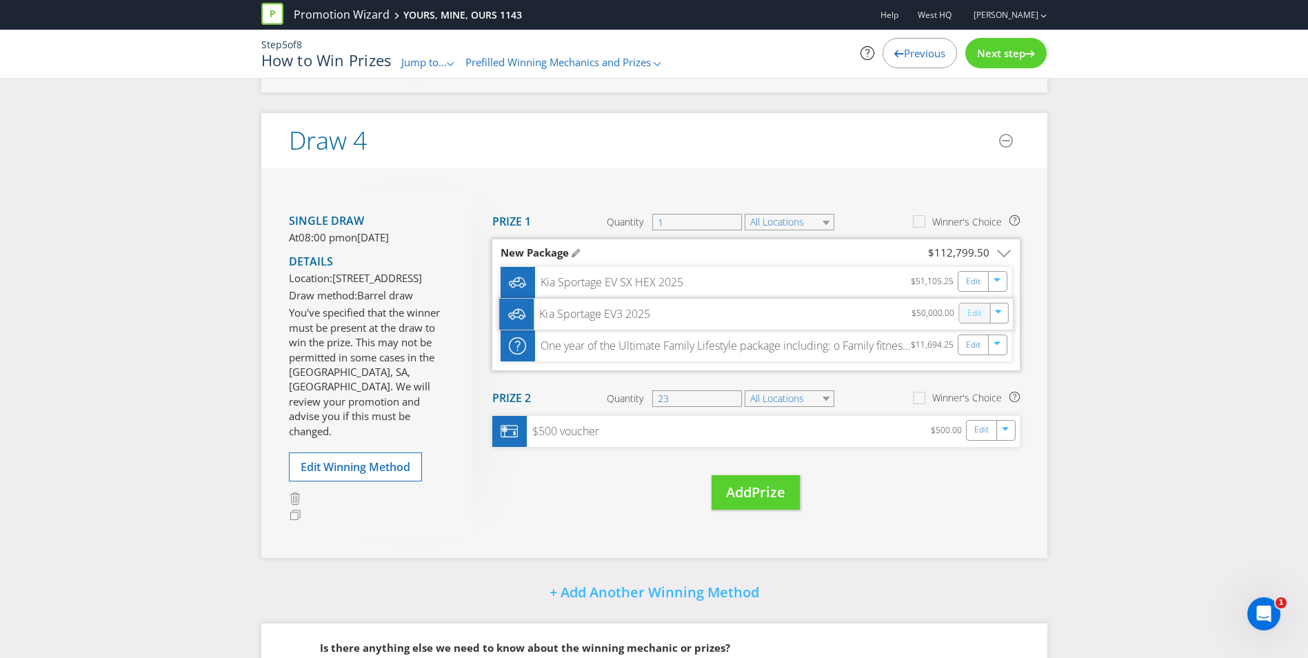
click at [976, 321] on link "Edit" at bounding box center [974, 313] width 14 height 16
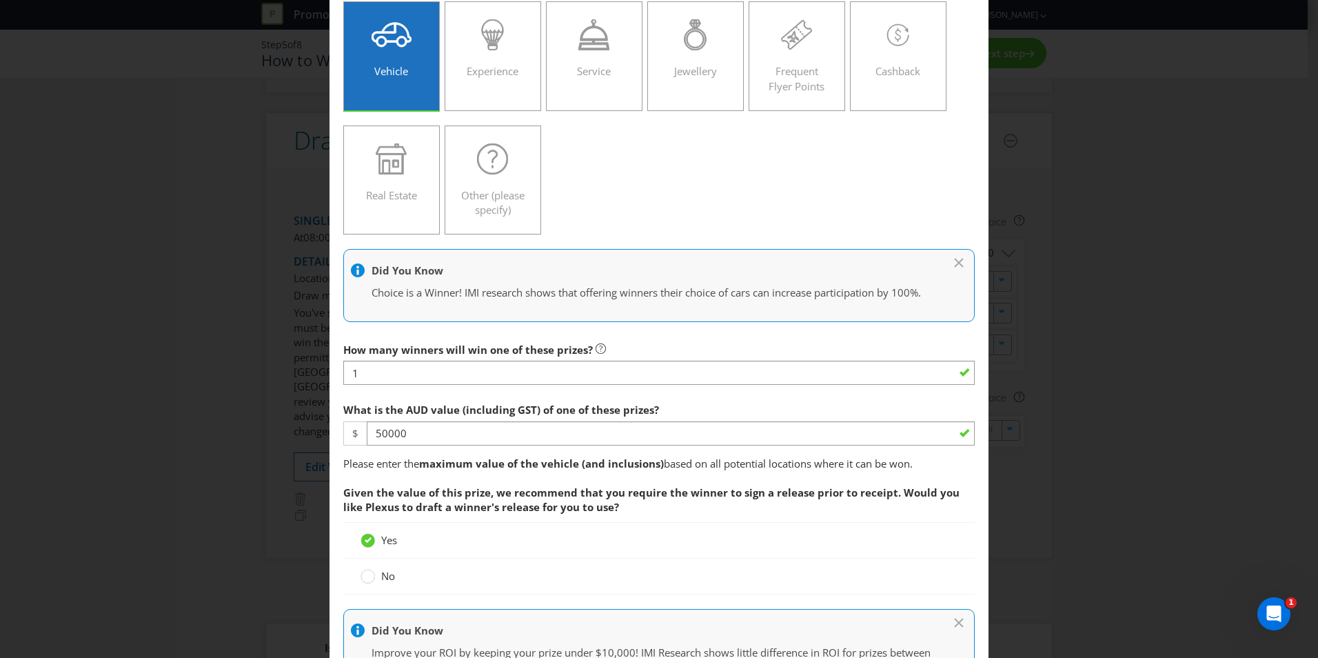
scroll to position [276, 0]
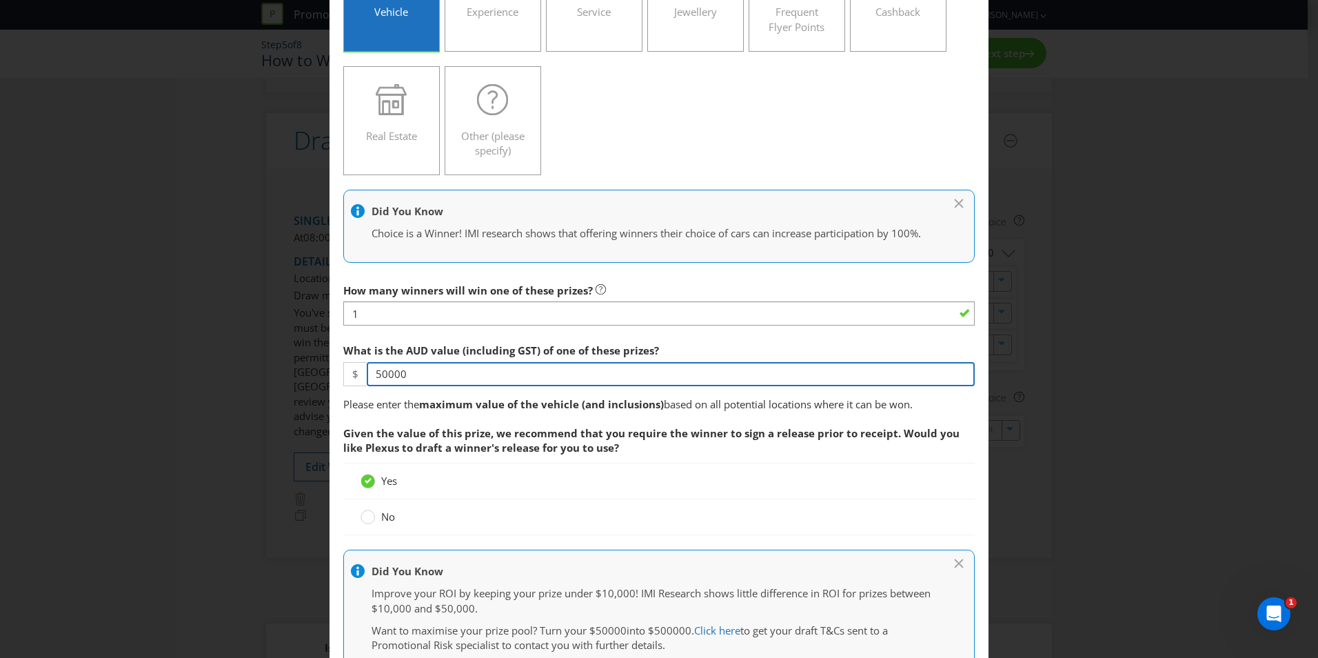
click at [383, 386] on input "50000" at bounding box center [671, 374] width 608 height 24
type input "5"
type input "49540"
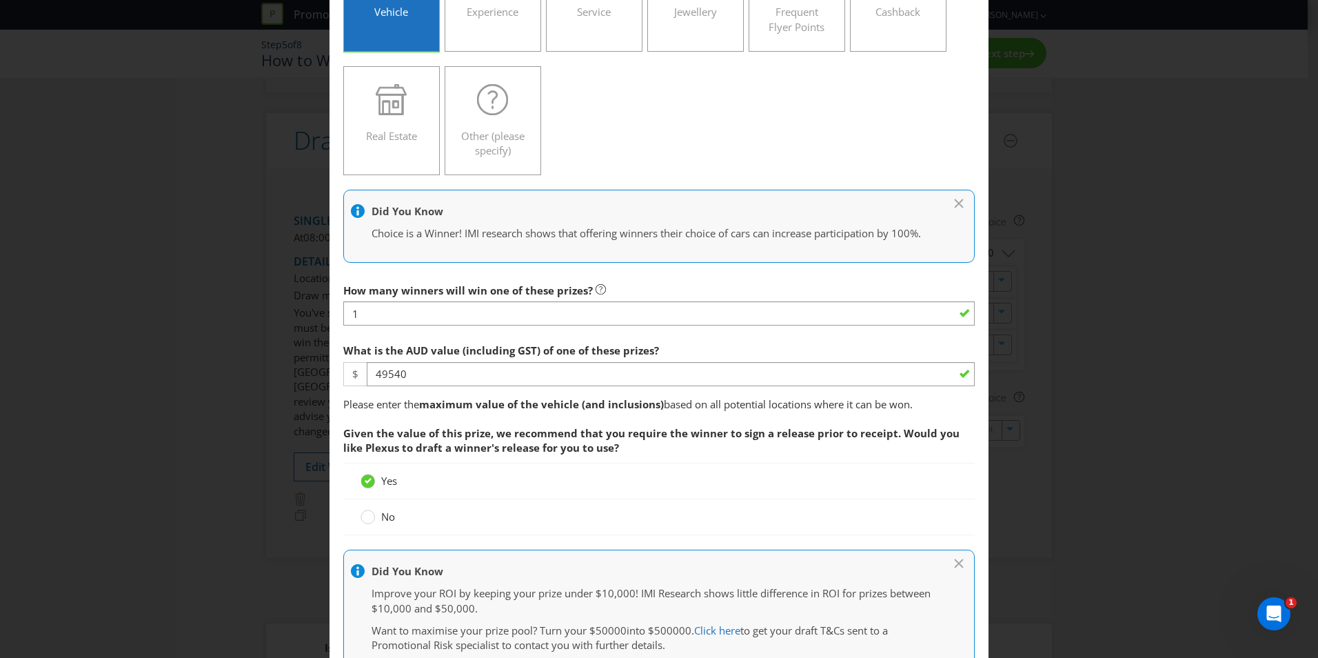
click at [702, 455] on span "Given the value of this prize, we recommend that you require the winner to sign…" at bounding box center [659, 440] width 632 height 43
click at [704, 432] on span "What is the AUD value (including GST) of one of these prizes? $ 49540 Please en…" at bounding box center [659, 505] width 632 height 338
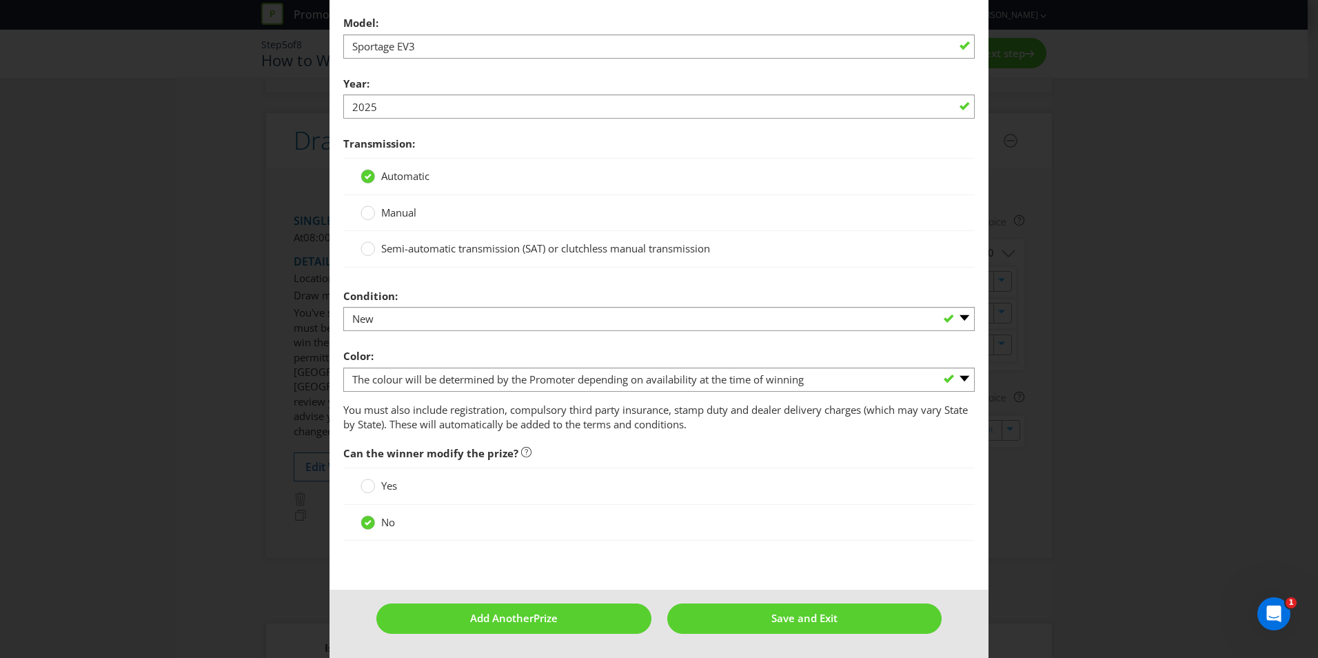
scroll to position [1203, 0]
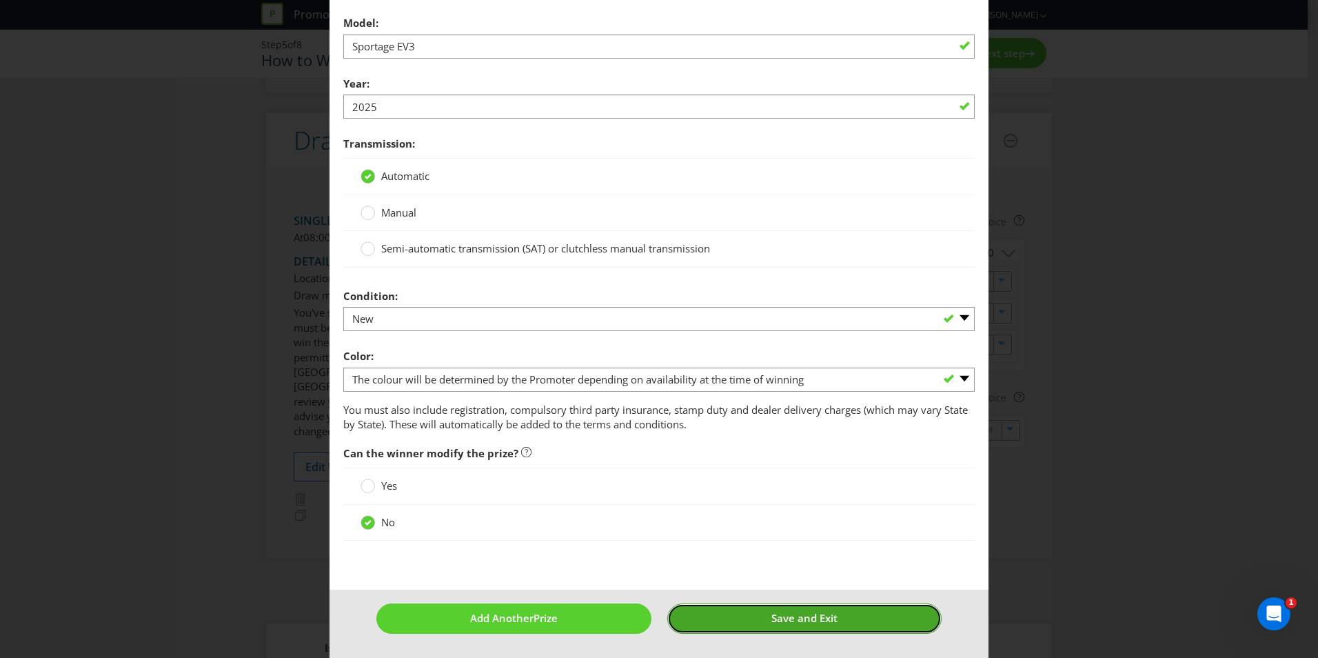
click at [787, 620] on span "Save and Exit" at bounding box center [804, 618] width 66 height 14
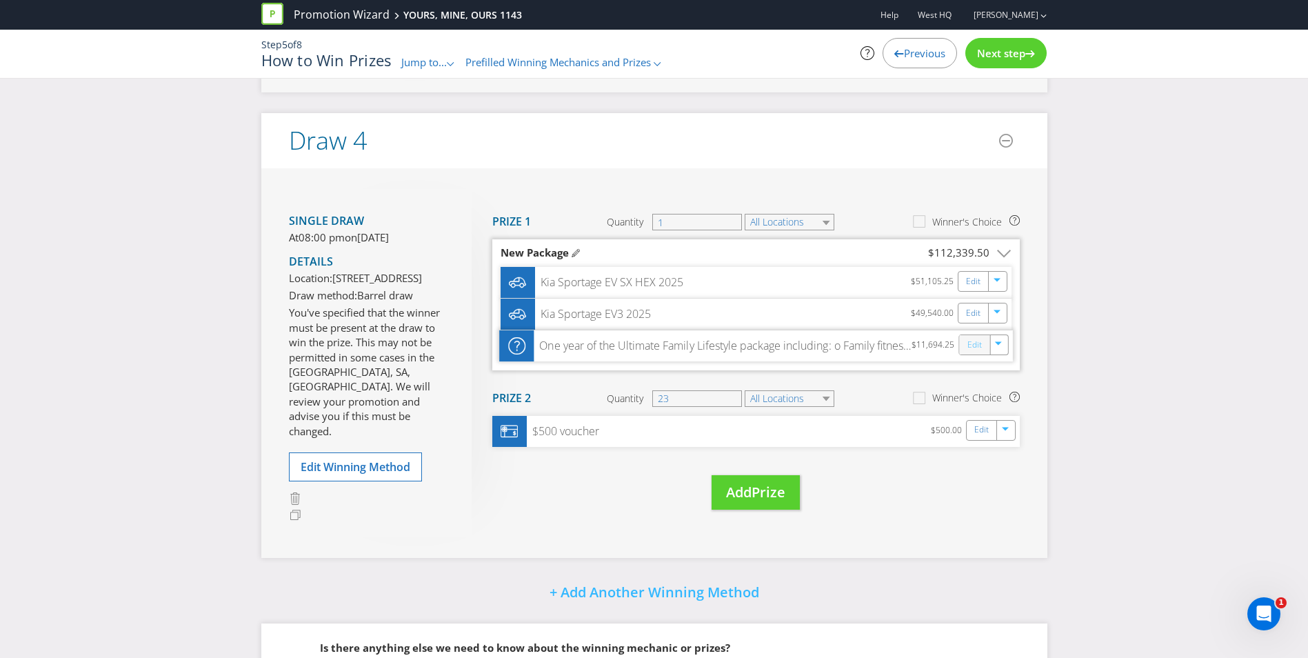
click at [968, 353] on link "Edit" at bounding box center [974, 345] width 14 height 16
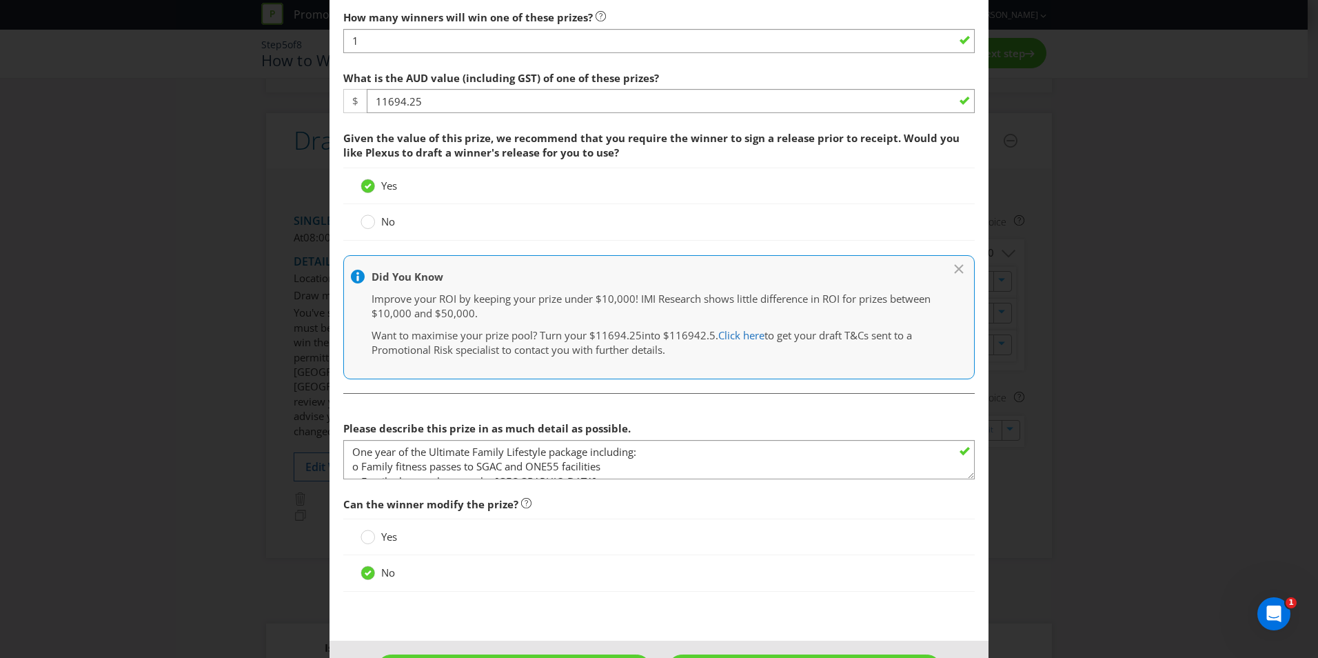
scroll to position [512, 0]
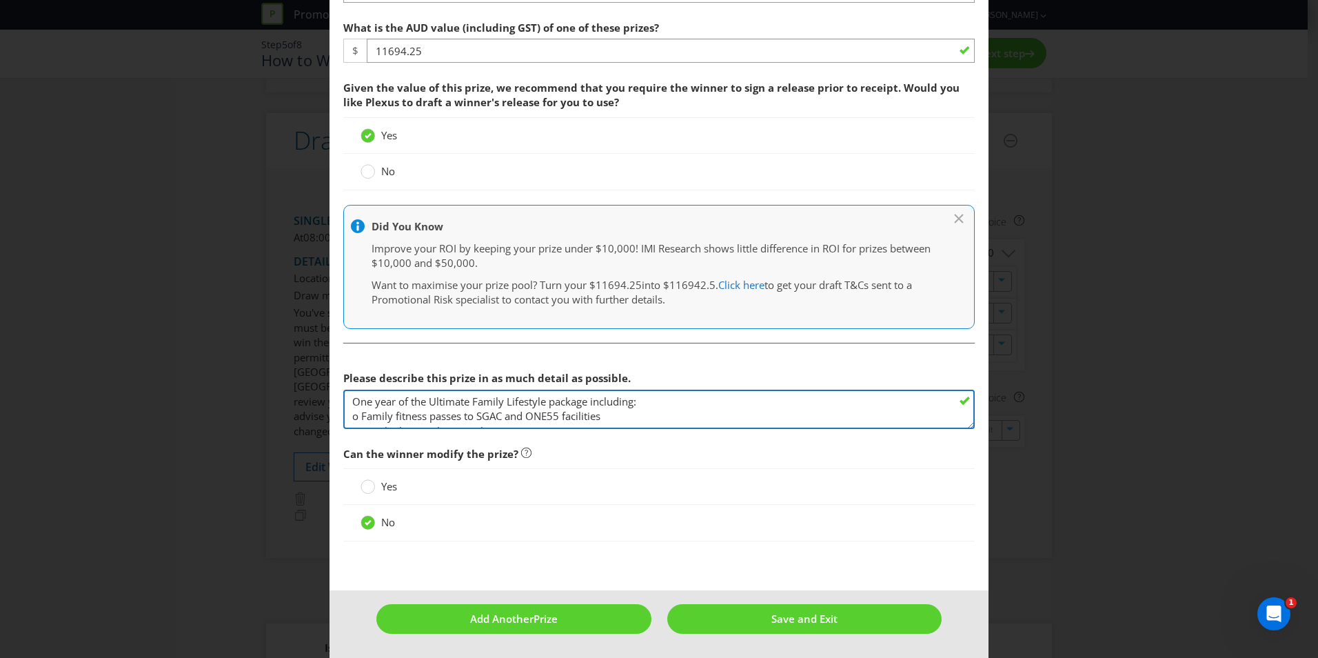
click at [688, 405] on textarea "One year of the Ultimate Family Lifestyle package including: o Family fitness p…" at bounding box center [659, 409] width 632 height 39
click at [610, 416] on textarea "One year of the Ultimate Family Lifestyle package including: o Family fitness p…" at bounding box center [659, 409] width 632 height 39
paste textarea "– 4 One55 adult gym memberships plus access to SGAC for casual swimming for one…"
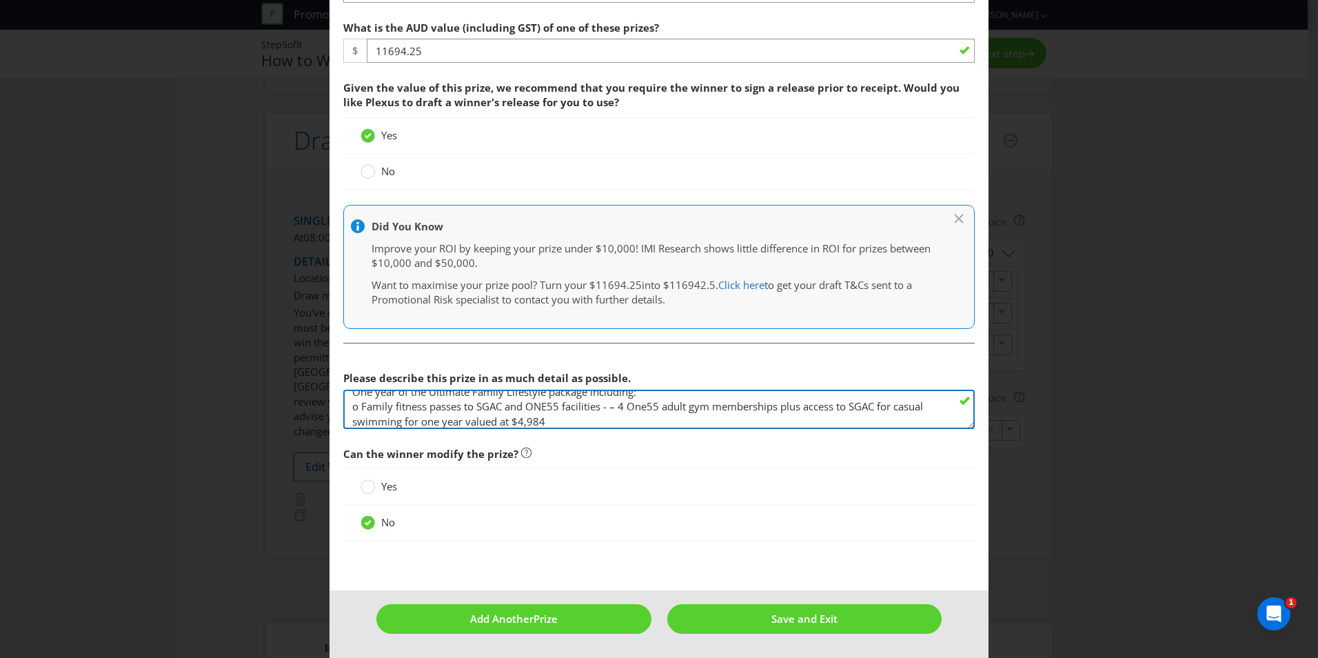
click at [625, 406] on textarea "One year of the Ultimate Family Lifestyle package including: o Family fitness p…" at bounding box center [659, 409] width 632 height 39
click at [587, 414] on textarea "One year of the Ultimate Family Lifestyle package including: o Family fitness p…" at bounding box center [659, 409] width 632 height 39
paste textarea "– 4 X tickets for four shows $2,864 ($179 each ticket)"
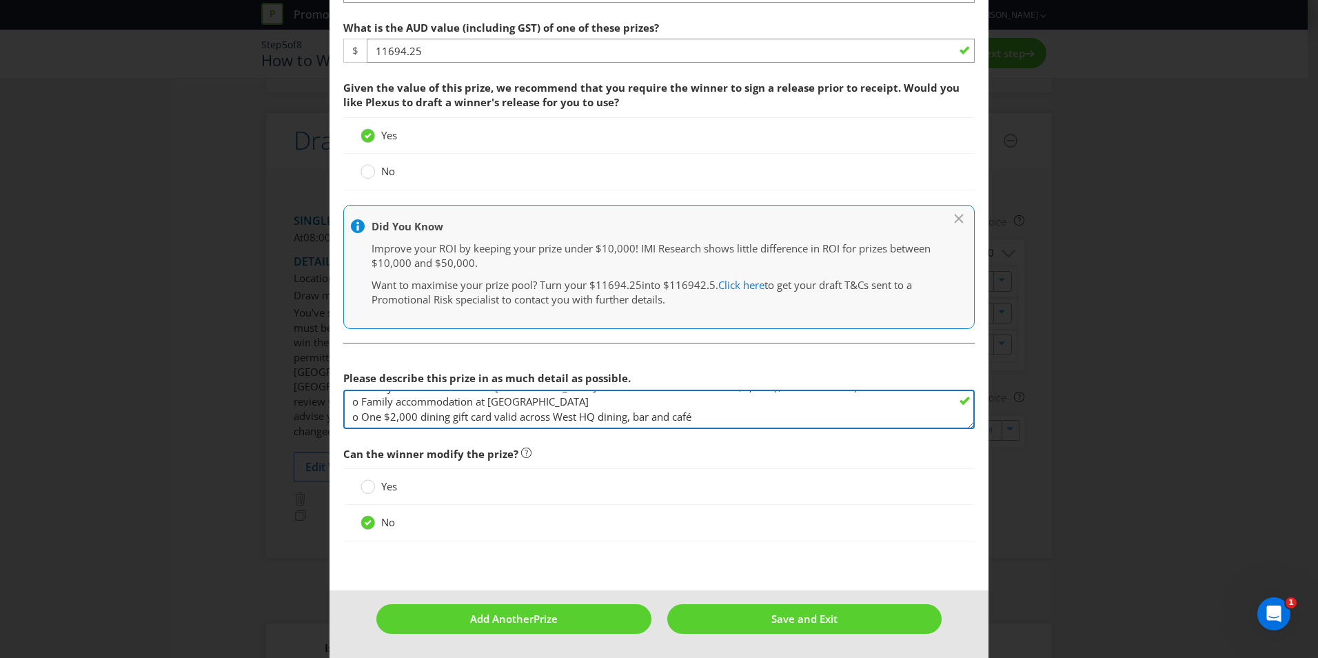
click at [588, 405] on textarea "One year of the Ultimate Family Lifestyle package including: o Family fitness p…" at bounding box center [659, 409] width 632 height 39
paste textarea "2 adults & 2 Children family package plus breakfast for four nights valued at $…"
click at [414, 418] on textarea "One year of the Ultimate Family Lifestyle package including: o Family fitness p…" at bounding box center [659, 409] width 632 height 39
drag, startPoint x: 738, startPoint y: 416, endPoint x: 753, endPoint y: 419, distance: 15.6
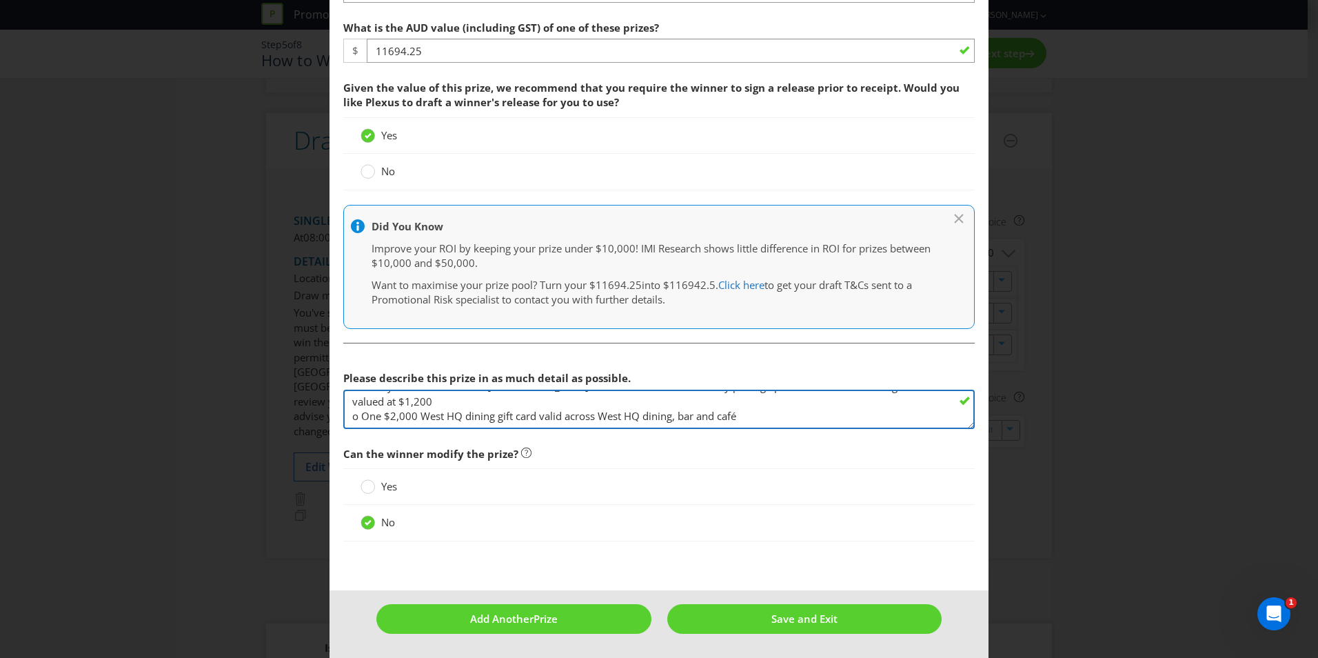
click at [738, 415] on textarea "One year of the Ultimate Family Lifestyle package including: o Family fitness p…" at bounding box center [659, 409] width 632 height 39
click at [690, 412] on textarea "One year of the Ultimate Family Lifestyle package including: o Family fitness p…" at bounding box center [659, 409] width 632 height 39
type textarea "One year of the Ultimate Family Lifestyle package including: o Family fitness p…"
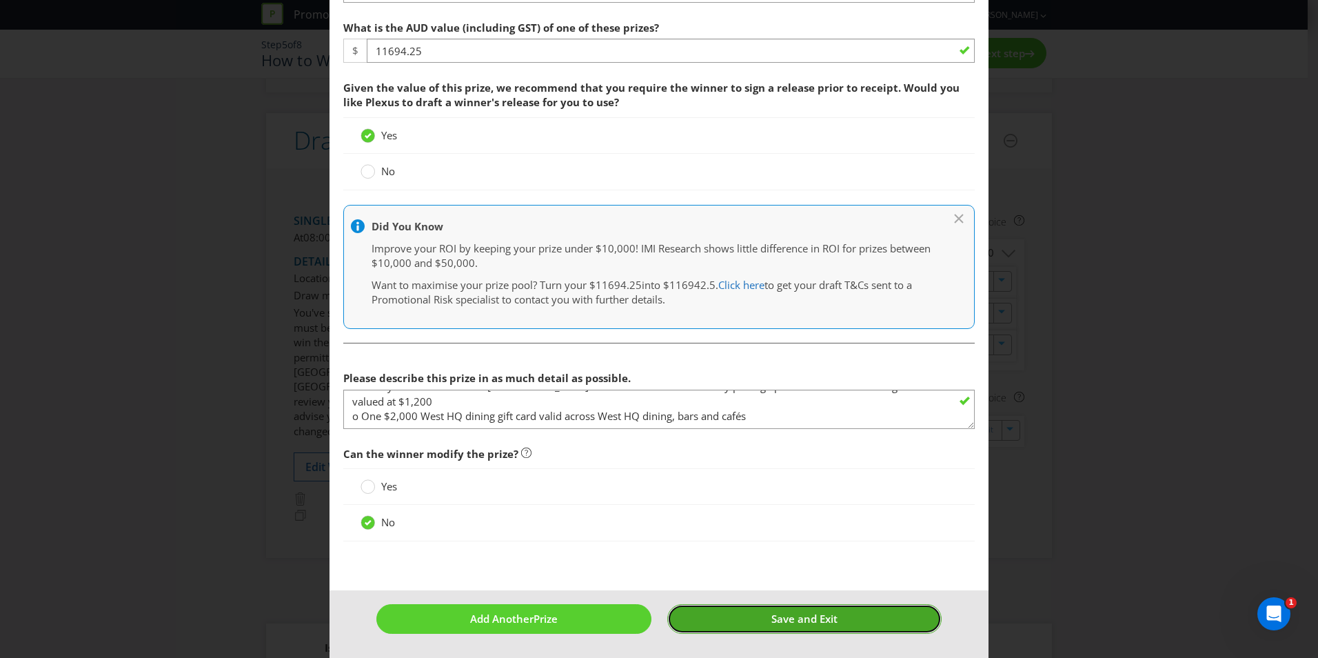
click at [819, 612] on span "Save and Exit" at bounding box center [804, 619] width 66 height 14
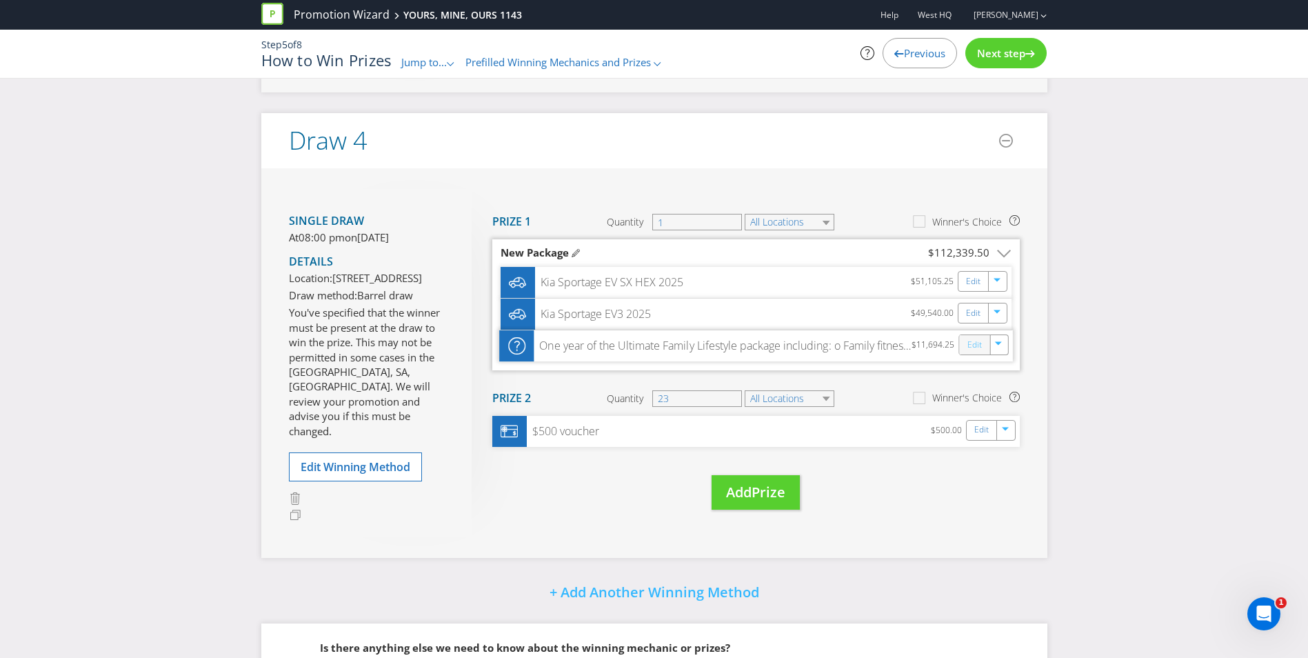
click at [978, 353] on link "Edit" at bounding box center [974, 345] width 14 height 16
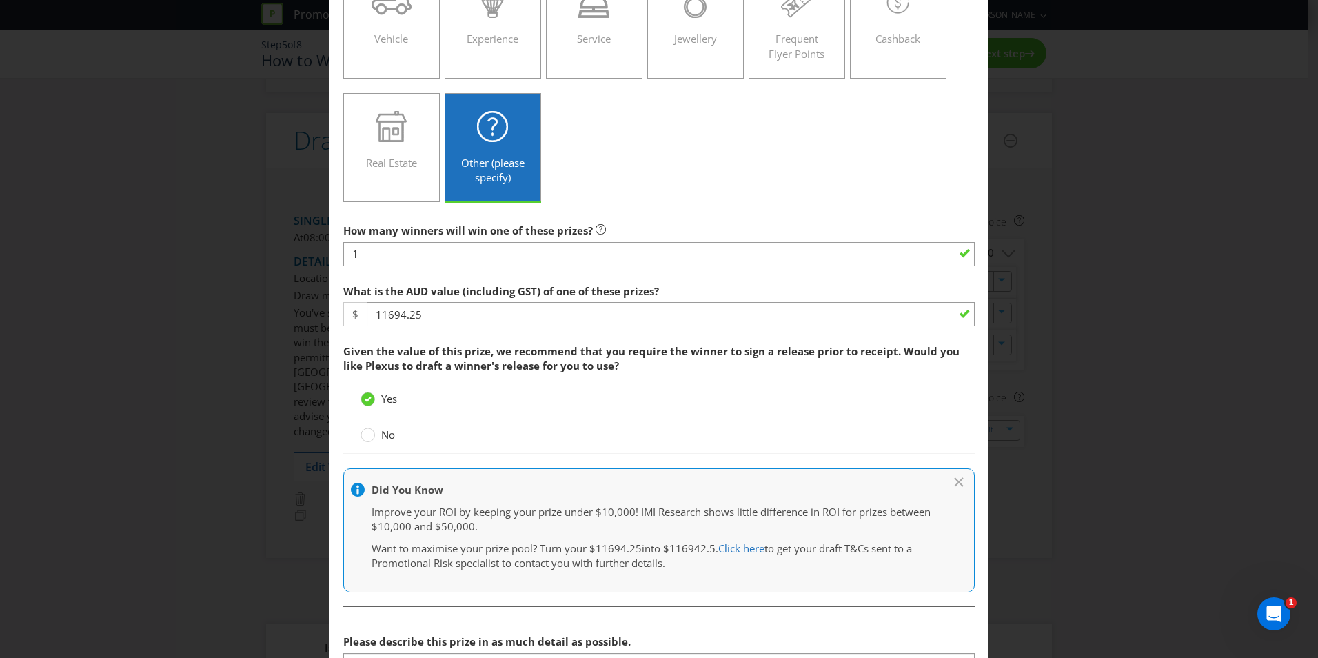
scroll to position [276, 0]
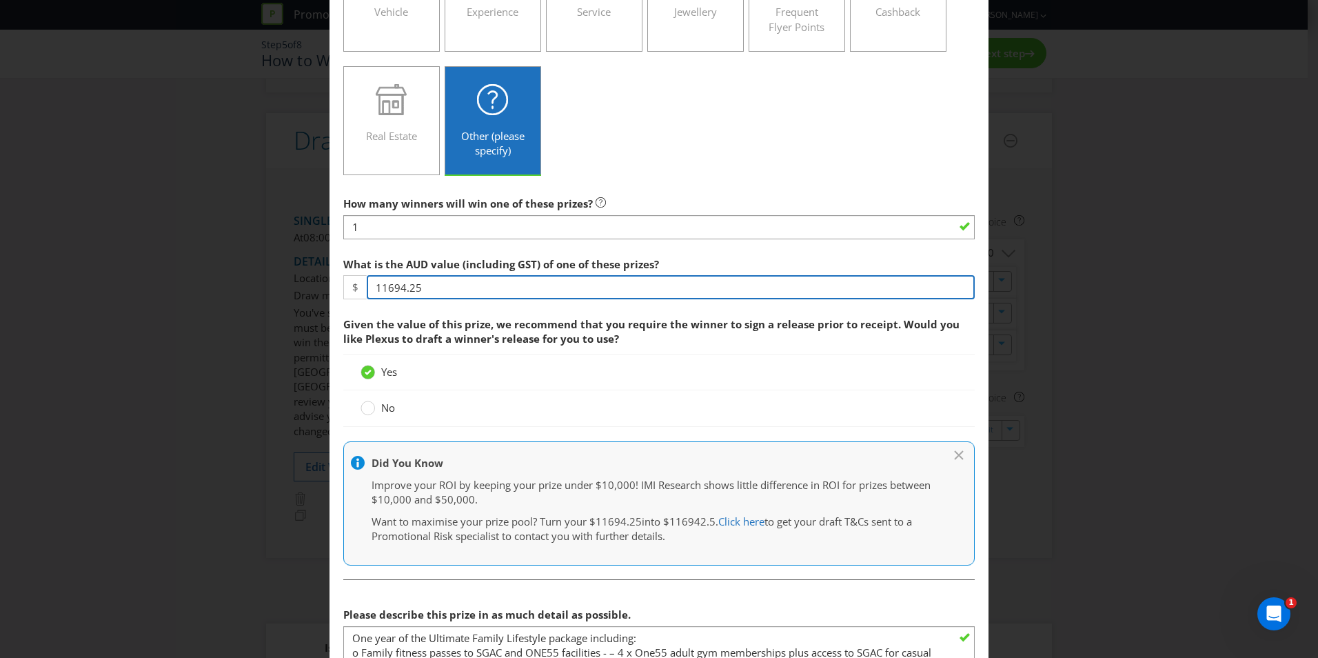
click at [431, 288] on input "11694.25" at bounding box center [671, 287] width 608 height 24
type input "11048"
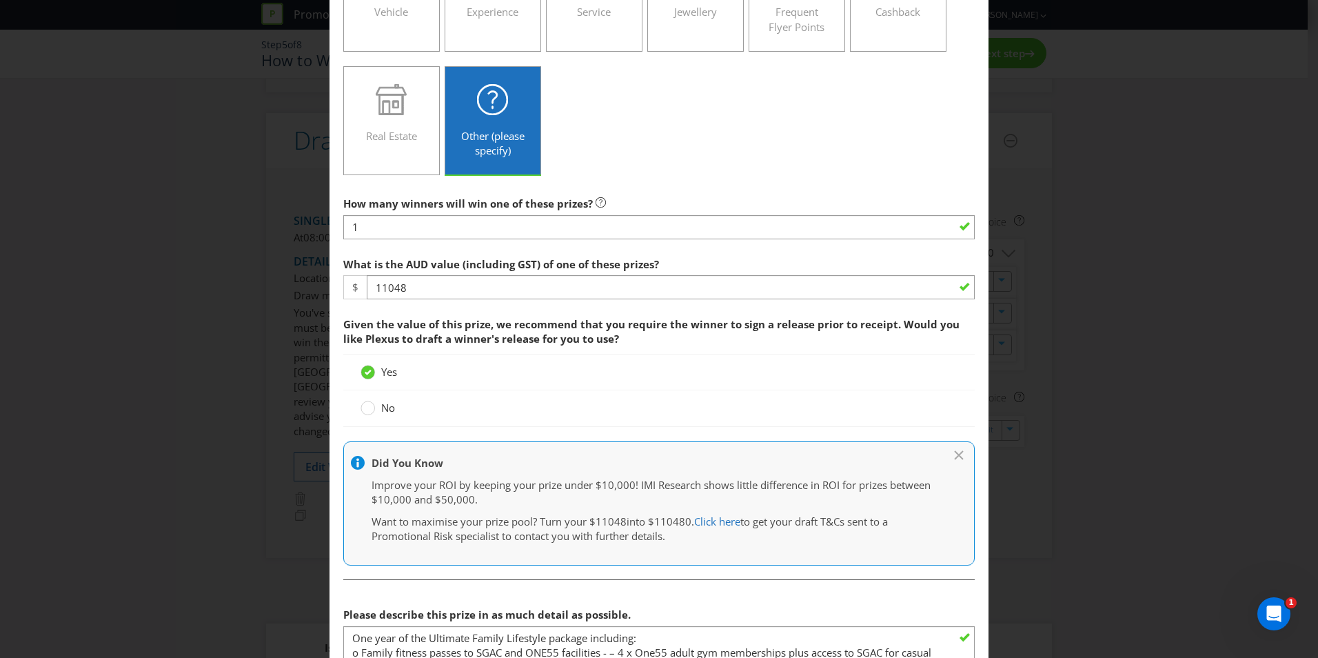
click at [644, 342] on span "Given the value of this prize, we recommend that you require the winner to sign…" at bounding box center [659, 331] width 632 height 43
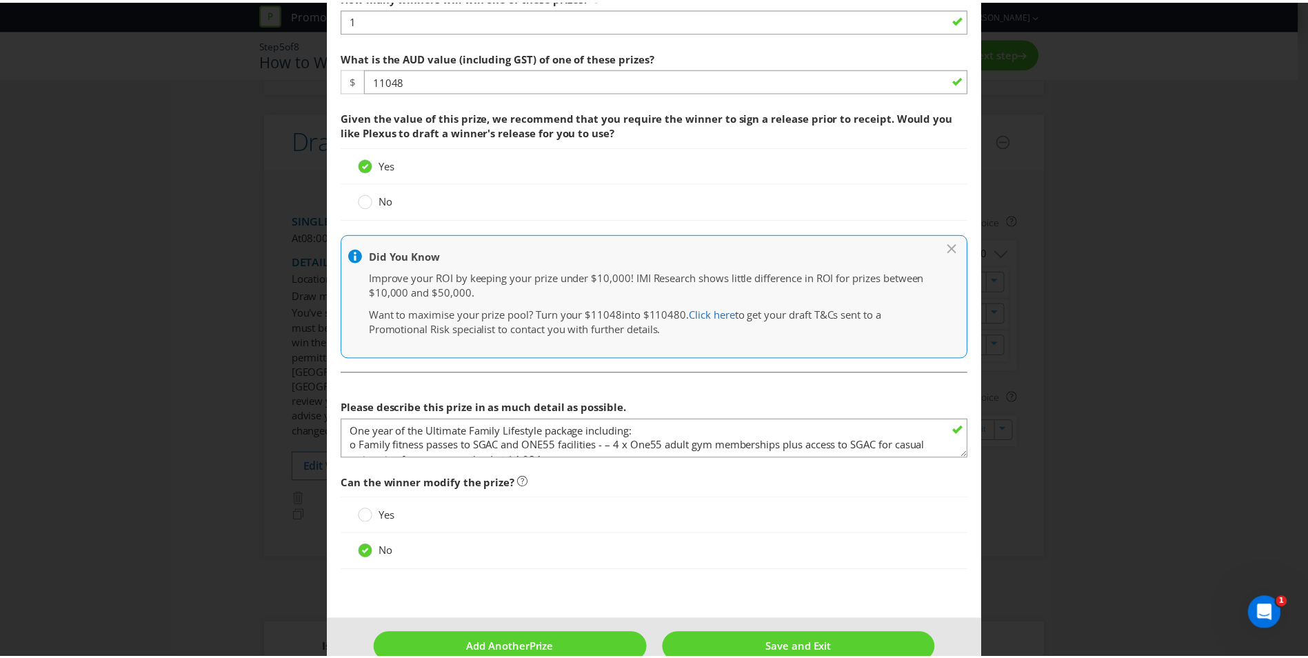
scroll to position [512, 0]
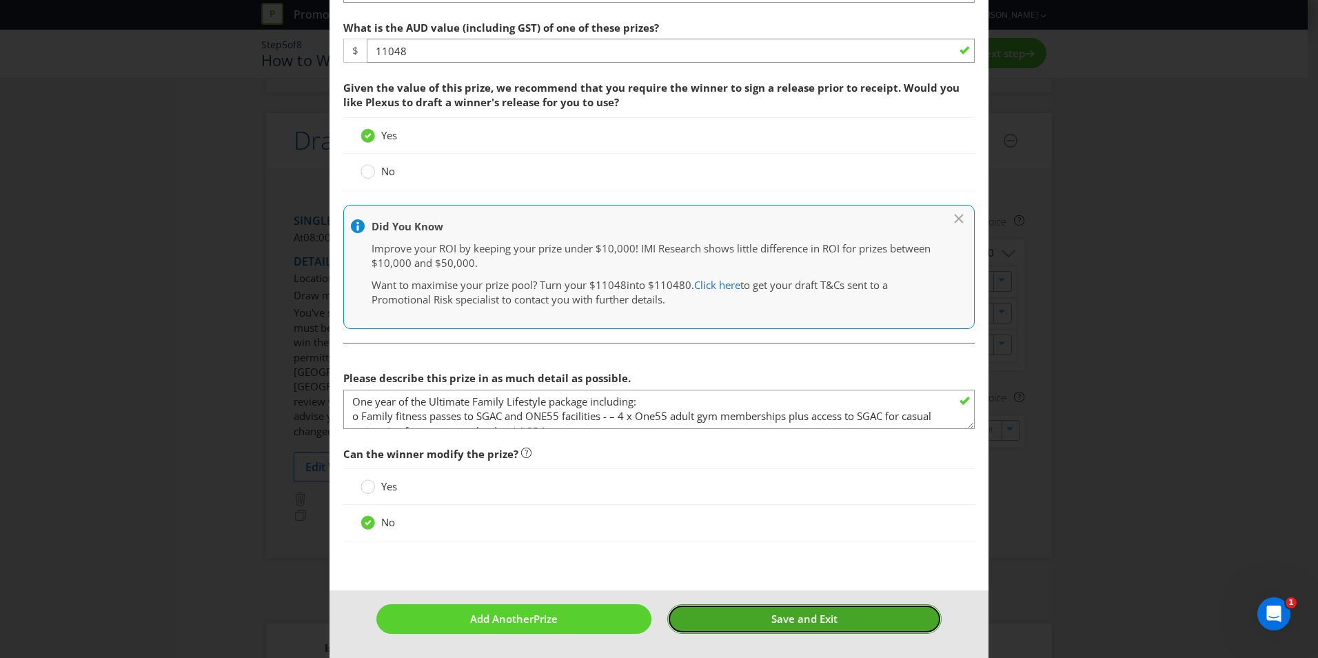
click at [791, 614] on span "Save and Exit" at bounding box center [804, 619] width 66 height 14
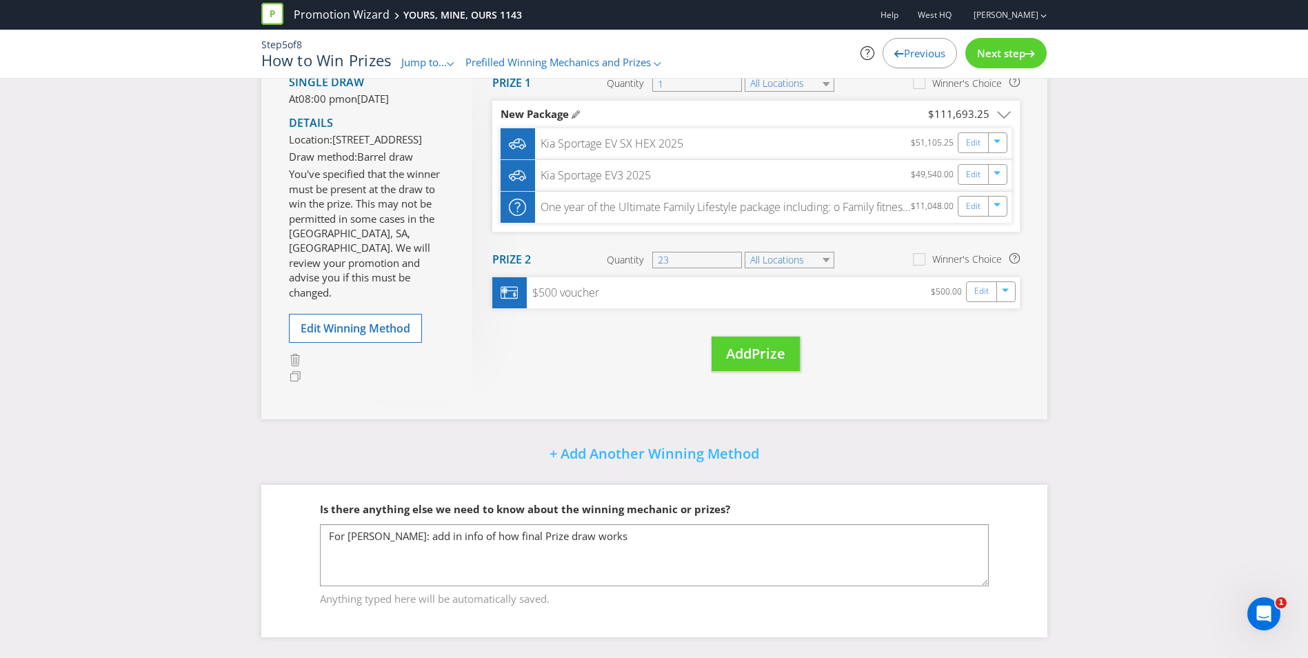
scroll to position [1700, 0]
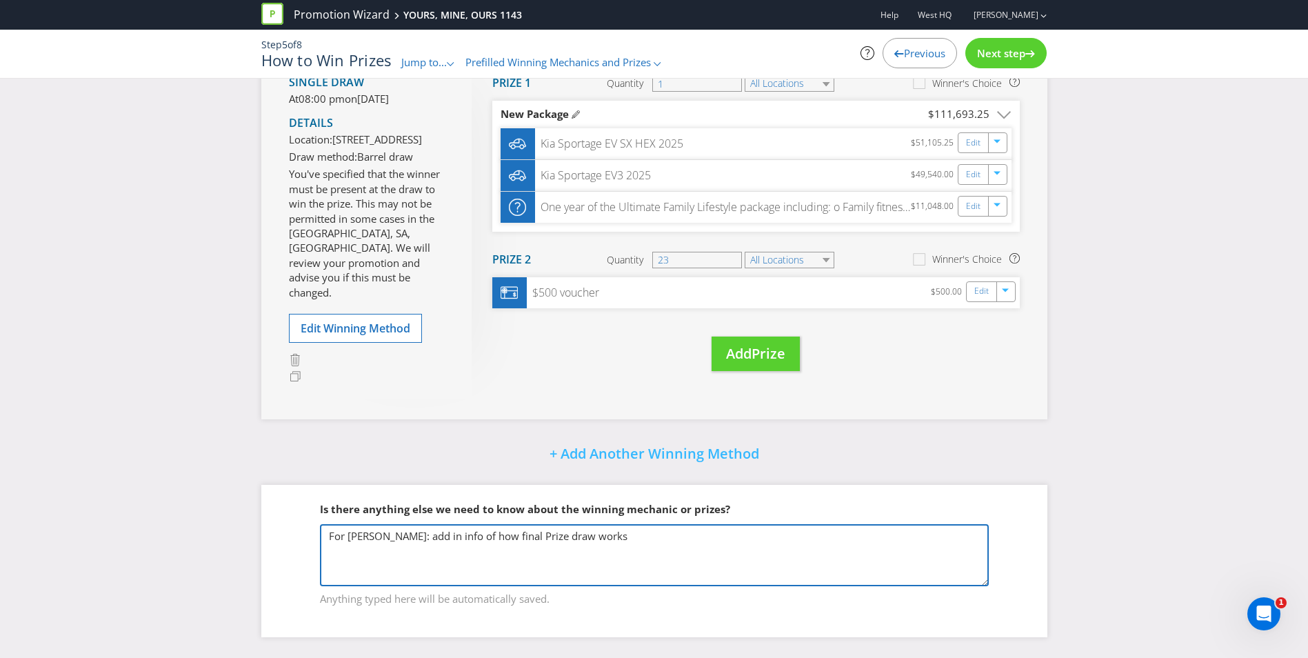
click at [548, 539] on textarea "For [PERSON_NAME]: add in info of how final Prize draw works" at bounding box center [654, 555] width 669 height 62
drag, startPoint x: 574, startPoint y: 540, endPoint x: 327, endPoint y: 536, distance: 247.5
click at [327, 536] on textarea "For [PERSON_NAME]: add in info of how final Prize draw works" at bounding box center [654, 555] width 669 height 62
paste textarea "• Loremi dolo sitamet 7 consect adipi elitse doe tempo $48 incid ut labo etd ma…"
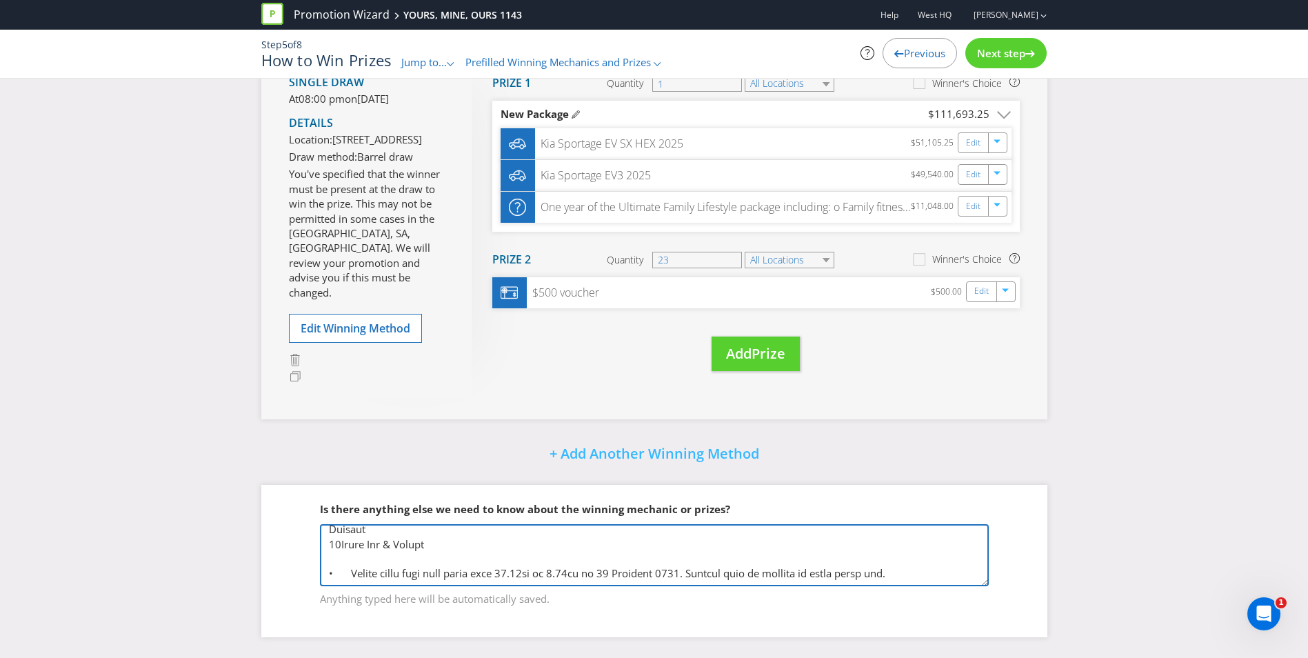
click at [523, 560] on textarea "For [PERSON_NAME]: add in info of how final Prize draw works" at bounding box center [654, 555] width 669 height 62
click at [521, 559] on textarea "For [PERSON_NAME]: add in info of how final Prize draw works" at bounding box center [654, 555] width 669 height 62
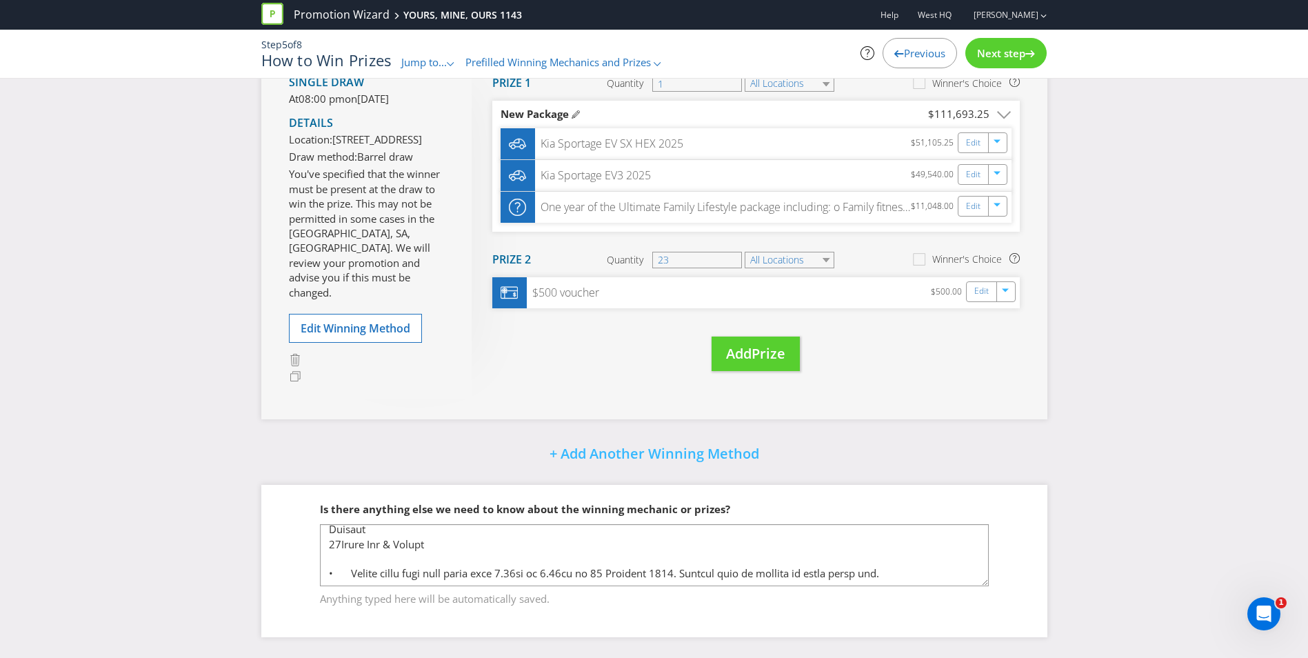
click at [1006, 552] on fieldset "Is there anything else we need to know about the winning mechanic or prizes? Fo…" at bounding box center [654, 545] width 731 height 142
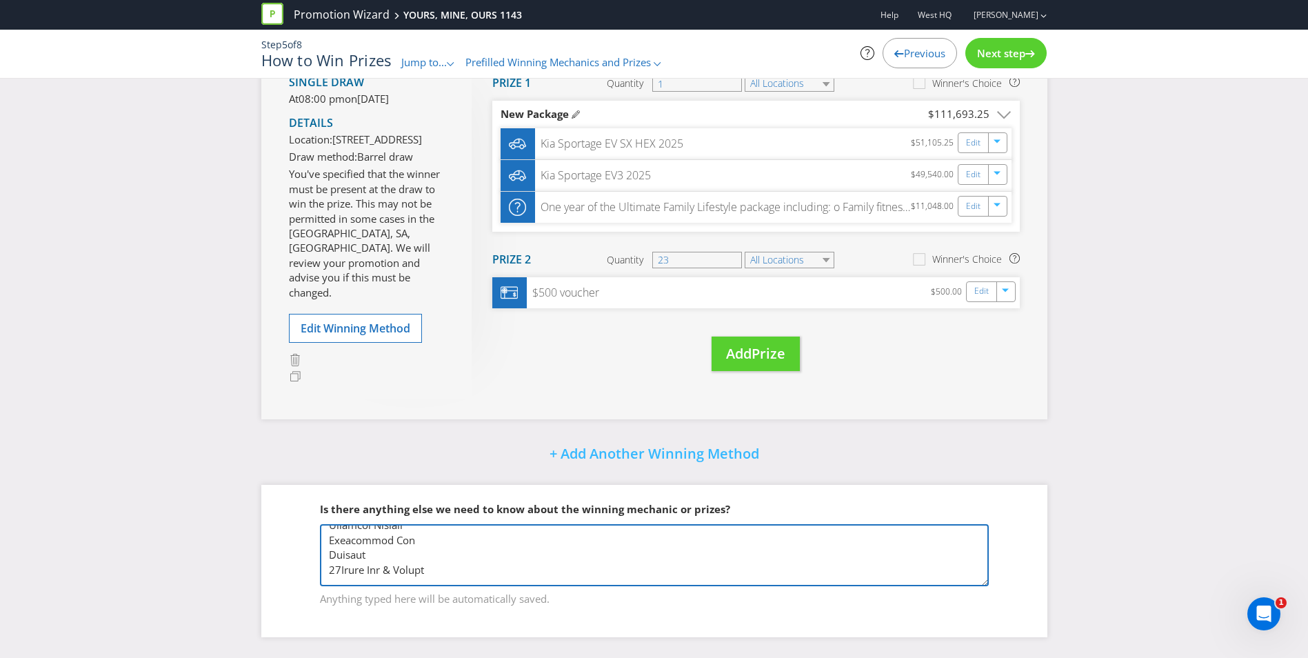
scroll to position [391, 0]
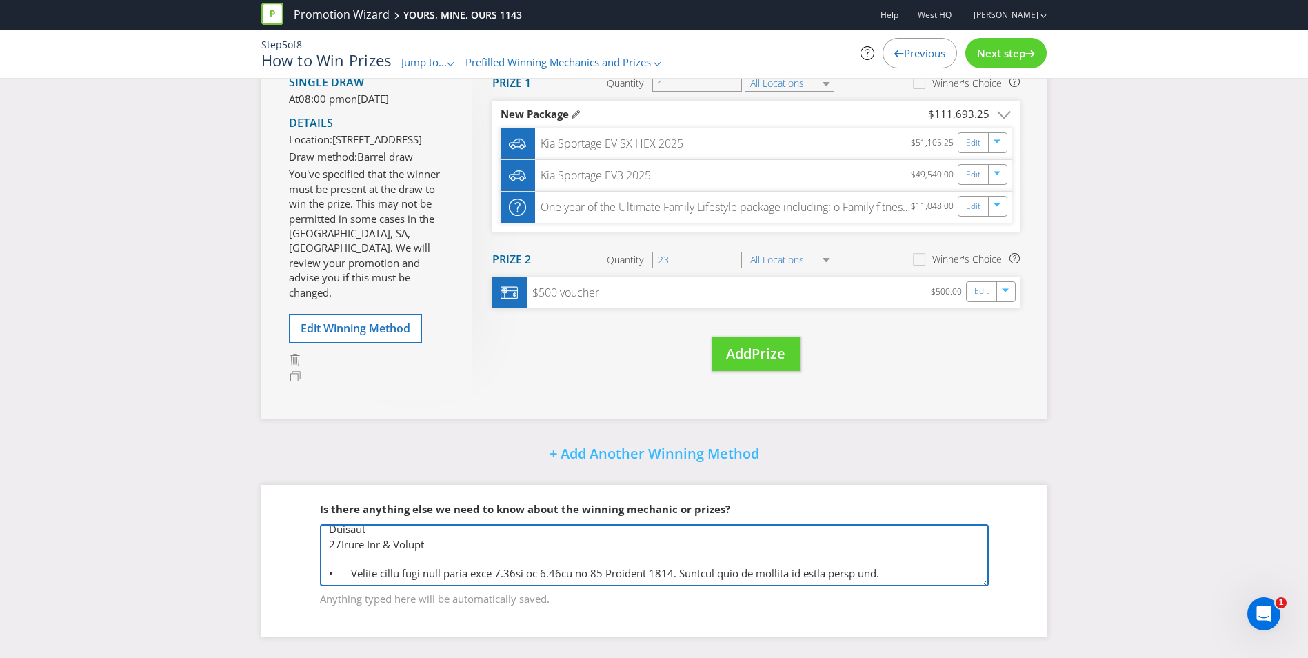
drag, startPoint x: 350, startPoint y: 532, endPoint x: 933, endPoint y: 567, distance: 583.6
click at [933, 567] on textarea "For [PERSON_NAME]: add in info of how final Prize draw works" at bounding box center [654, 555] width 669 height 62
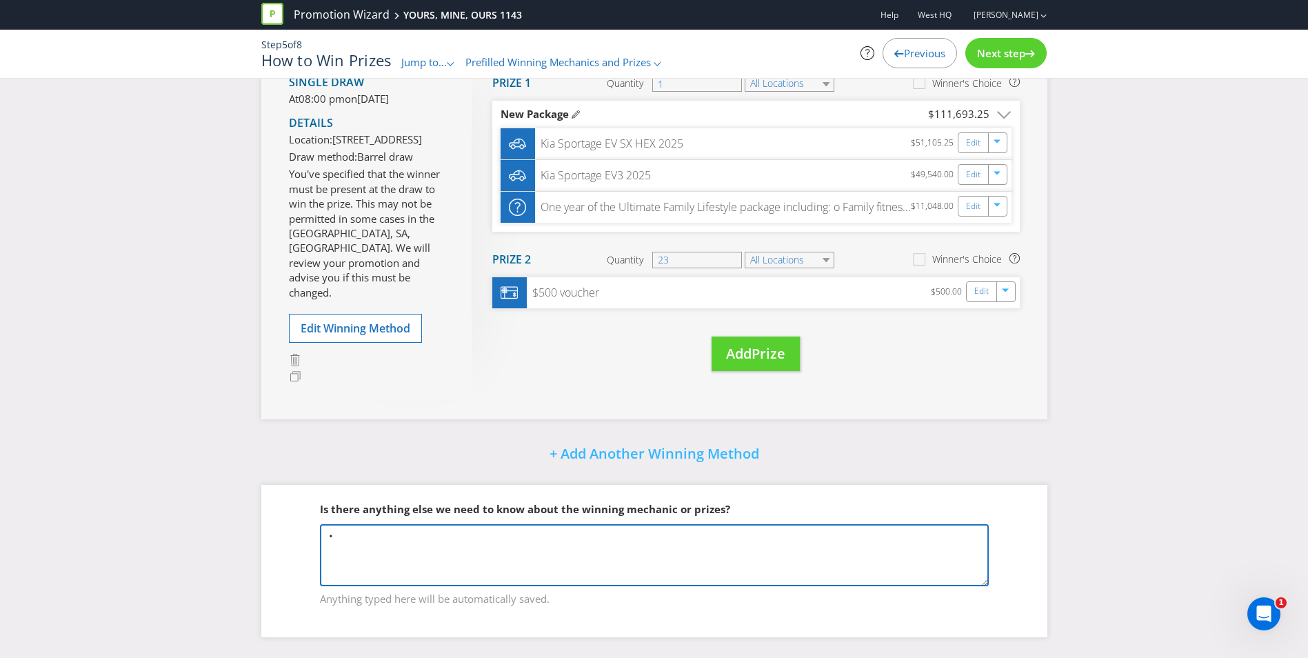
scroll to position [0, 0]
type textarea "•"
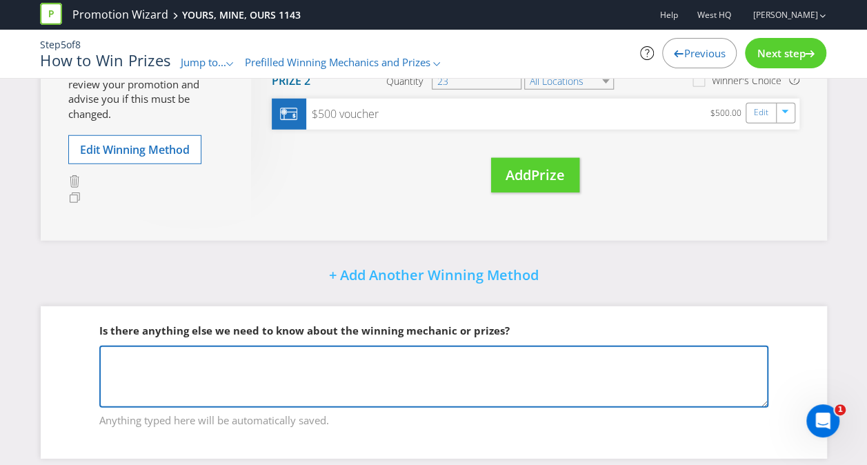
scroll to position [1889, 0]
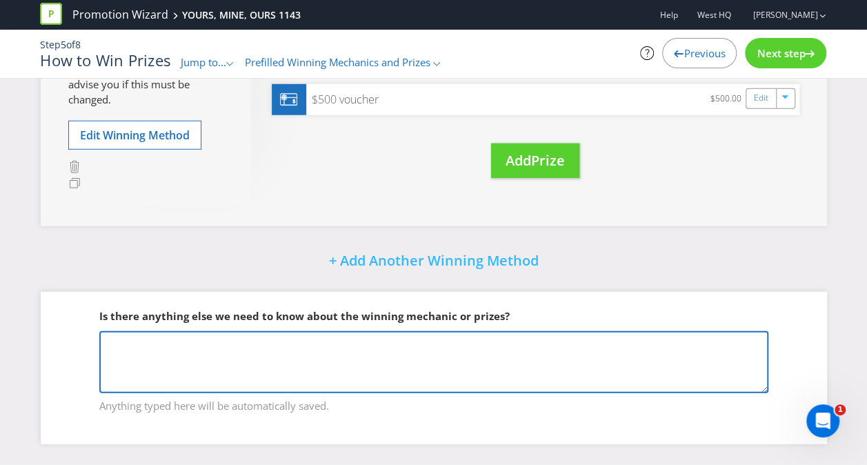
click at [132, 345] on textarea "For [PERSON_NAME]: add in info of how final Prize draw works" at bounding box center [433, 362] width 669 height 62
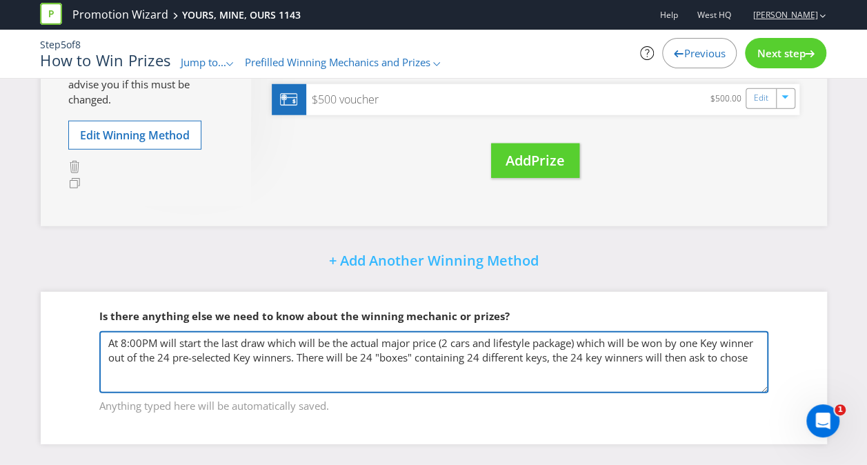
type textarea "At 8:00PM will start the last draw which will be the actual major price (2 cars…"
